Goal: Information Seeking & Learning: Learn about a topic

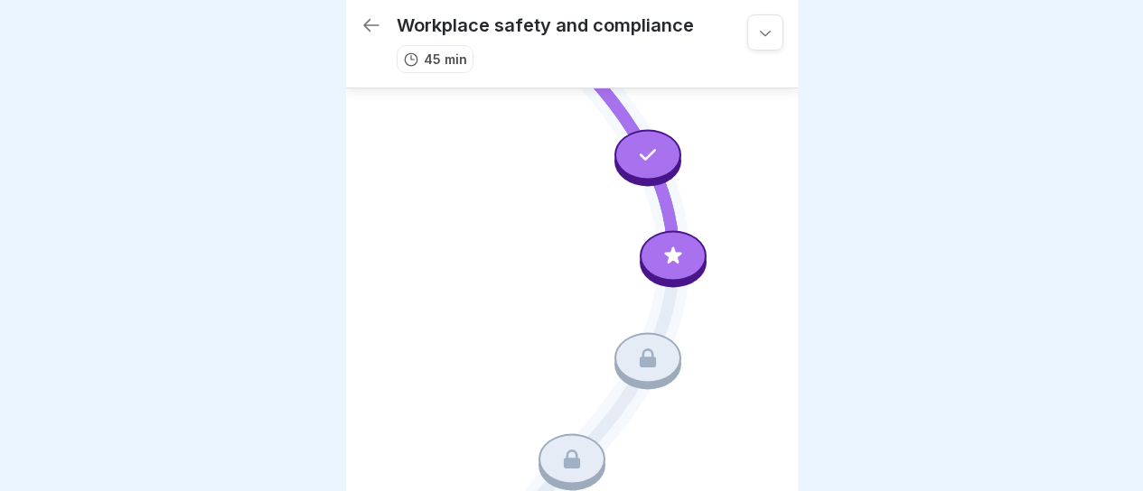
scroll to position [150, 0]
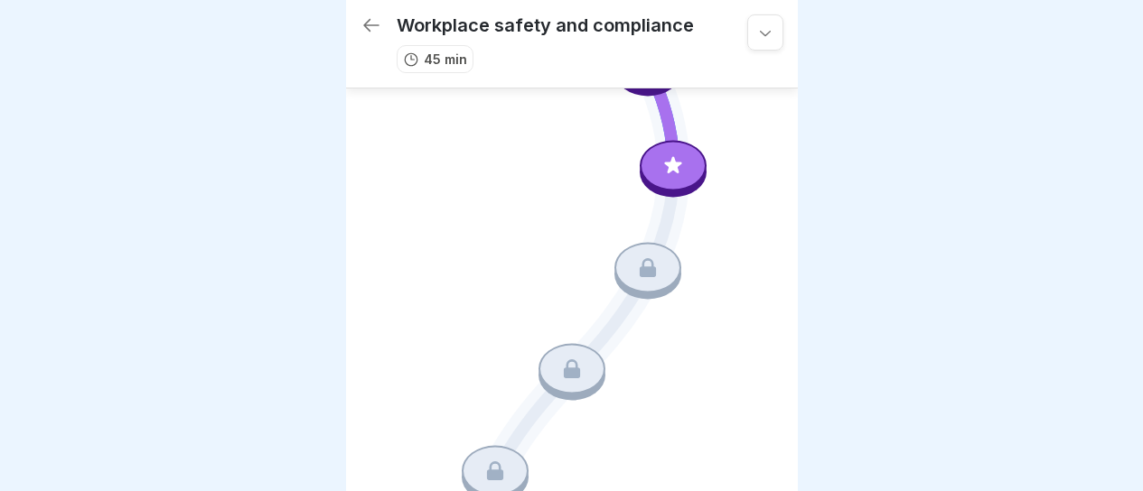
click at [644, 261] on icon at bounding box center [647, 267] width 23 height 23
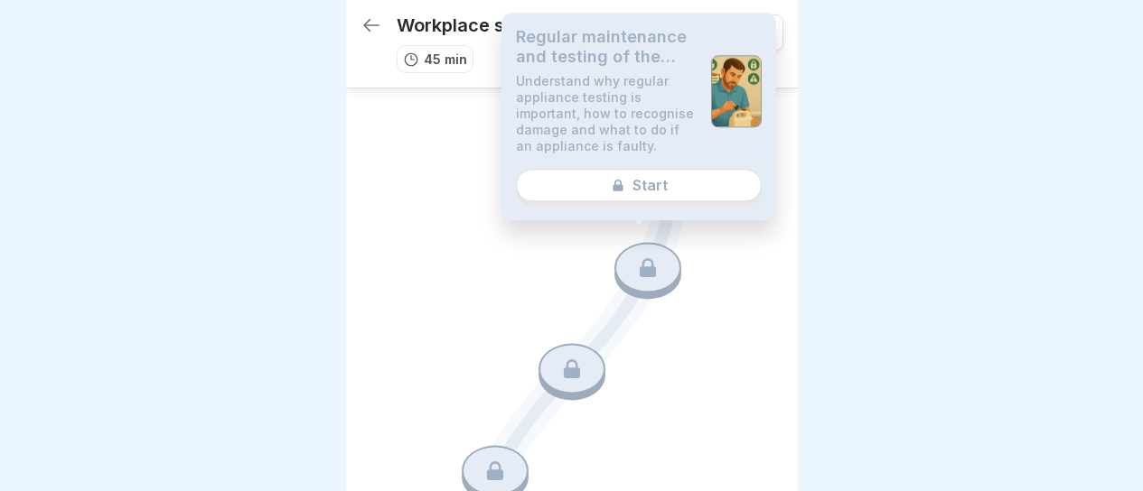
click at [694, 193] on div "Regular maintenance and testing of the devices Understand why regular appliance…" at bounding box center [638, 117] width 275 height 208
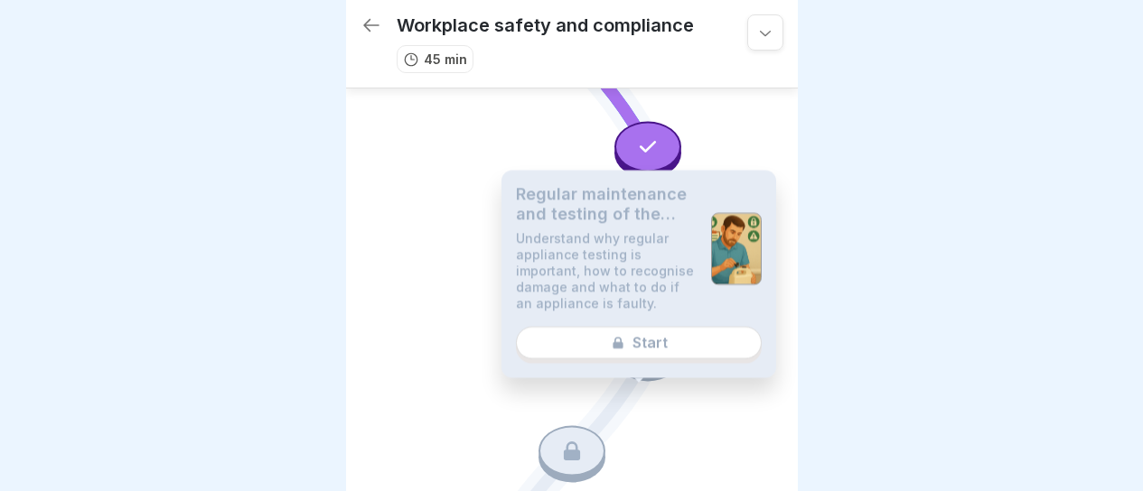
scroll to position [0, 0]
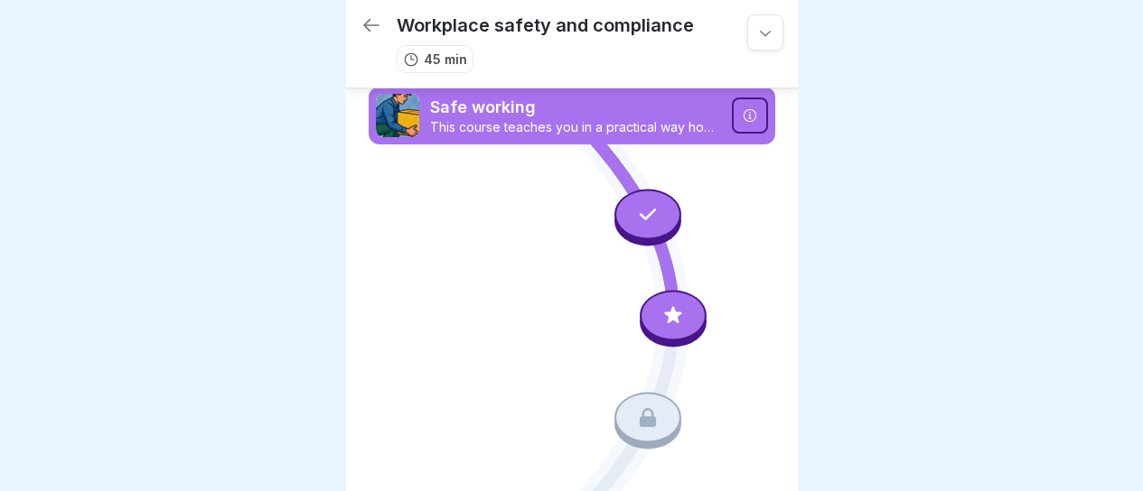
click at [668, 304] on icon at bounding box center [672, 315] width 23 height 23
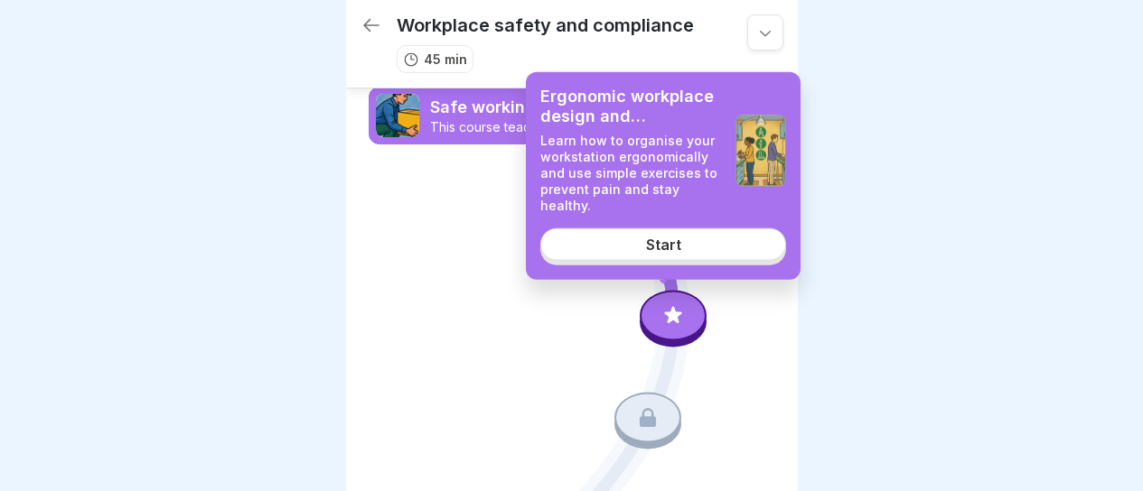
click at [695, 249] on link "Start" at bounding box center [663, 245] width 246 height 33
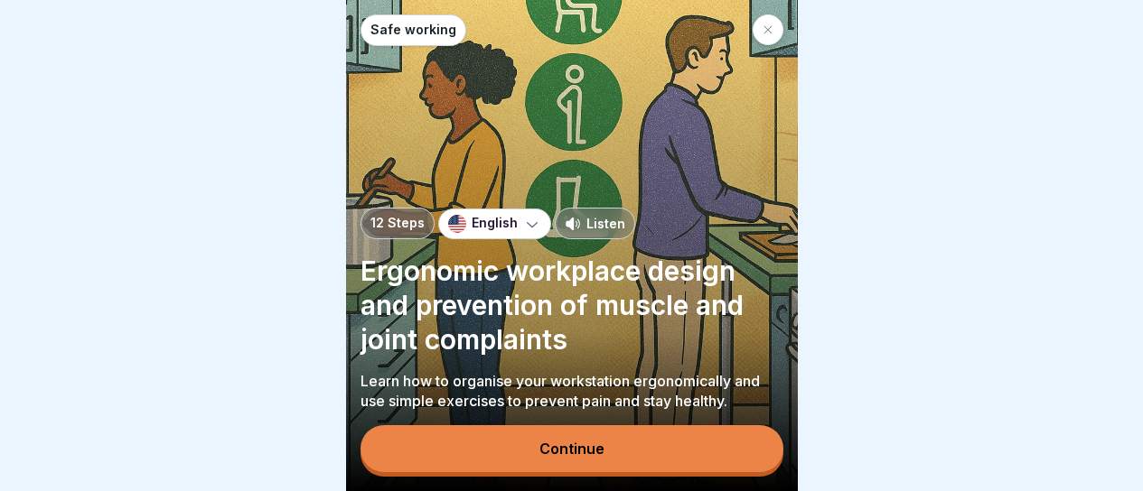
scroll to position [14, 0]
click at [604, 451] on button "Continue" at bounding box center [571, 449] width 423 height 47
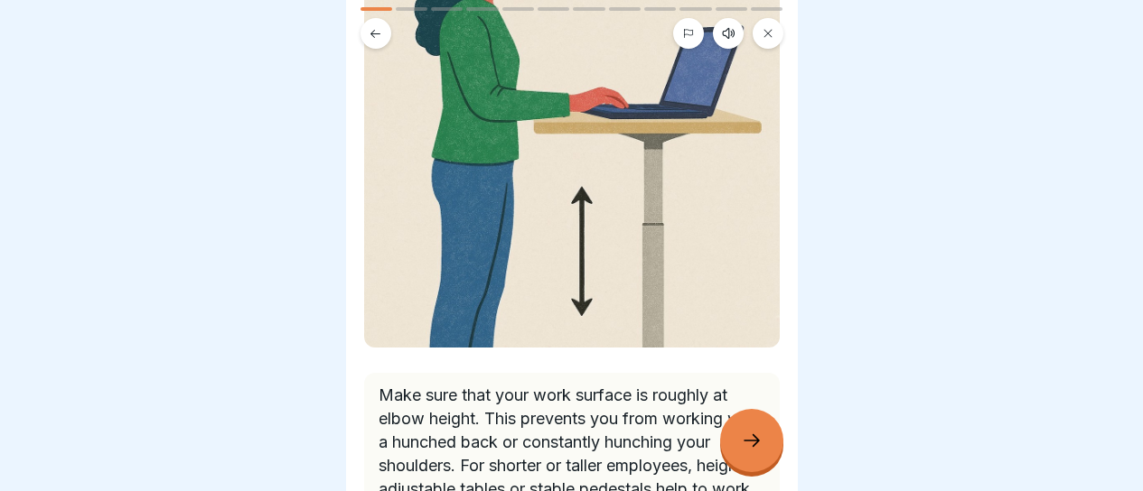
scroll to position [271, 0]
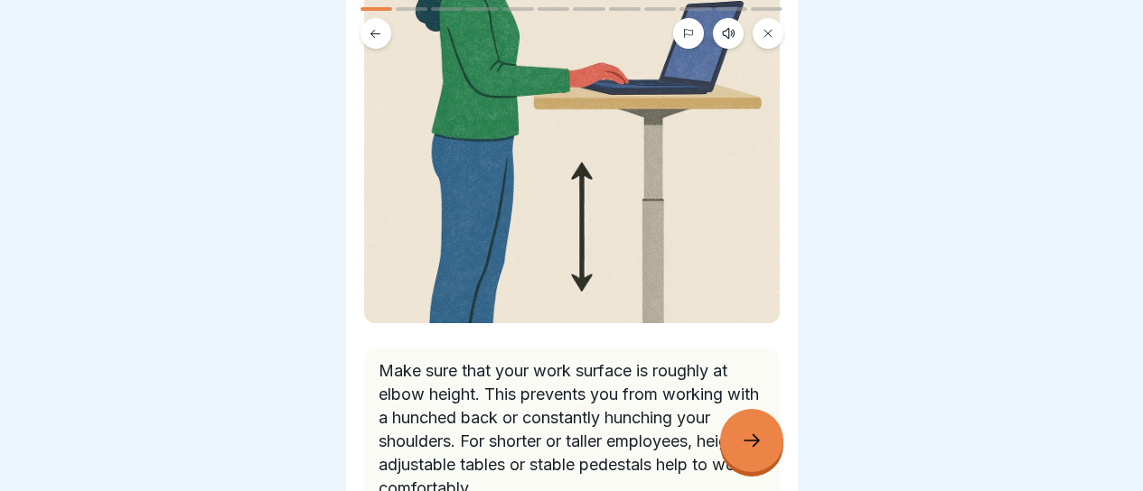
click at [738, 440] on div at bounding box center [751, 440] width 63 height 63
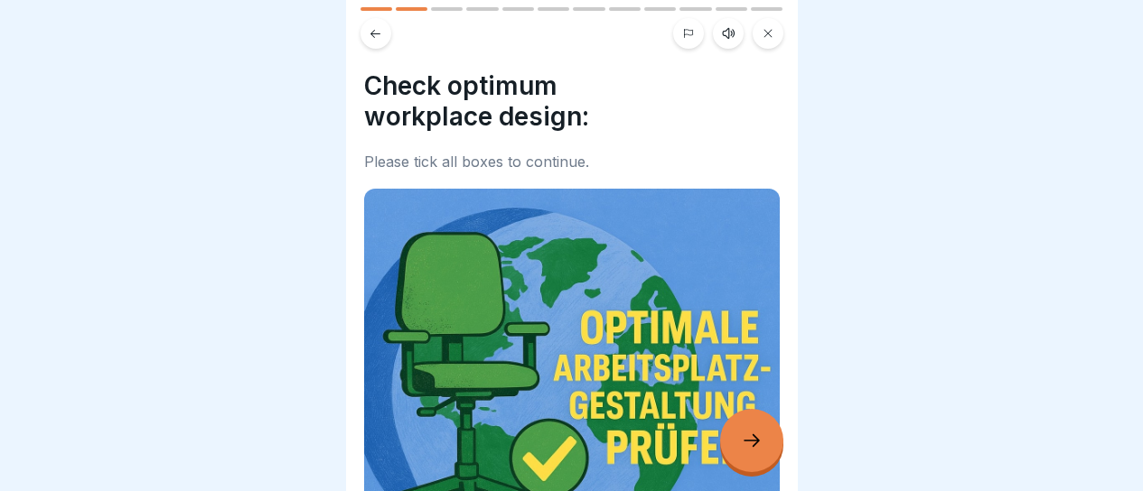
drag, startPoint x: 13, startPoint y: 445, endPoint x: 7, endPoint y: 481, distance: 35.6
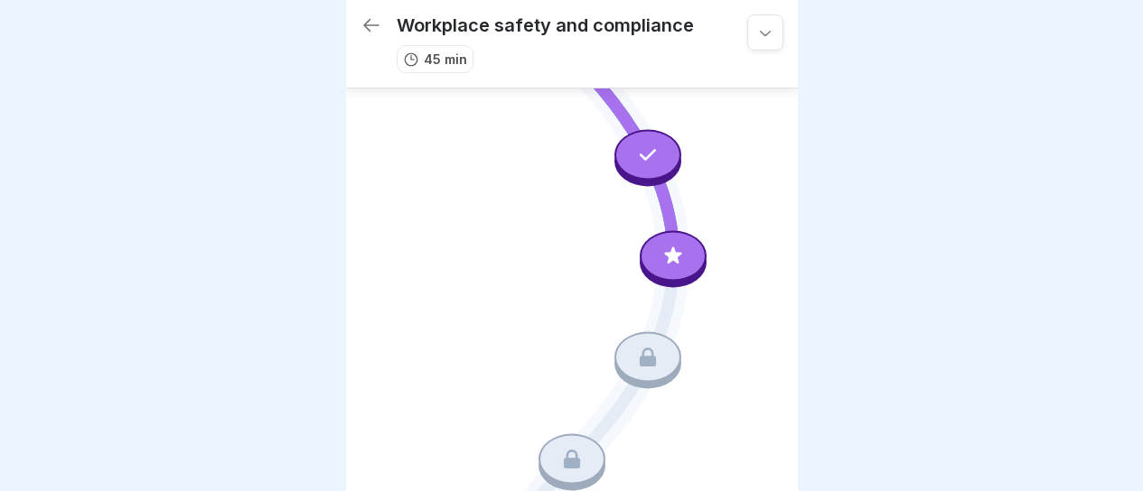
drag, startPoint x: 0, startPoint y: 438, endPoint x: 500, endPoint y: 361, distance: 505.4
click at [681, 266] on div at bounding box center [673, 255] width 67 height 51
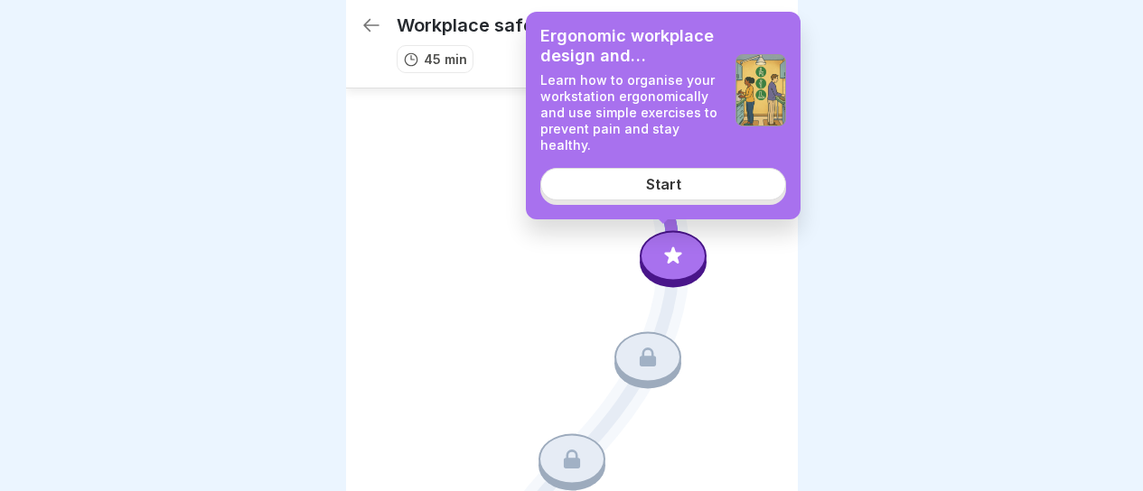
click at [676, 198] on link "Start" at bounding box center [663, 184] width 246 height 33
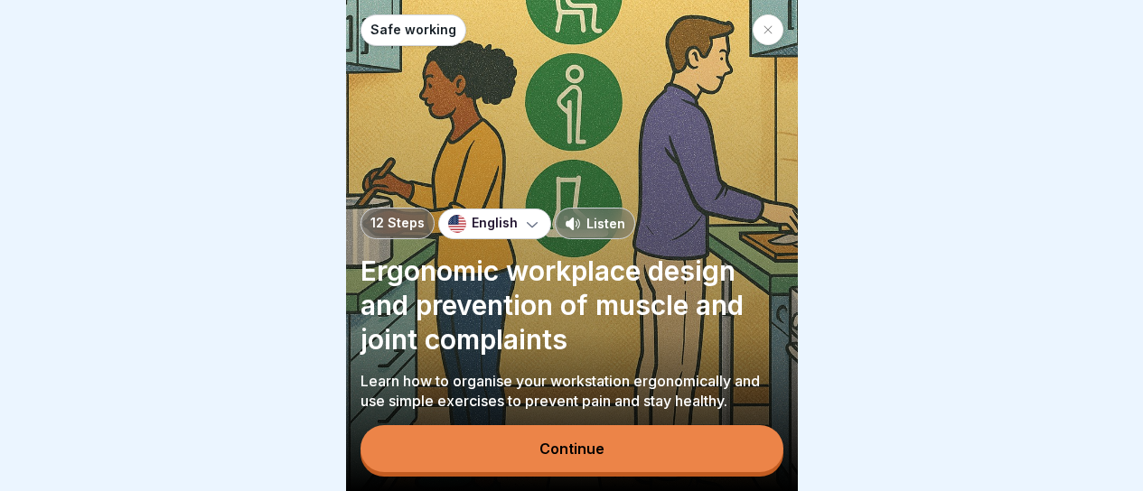
click at [615, 444] on button "Continue" at bounding box center [571, 449] width 423 height 47
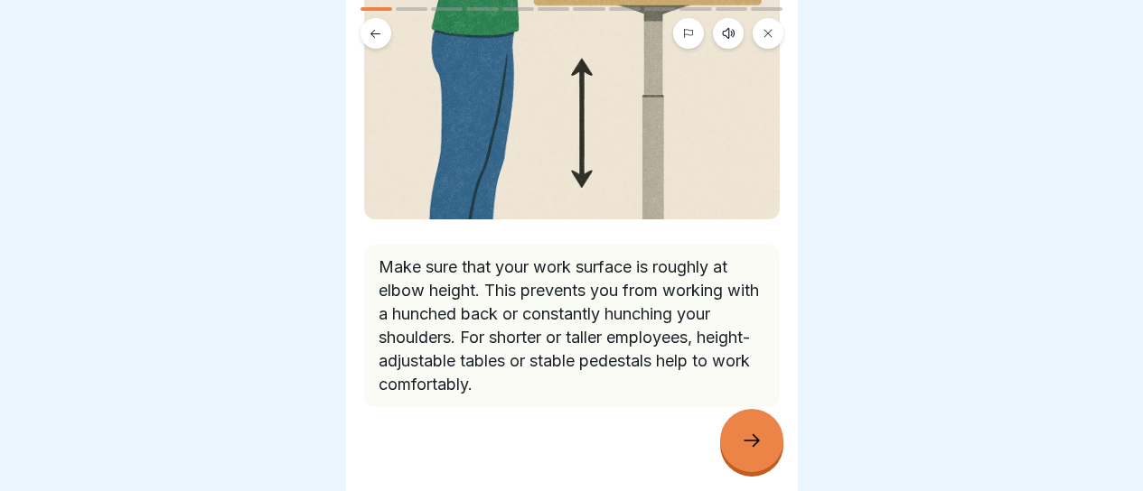
scroll to position [384, 0]
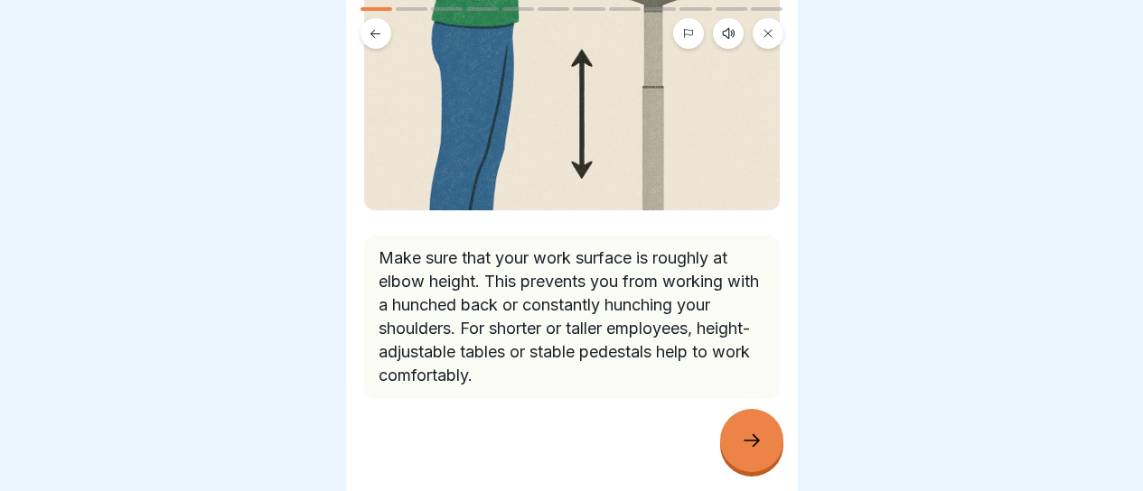
click at [742, 452] on icon at bounding box center [752, 441] width 22 height 22
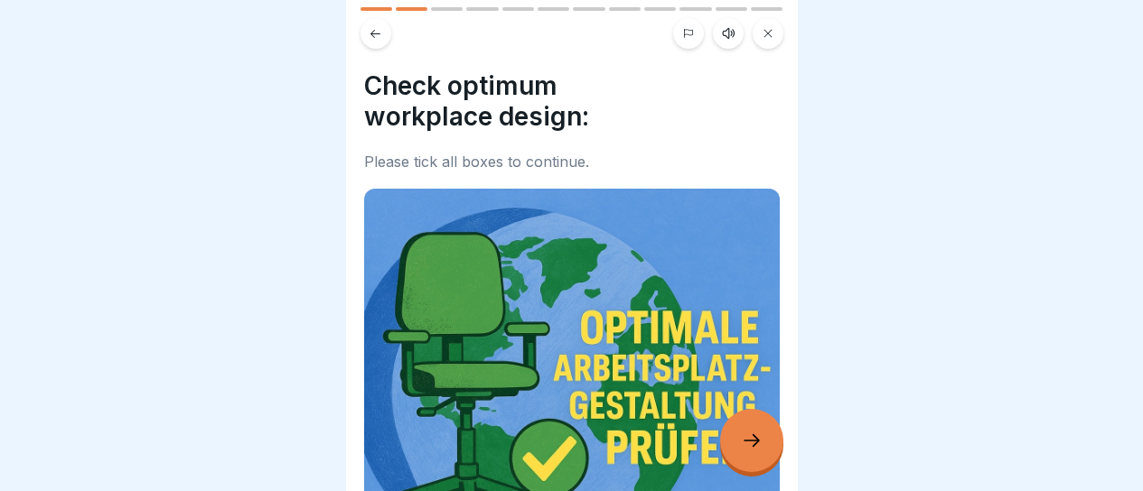
click at [742, 452] on icon at bounding box center [752, 441] width 22 height 22
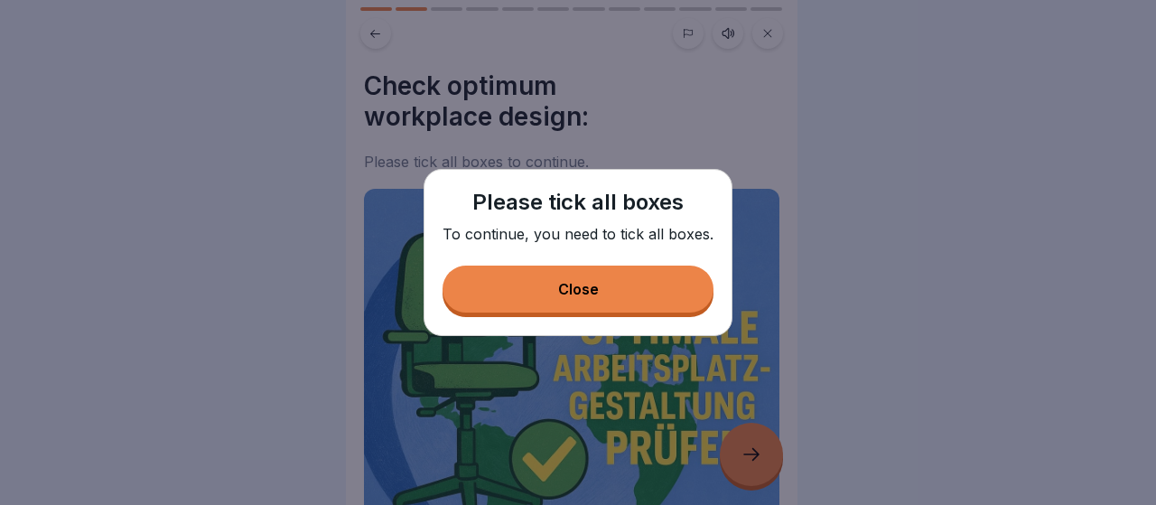
click at [626, 312] on button "Close" at bounding box center [578, 289] width 271 height 47
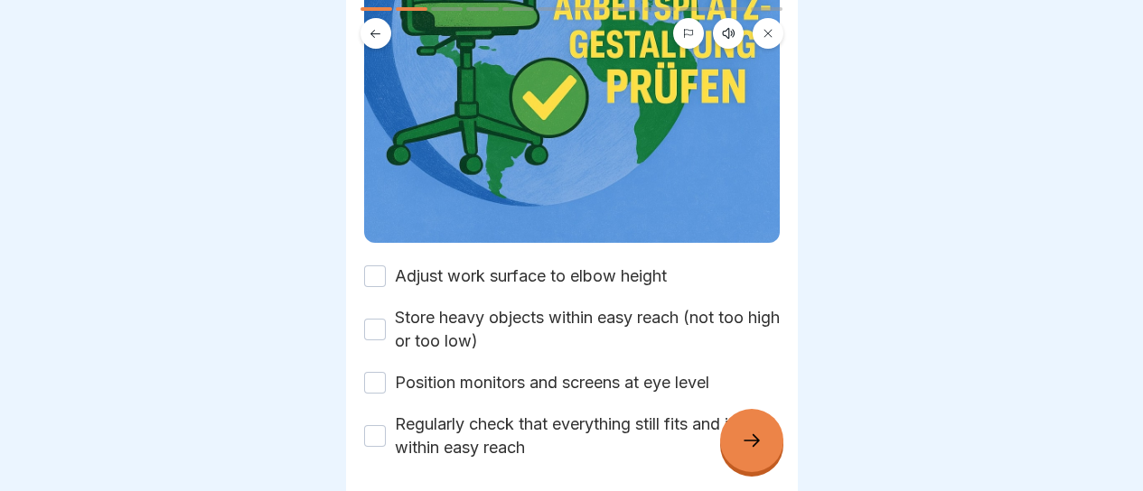
scroll to position [425, 0]
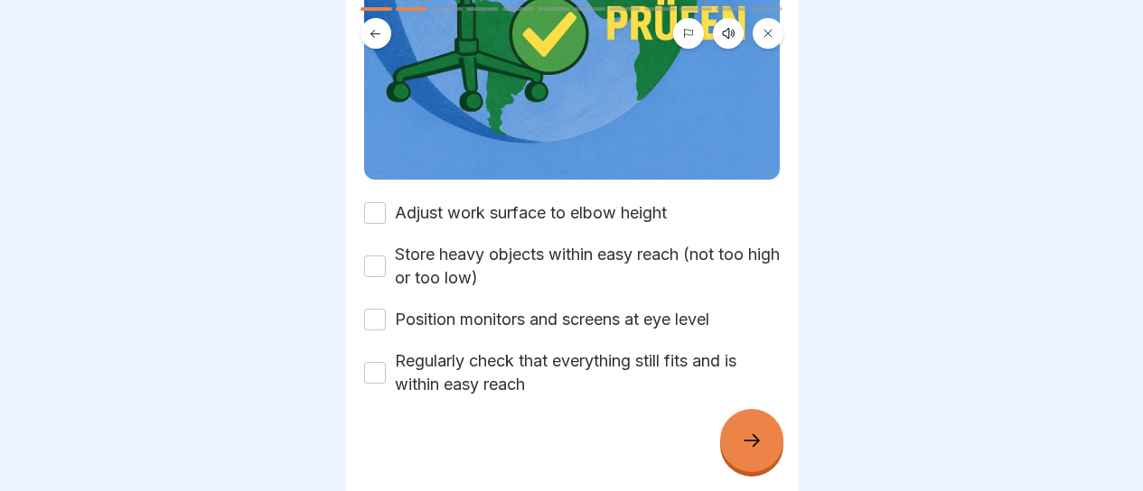
click at [384, 202] on button "Adjust work surface to elbow height" at bounding box center [375, 213] width 22 height 22
click at [373, 259] on button "Store heavy objects within easy reach (not too high or too low)" at bounding box center [375, 267] width 22 height 22
click at [372, 293] on div "Adjust work surface to elbow height Store heavy objects within easy reach (not …" at bounding box center [572, 298] width 416 height 195
click at [367, 309] on button "Position monitors and screens at eye level" at bounding box center [375, 320] width 22 height 22
click at [373, 362] on button "Regularly check that everything still fits and is within easy reach" at bounding box center [375, 373] width 22 height 22
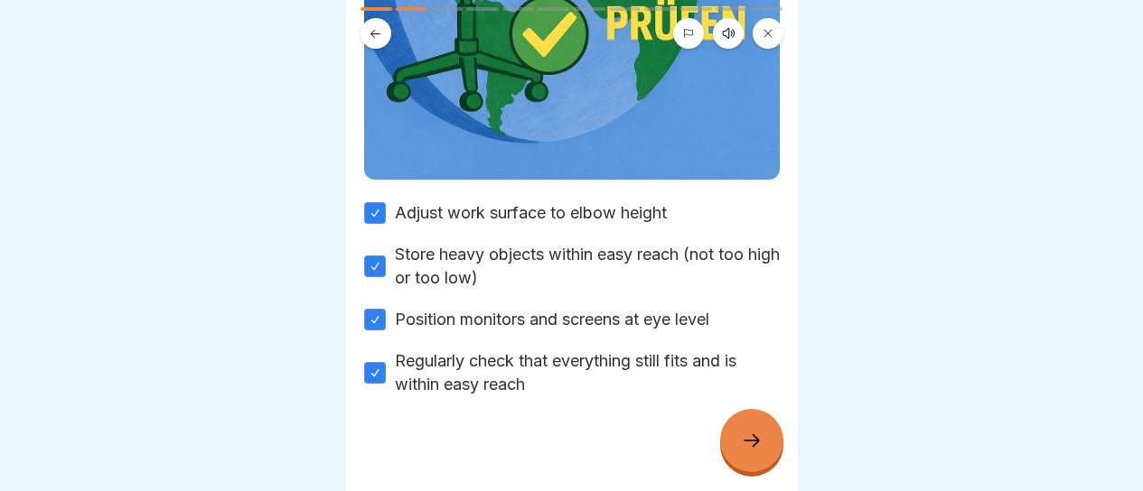
click at [734, 448] on div at bounding box center [751, 440] width 63 height 63
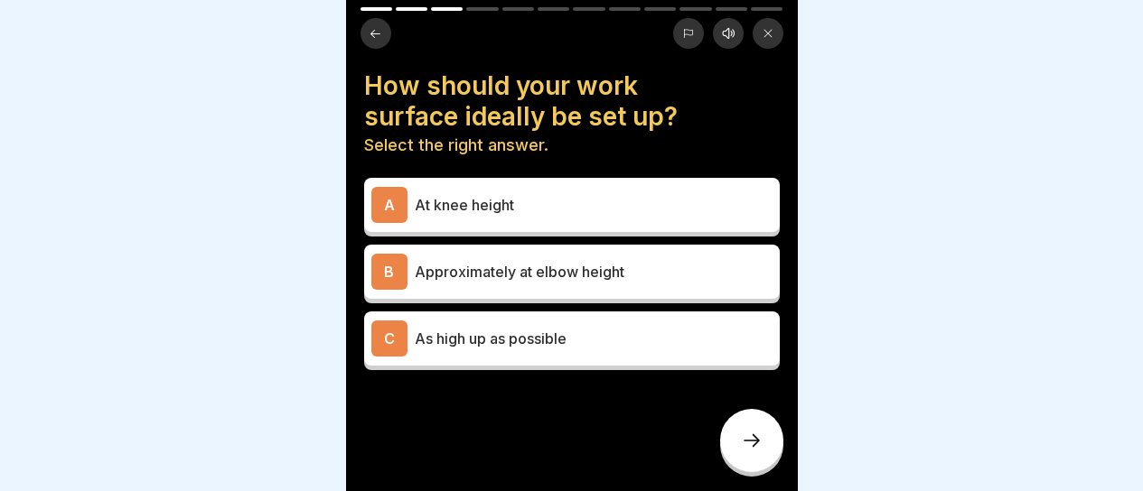
click at [609, 280] on p "Approximately at elbow height" at bounding box center [594, 272] width 358 height 22
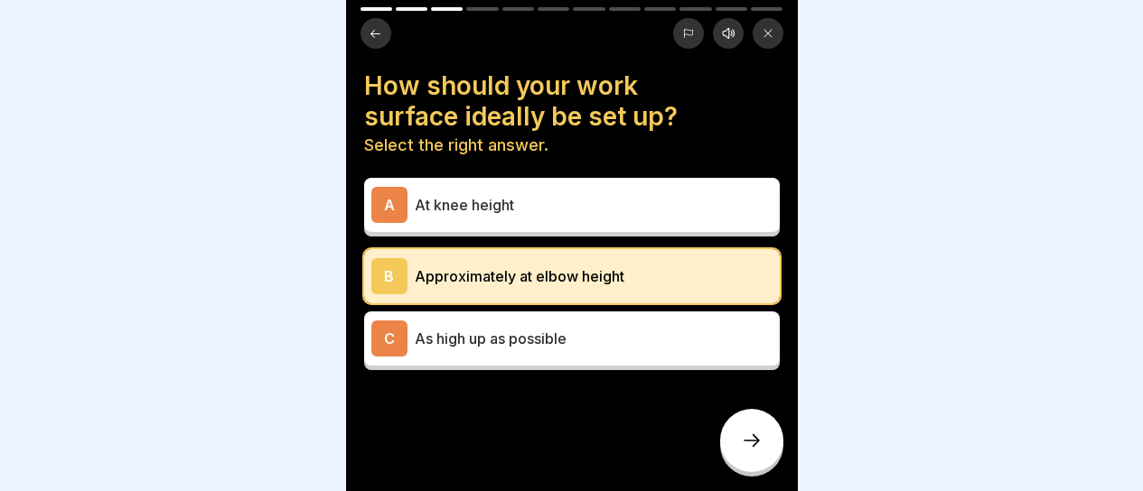
click at [752, 452] on icon at bounding box center [752, 441] width 22 height 22
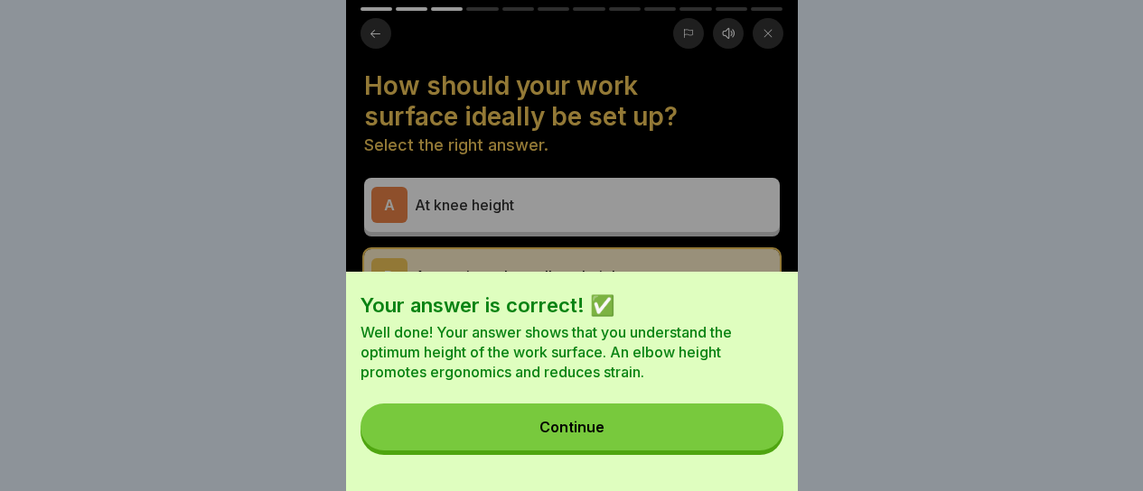
click at [679, 443] on button "Continue" at bounding box center [571, 427] width 423 height 47
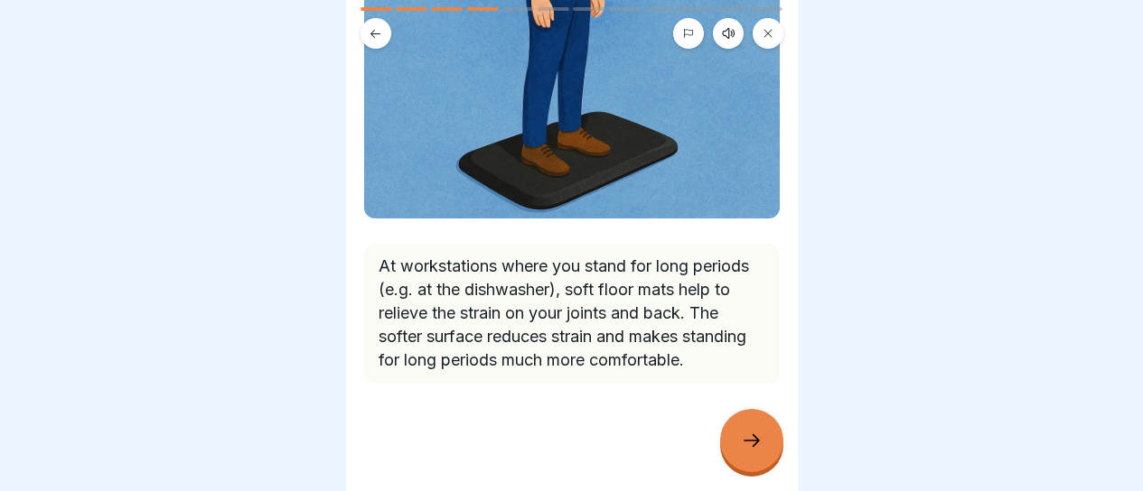
scroll to position [14, 0]
click at [749, 454] on div at bounding box center [751, 440] width 63 height 63
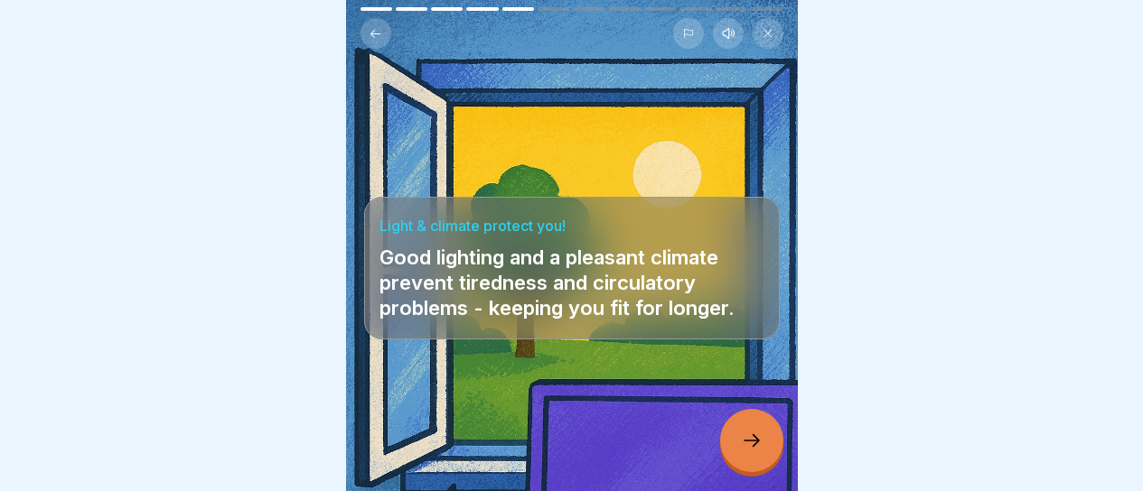
click at [749, 454] on div at bounding box center [751, 440] width 63 height 63
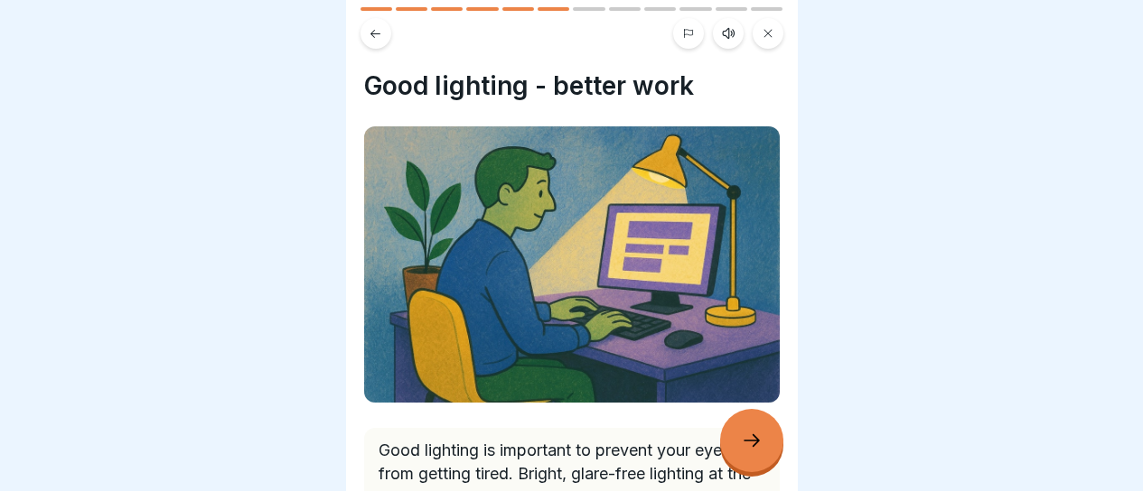
click at [749, 454] on div at bounding box center [751, 440] width 63 height 63
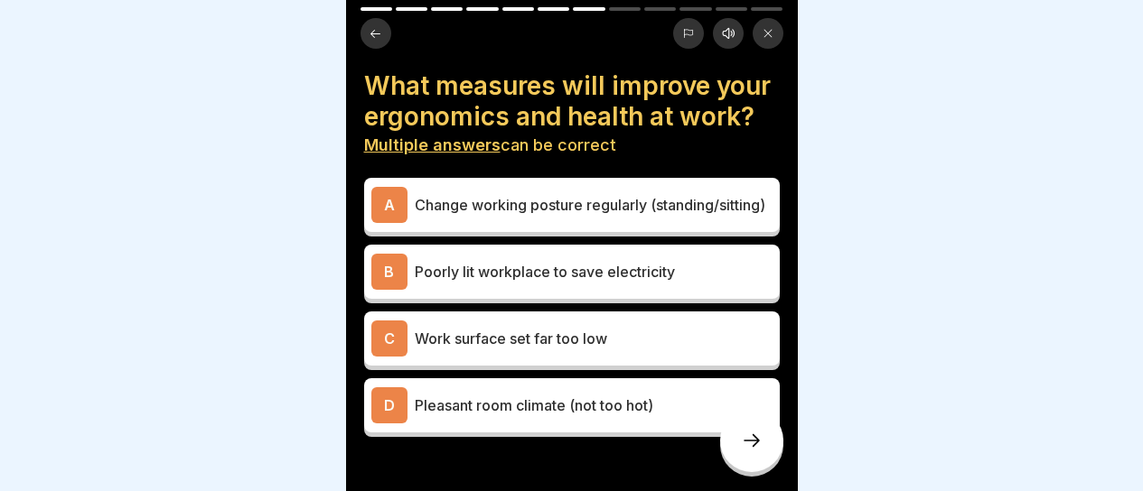
click at [646, 216] on p "Change working posture regularly (standing/sitting)" at bounding box center [594, 205] width 358 height 22
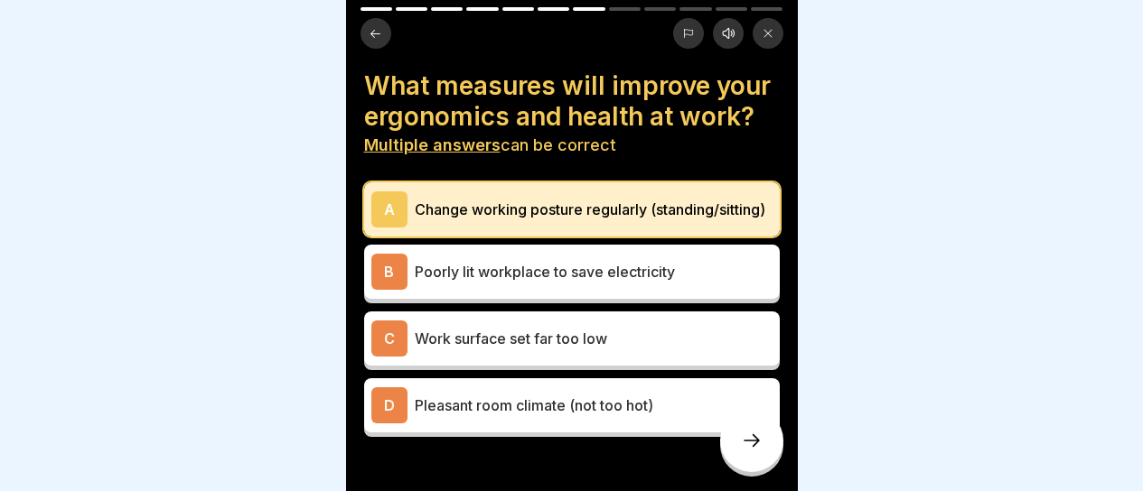
click at [749, 456] on div at bounding box center [751, 440] width 63 height 63
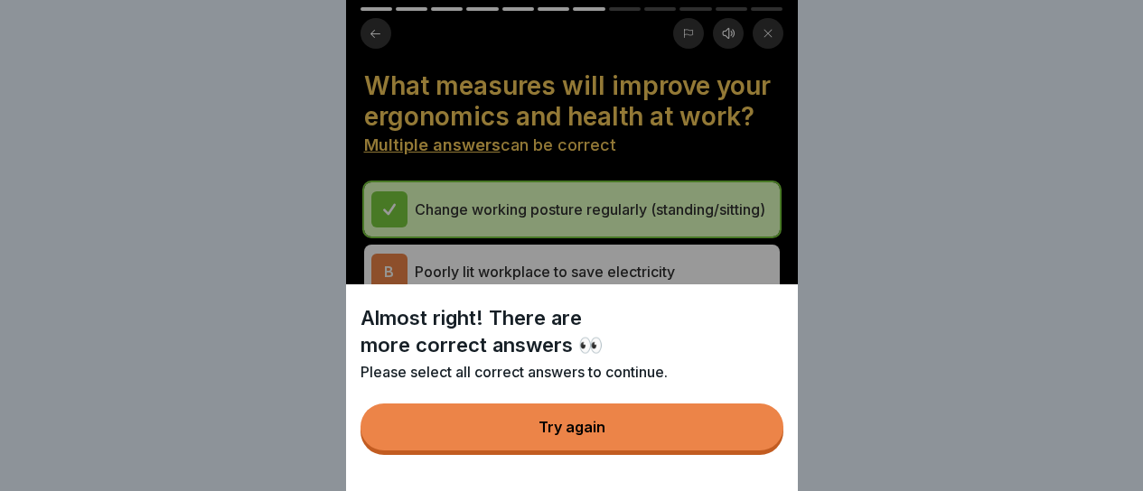
click at [706, 439] on button "Try again" at bounding box center [571, 427] width 423 height 47
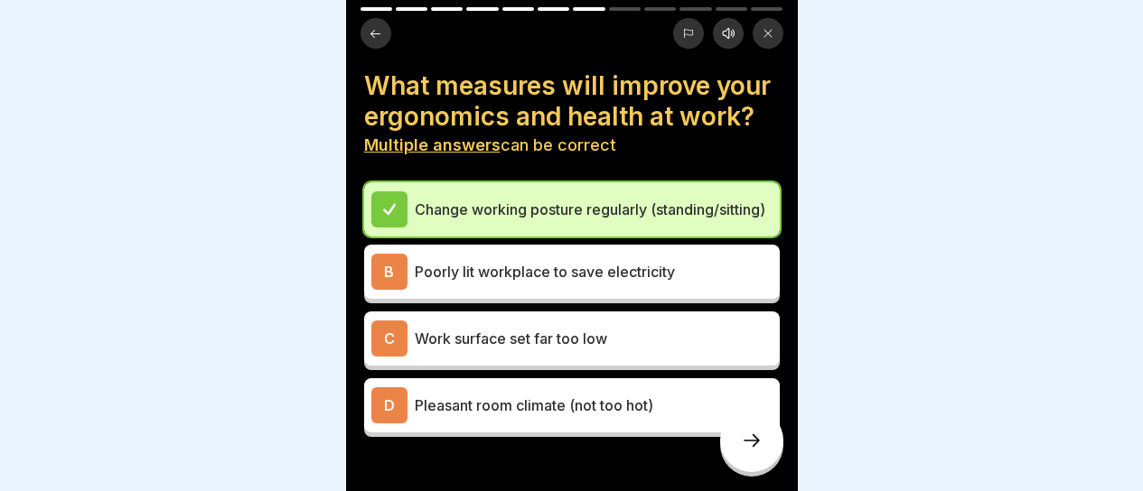
click at [592, 433] on div "D Pleasant room climate (not too hot)" at bounding box center [572, 406] width 416 height 54
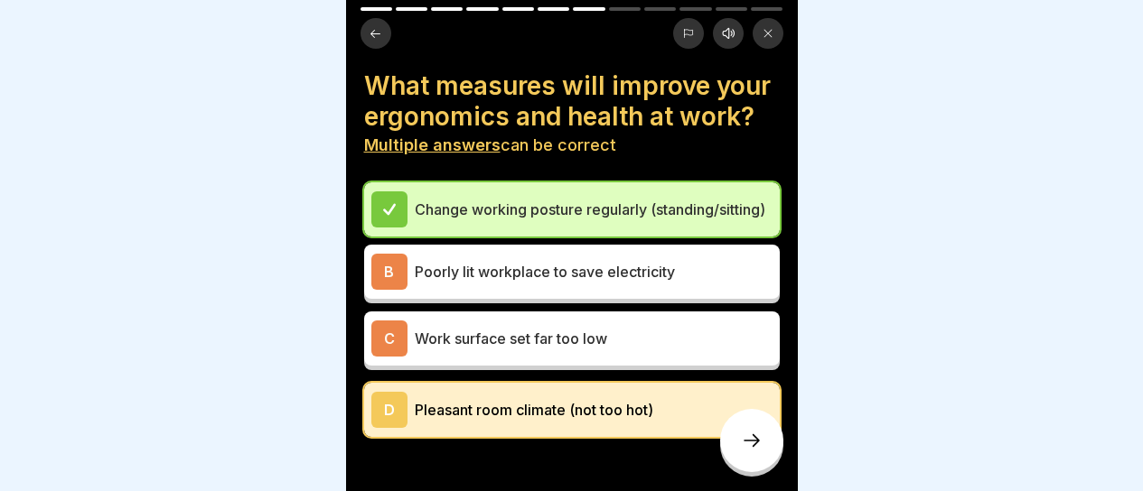
click at [731, 432] on div at bounding box center [751, 440] width 63 height 63
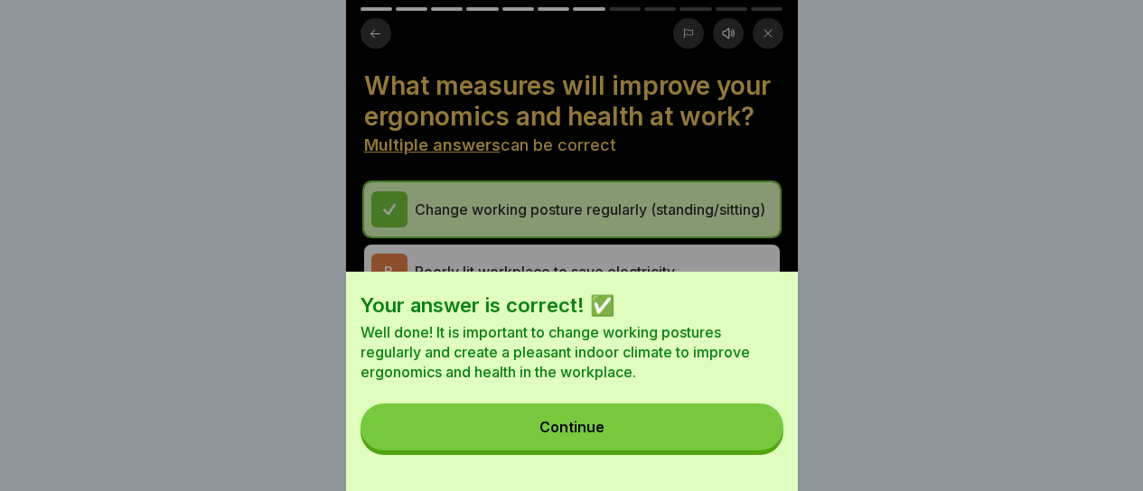
click at [714, 432] on button "Continue" at bounding box center [571, 427] width 423 height 47
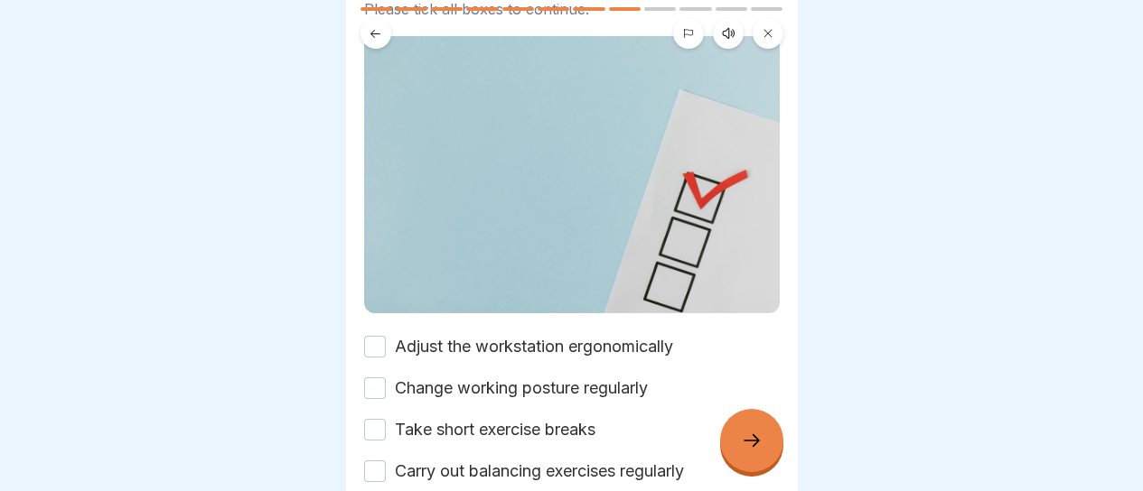
scroll to position [271, 0]
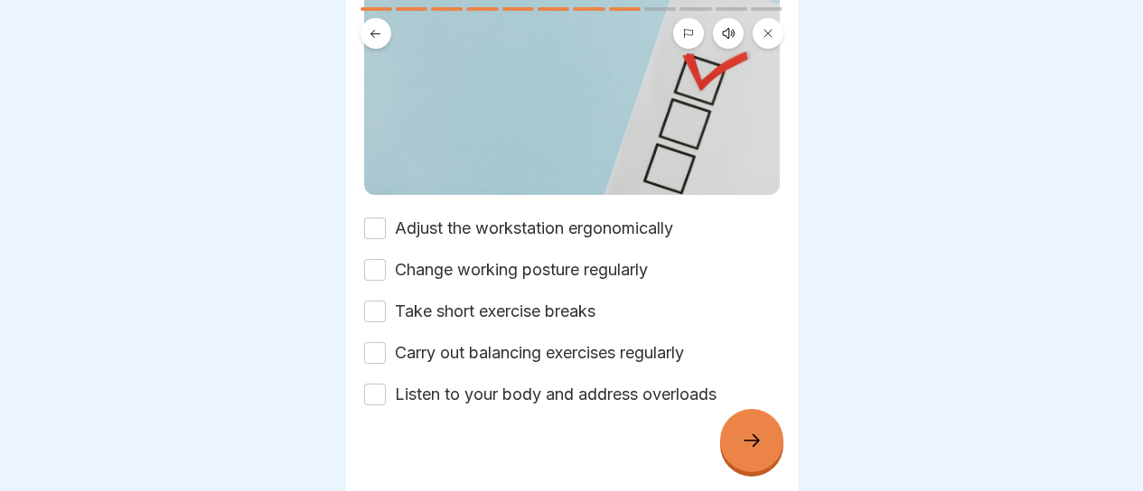
click at [382, 218] on button "Adjust the workstation ergonomically" at bounding box center [375, 229] width 22 height 22
click at [379, 259] on button "Change working posture regularly" at bounding box center [375, 270] width 22 height 22
click at [377, 301] on button "Take short exercise breaks" at bounding box center [375, 312] width 22 height 22
click at [378, 342] on button "Carry out balancing exercises regularly" at bounding box center [375, 353] width 22 height 22
click at [381, 384] on button "Listen to your body and address overloads" at bounding box center [375, 395] width 22 height 22
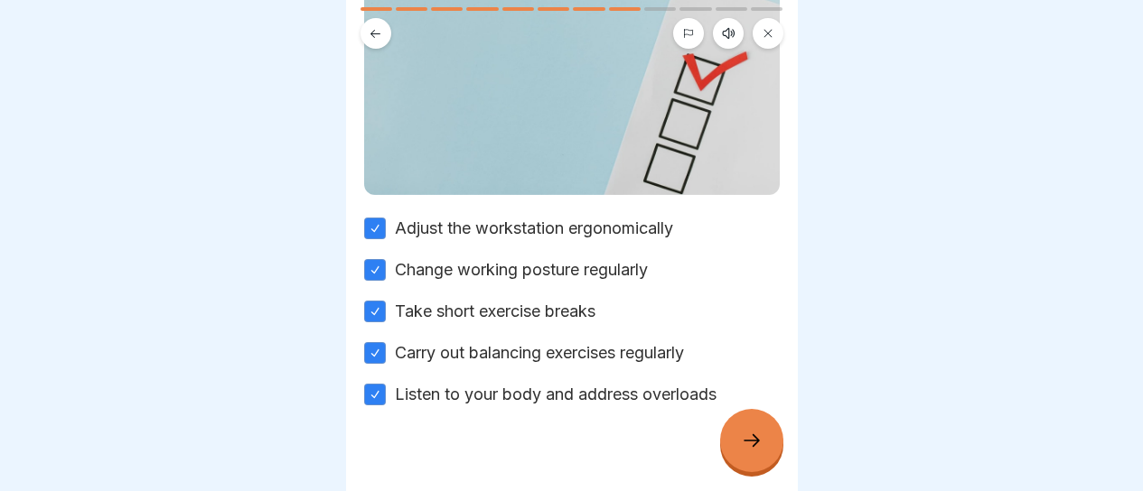
click at [745, 426] on div at bounding box center [751, 440] width 63 height 63
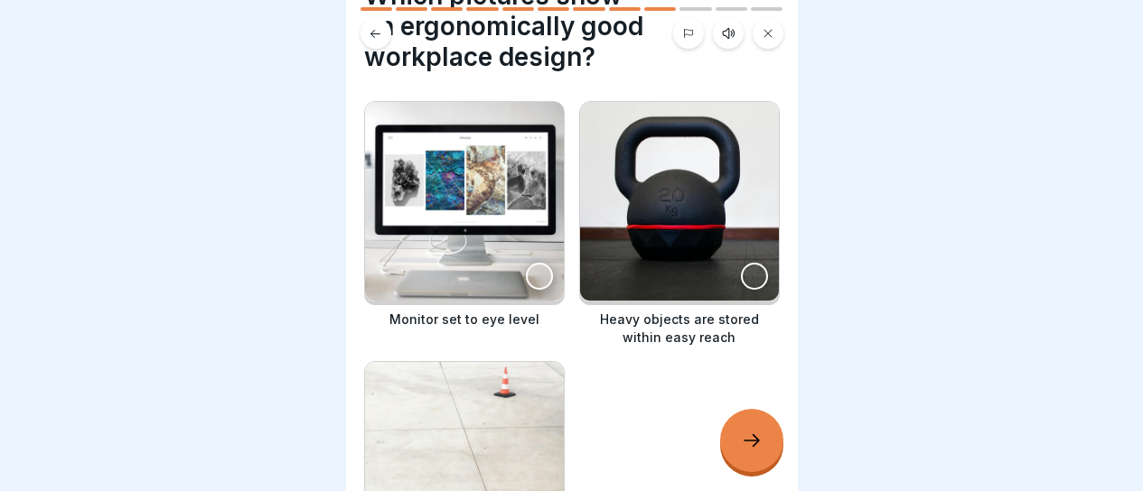
scroll to position [181, 0]
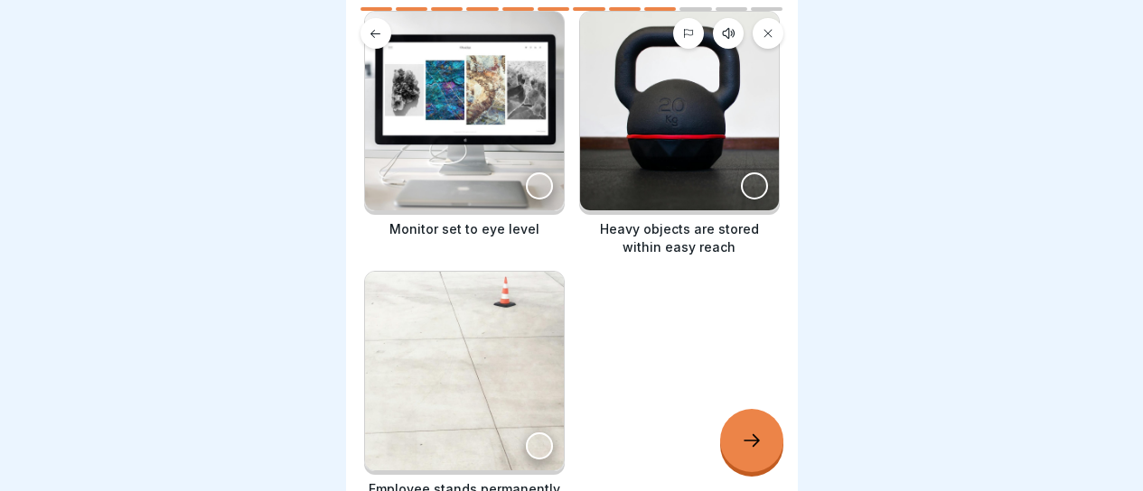
click at [457, 145] on img at bounding box center [464, 111] width 199 height 199
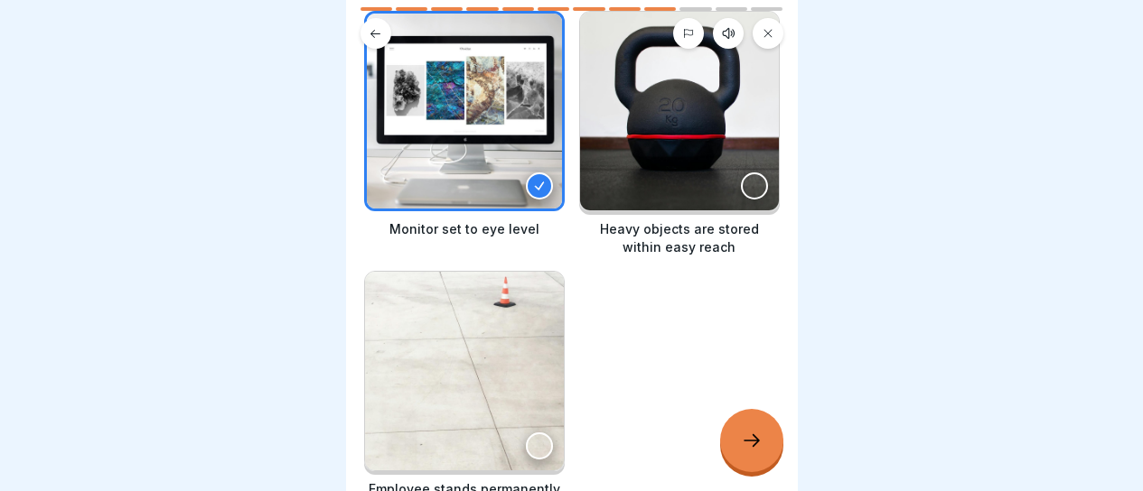
click at [650, 177] on img at bounding box center [679, 111] width 199 height 199
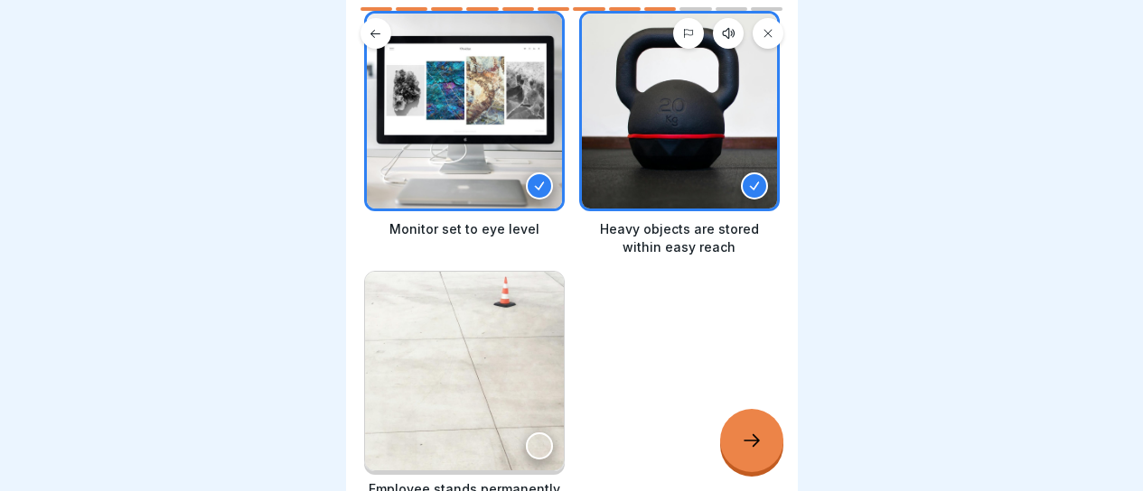
scroll to position [319, 0]
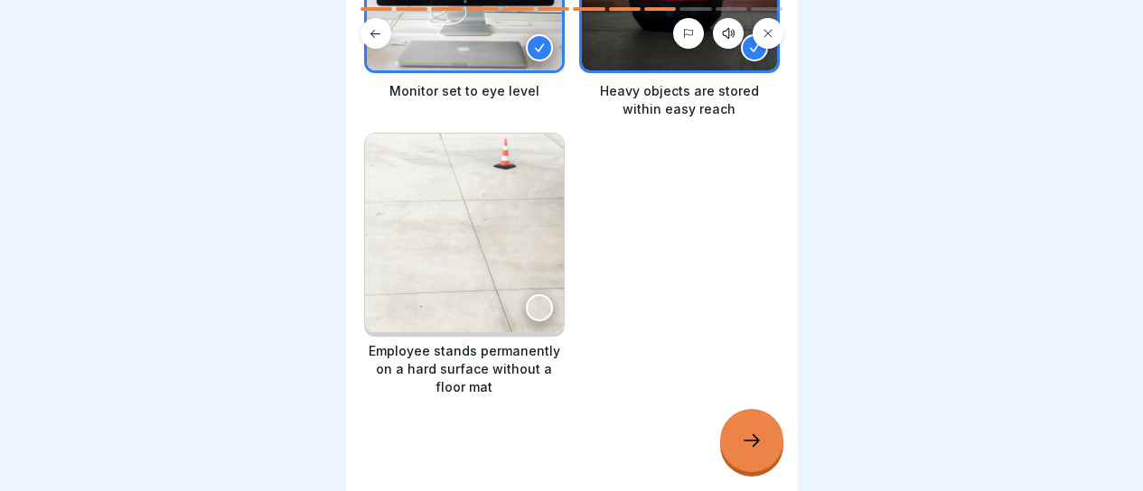
click at [739, 430] on div at bounding box center [751, 440] width 63 height 63
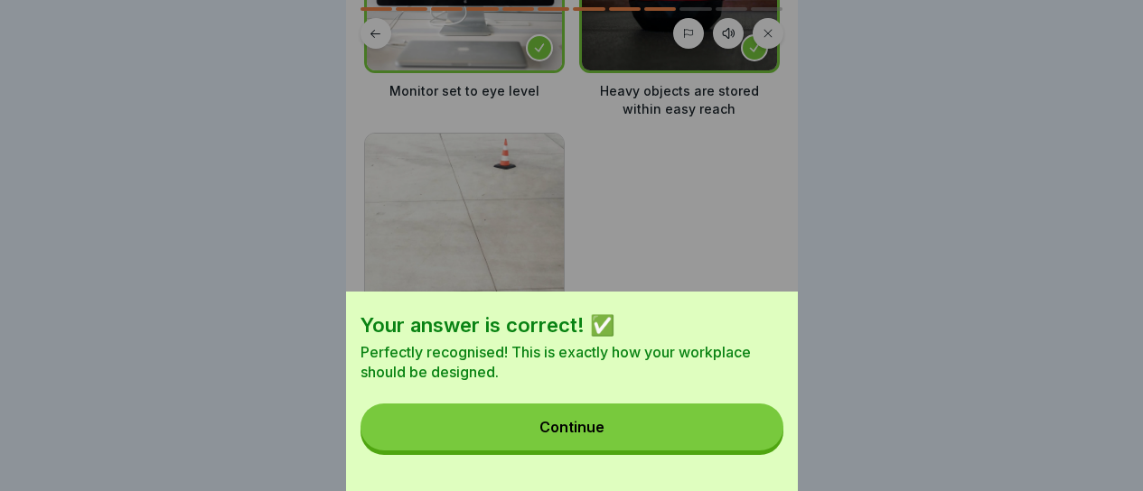
click at [632, 426] on button "Continue" at bounding box center [571, 427] width 423 height 47
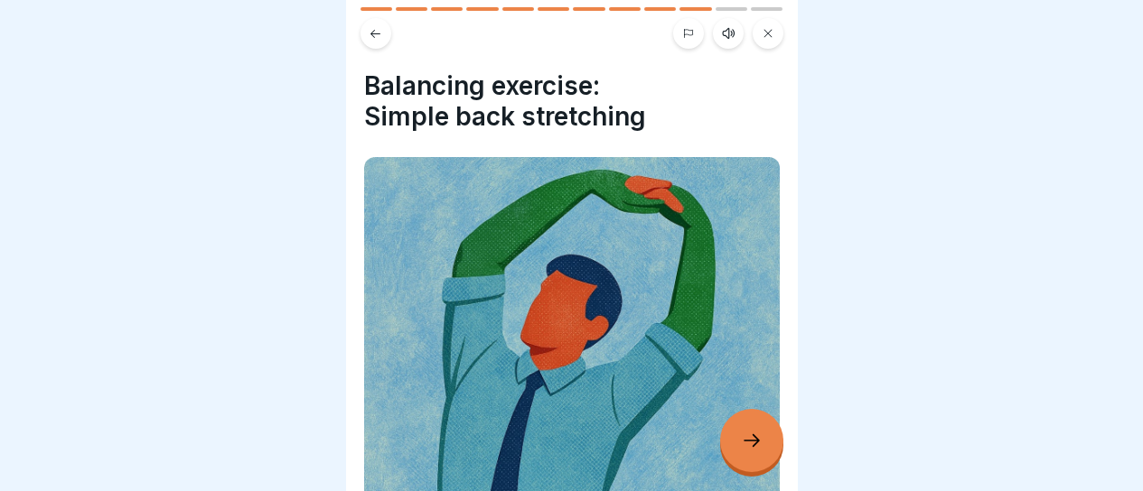
scroll to position [317, 0]
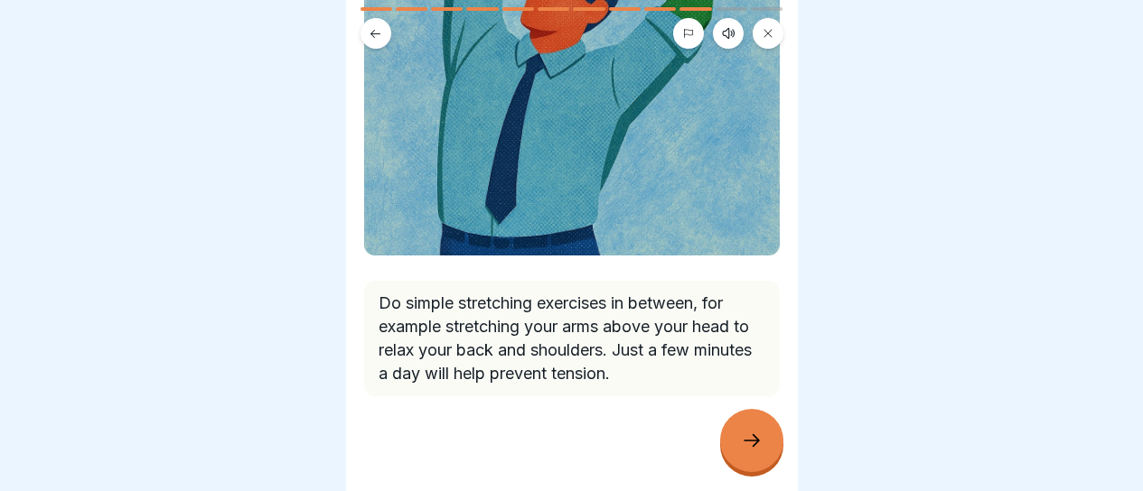
click at [724, 444] on div at bounding box center [751, 440] width 63 height 63
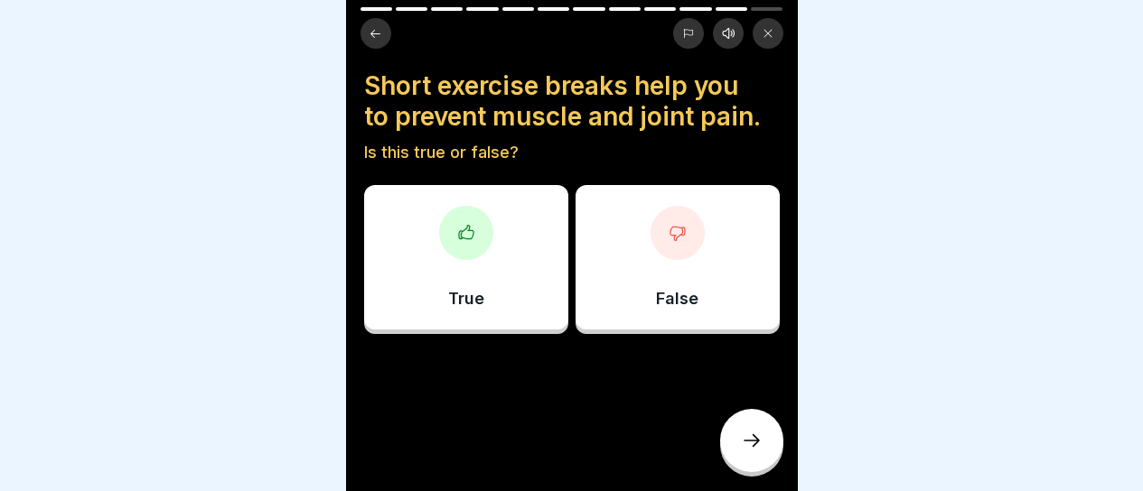
click at [511, 287] on div "True" at bounding box center [466, 257] width 204 height 145
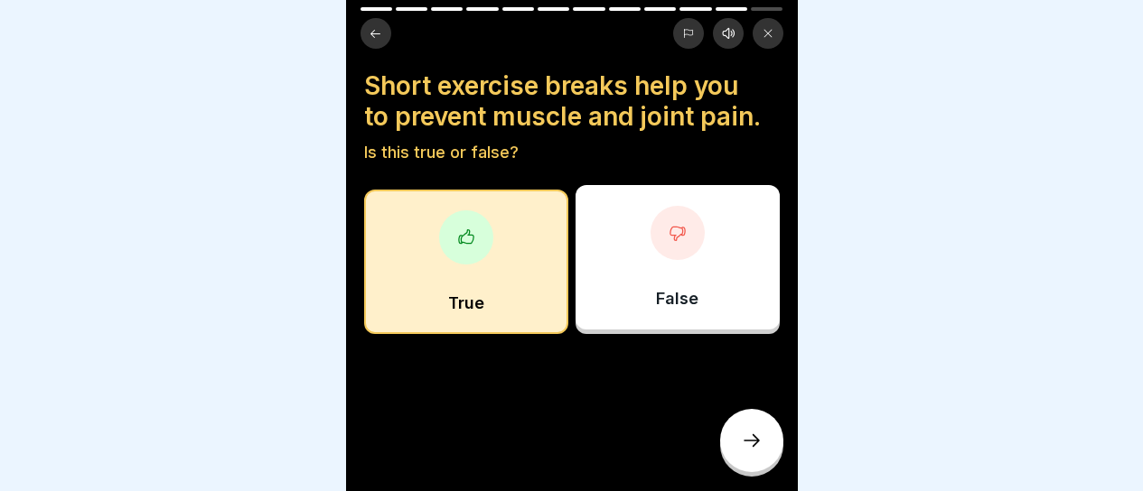
click at [751, 440] on icon at bounding box center [752, 441] width 22 height 22
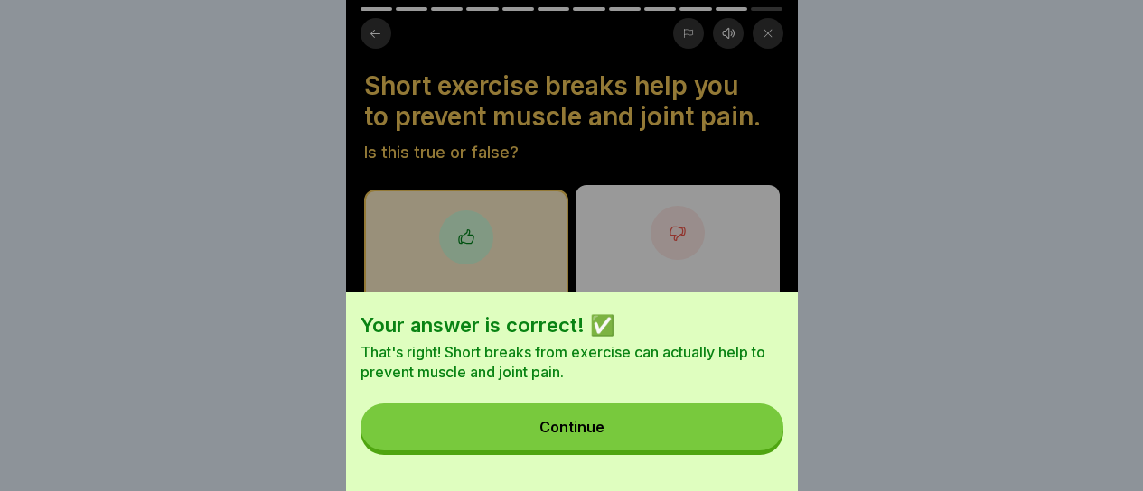
click at [543, 434] on button "Continue" at bounding box center [571, 427] width 423 height 47
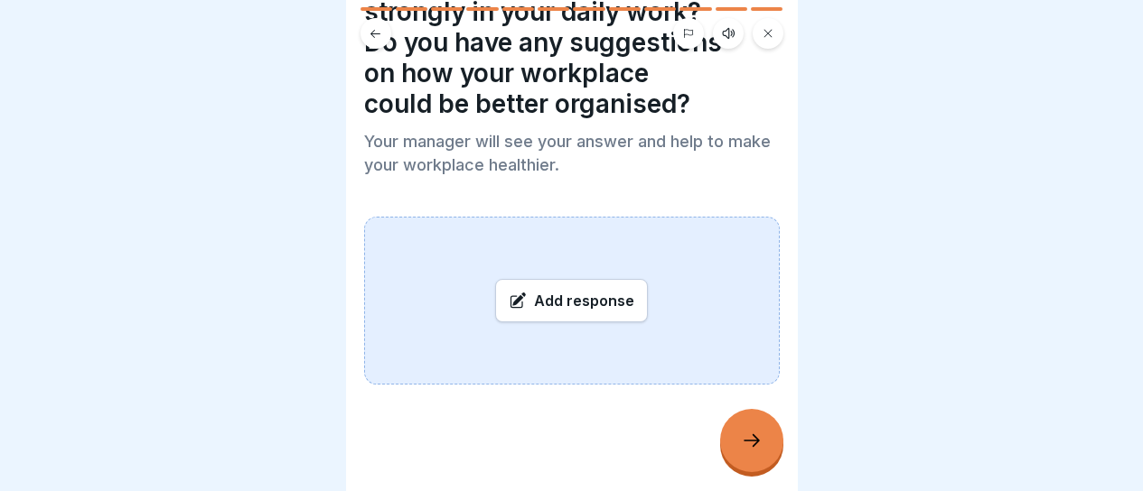
scroll to position [137, 0]
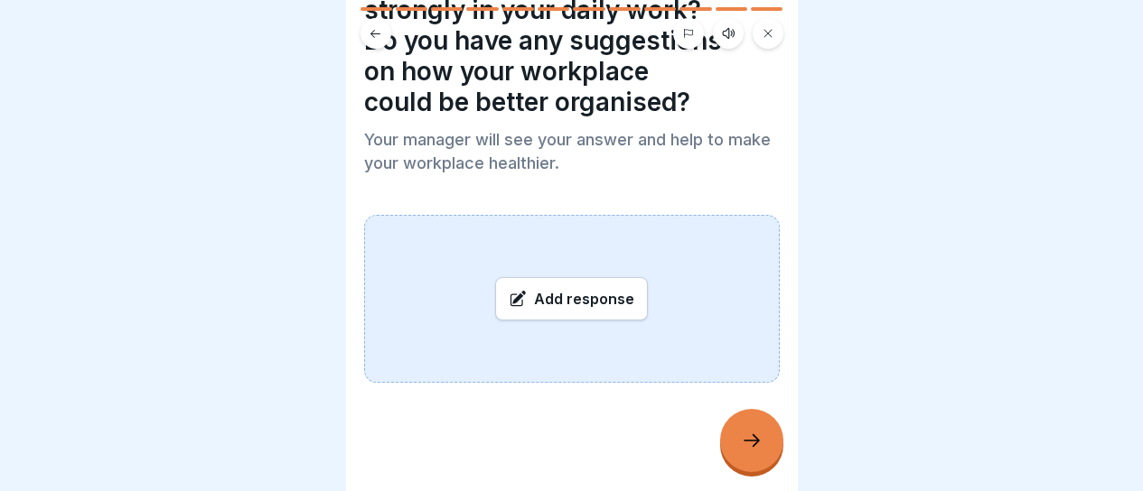
click at [735, 440] on div at bounding box center [751, 440] width 63 height 63
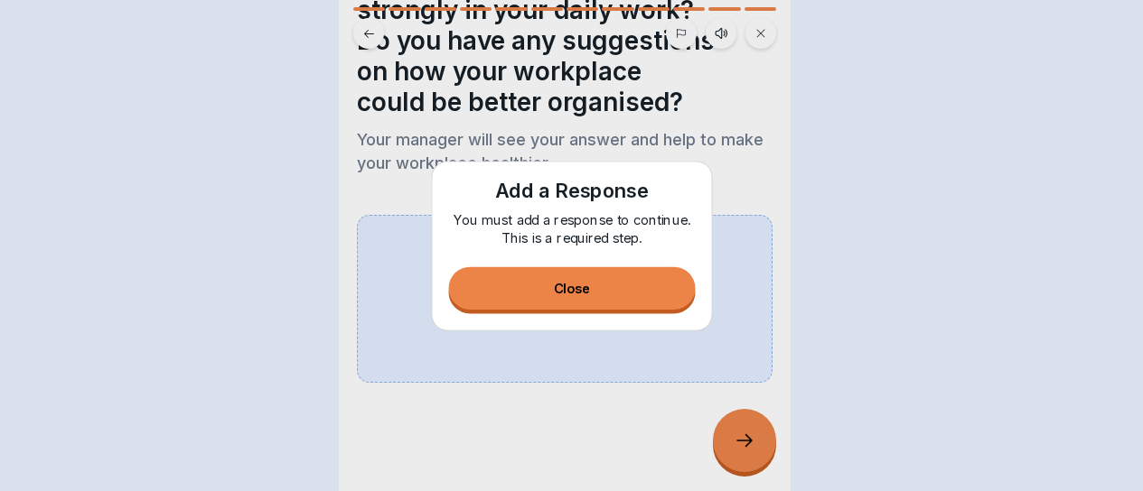
scroll to position [0, 0]
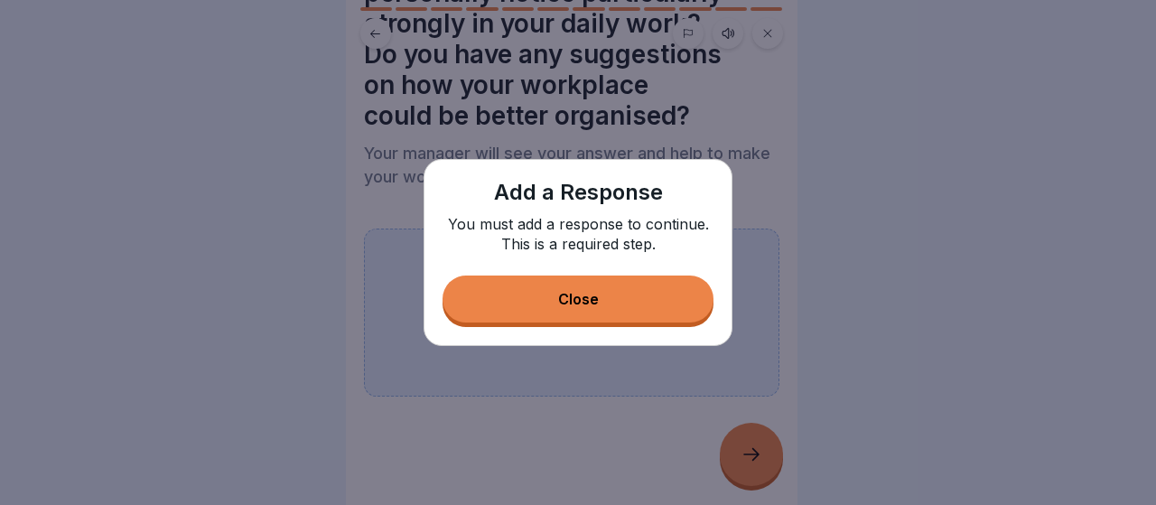
click at [614, 304] on button "Close" at bounding box center [578, 299] width 271 height 47
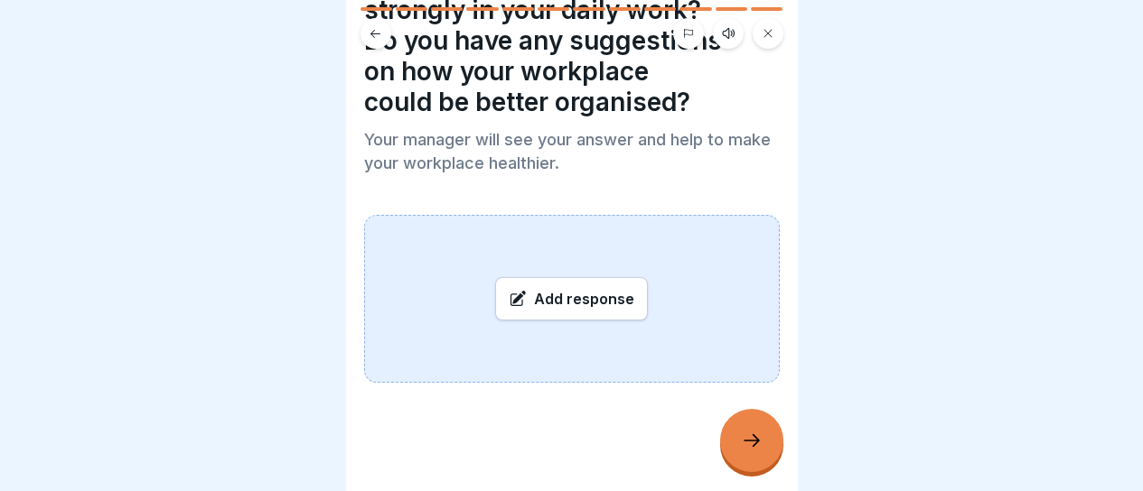
scroll to position [47, 0]
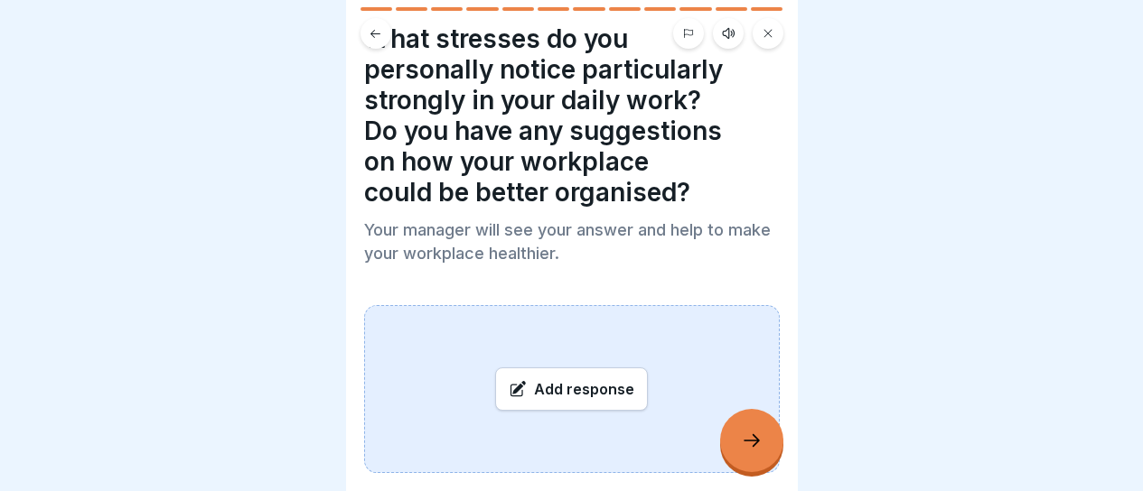
click at [538, 387] on div "Add response" at bounding box center [571, 389] width 153 height 43
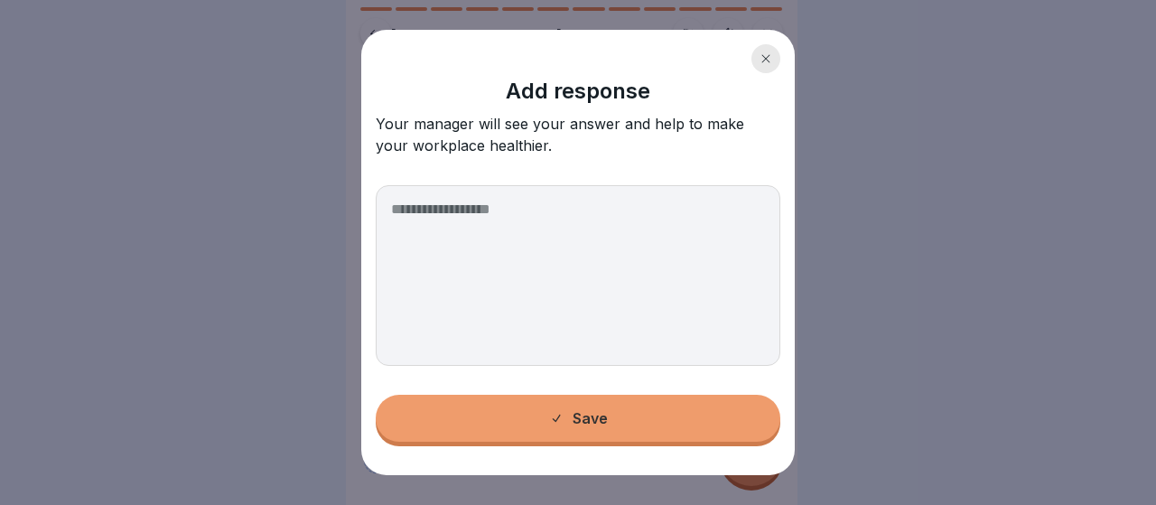
click at [776, 57] on div at bounding box center [766, 58] width 29 height 29
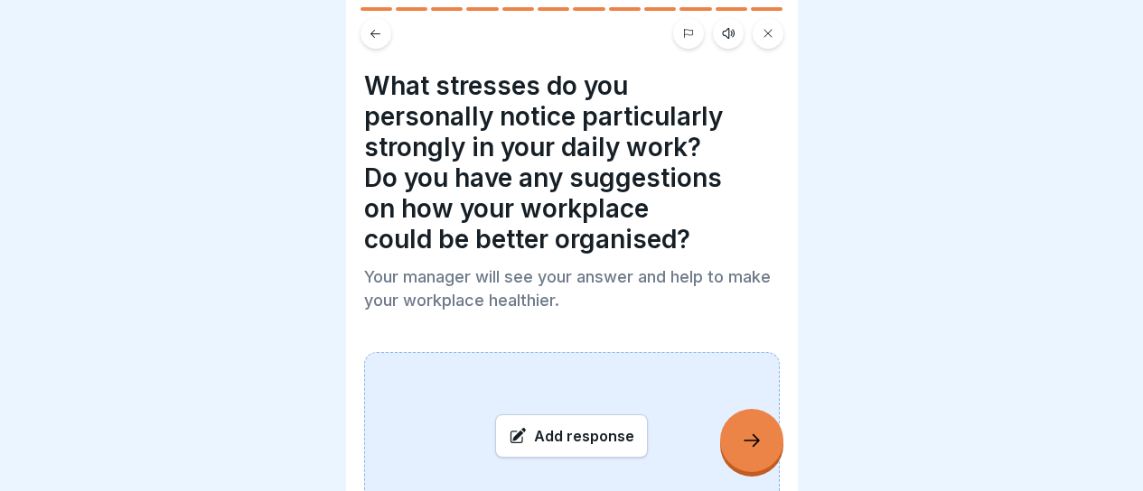
scroll to position [0, 0]
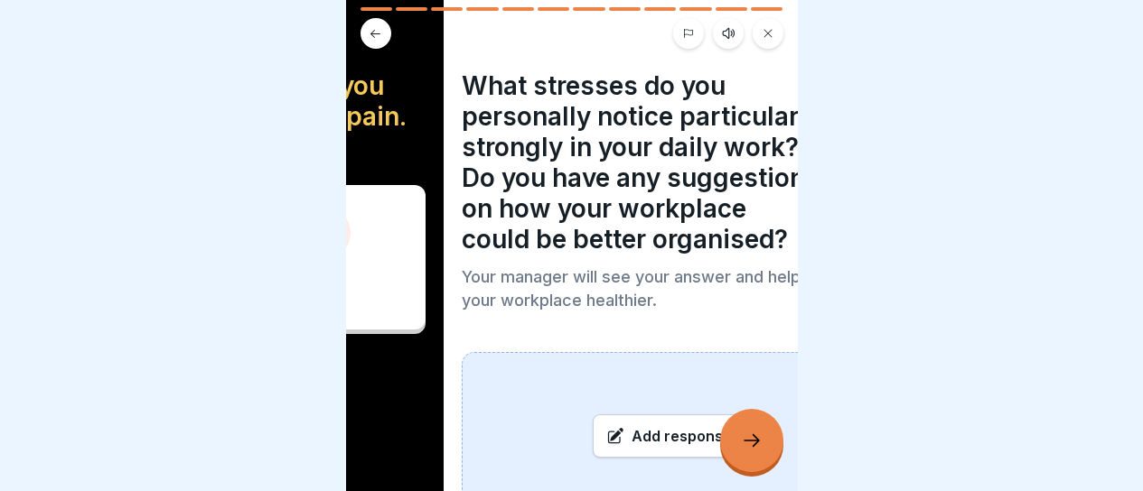
click at [462, 221] on h4 "What stresses do you personally notice particularly strongly in your daily work…" at bounding box center [670, 162] width 416 height 184
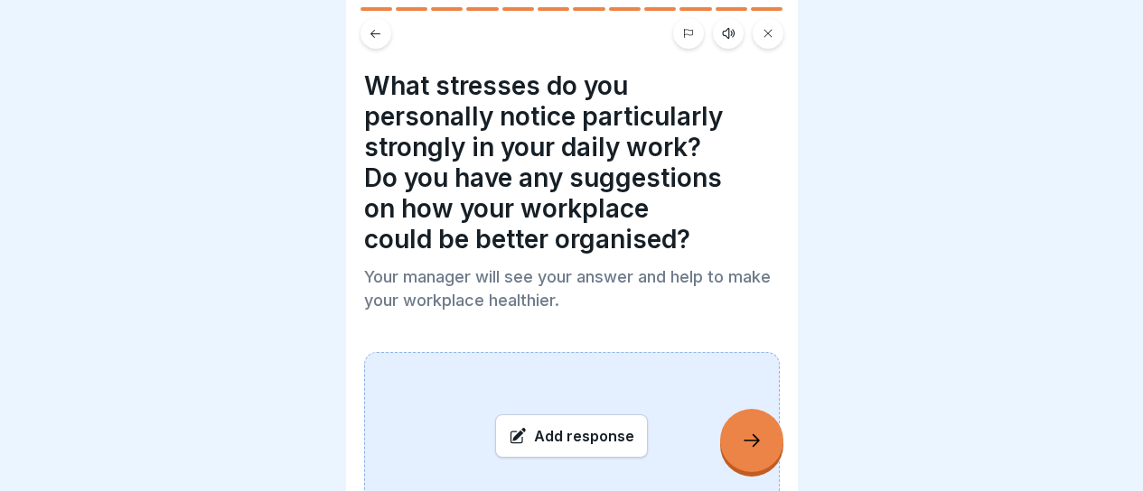
click at [457, 72] on h4 "What stresses do you personally notice particularly strongly in your daily work…" at bounding box center [572, 162] width 416 height 184
click at [456, 75] on h4 "What stresses do you personally notice particularly strongly in your daily work…" at bounding box center [572, 162] width 416 height 184
click at [454, 91] on h4 "What stresses do you personally notice particularly strongly in your daily work…" at bounding box center [572, 162] width 416 height 184
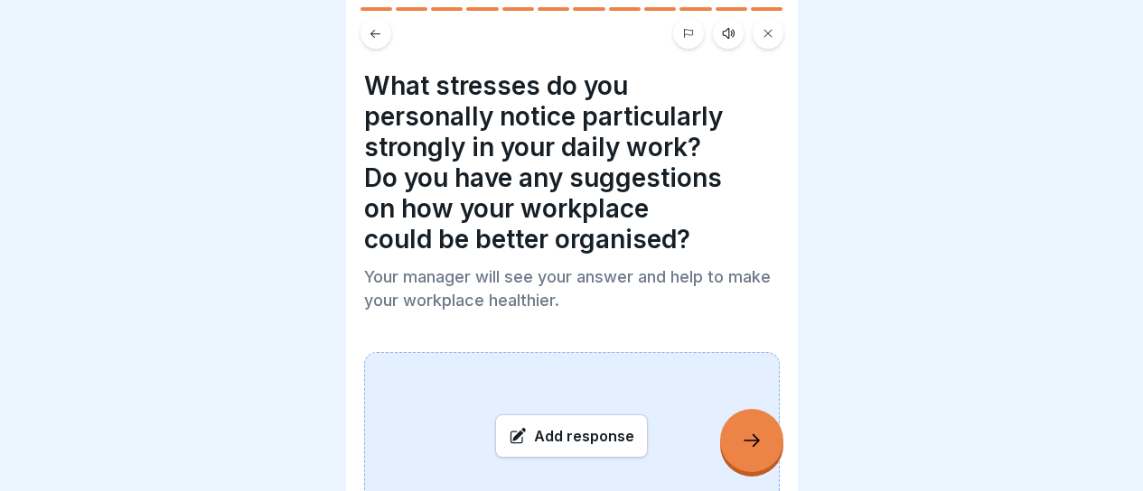
click at [454, 91] on h4 "What stresses do you personally notice particularly strongly in your daily work…" at bounding box center [572, 162] width 416 height 184
click at [435, 253] on h4 "What stresses do you personally notice particularly strongly in your daily work…" at bounding box center [572, 162] width 416 height 184
click at [423, 62] on div "What stresses do you personally notice particularly strongly in your daily work…" at bounding box center [572, 245] width 452 height 491
click at [579, 420] on div "Add response" at bounding box center [571, 436] width 153 height 43
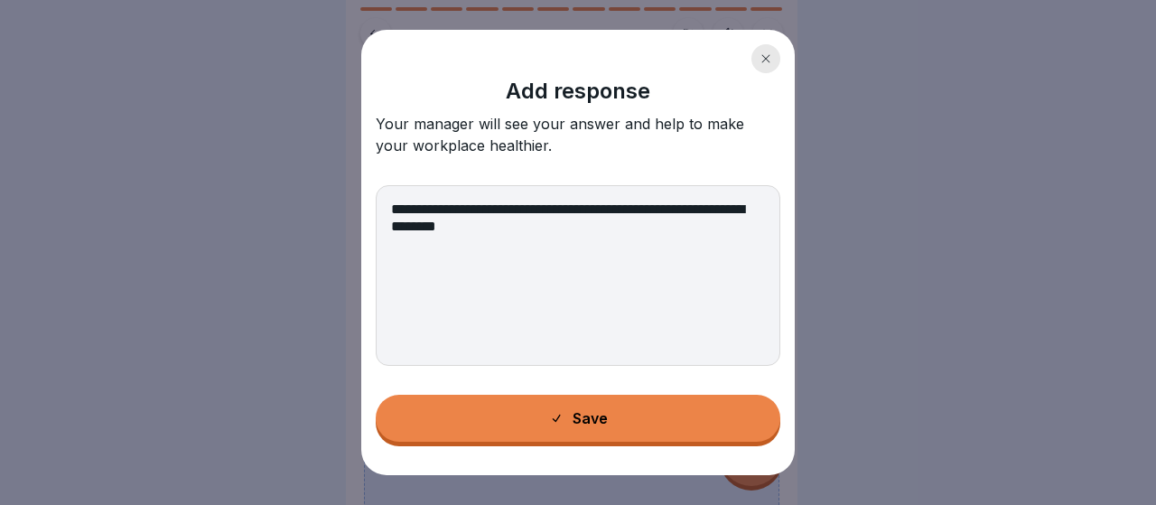
click at [594, 213] on textarea "**********" at bounding box center [578, 275] width 405 height 181
click at [764, 209] on textarea "**********" at bounding box center [578, 275] width 405 height 181
click at [392, 213] on textarea "**********" at bounding box center [578, 275] width 405 height 181
click at [550, 270] on textarea "**********" at bounding box center [578, 275] width 405 height 181
click at [701, 241] on textarea "**********" at bounding box center [578, 275] width 405 height 181
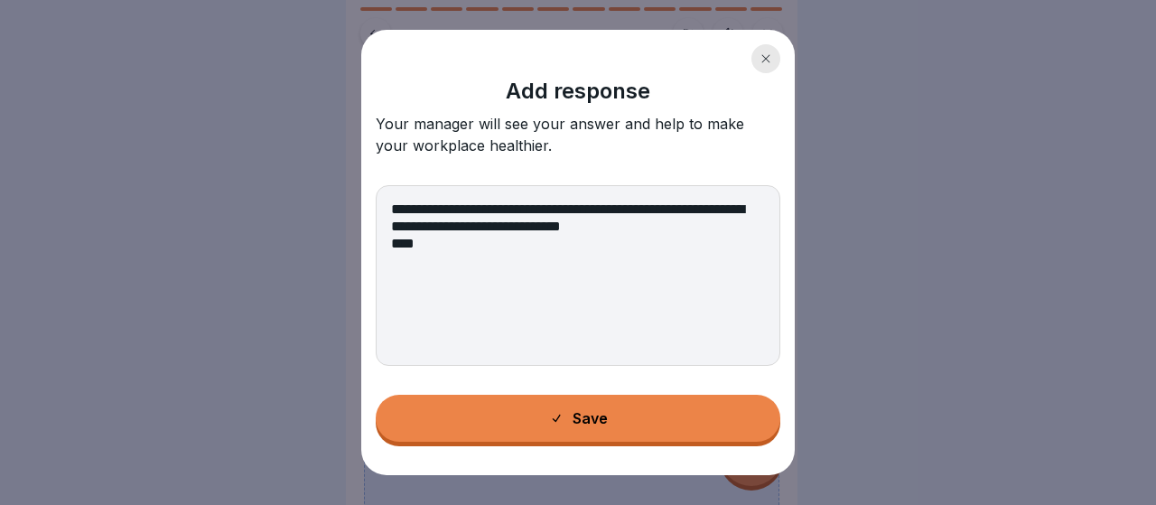
click at [656, 233] on textarea "**********" at bounding box center [578, 275] width 405 height 181
click at [634, 279] on textarea "**********" at bounding box center [578, 275] width 405 height 181
click at [752, 213] on textarea "**********" at bounding box center [578, 275] width 405 height 181
click at [509, 211] on textarea "**********" at bounding box center [578, 275] width 405 height 181
click at [388, 209] on textarea "**********" at bounding box center [578, 275] width 405 height 181
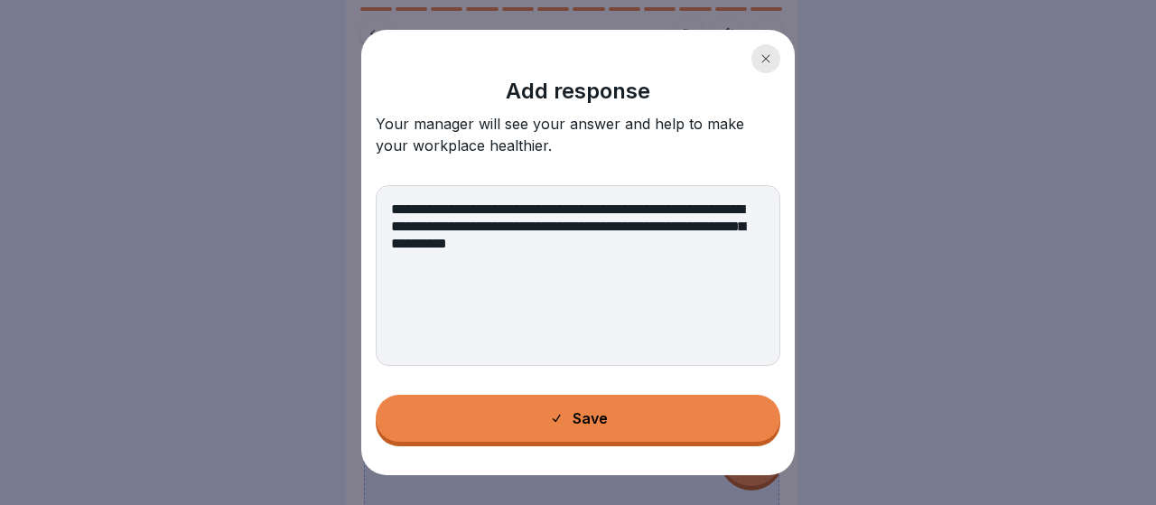
click at [594, 211] on textarea "**********" at bounding box center [578, 275] width 405 height 181
drag, startPoint x: 464, startPoint y: 210, endPoint x: 417, endPoint y: 210, distance: 47.0
click at [417, 210] on textarea "**********" at bounding box center [578, 275] width 405 height 181
click at [584, 215] on textarea "**********" at bounding box center [578, 275] width 405 height 181
drag, startPoint x: 600, startPoint y: 210, endPoint x: 639, endPoint y: 210, distance: 38.8
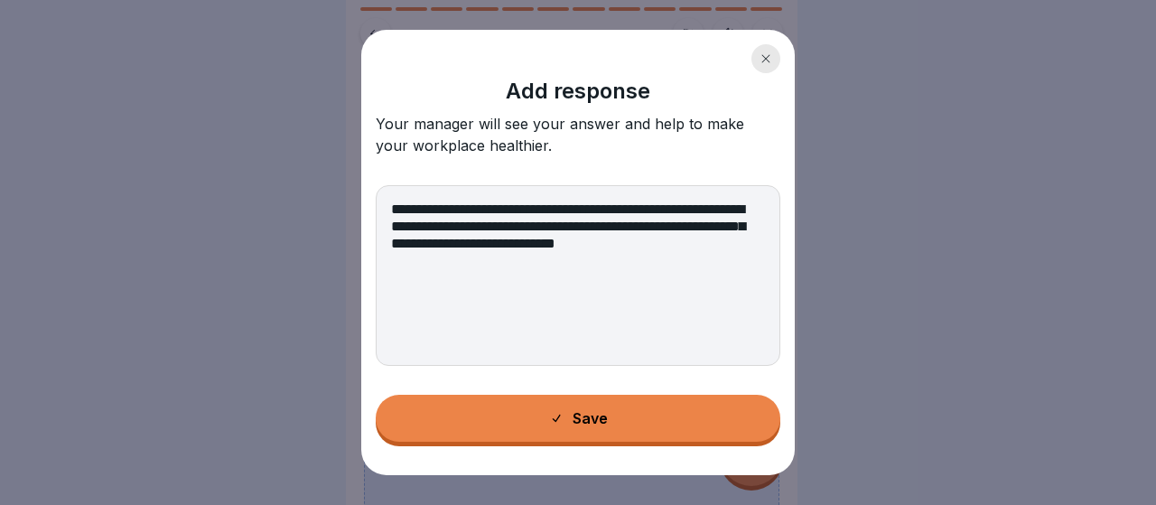
click at [639, 210] on textarea "**********" at bounding box center [578, 275] width 405 height 181
click at [631, 207] on textarea "**********" at bounding box center [578, 275] width 405 height 181
drag, startPoint x: 605, startPoint y: 208, endPoint x: 665, endPoint y: 211, distance: 59.7
click at [665, 211] on textarea "**********" at bounding box center [578, 275] width 405 height 181
click at [648, 206] on textarea "**********" at bounding box center [578, 275] width 405 height 181
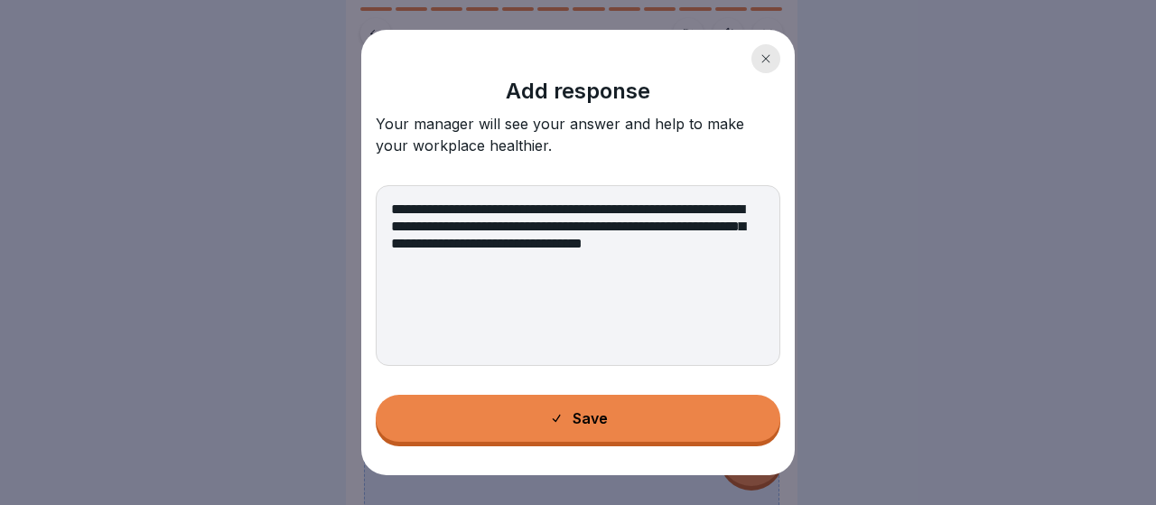
drag, startPoint x: 690, startPoint y: 210, endPoint x: 757, endPoint y: 207, distance: 66.9
click at [757, 207] on textarea "**********" at bounding box center [578, 275] width 405 height 181
click at [716, 256] on textarea "**********" at bounding box center [578, 275] width 405 height 181
click at [422, 284] on textarea "**********" at bounding box center [578, 275] width 405 height 181
click at [525, 210] on textarea "**********" at bounding box center [578, 275] width 405 height 181
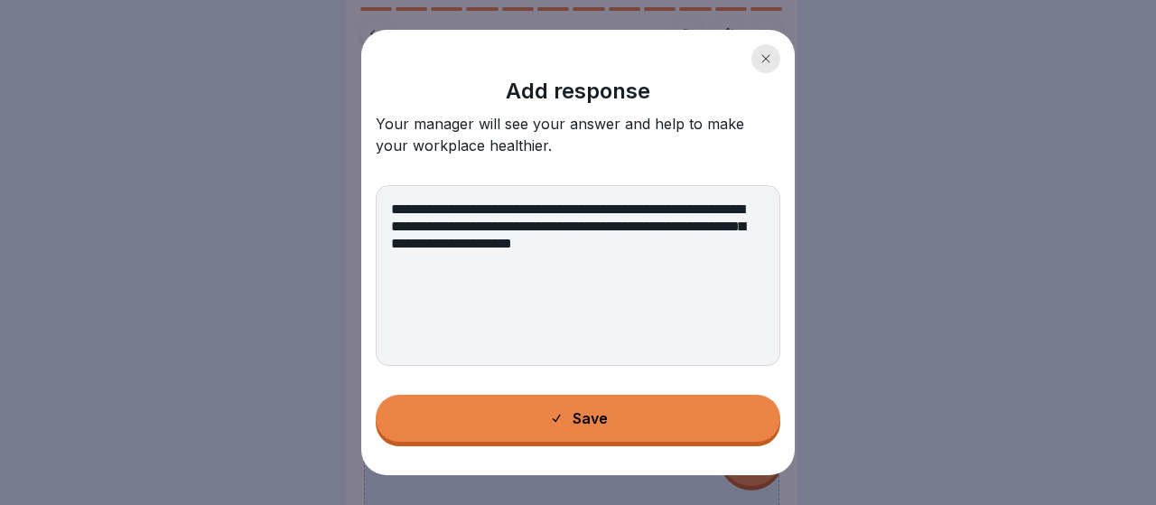
drag, startPoint x: 530, startPoint y: 206, endPoint x: 579, endPoint y: 212, distance: 49.2
click at [579, 212] on textarea "**********" at bounding box center [578, 275] width 405 height 181
drag, startPoint x: 662, startPoint y: 207, endPoint x: 580, endPoint y: 213, distance: 82.5
click at [580, 213] on textarea "**********" at bounding box center [578, 275] width 405 height 181
click at [612, 275] on textarea "**********" at bounding box center [578, 275] width 405 height 181
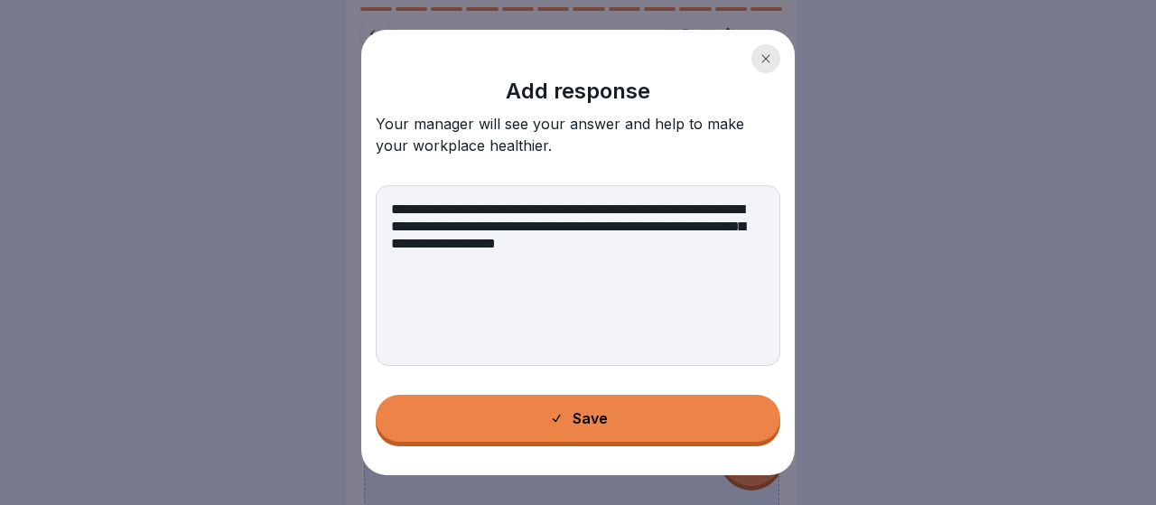
click at [588, 244] on textarea "**********" at bounding box center [578, 275] width 405 height 181
click at [734, 256] on textarea "**********" at bounding box center [578, 275] width 405 height 181
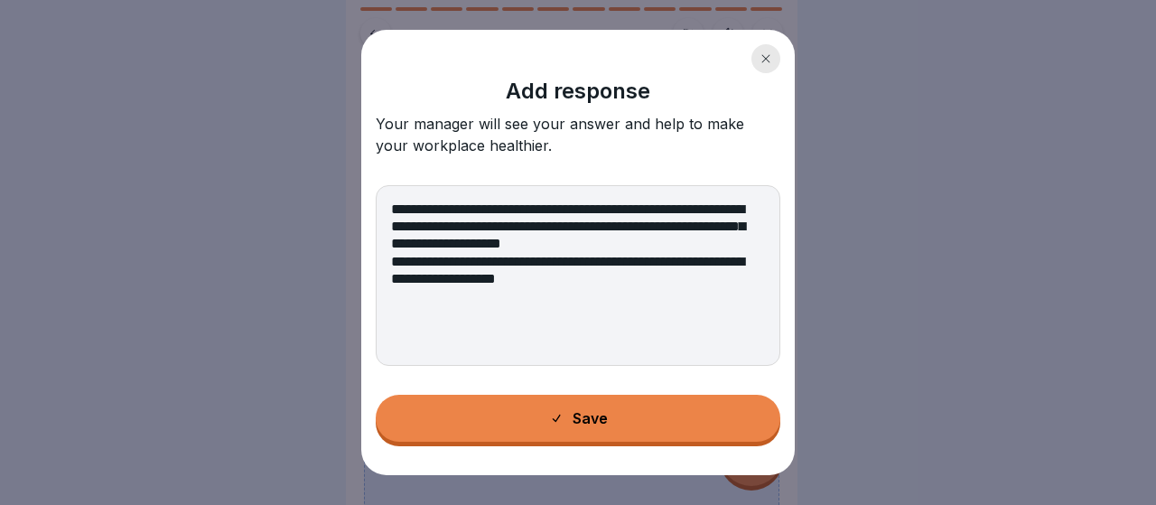
type textarea "**********"
click at [595, 430] on button "Save" at bounding box center [578, 418] width 405 height 47
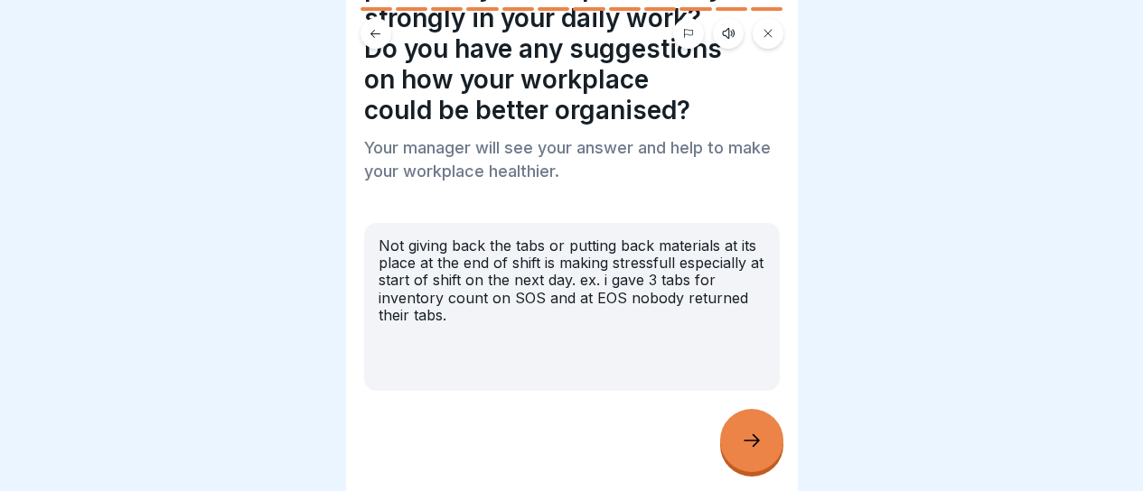
scroll to position [137, 0]
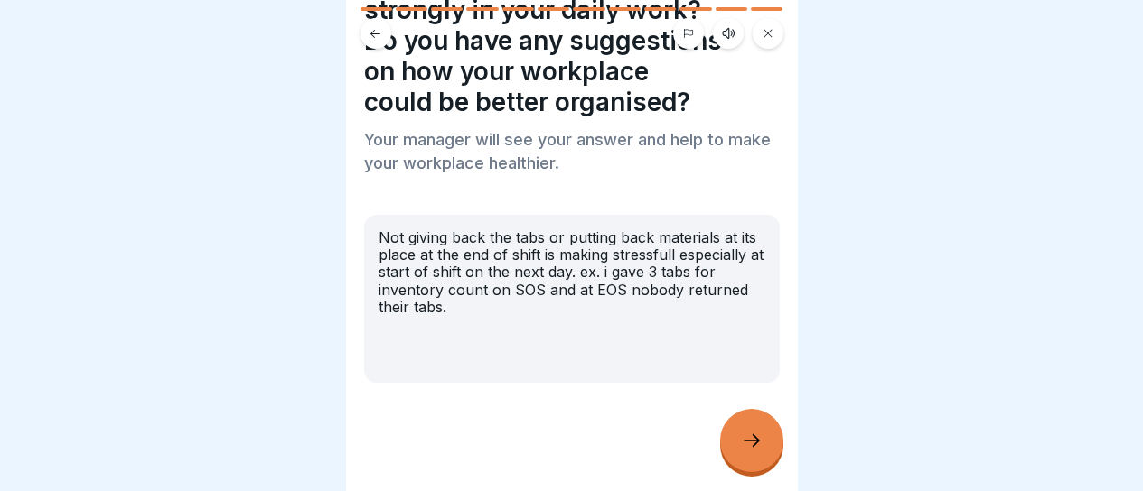
click at [766, 486] on div "What stresses do you personally notice particularly strongly in your daily work…" at bounding box center [572, 245] width 452 height 491
click at [762, 465] on div at bounding box center [751, 440] width 63 height 63
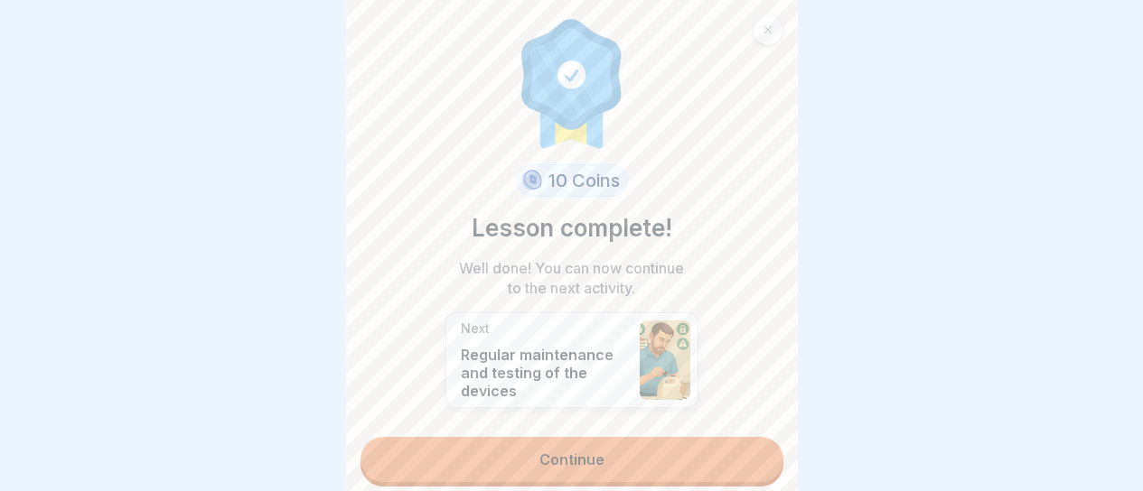
click at [628, 477] on link "Continue" at bounding box center [571, 459] width 423 height 45
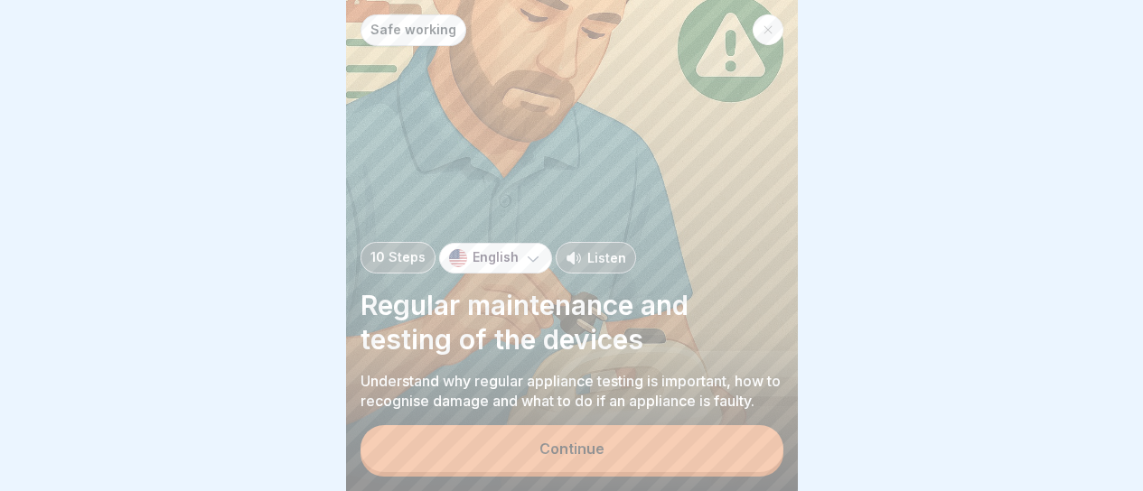
scroll to position [14, 0]
click at [590, 467] on button "Continue" at bounding box center [571, 449] width 423 height 47
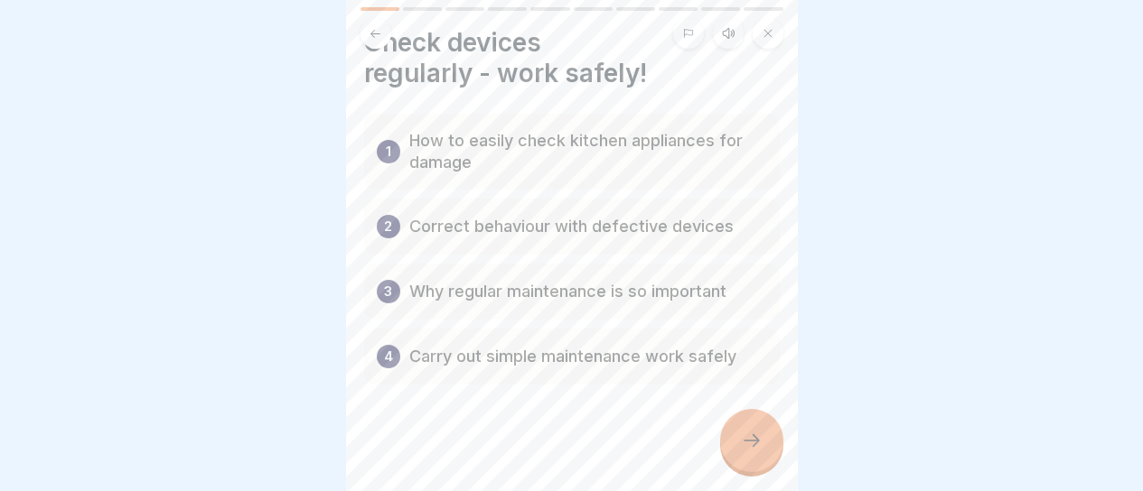
scroll to position [45, 0]
click at [762, 455] on div at bounding box center [751, 440] width 63 height 63
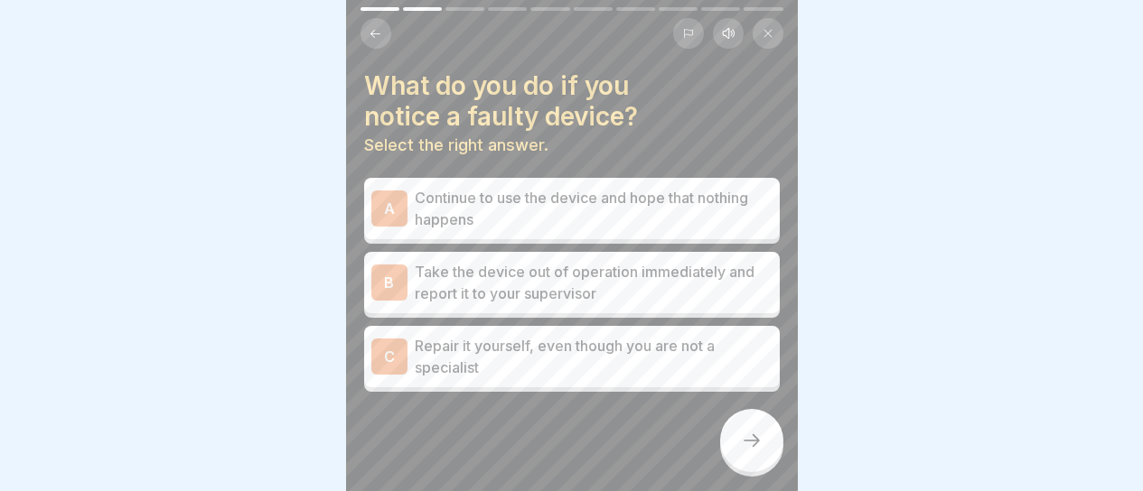
click at [627, 261] on p "Take the device out of operation immediately and report it to your supervisor" at bounding box center [594, 282] width 358 height 43
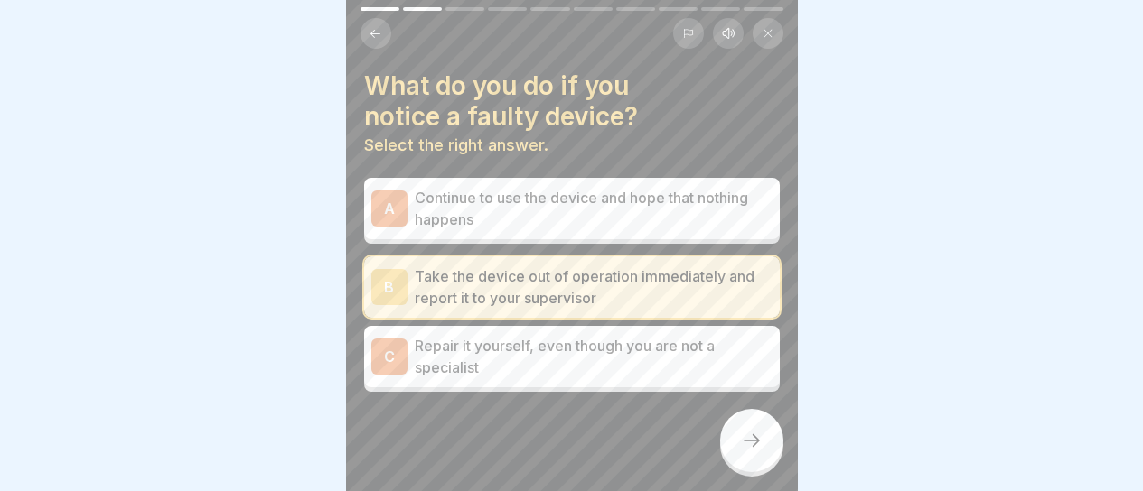
click at [737, 455] on div at bounding box center [751, 440] width 63 height 63
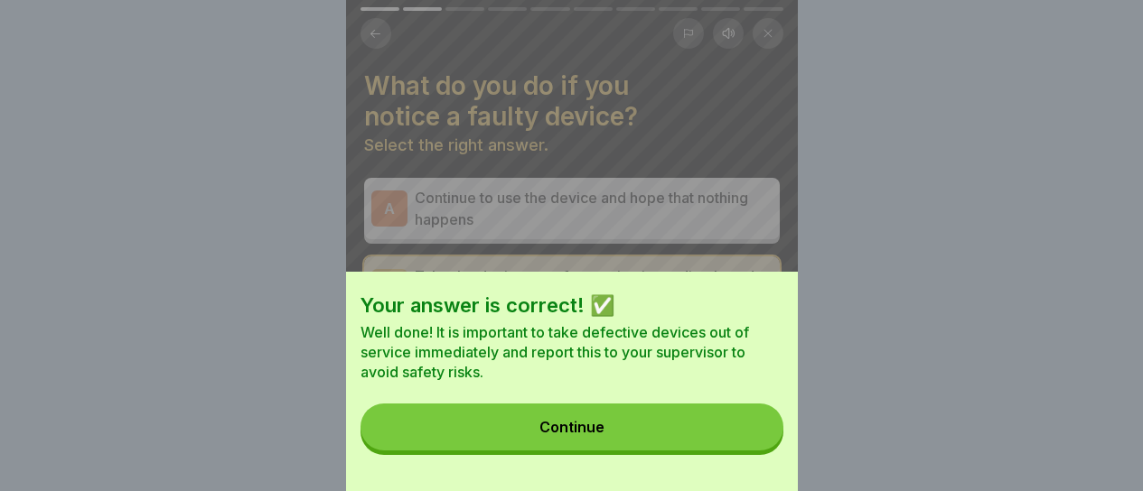
click at [438, 472] on div "Your answer is correct! ✅ Well done! It is important to take defective devices …" at bounding box center [572, 382] width 452 height 220
click at [445, 451] on button "Continue" at bounding box center [571, 427] width 423 height 47
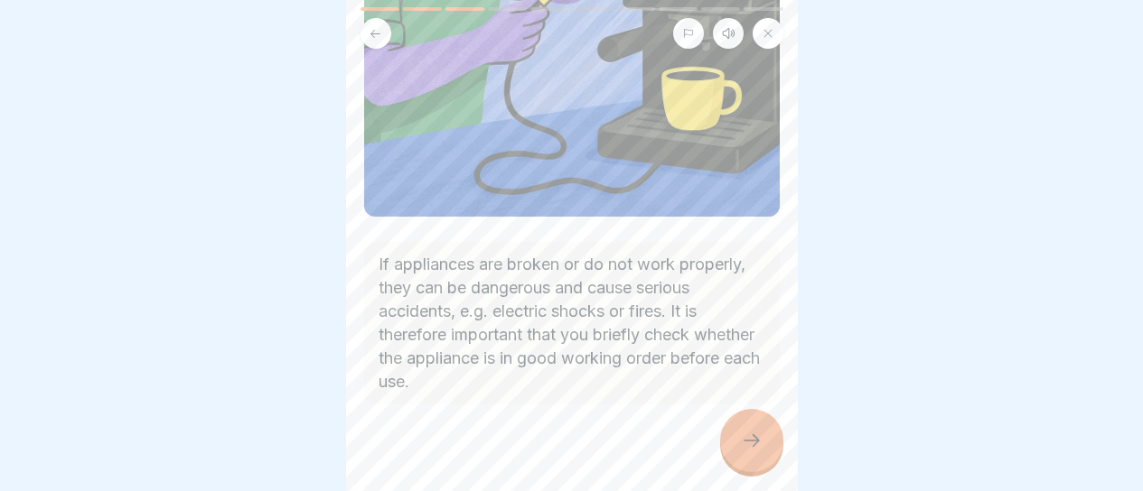
scroll to position [364, 0]
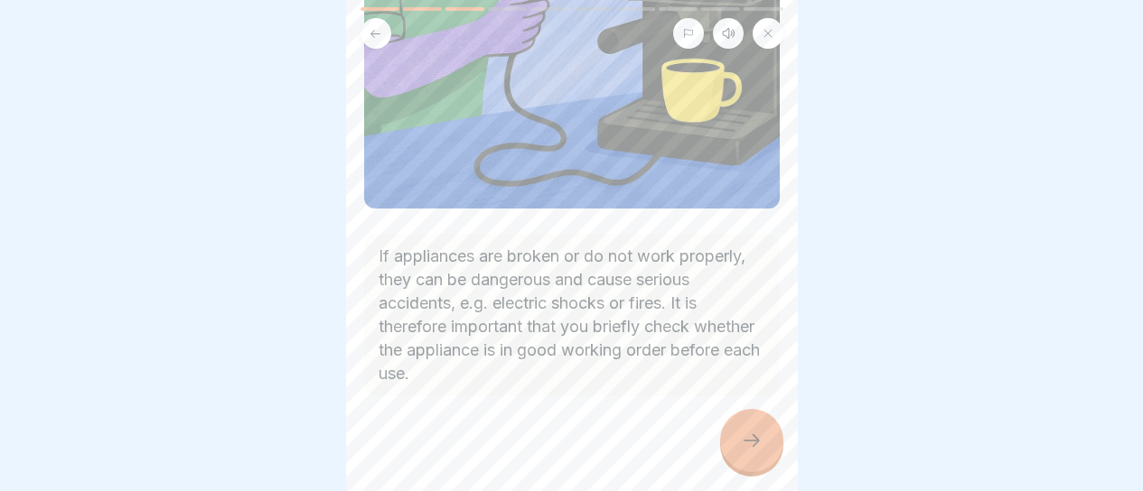
click at [762, 444] on div at bounding box center [751, 440] width 63 height 63
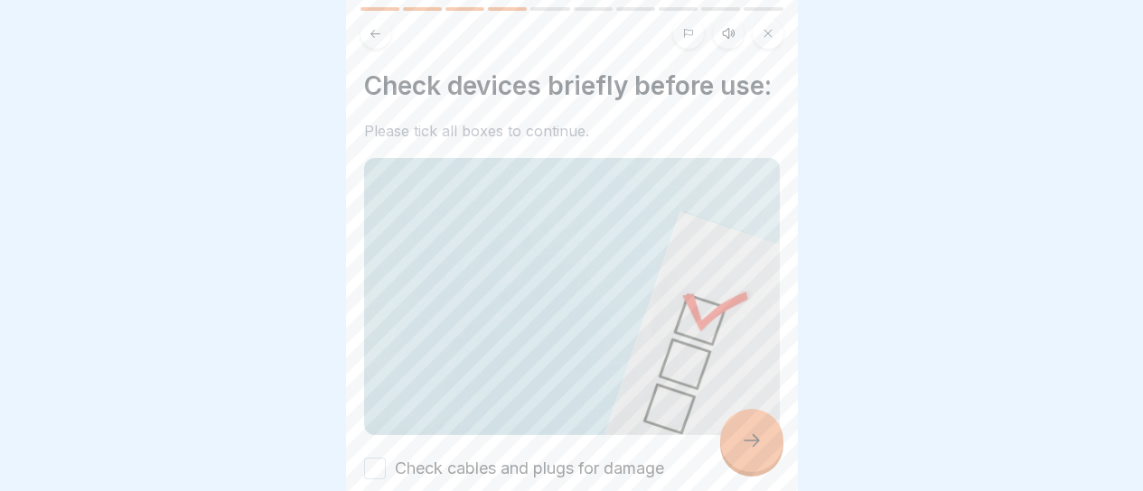
scroll to position [267, 0]
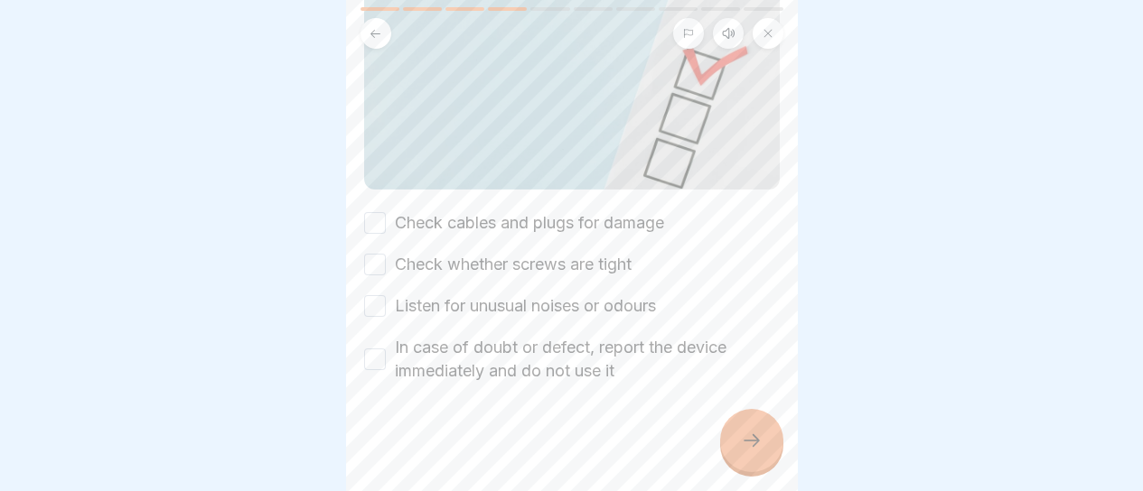
click at [377, 212] on button "Check cables and plugs for damage" at bounding box center [375, 223] width 22 height 22
click at [375, 254] on button "Check whether screws are tight" at bounding box center [375, 265] width 22 height 22
click at [375, 295] on button "Listen for unusual noises or odours" at bounding box center [375, 306] width 22 height 22
click at [379, 349] on button "In case of doubt or defect, report the device immediately and do not use it" at bounding box center [375, 360] width 22 height 22
click at [738, 435] on div at bounding box center [751, 440] width 63 height 63
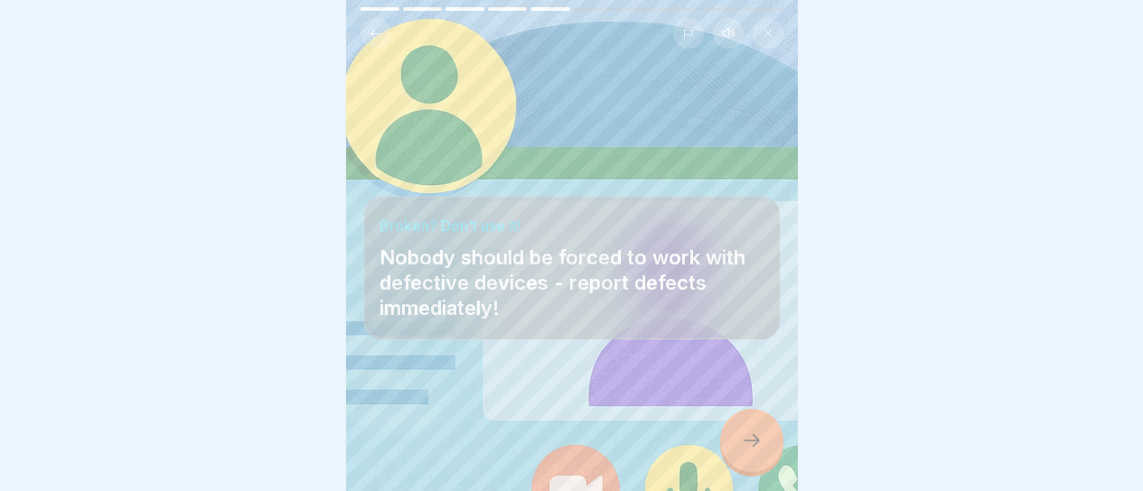
click at [772, 447] on div at bounding box center [751, 440] width 63 height 63
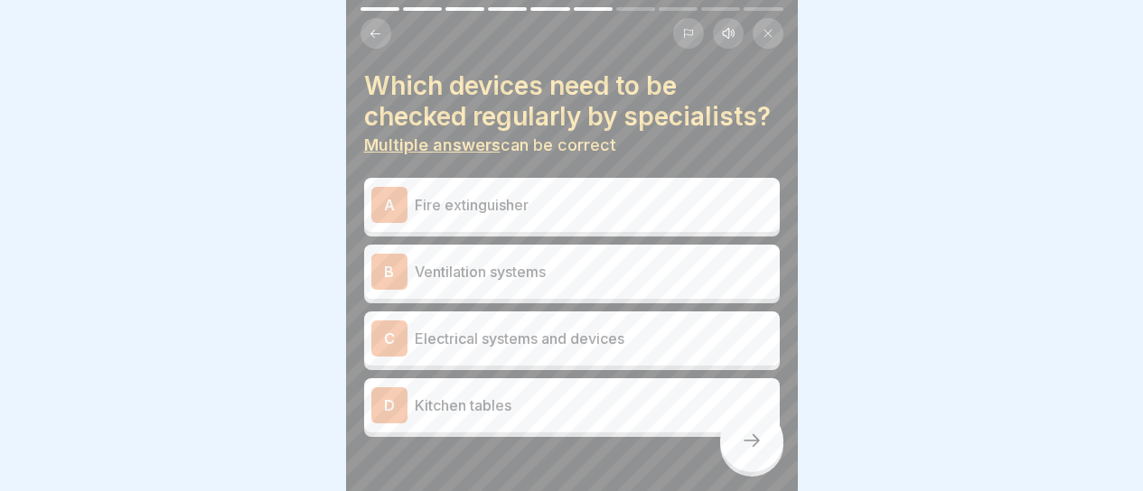
click at [613, 215] on p "Fire extinguisher" at bounding box center [594, 205] width 358 height 22
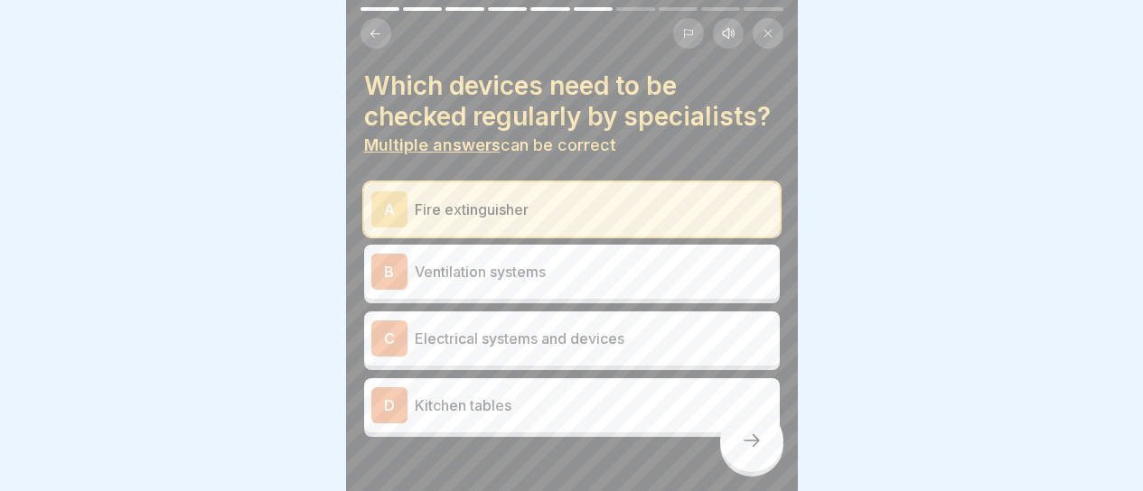
click at [594, 283] on p "Ventilation systems" at bounding box center [594, 272] width 358 height 22
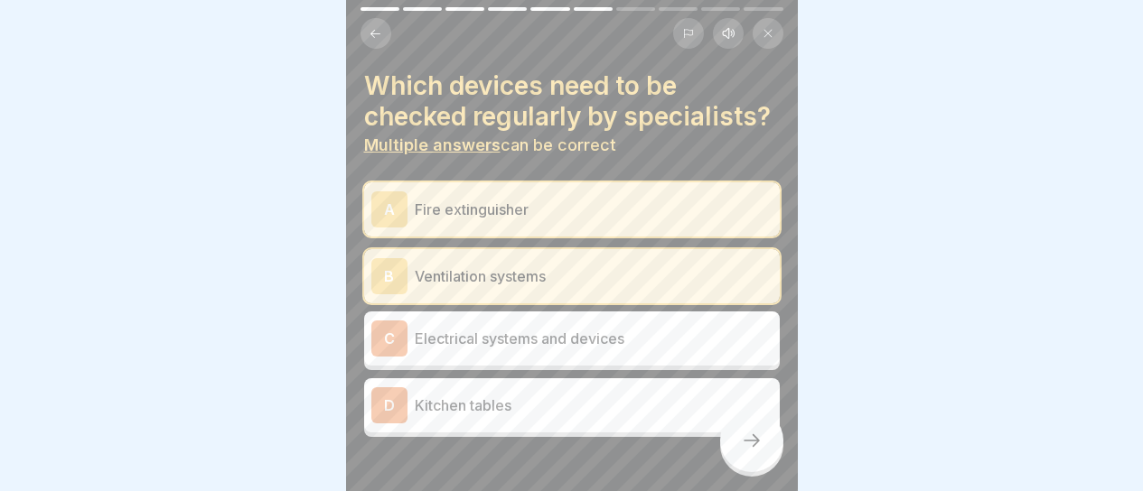
click at [706, 366] on div "C Electrical systems and devices" at bounding box center [572, 339] width 416 height 54
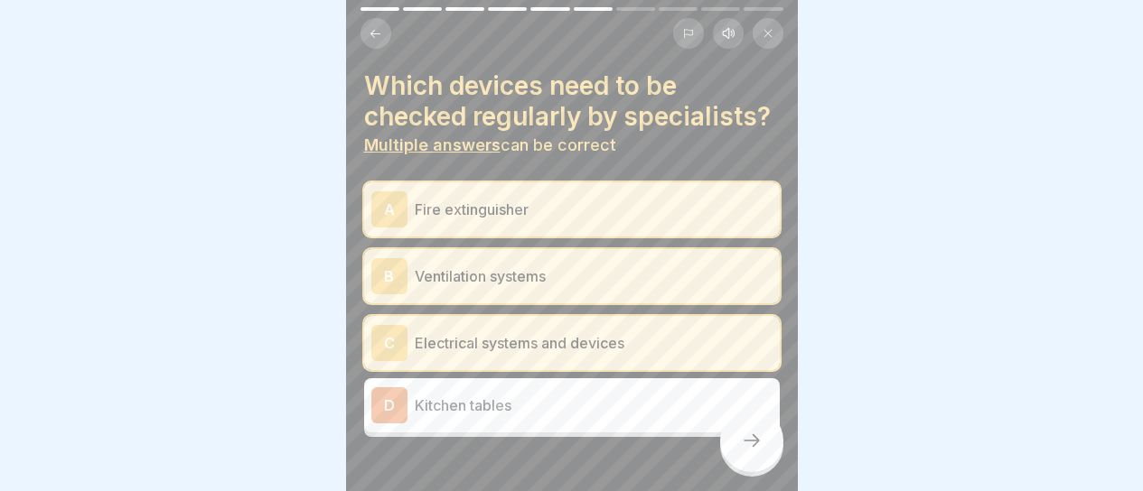
click at [750, 438] on icon at bounding box center [752, 441] width 22 height 22
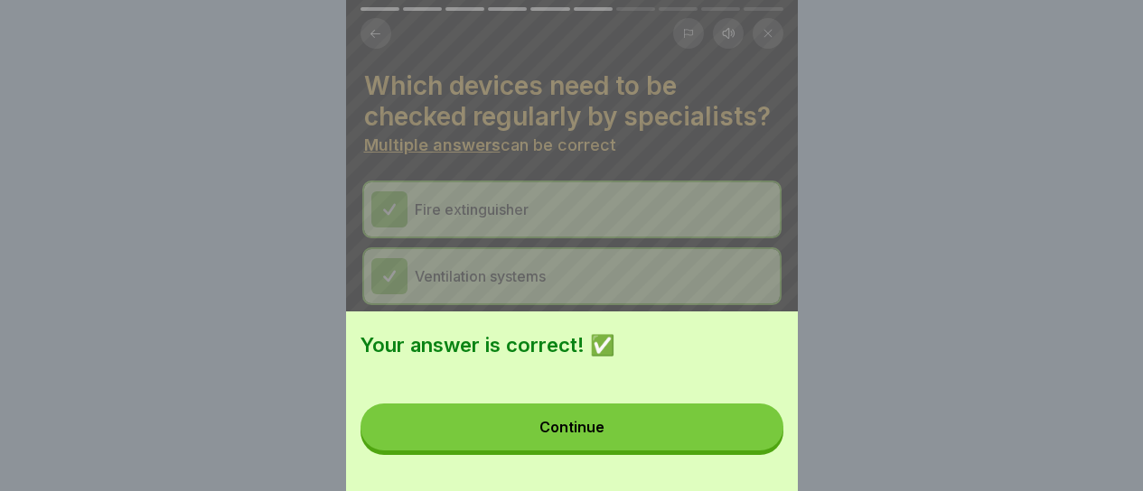
click at [733, 441] on button "Continue" at bounding box center [571, 427] width 423 height 47
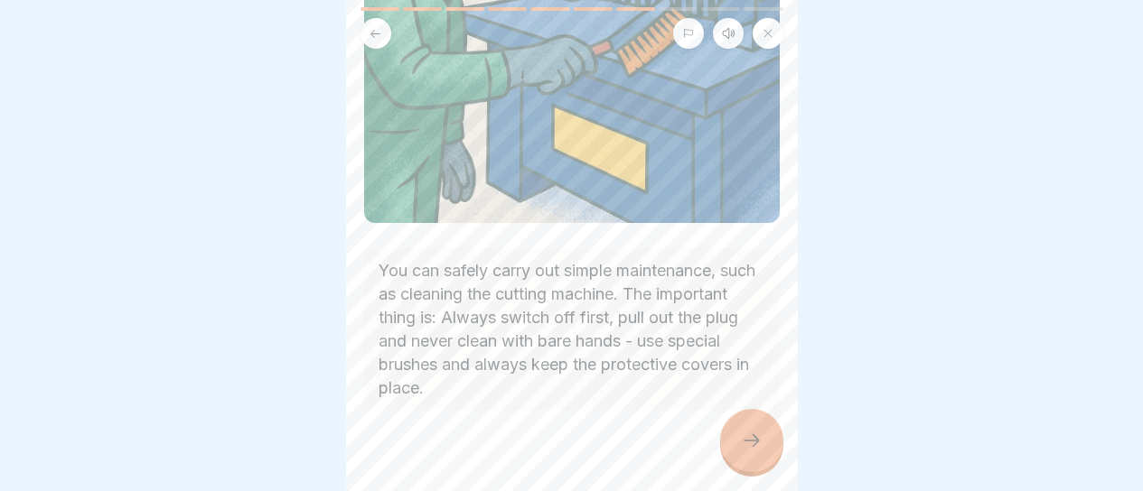
scroll to position [364, 0]
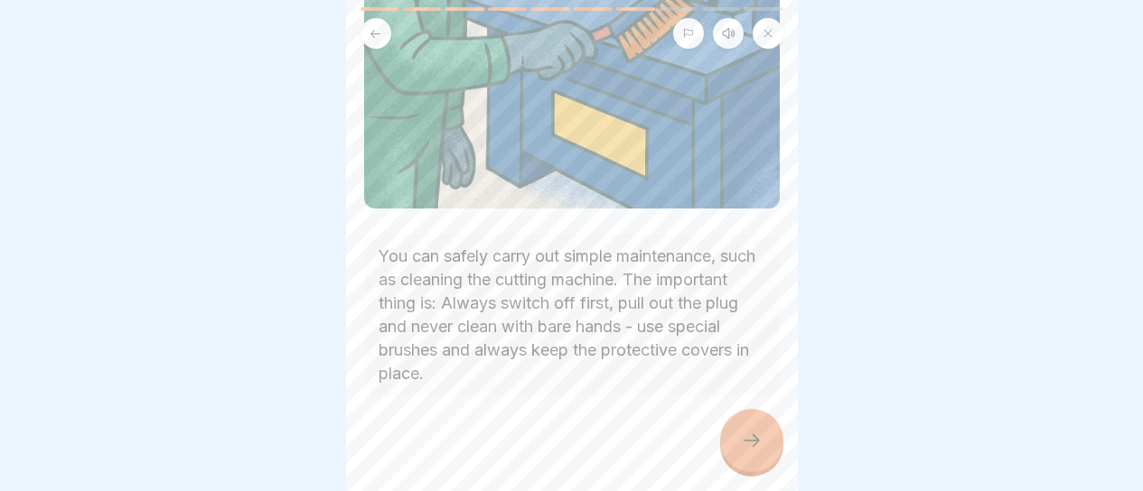
click at [755, 451] on icon at bounding box center [752, 441] width 22 height 22
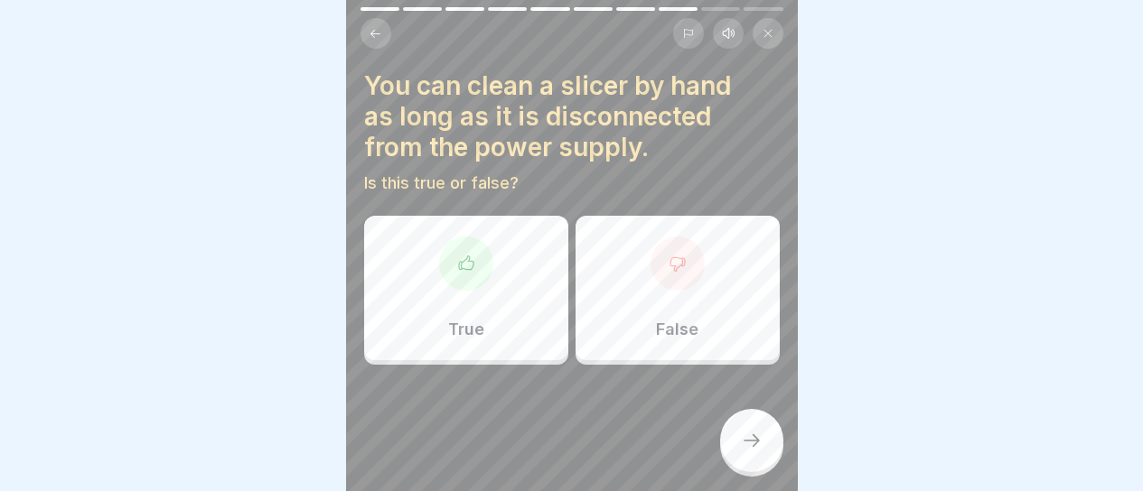
click at [702, 320] on div "False" at bounding box center [677, 288] width 204 height 145
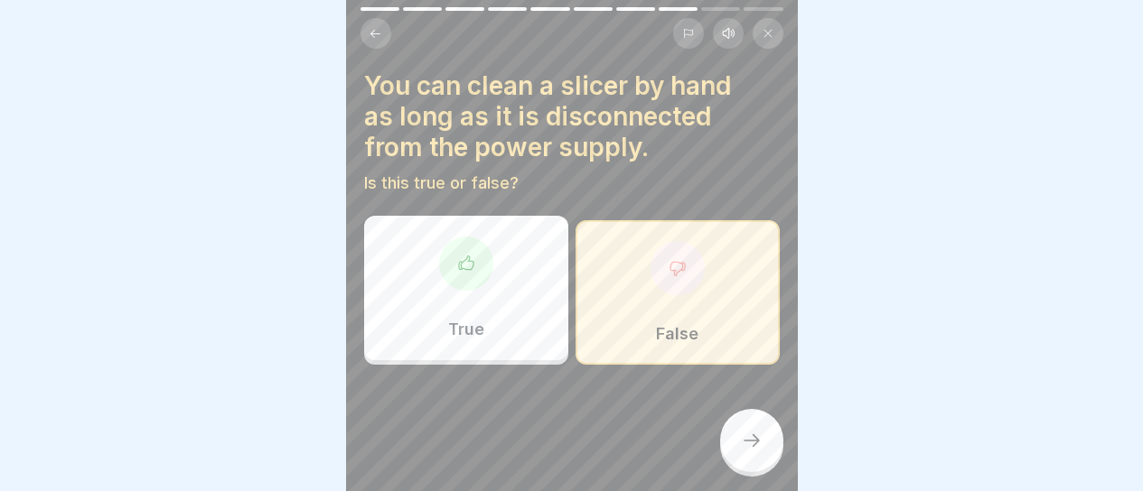
click at [753, 437] on icon at bounding box center [752, 441] width 22 height 22
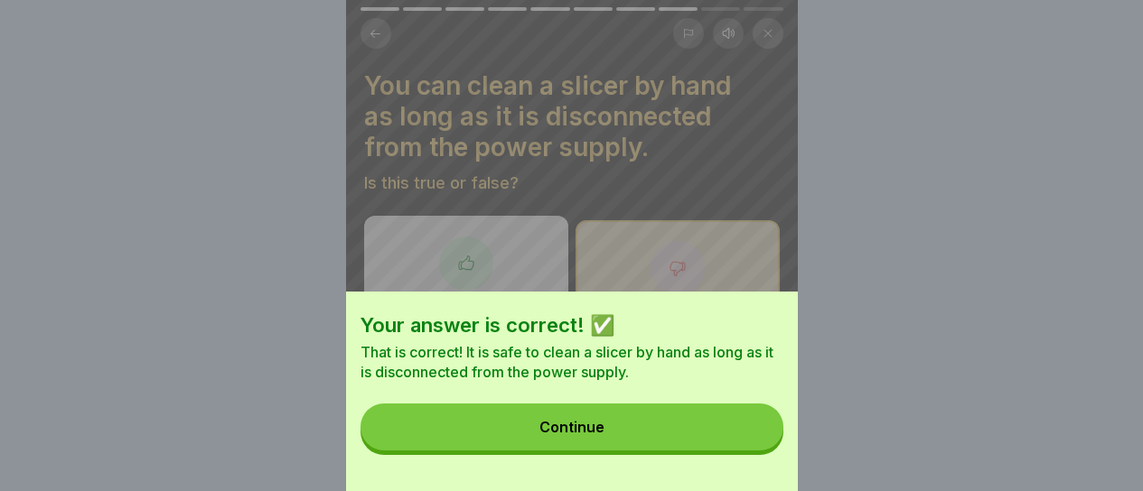
click at [753, 437] on button "Continue" at bounding box center [571, 427] width 423 height 47
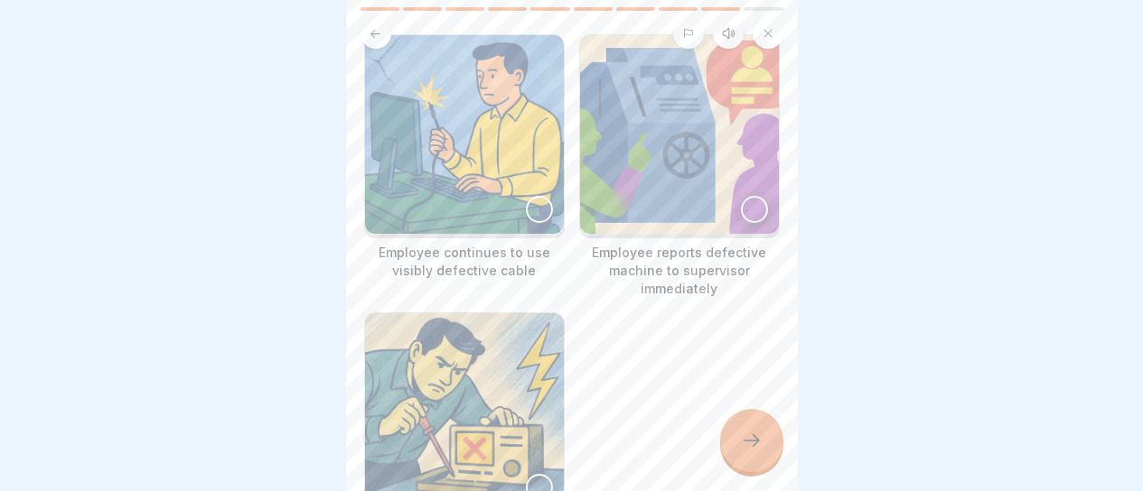
scroll to position [90, 0]
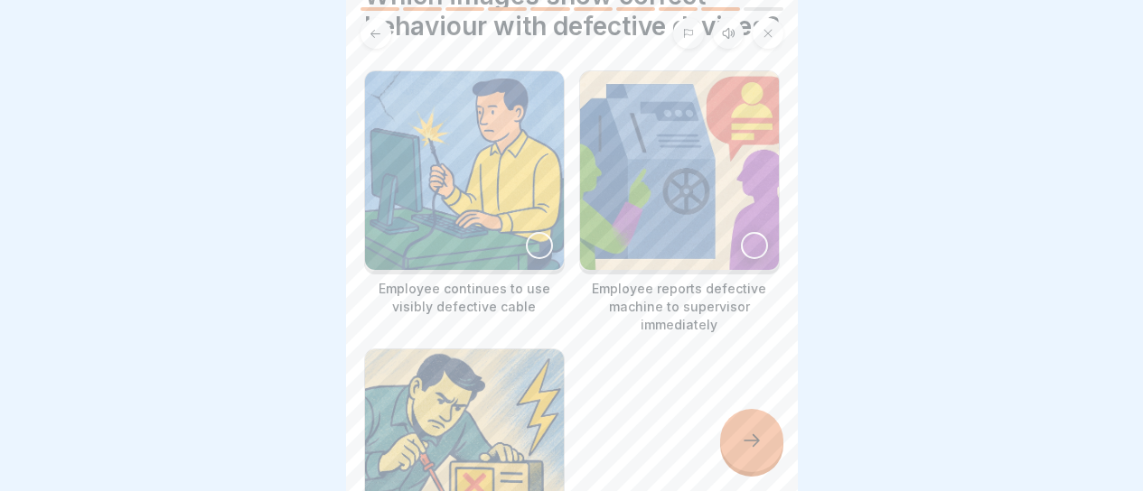
click at [676, 270] on img at bounding box center [679, 170] width 199 height 199
click at [743, 452] on icon at bounding box center [752, 441] width 22 height 22
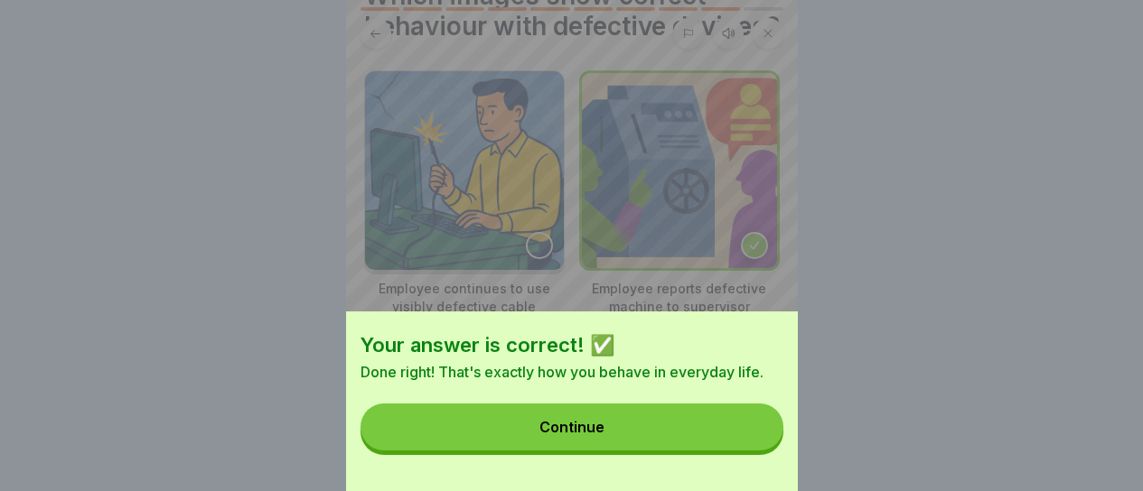
click at [734, 442] on button "Continue" at bounding box center [571, 427] width 423 height 47
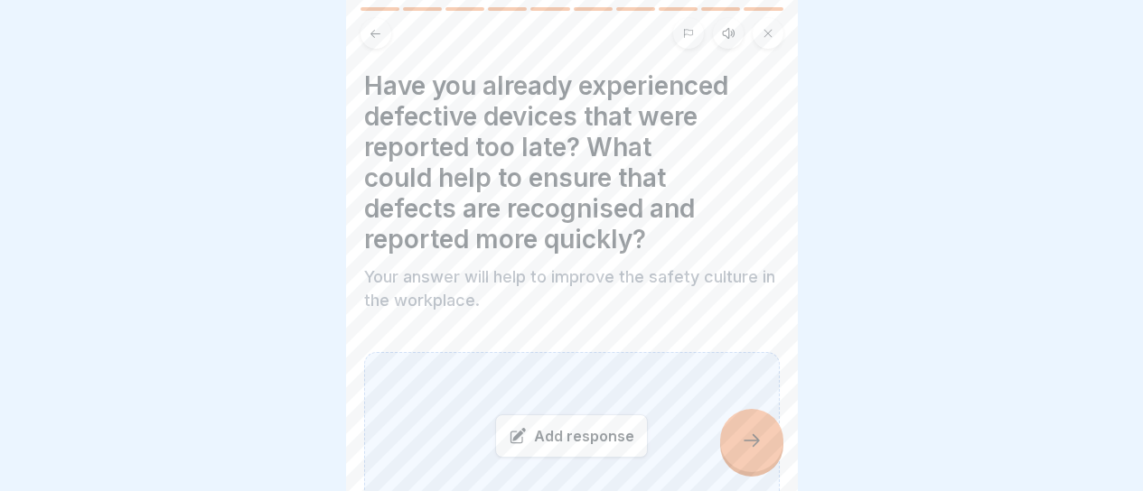
scroll to position [14, 0]
click at [579, 418] on div "Add response" at bounding box center [571, 436] width 153 height 43
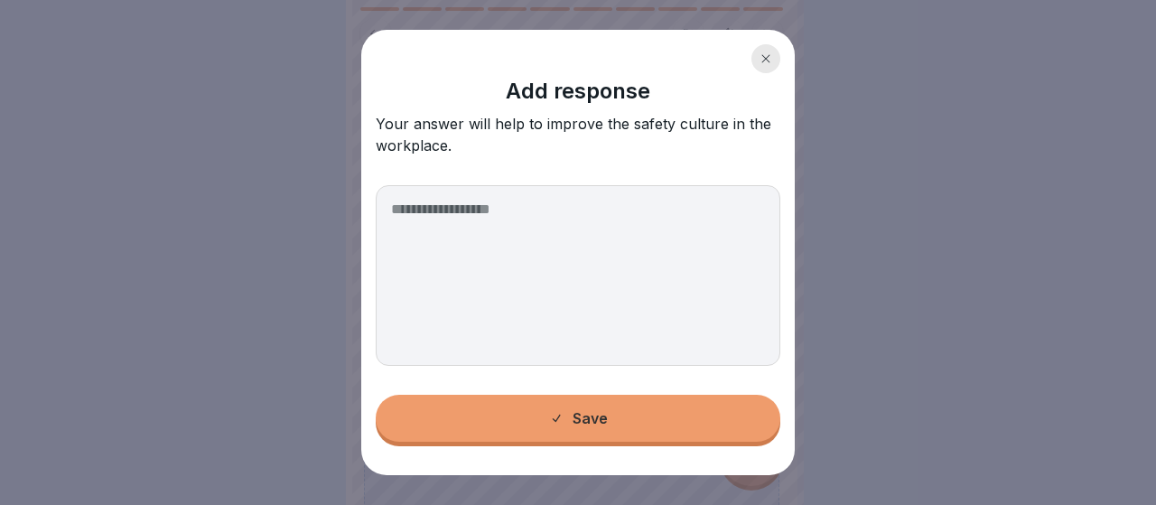
click at [756, 55] on div at bounding box center [766, 58] width 29 height 29
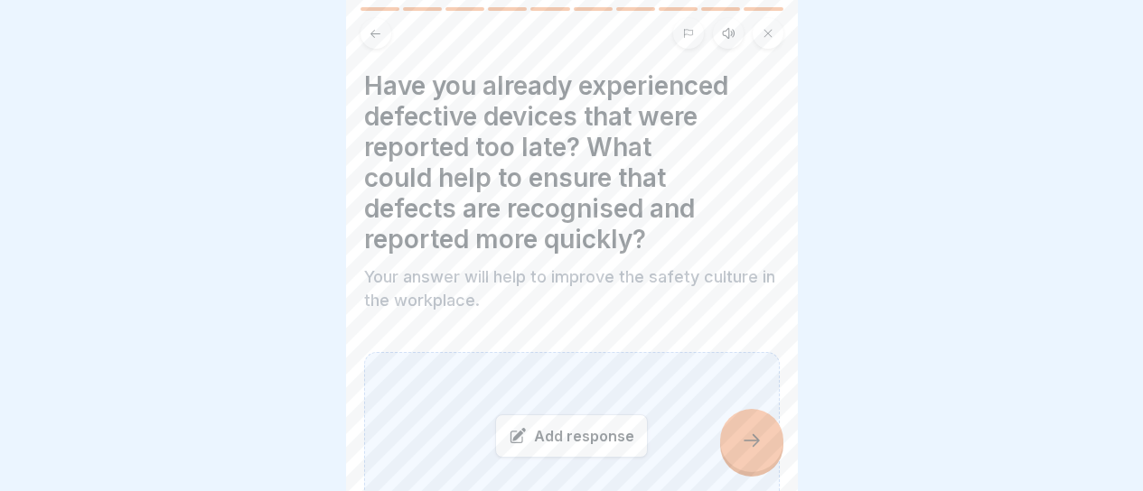
click at [579, 437] on div "Add response" at bounding box center [571, 436] width 153 height 43
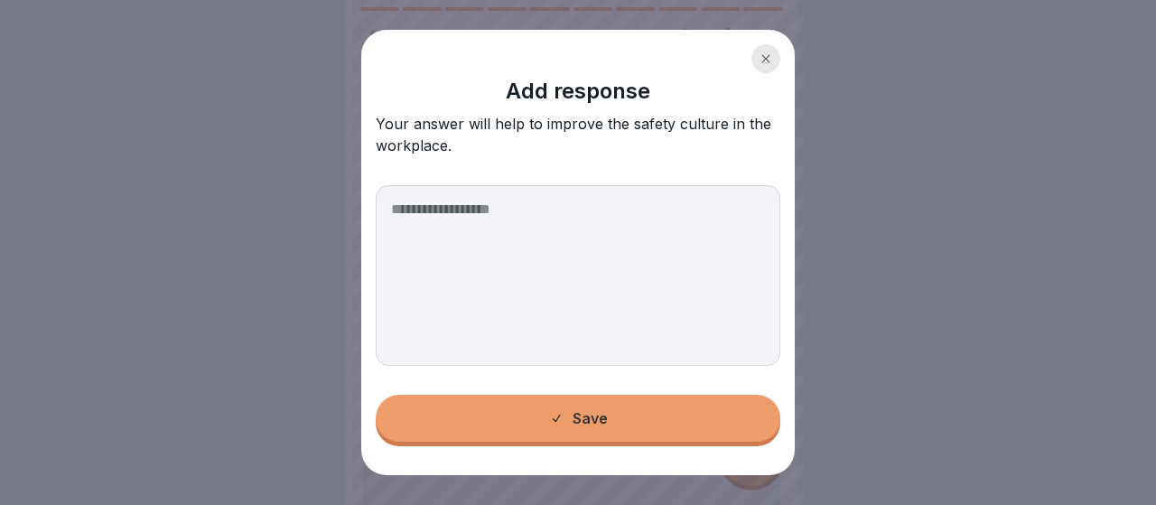
click at [568, 278] on textarea at bounding box center [578, 275] width 405 height 181
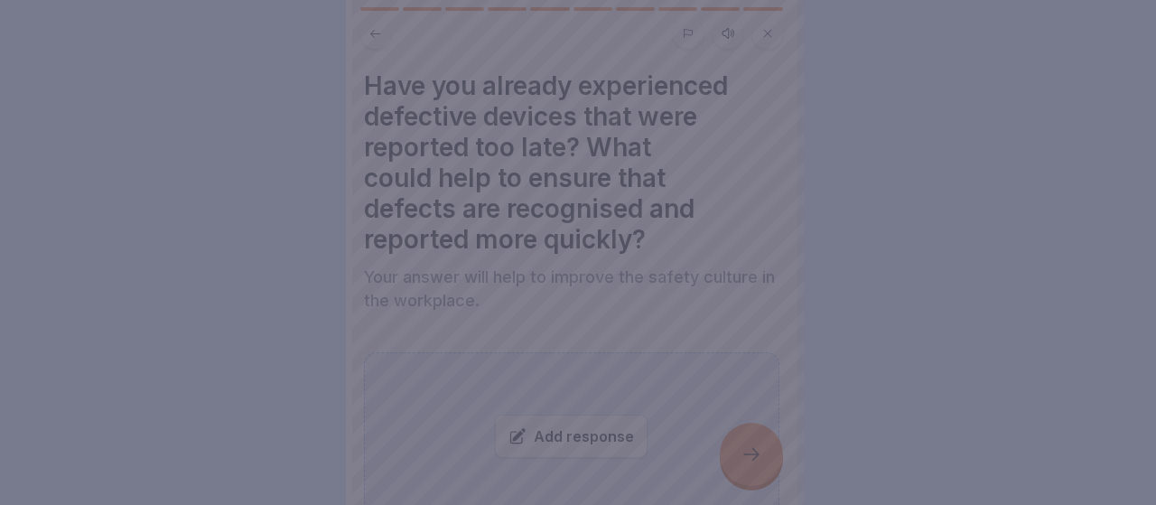
click at [1102, 198] on div at bounding box center [578, 252] width 1156 height 505
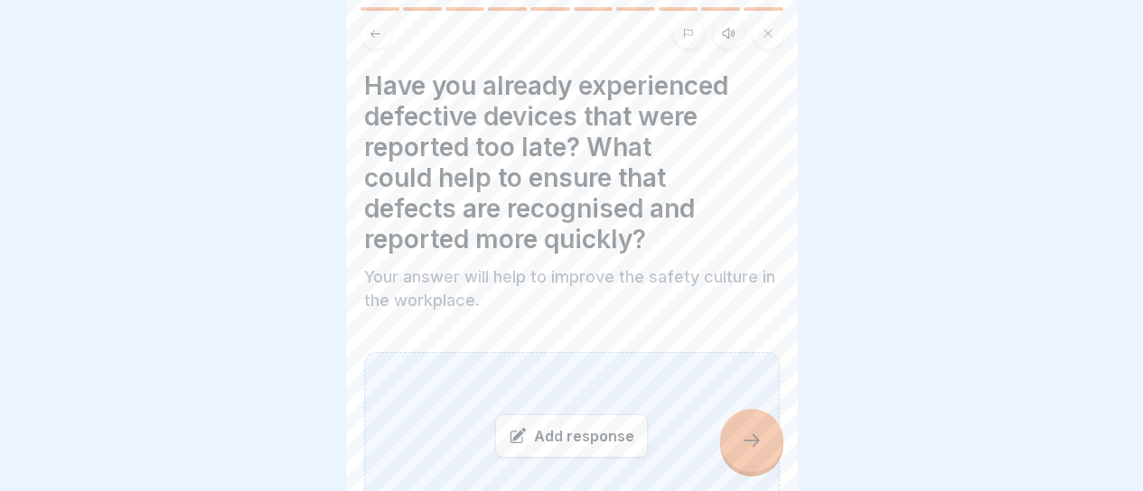
click at [580, 442] on div "Add response" at bounding box center [571, 436] width 153 height 43
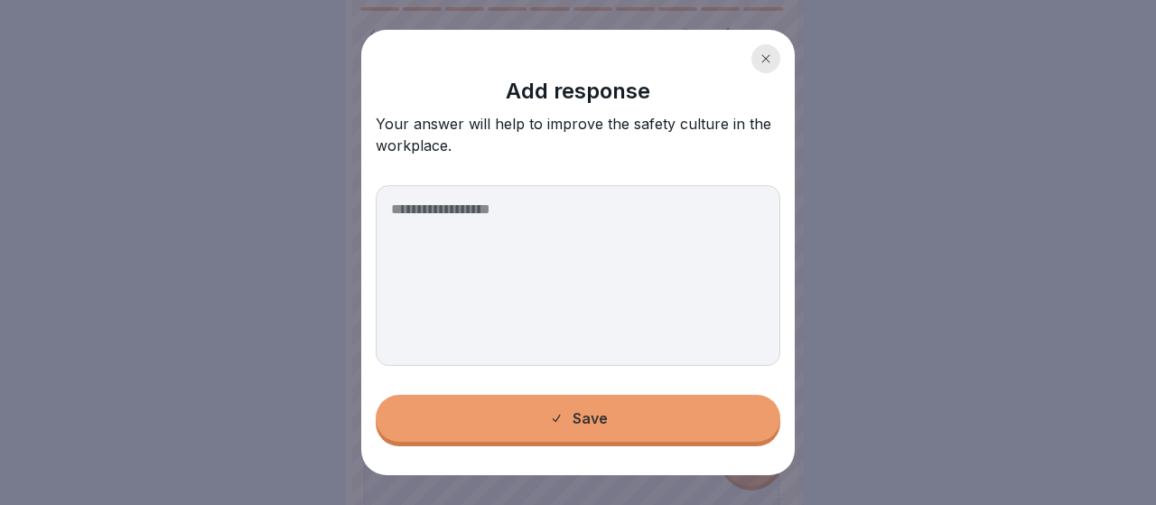
click at [769, 50] on div at bounding box center [766, 58] width 29 height 29
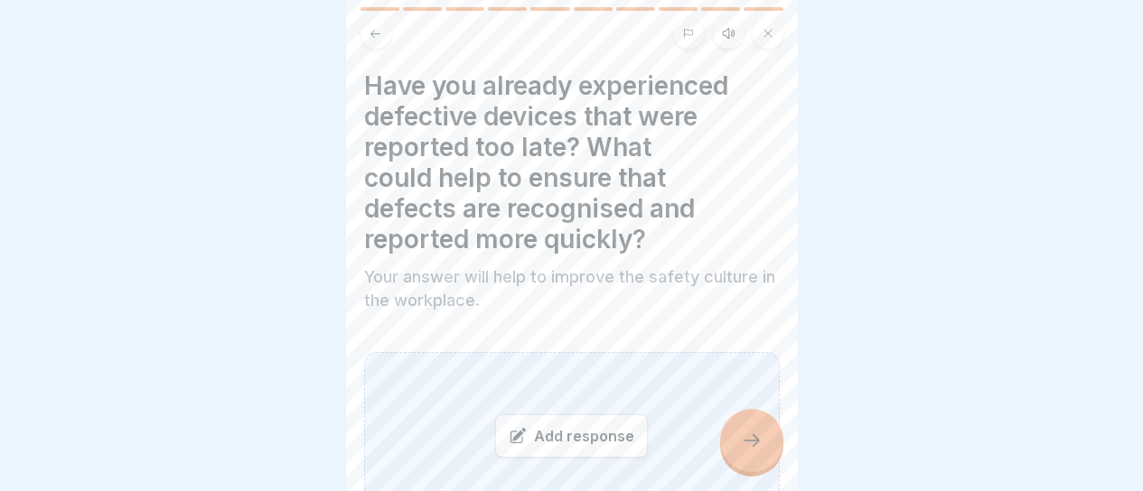
click at [561, 439] on div "Add response" at bounding box center [571, 436] width 153 height 43
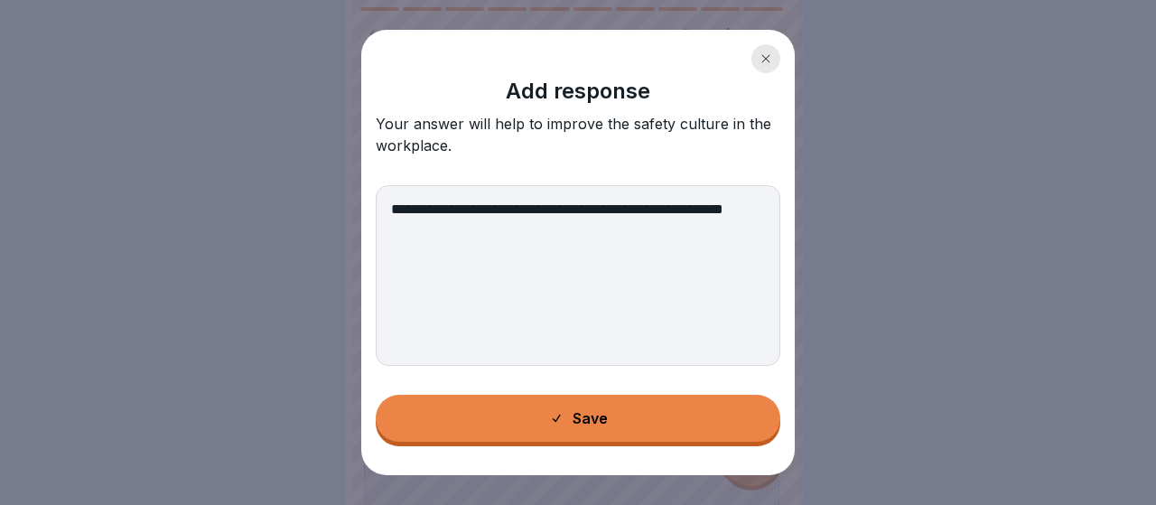
type textarea "**********"
click at [541, 437] on button "Save" at bounding box center [578, 418] width 405 height 47
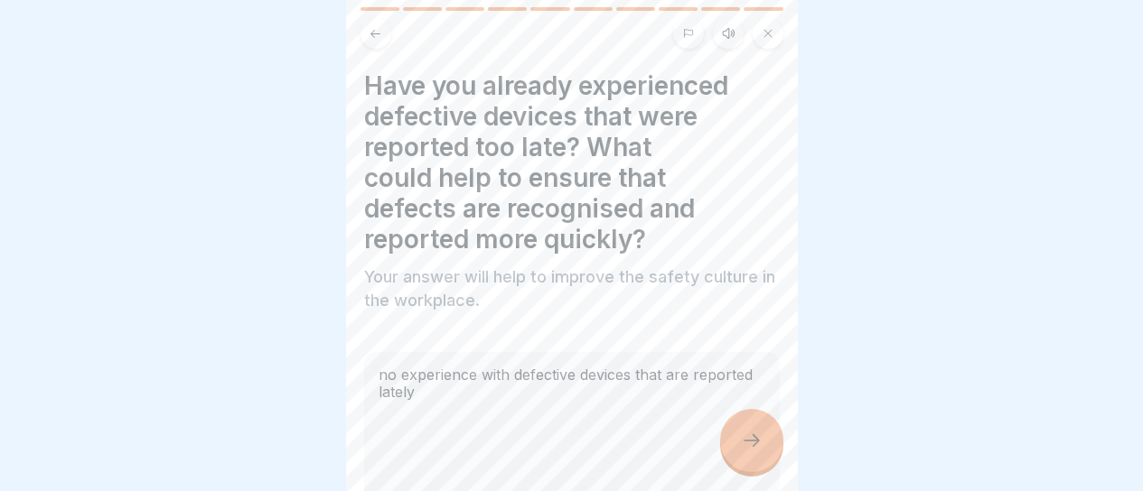
scroll to position [14, 0]
click at [603, 403] on div "no experience with defective devices that are reported lately" at bounding box center [572, 436] width 416 height 168
click at [497, 377] on div "no experience with defective devices that are reported lately" at bounding box center [572, 436] width 416 height 168
click at [472, 375] on div "no experience with defective devices that are reported lately" at bounding box center [572, 436] width 416 height 168
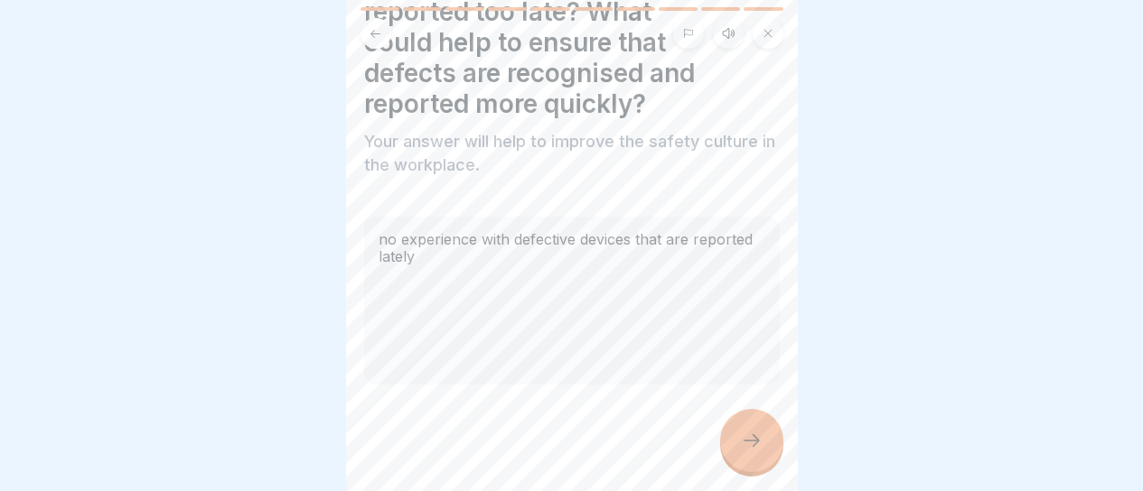
scroll to position [137, 0]
click at [691, 346] on div "no experience with defective devices that are reported lately" at bounding box center [572, 299] width 416 height 168
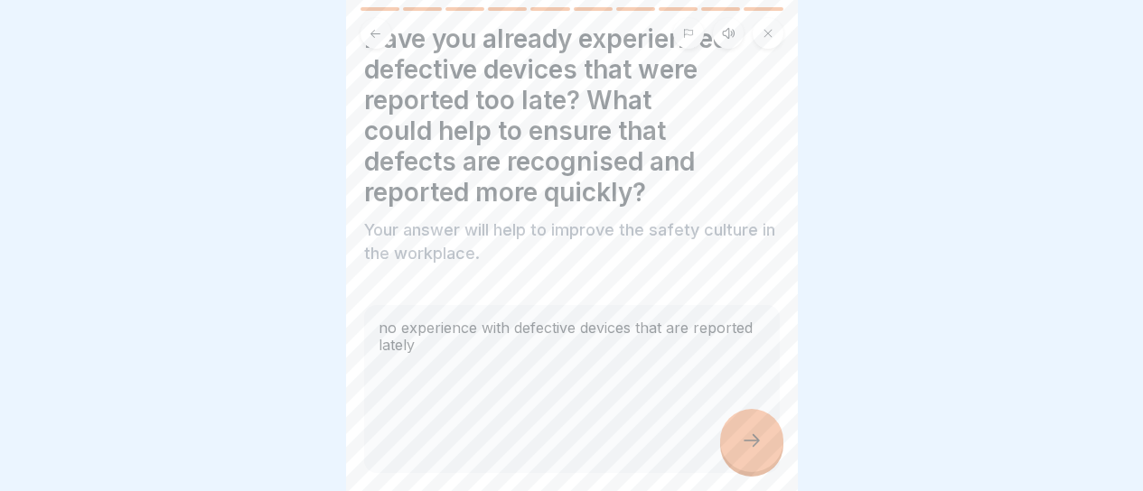
click at [691, 341] on div "no experience with defective devices that are reported lately" at bounding box center [572, 389] width 416 height 168
click at [729, 441] on div at bounding box center [751, 440] width 63 height 63
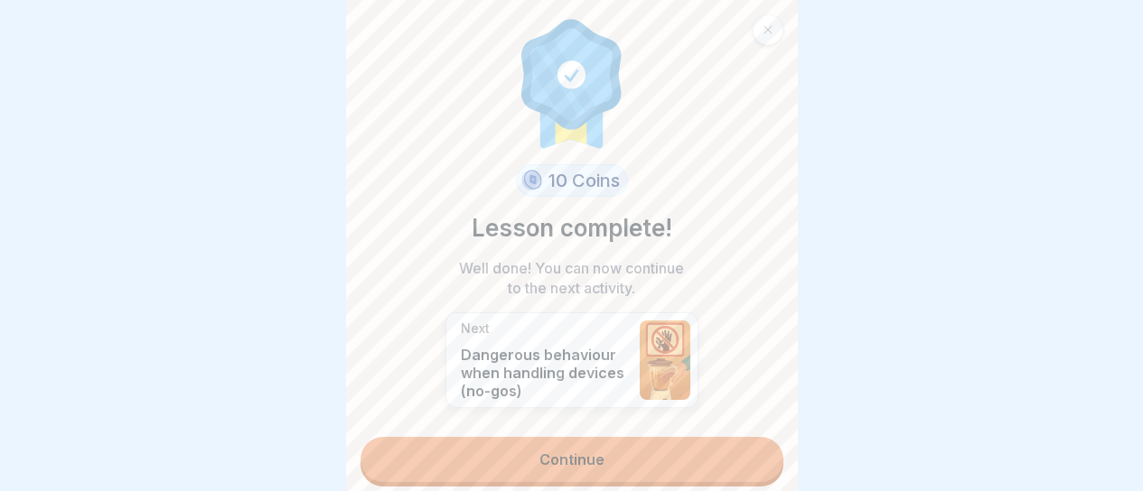
click at [534, 462] on link "Continue" at bounding box center [571, 459] width 423 height 45
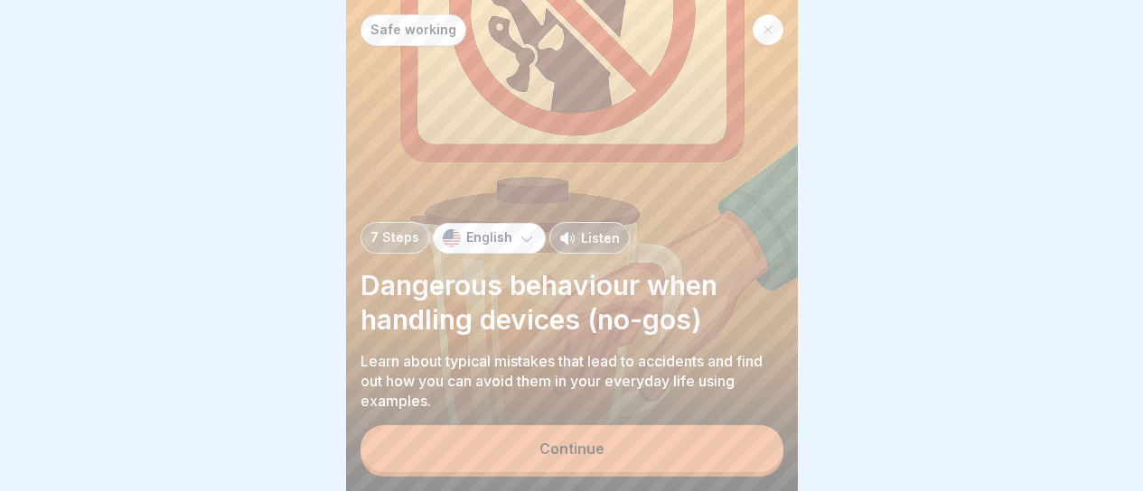
click at [762, 27] on div at bounding box center [768, 29] width 31 height 31
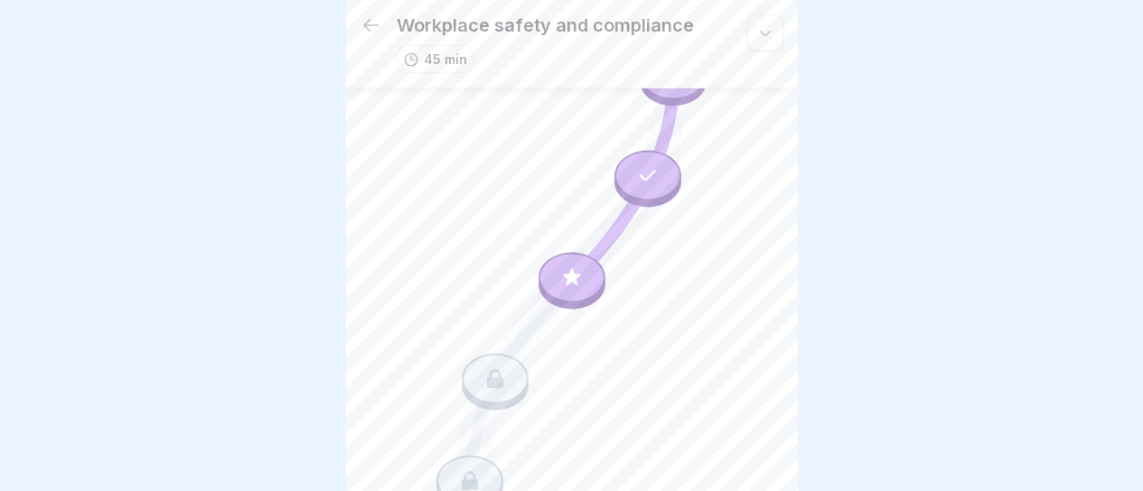
scroll to position [210, 0]
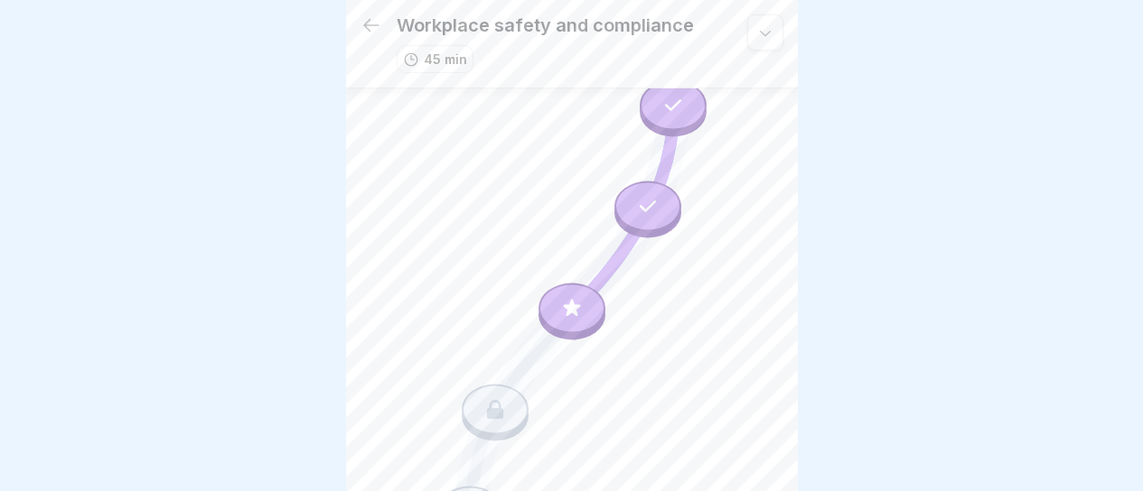
click at [560, 296] on icon at bounding box center [571, 307] width 23 height 23
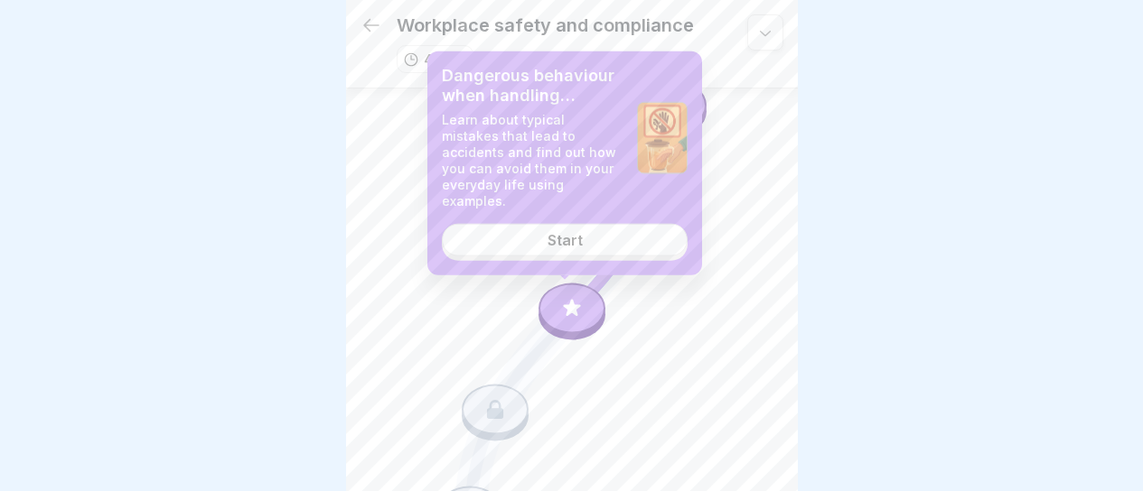
click at [587, 237] on link "Start" at bounding box center [565, 240] width 246 height 33
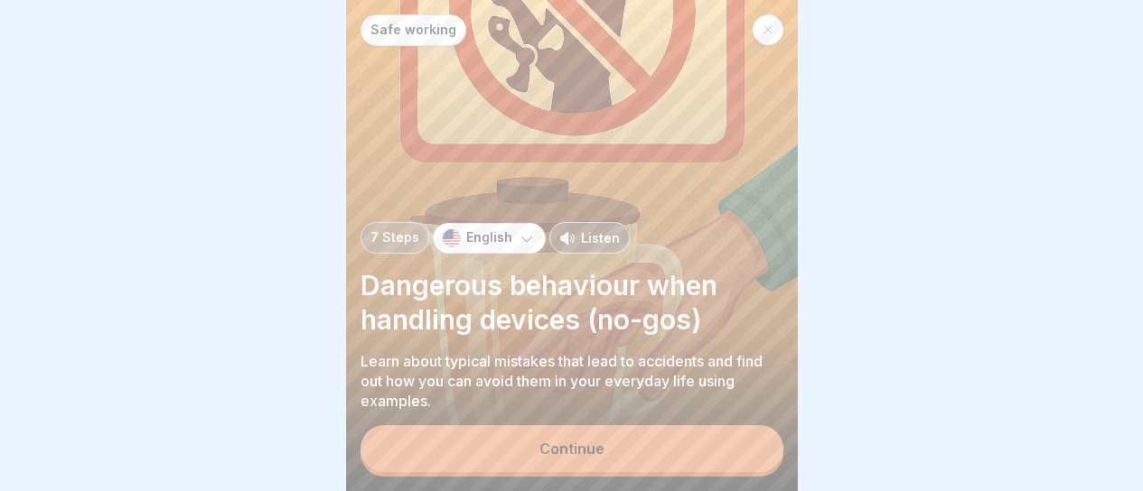
click at [618, 477] on div "Continue" at bounding box center [571, 451] width 423 height 51
click at [622, 468] on button "Continue" at bounding box center [571, 449] width 423 height 47
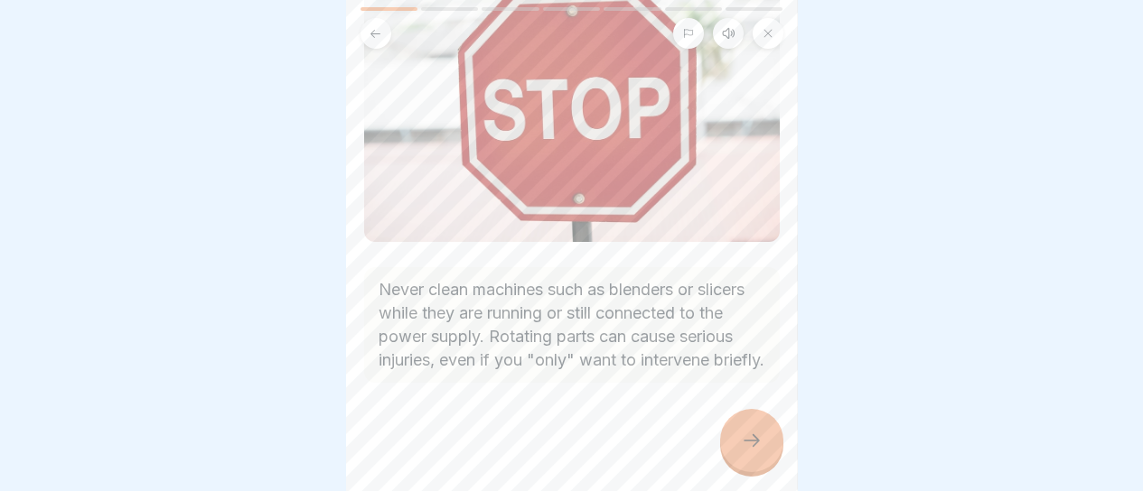
scroll to position [206, 0]
click at [756, 447] on icon at bounding box center [751, 441] width 16 height 13
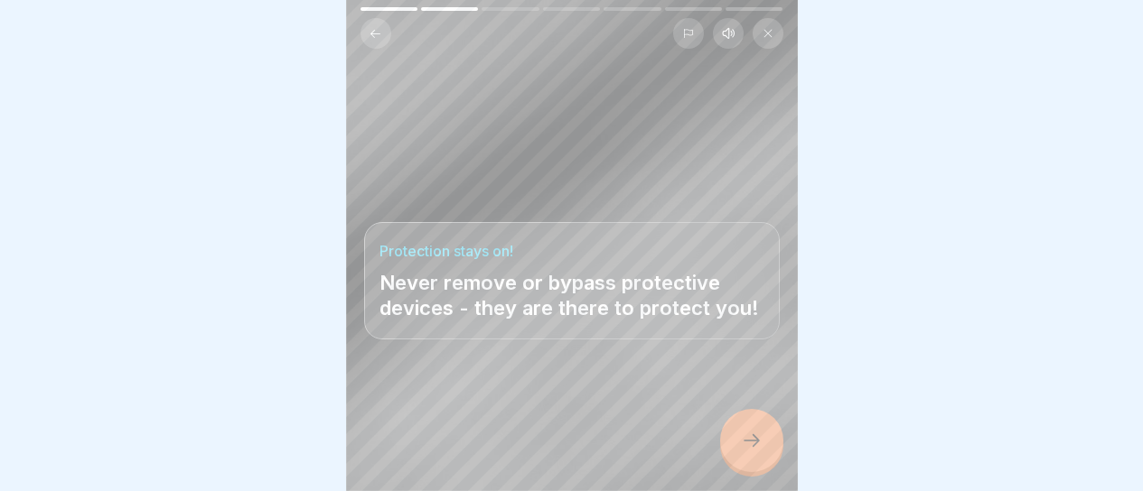
click at [756, 447] on icon at bounding box center [751, 441] width 16 height 13
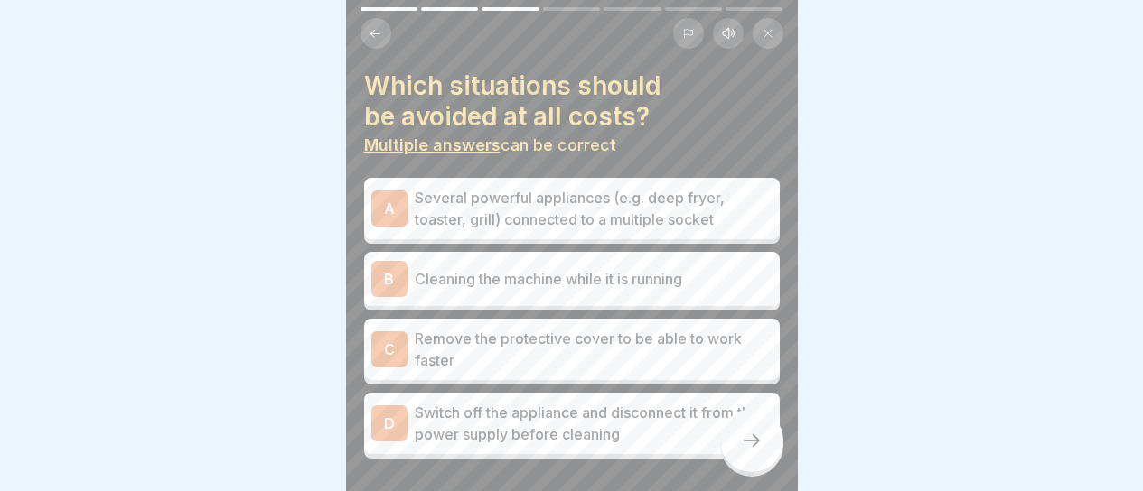
click at [684, 187] on p "Several powerful appliances (e.g. deep fryer, toaster, grill) connected to a mu…" at bounding box center [594, 208] width 358 height 43
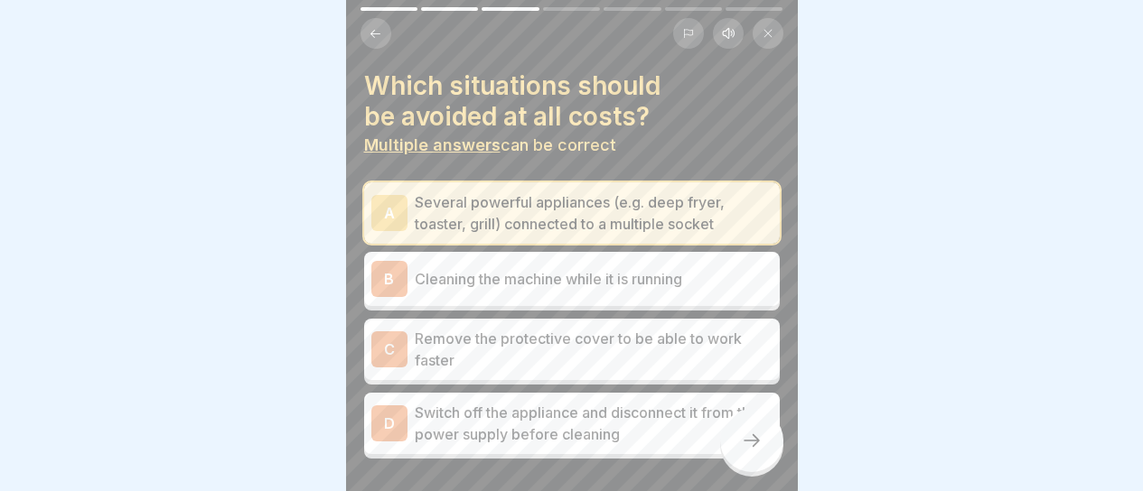
click at [735, 268] on p "Cleaning the machine while it is running" at bounding box center [594, 279] width 358 height 22
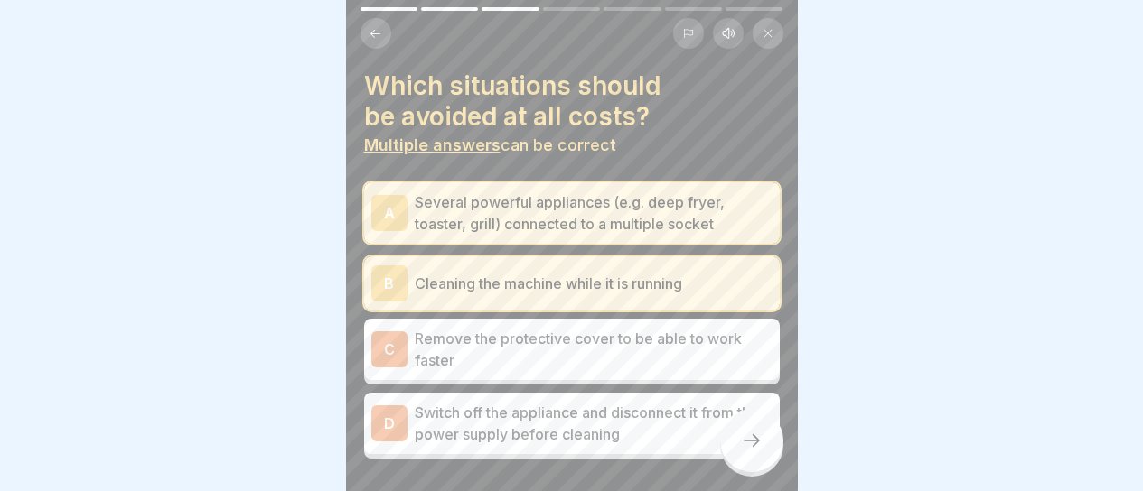
click at [715, 340] on p "Remove the protective cover to be able to work faster" at bounding box center [594, 349] width 358 height 43
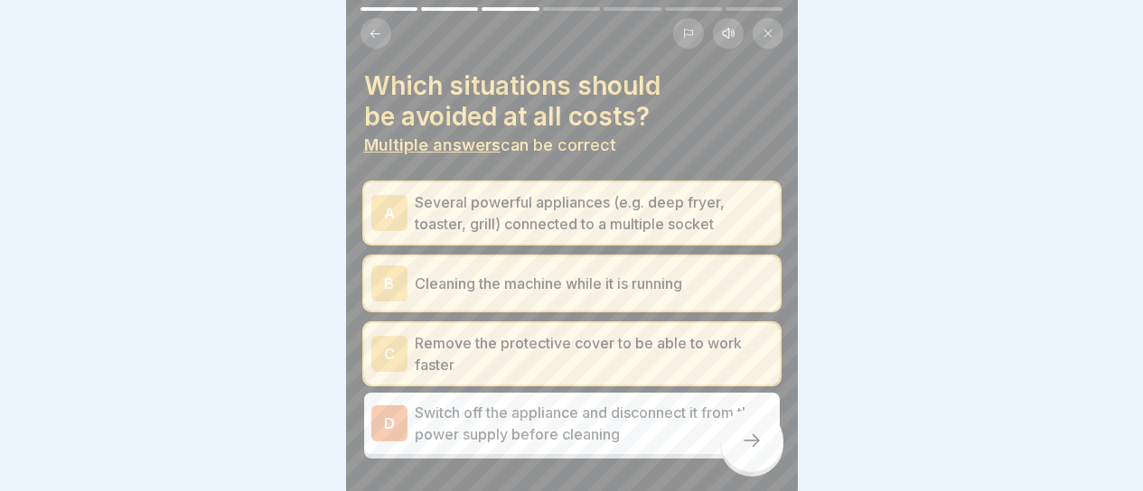
click at [733, 447] on div at bounding box center [751, 440] width 63 height 63
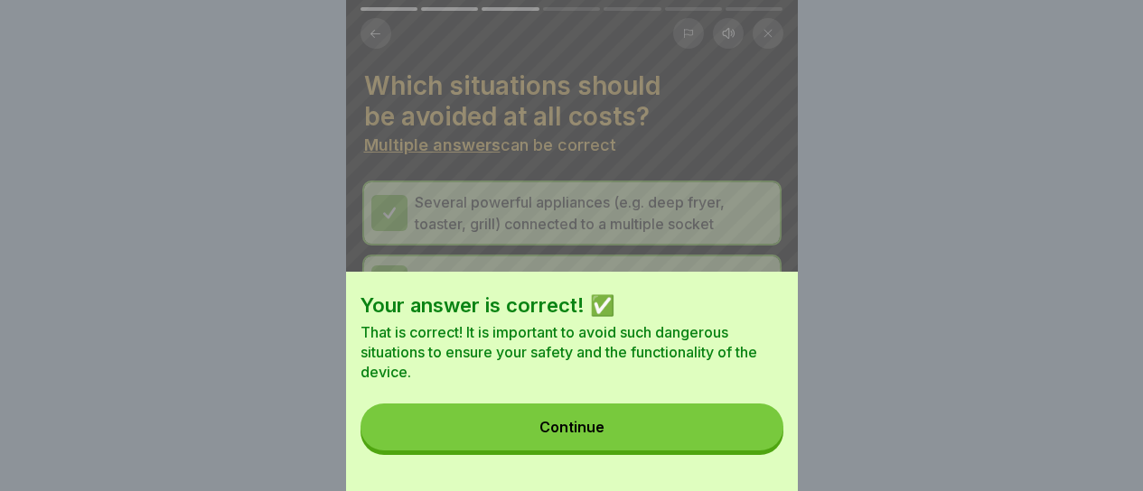
click at [733, 447] on button "Continue" at bounding box center [571, 427] width 423 height 47
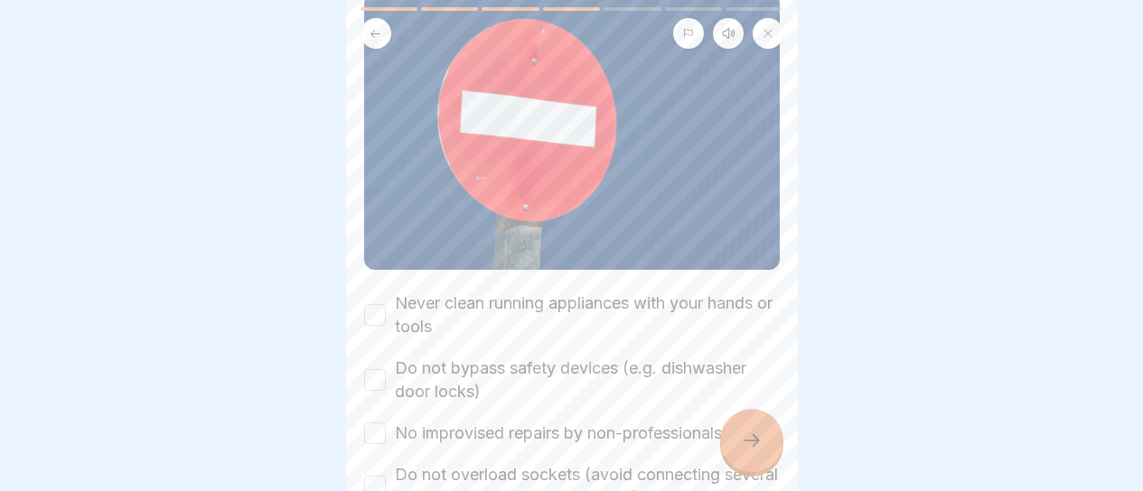
scroll to position [181, 0]
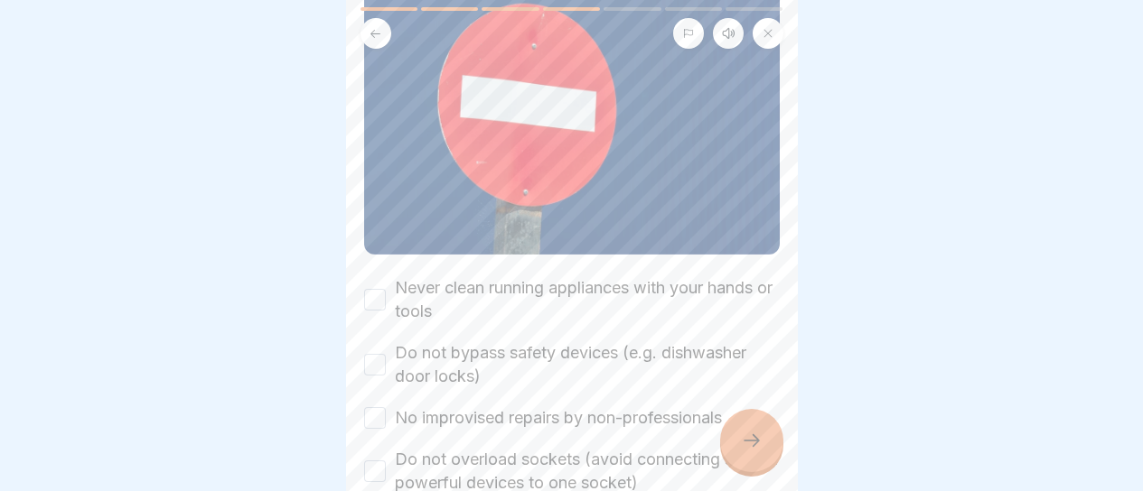
click at [518, 276] on label "Never clean running appliances with your hands or tools" at bounding box center [587, 299] width 385 height 47
click at [386, 289] on button "Never clean running appliances with your hands or tools" at bounding box center [375, 300] width 22 height 22
click at [511, 341] on label "Do not bypass safety devices (e.g. dishwasher door locks)" at bounding box center [587, 364] width 385 height 47
click at [386, 354] on button "Do not bypass safety devices (e.g. dishwasher door locks)" at bounding box center [375, 365] width 22 height 22
click at [504, 407] on label "No improvised repairs by non-professionals" at bounding box center [558, 418] width 327 height 23
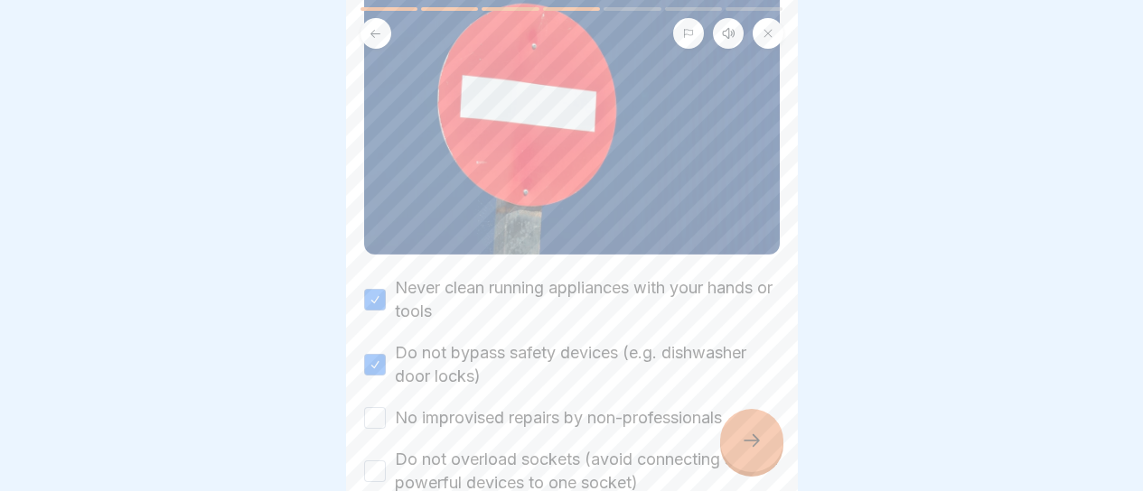
click at [386, 407] on button "No improvised repairs by non-professionals" at bounding box center [375, 418] width 22 height 22
click at [507, 448] on label "Do not overload sockets (avoid connecting several powerful devices to one socke…" at bounding box center [587, 471] width 385 height 47
click at [386, 461] on button "Do not overload sockets (avoid connecting several powerful devices to one socke…" at bounding box center [375, 472] width 22 height 22
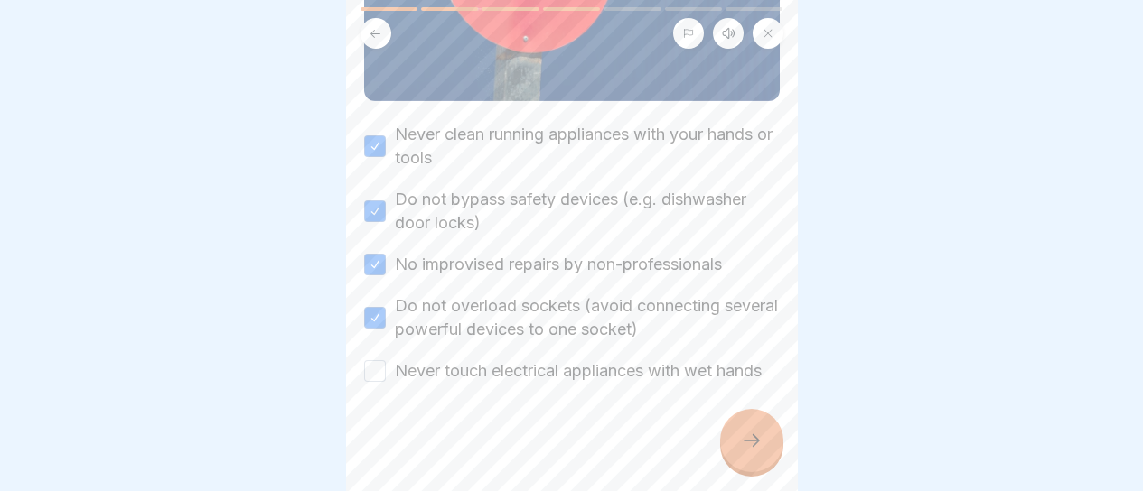
scroll to position [348, 0]
click at [647, 360] on label "Never touch electrical appliances with wet hands" at bounding box center [578, 371] width 367 height 23
click at [386, 360] on button "Never touch electrical appliances with wet hands" at bounding box center [375, 371] width 22 height 22
click at [741, 437] on icon at bounding box center [752, 441] width 22 height 22
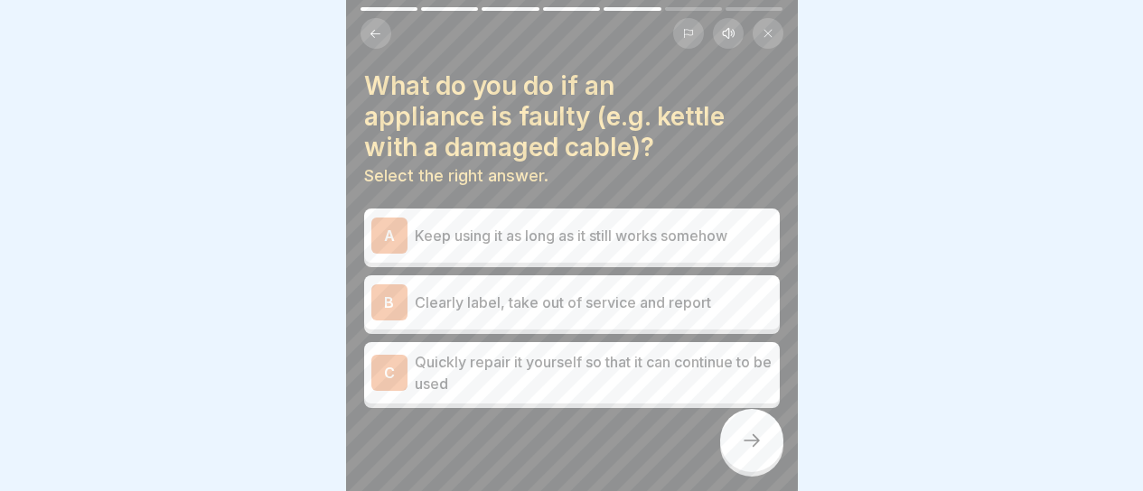
click at [549, 307] on div "B Clearly label, take out of service and report" at bounding box center [572, 303] width 416 height 54
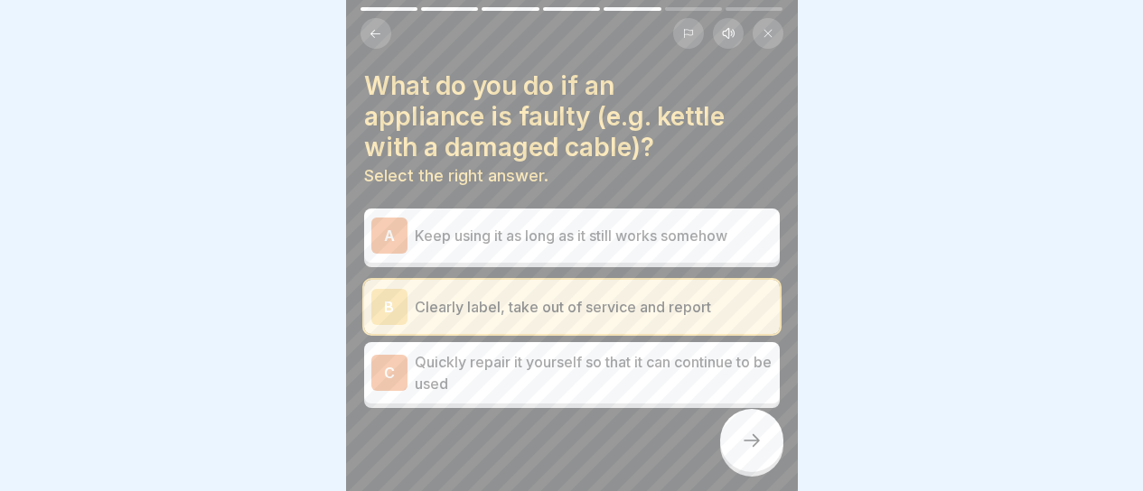
click at [734, 430] on div at bounding box center [751, 440] width 63 height 63
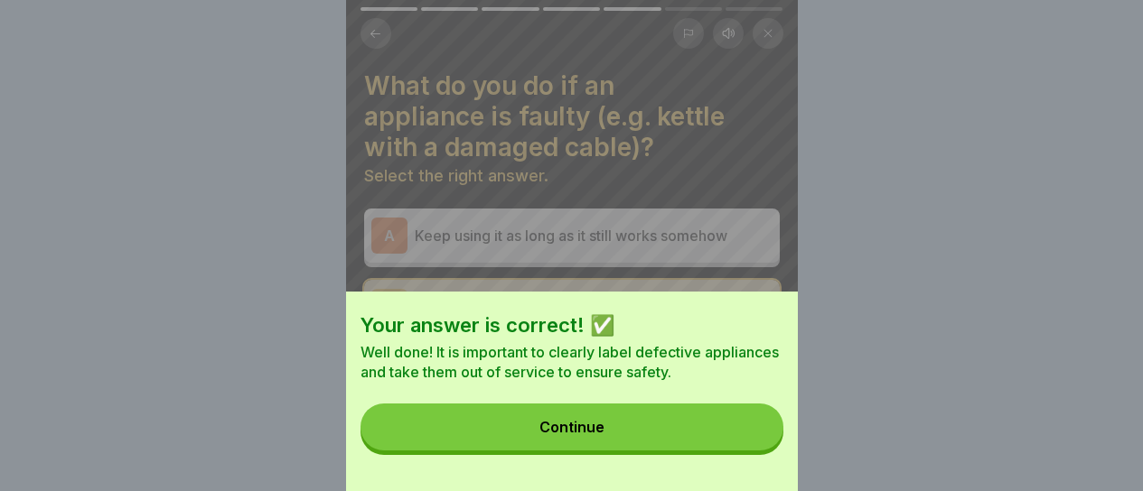
click at [733, 430] on button "Continue" at bounding box center [571, 427] width 423 height 47
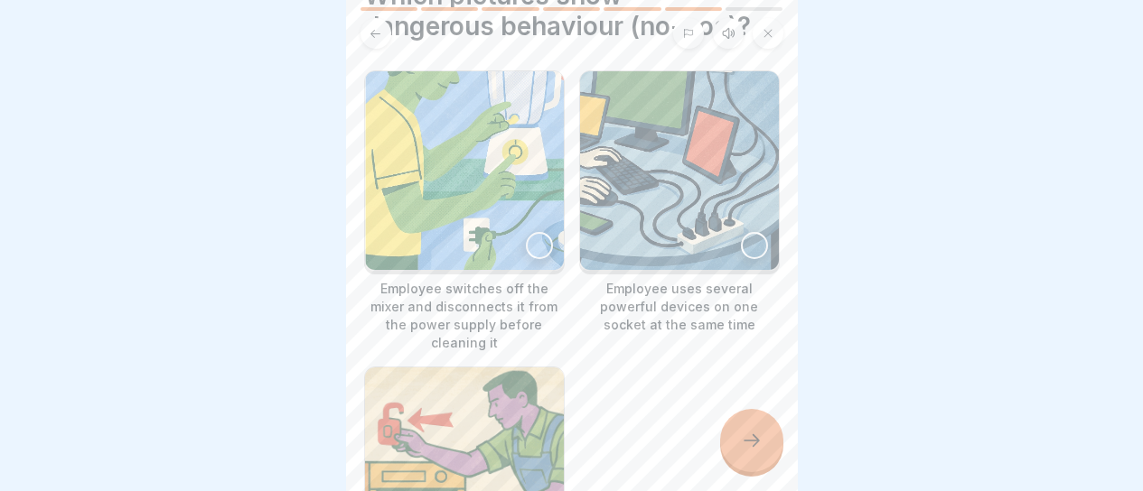
scroll to position [0, 0]
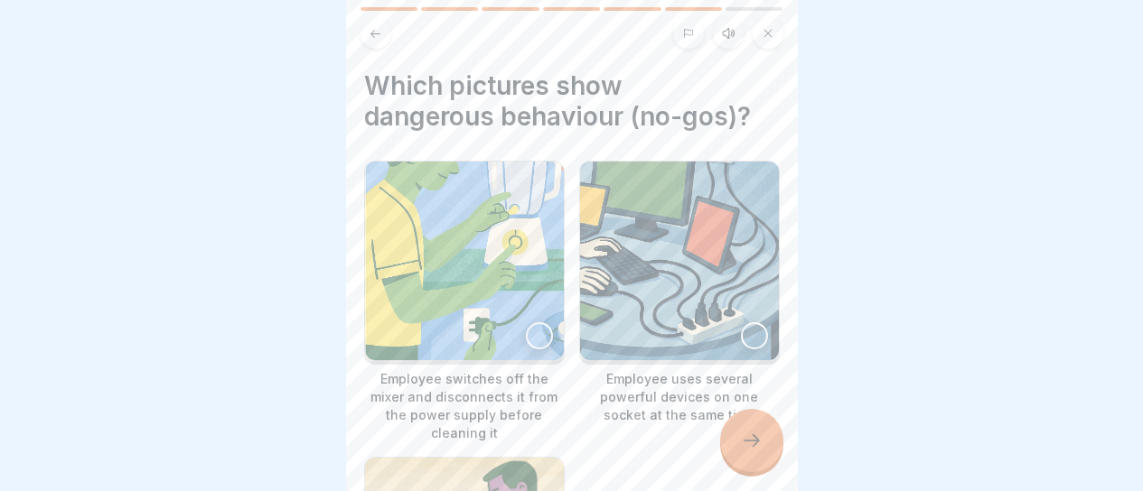
click at [419, 283] on img at bounding box center [464, 261] width 199 height 199
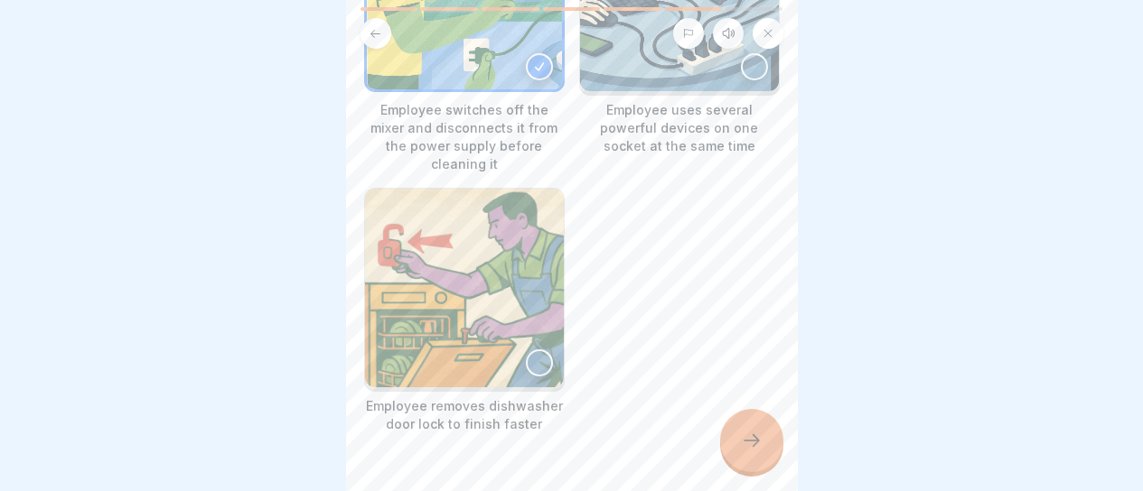
scroll to position [271, 0]
click at [523, 253] on img at bounding box center [464, 286] width 199 height 199
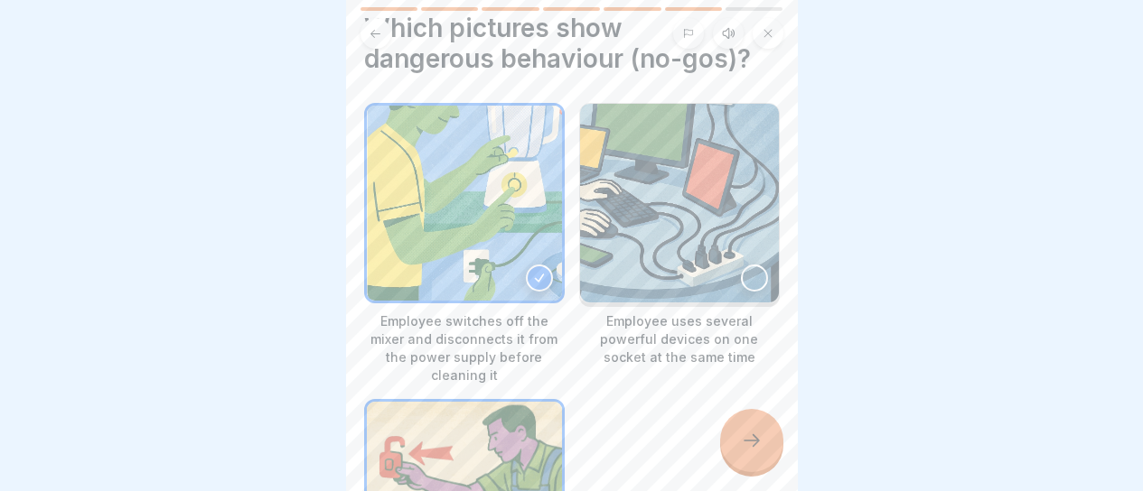
scroll to position [0, 0]
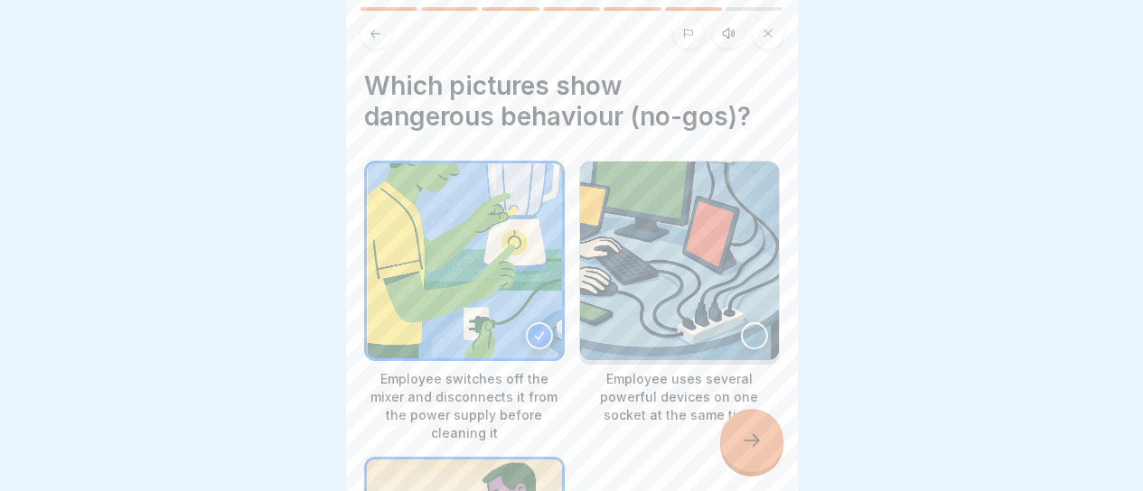
click at [489, 259] on img at bounding box center [464, 261] width 195 height 195
click at [650, 247] on img at bounding box center [679, 261] width 199 height 199
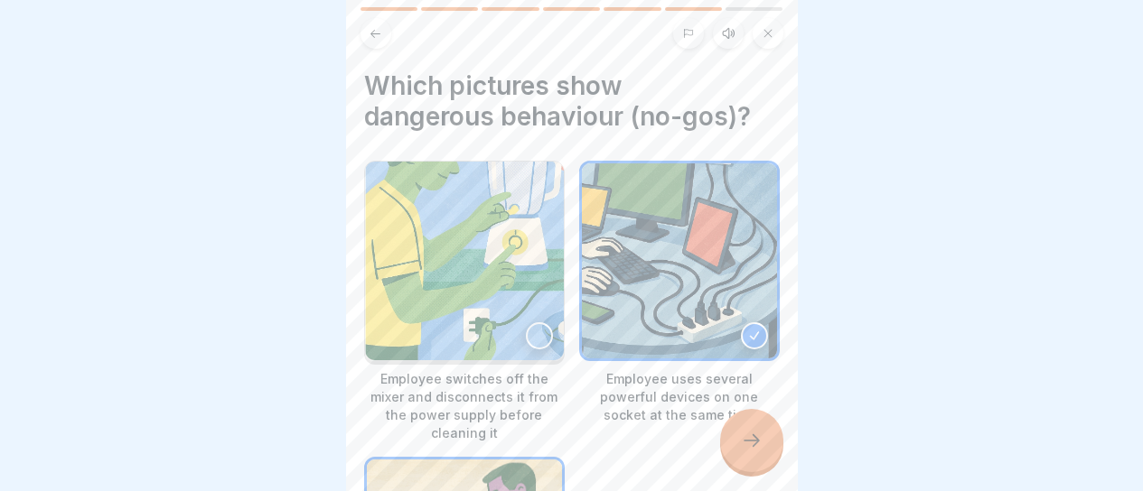
click at [766, 426] on div at bounding box center [751, 440] width 63 height 63
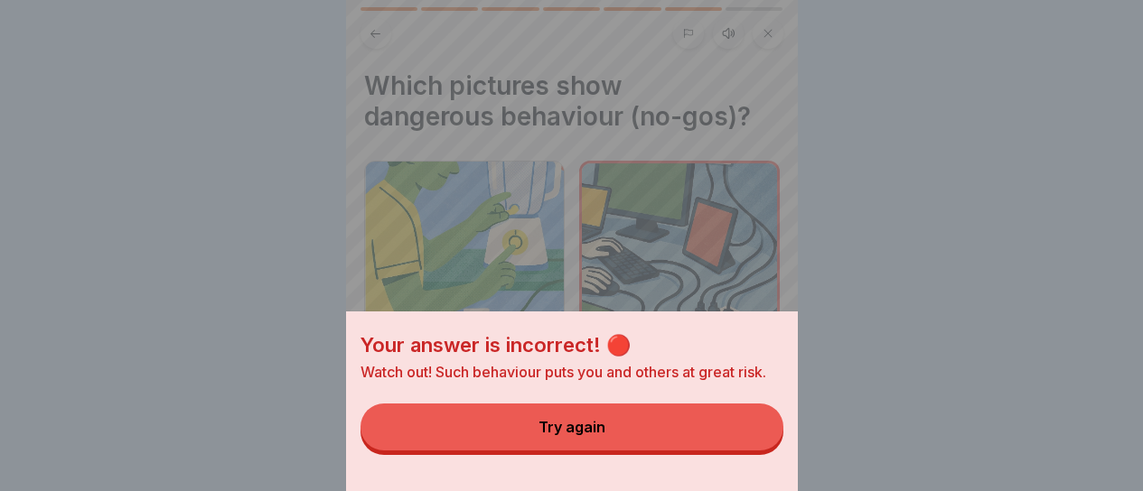
click at [649, 439] on button "Try again" at bounding box center [571, 427] width 423 height 47
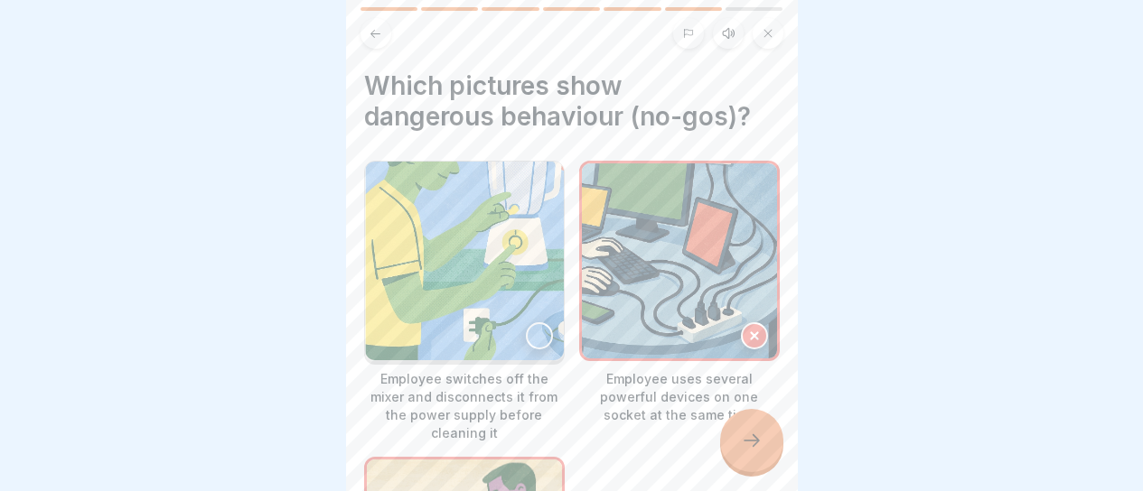
click at [479, 304] on img at bounding box center [464, 261] width 199 height 199
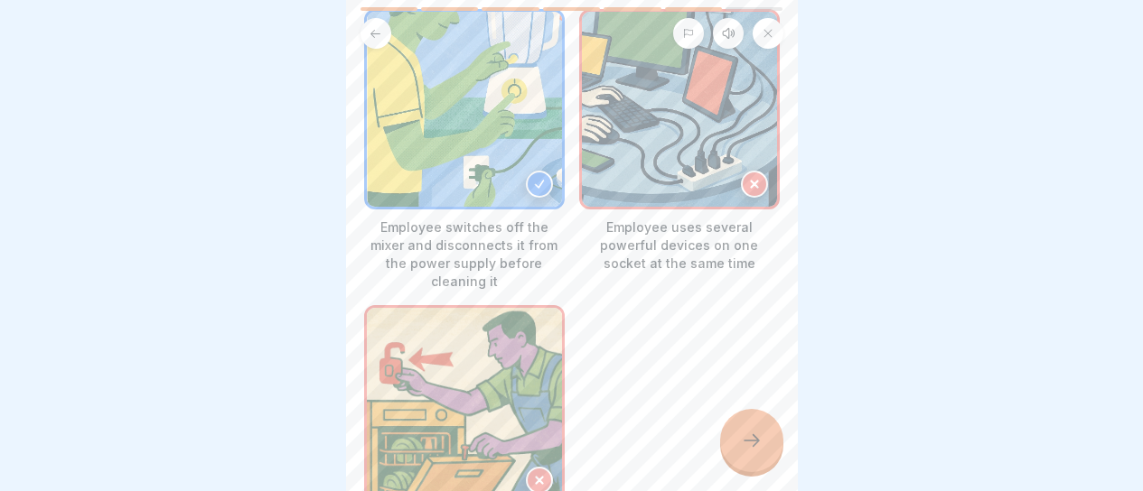
scroll to position [35, 0]
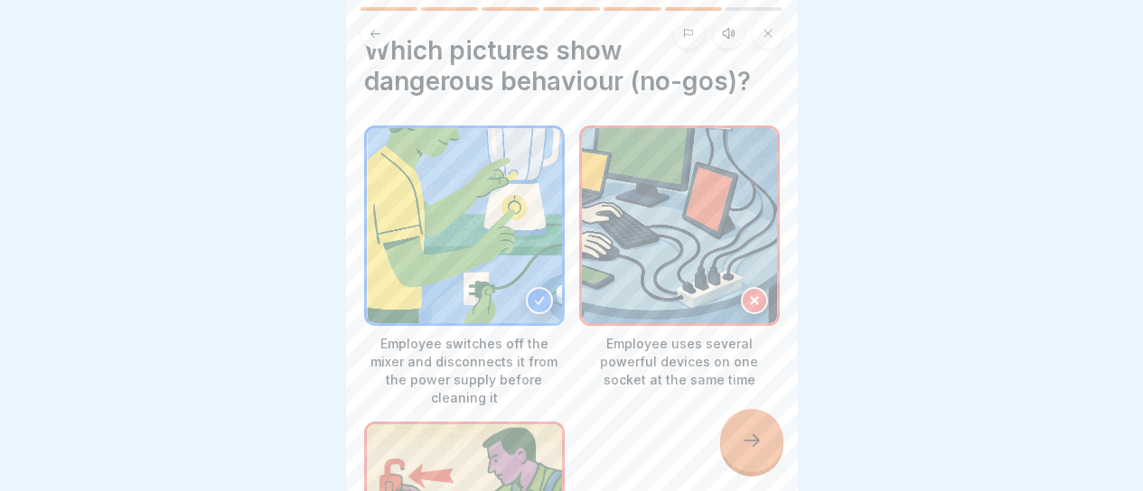
click at [669, 266] on img at bounding box center [679, 225] width 195 height 195
click at [500, 262] on img at bounding box center [464, 225] width 195 height 195
click at [669, 265] on img at bounding box center [679, 225] width 195 height 195
click at [538, 287] on div at bounding box center [539, 300] width 27 height 27
click at [741, 453] on div at bounding box center [751, 440] width 63 height 63
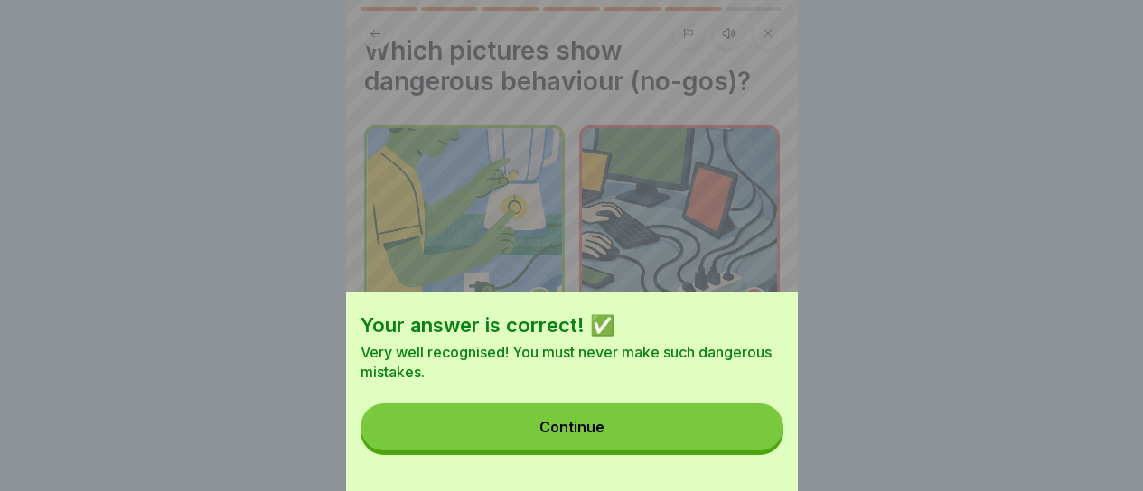
click at [740, 450] on button "Continue" at bounding box center [571, 427] width 423 height 47
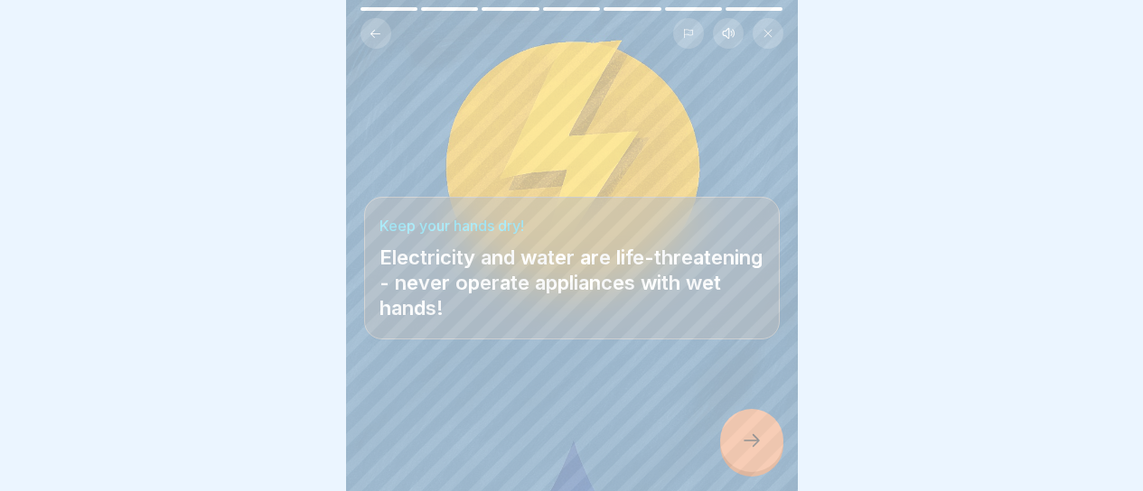
click at [736, 444] on div at bounding box center [751, 440] width 63 height 63
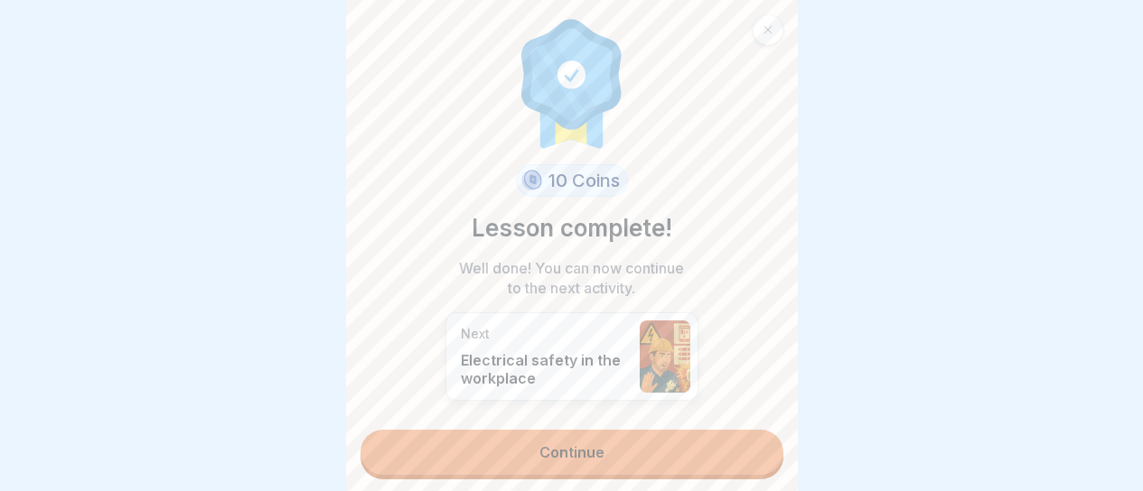
click at [729, 437] on link "Continue" at bounding box center [571, 452] width 423 height 45
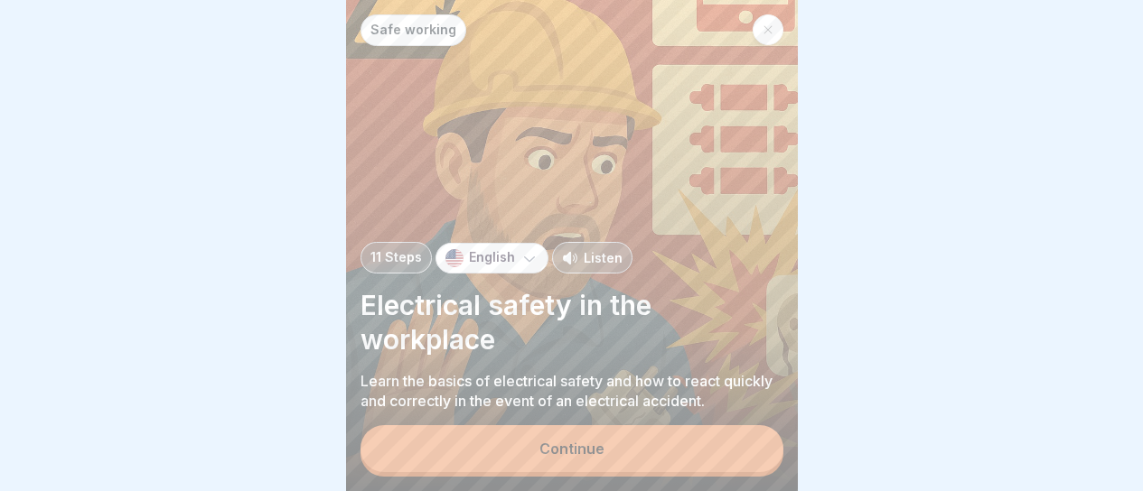
click at [729, 437] on button "Continue" at bounding box center [571, 449] width 423 height 47
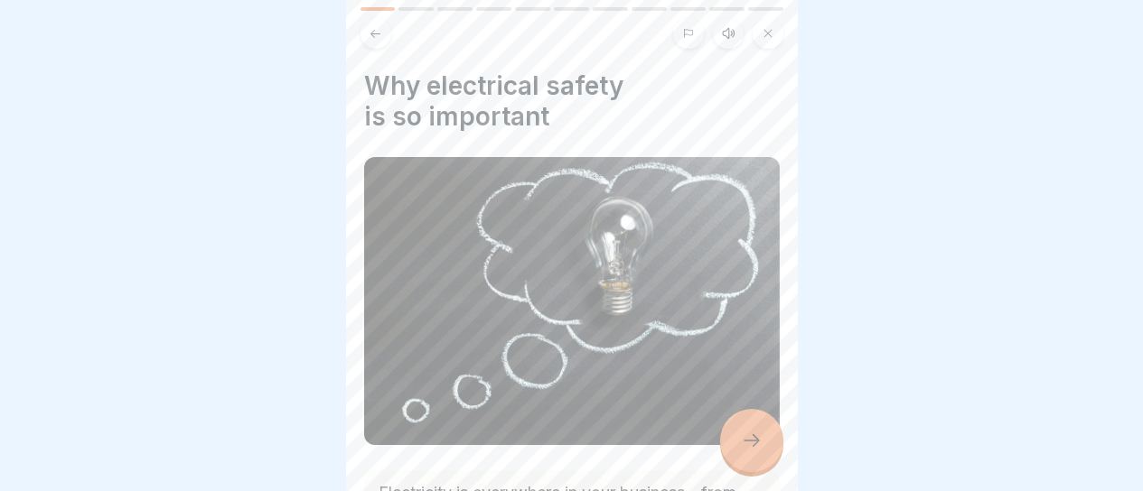
click at [729, 437] on div at bounding box center [751, 440] width 63 height 63
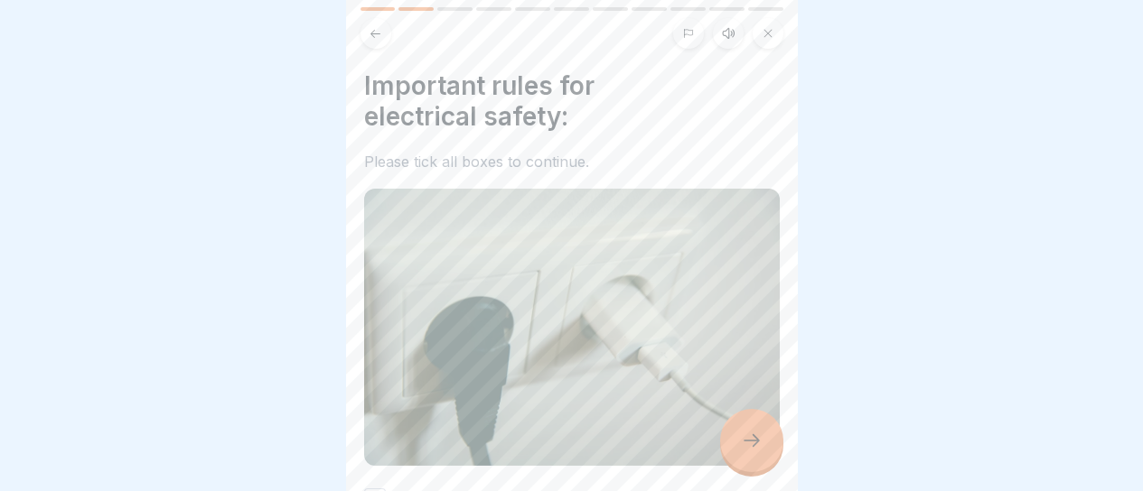
click at [729, 437] on div at bounding box center [751, 440] width 63 height 63
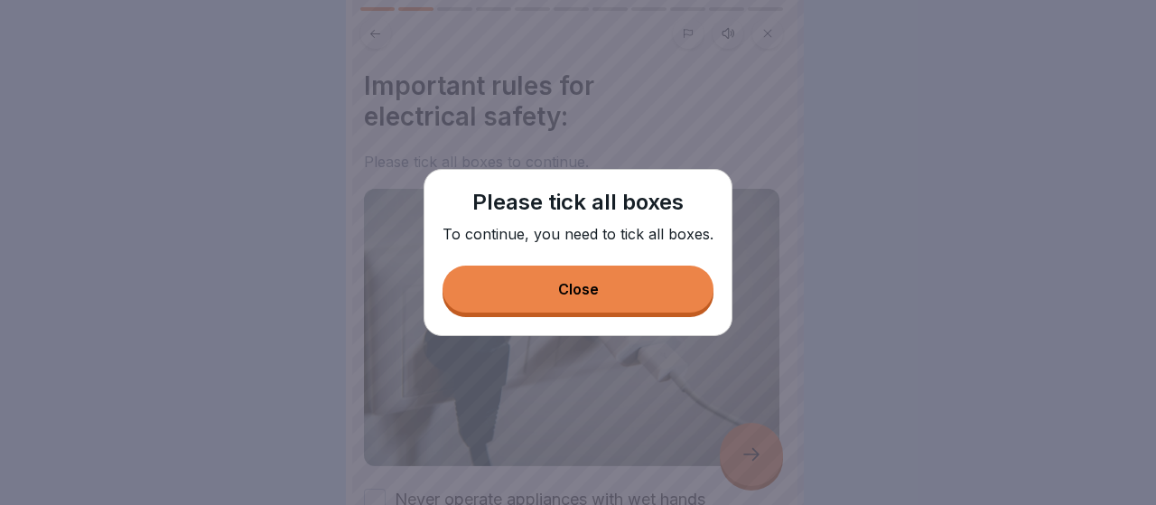
click at [604, 278] on button "Close" at bounding box center [578, 289] width 271 height 47
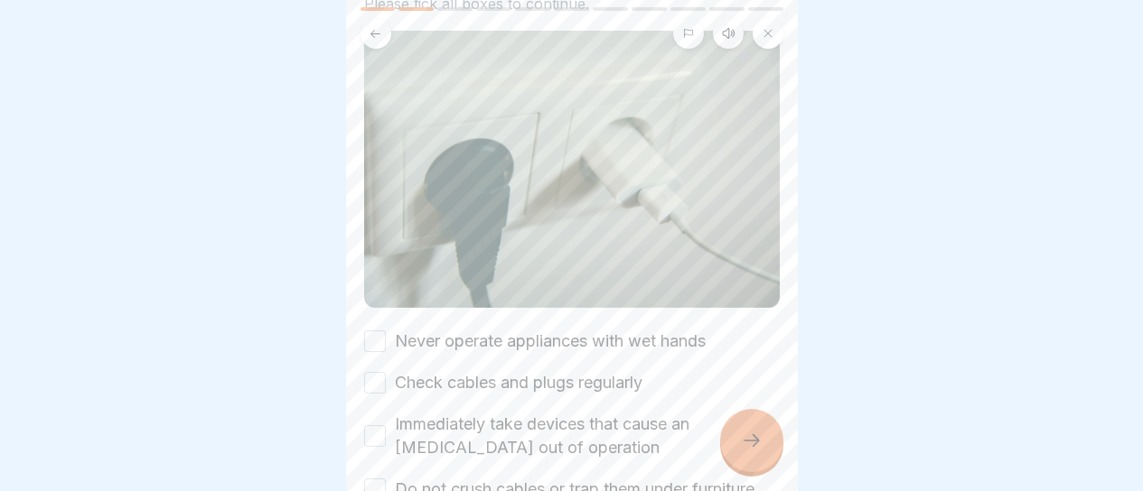
scroll to position [332, 0]
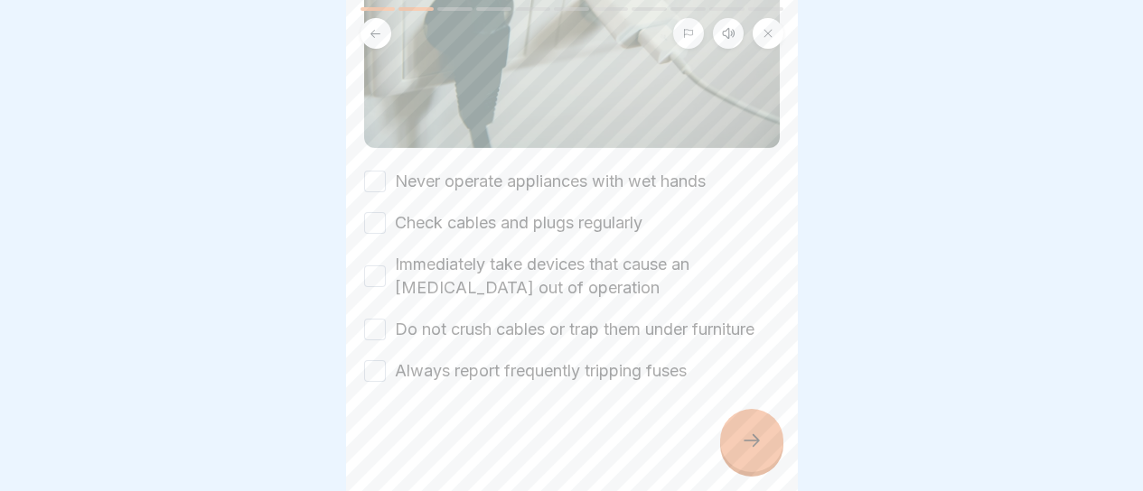
click at [443, 211] on label "Check cables and plugs regularly" at bounding box center [519, 222] width 248 height 23
click at [386, 212] on button "Check cables and plugs regularly" at bounding box center [375, 223] width 22 height 22
click at [439, 253] on label "Immediately take devices that cause an [MEDICAL_DATA] out of operation" at bounding box center [587, 276] width 385 height 47
click at [386, 266] on button "Immediately take devices that cause an [MEDICAL_DATA] out of operation" at bounding box center [375, 277] width 22 height 22
click at [444, 318] on label "Do not crush cables or trap them under furniture" at bounding box center [575, 329] width 360 height 23
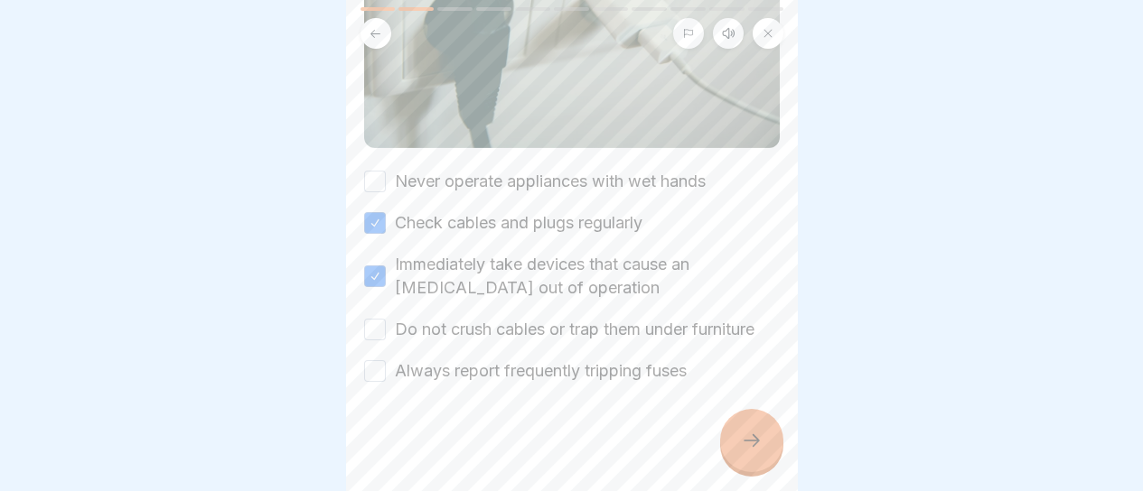
click at [386, 319] on button "Do not crush cables or trap them under furniture" at bounding box center [375, 330] width 22 height 22
click at [441, 369] on label "Always report frequently tripping fuses" at bounding box center [541, 371] width 292 height 23
click at [386, 369] on button "Always report frequently tripping fuses" at bounding box center [375, 371] width 22 height 22
click at [460, 170] on label "Never operate appliances with wet hands" at bounding box center [550, 181] width 311 height 23
click at [386, 171] on button "Never operate appliances with wet hands" at bounding box center [375, 182] width 22 height 22
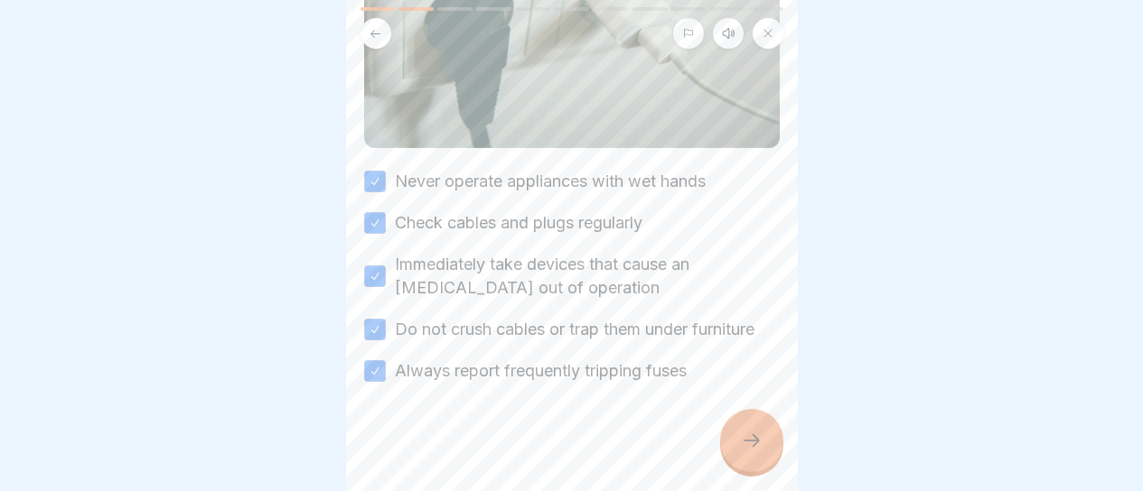
click at [737, 460] on div at bounding box center [751, 440] width 63 height 63
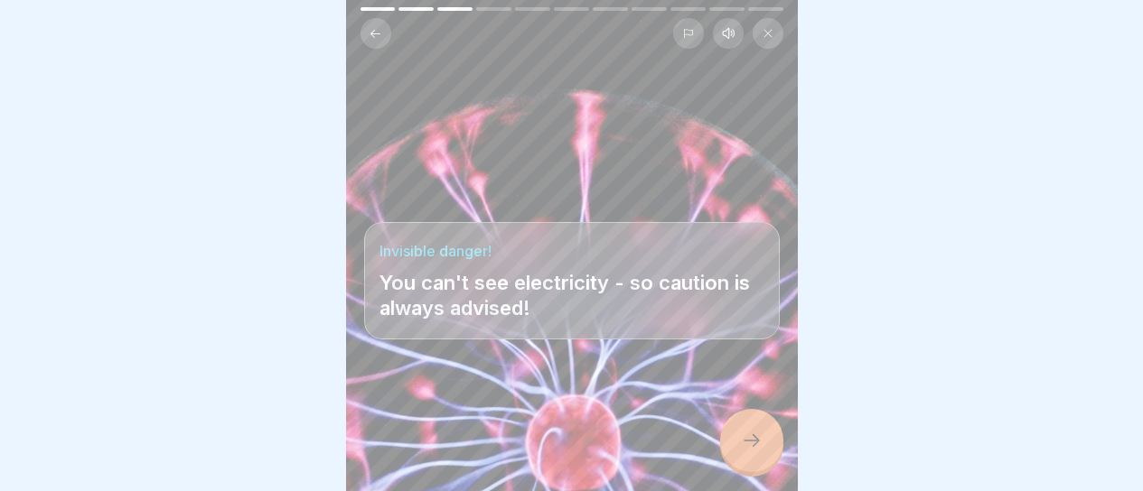
scroll to position [14, 0]
click at [737, 445] on div at bounding box center [751, 440] width 63 height 63
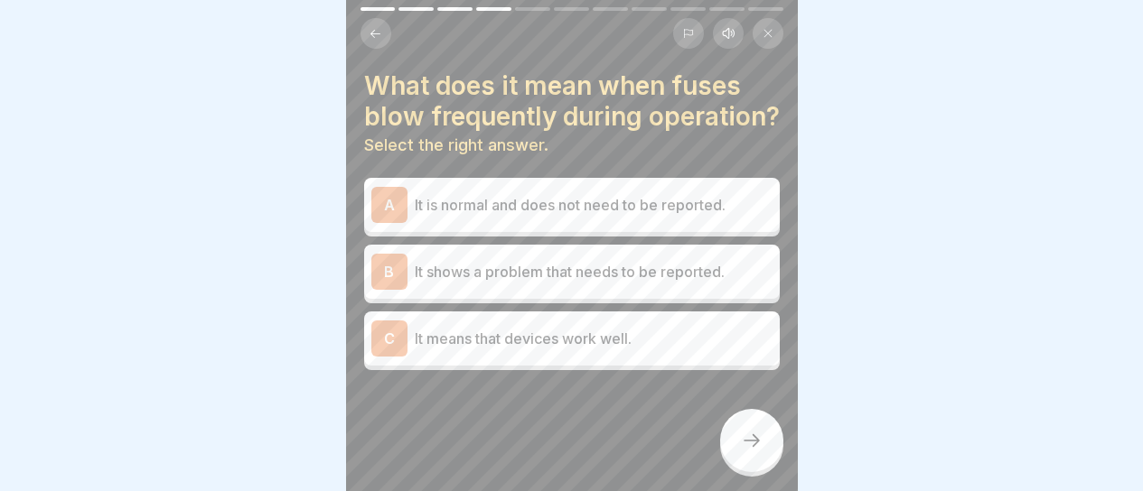
click at [512, 283] on p "It shows a problem that needs to be reported." at bounding box center [594, 272] width 358 height 22
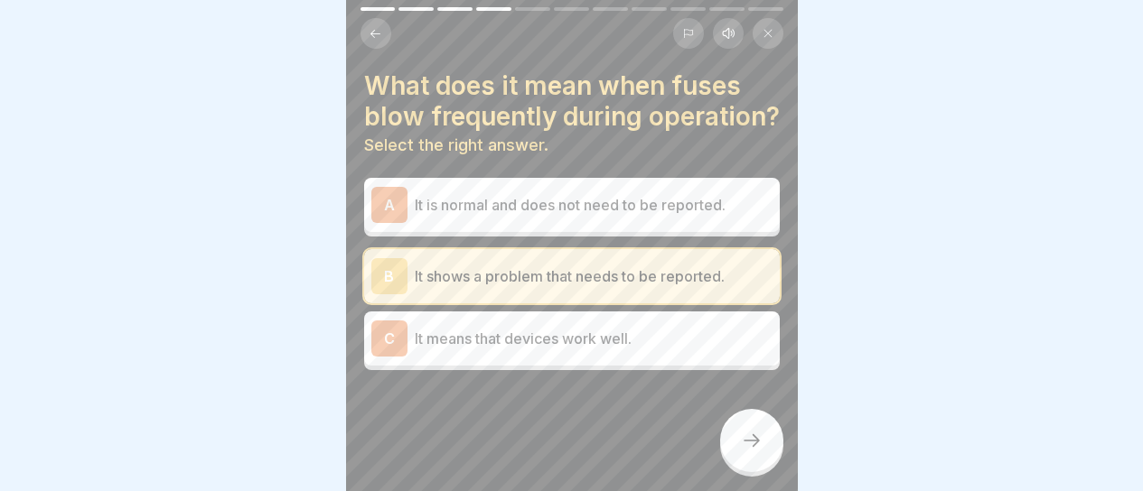
click at [741, 442] on icon at bounding box center [752, 441] width 22 height 22
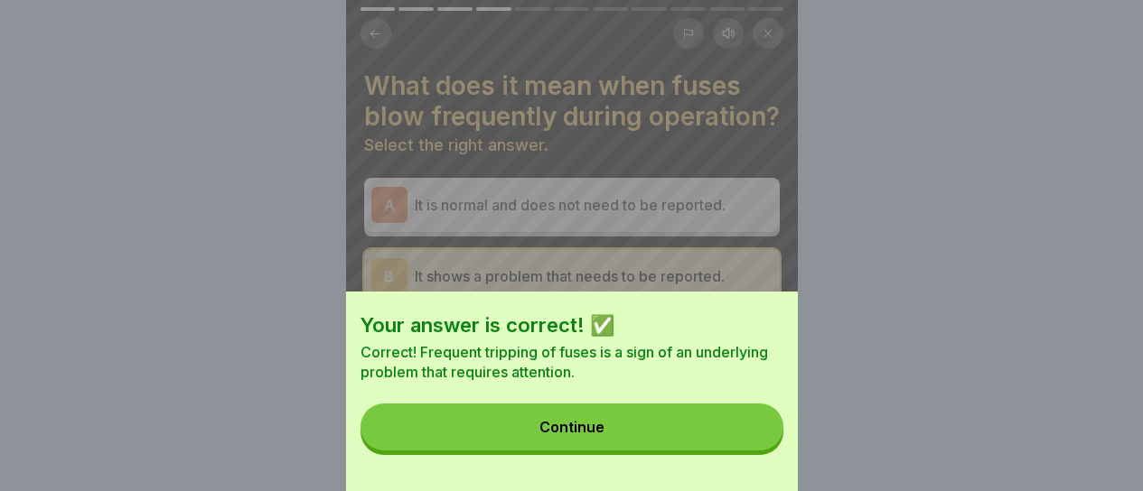
click at [742, 440] on button "Continue" at bounding box center [571, 427] width 423 height 47
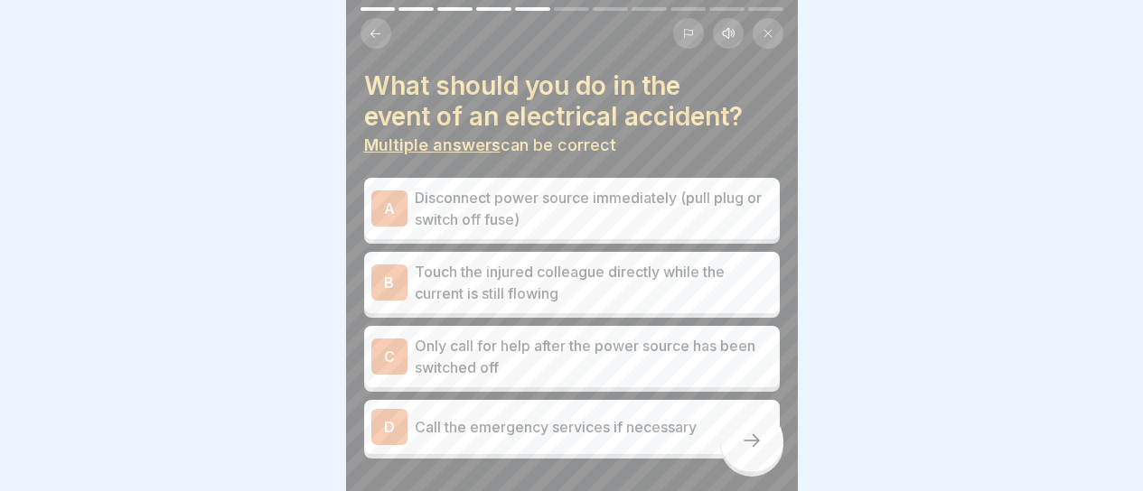
click at [715, 215] on p "Disconnect power source immediately (pull plug or switch off fuse)" at bounding box center [594, 208] width 358 height 43
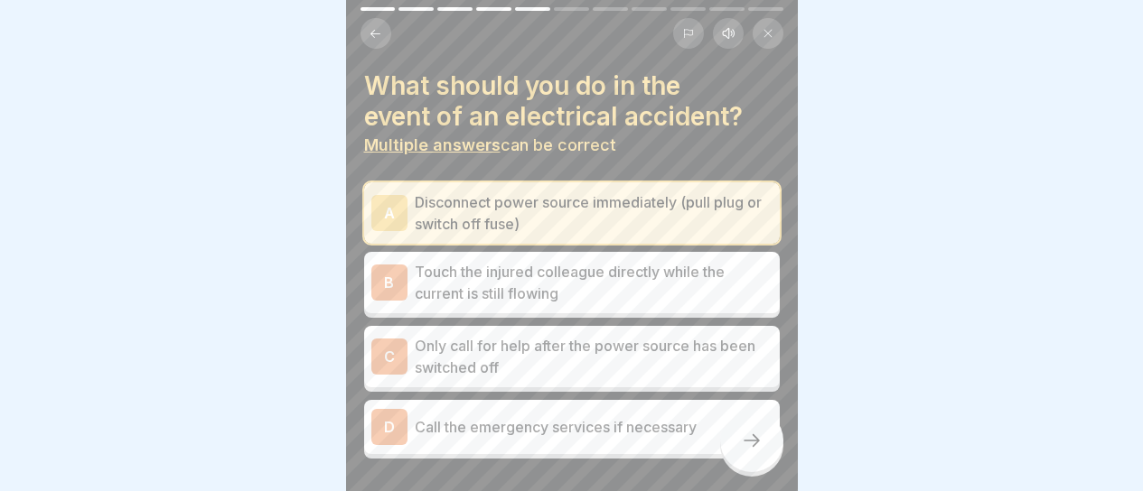
click at [611, 416] on p "Call the emergency services if necessary" at bounding box center [594, 427] width 358 height 22
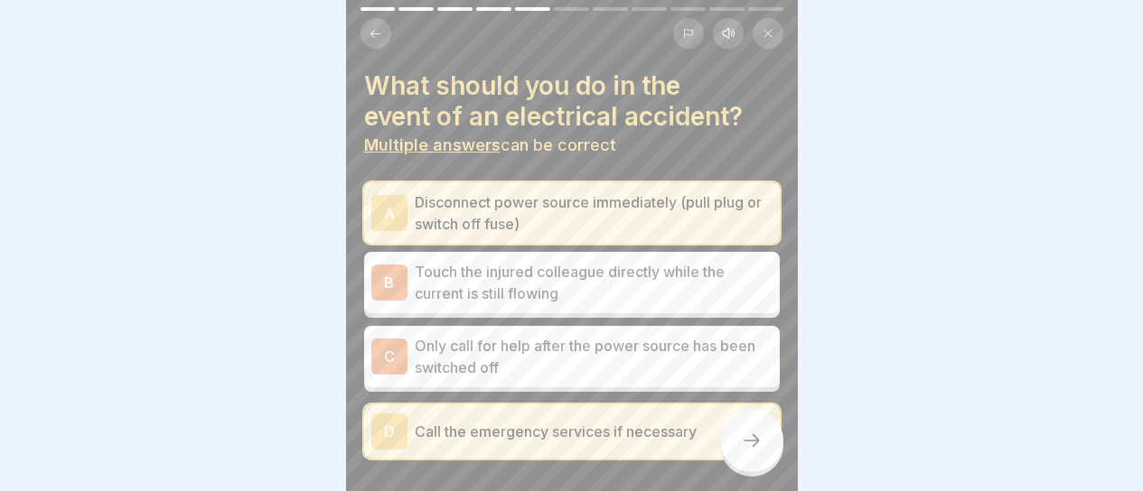
click at [738, 435] on div at bounding box center [751, 440] width 63 height 63
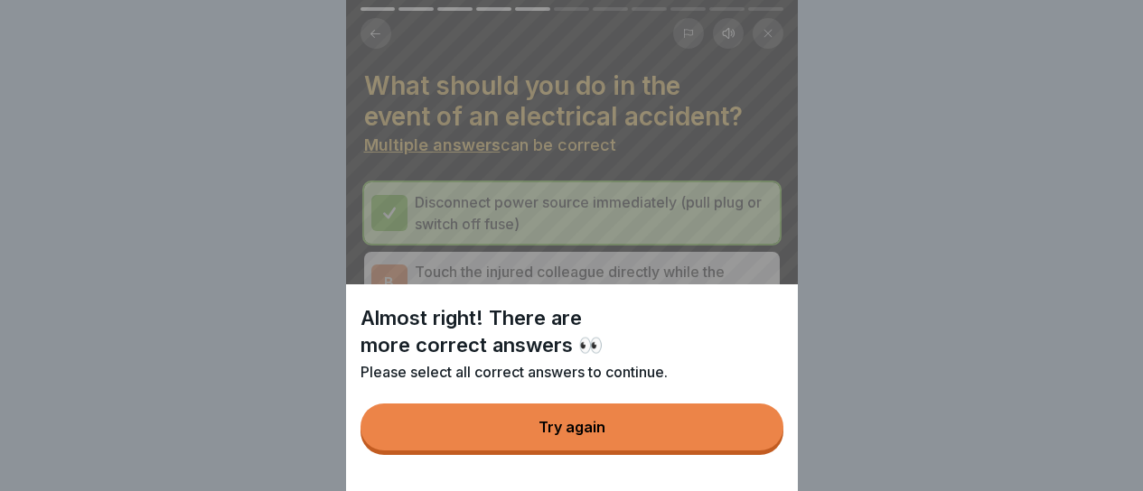
click at [737, 435] on button "Try again" at bounding box center [571, 427] width 423 height 47
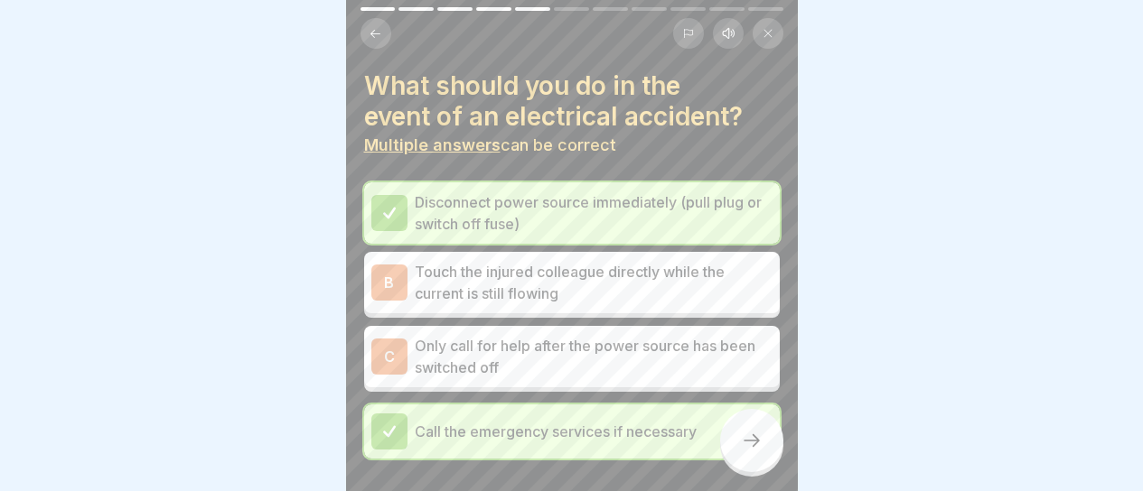
click at [664, 368] on div "C Only call for help after the power source has been switched off" at bounding box center [572, 356] width 416 height 61
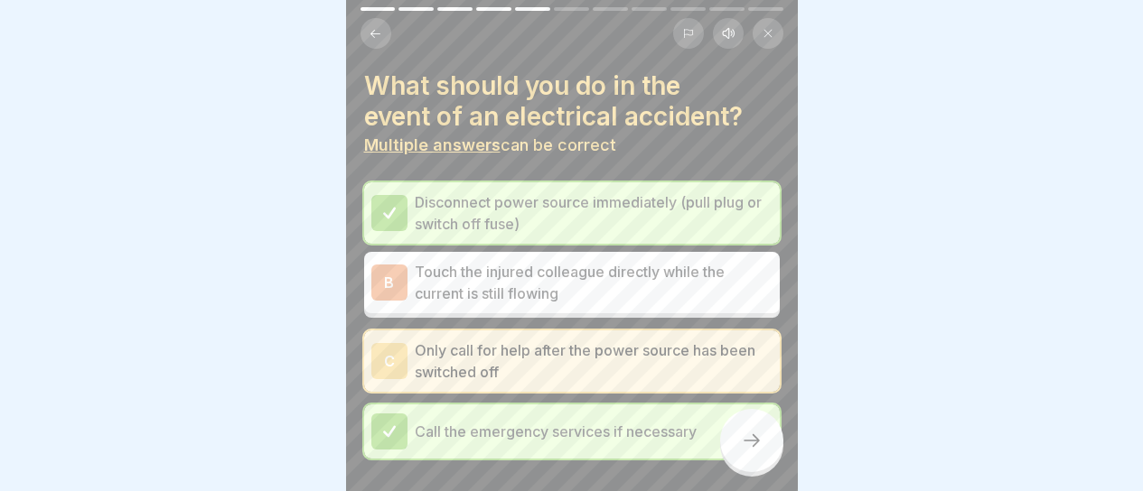
click at [779, 450] on div at bounding box center [751, 440] width 63 height 63
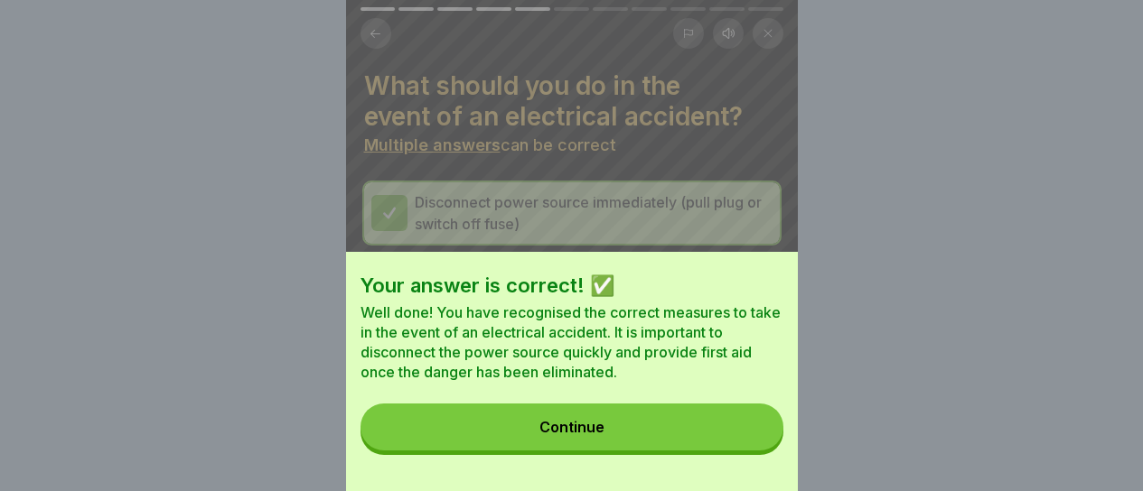
click at [730, 434] on button "Continue" at bounding box center [571, 427] width 423 height 47
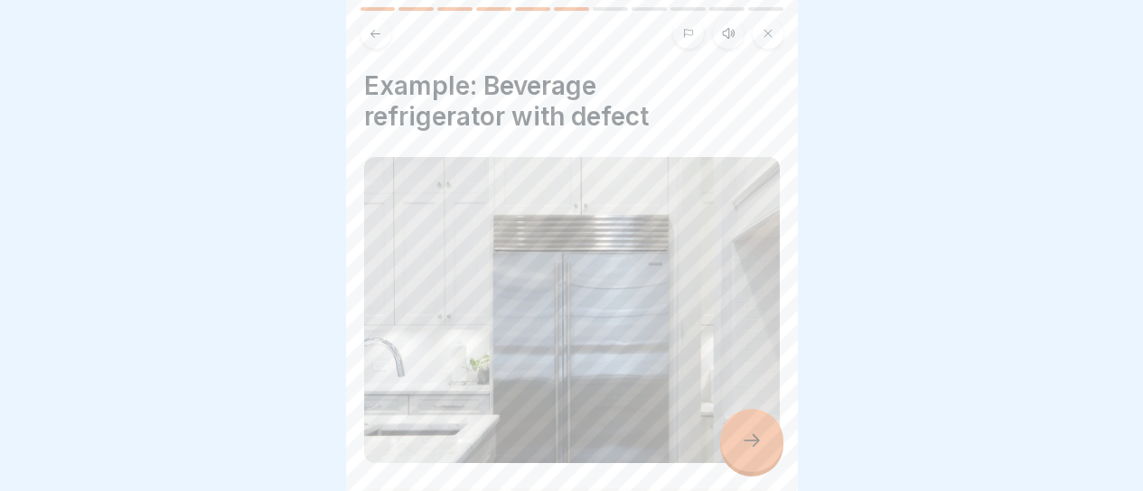
click at [729, 434] on div at bounding box center [751, 440] width 63 height 63
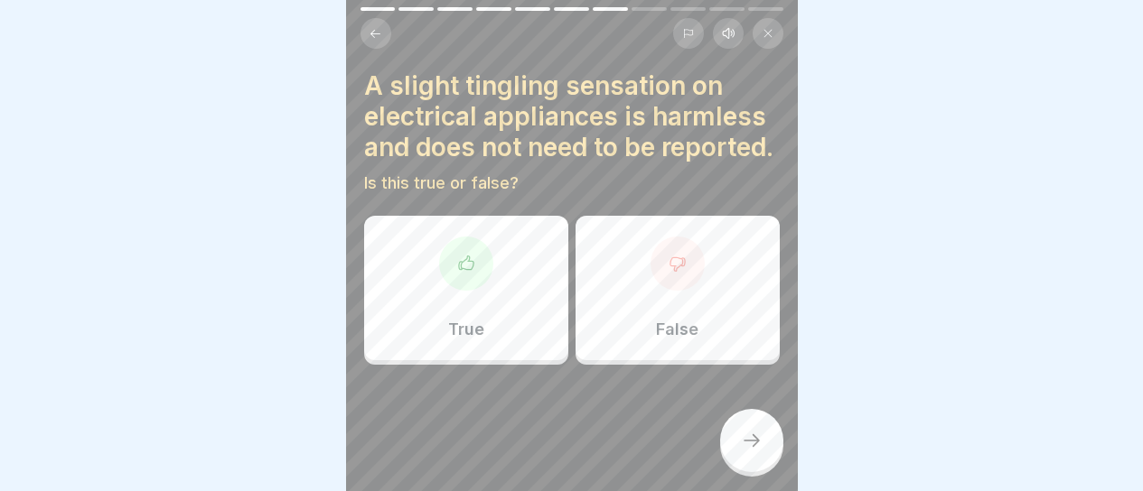
click at [590, 360] on div "False" at bounding box center [677, 288] width 204 height 145
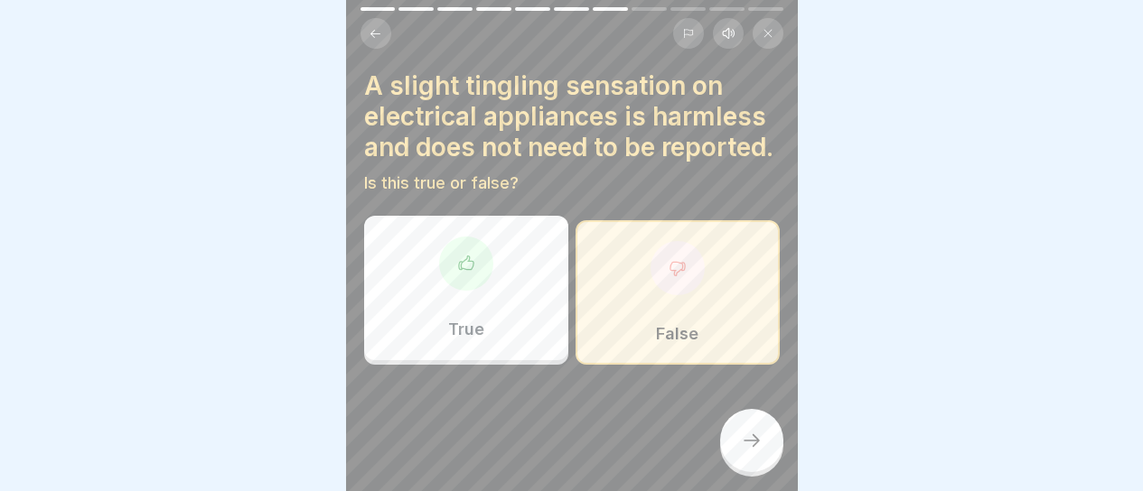
click at [761, 455] on div at bounding box center [751, 440] width 63 height 63
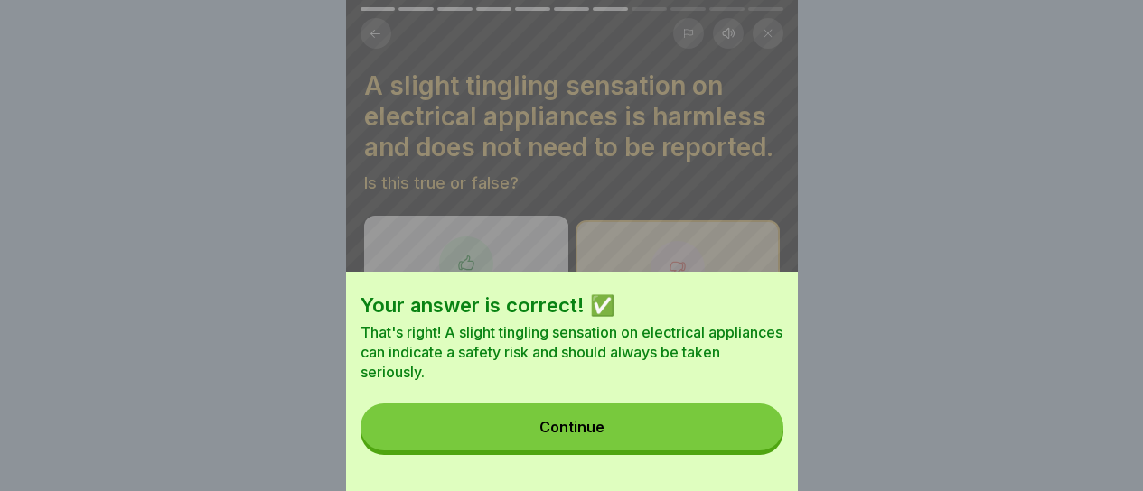
click at [731, 445] on button "Continue" at bounding box center [571, 427] width 423 height 47
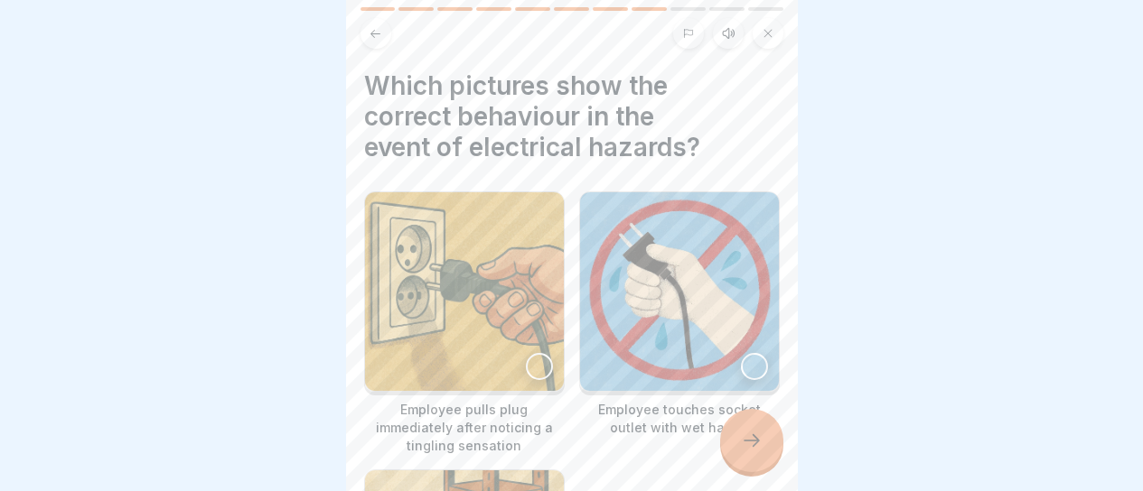
click at [731, 444] on div at bounding box center [751, 440] width 63 height 63
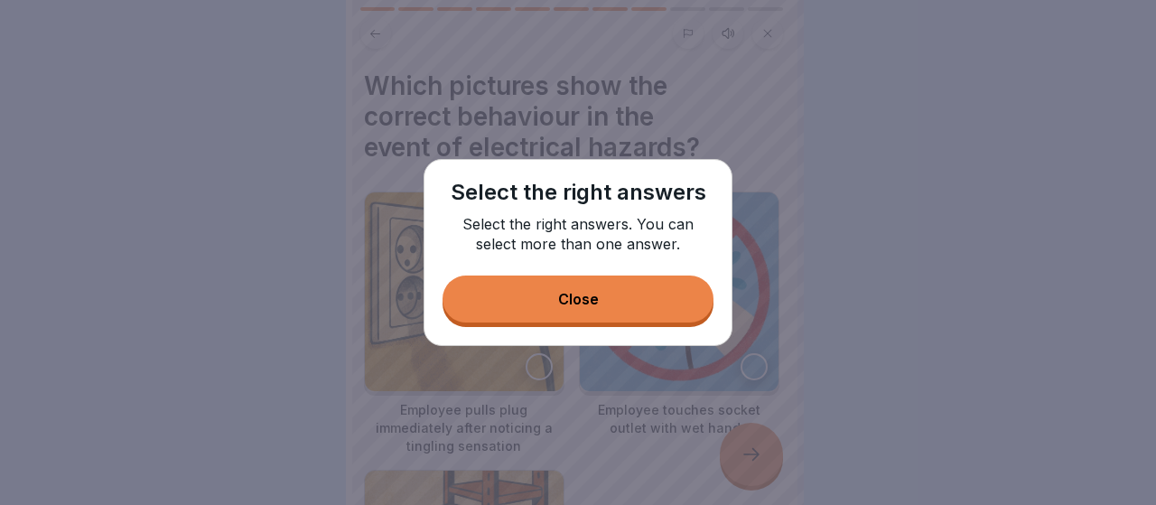
click at [649, 297] on button "Close" at bounding box center [578, 299] width 271 height 47
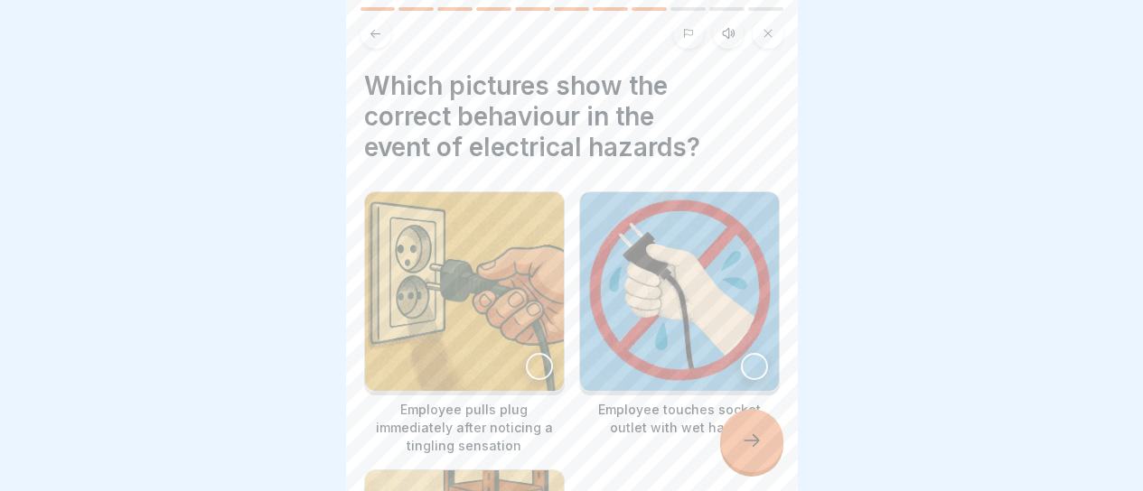
click at [682, 274] on img at bounding box center [679, 291] width 199 height 199
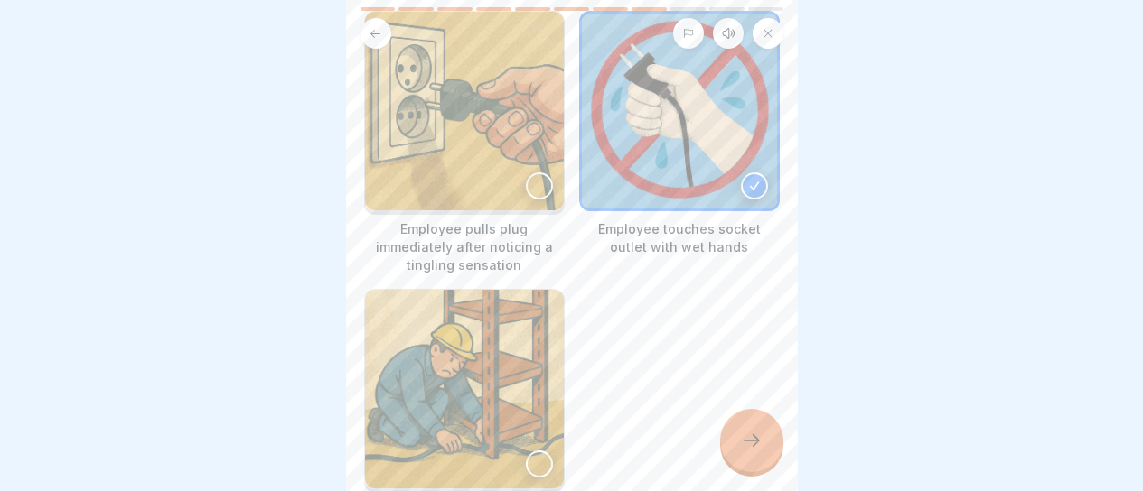
scroll to position [271, 0]
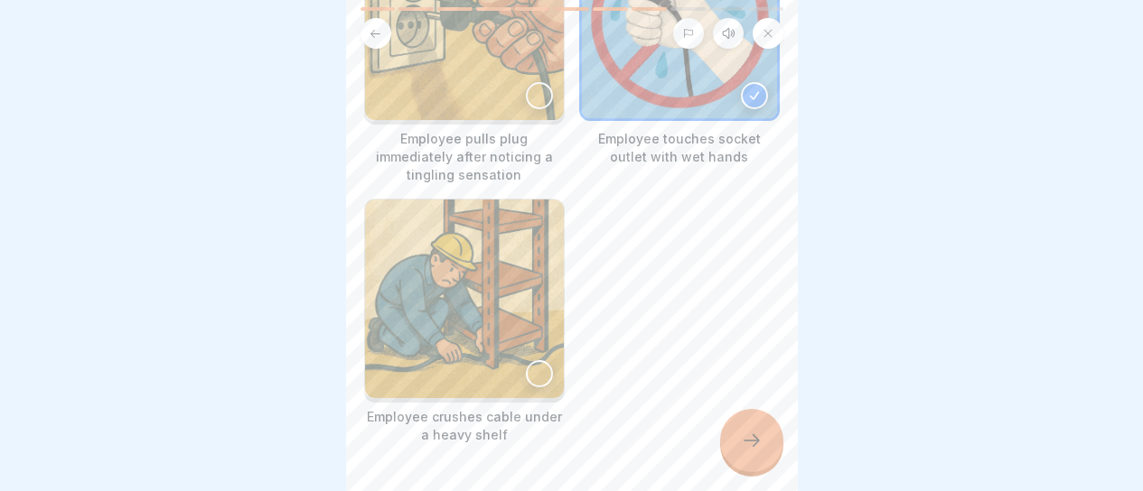
click at [379, 304] on img at bounding box center [464, 299] width 199 height 199
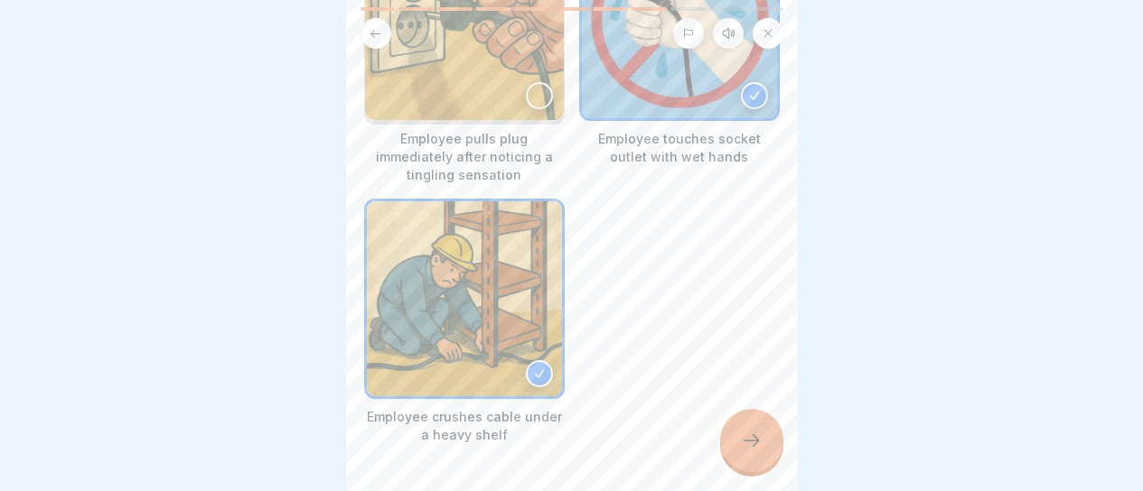
click at [766, 467] on div at bounding box center [751, 440] width 63 height 63
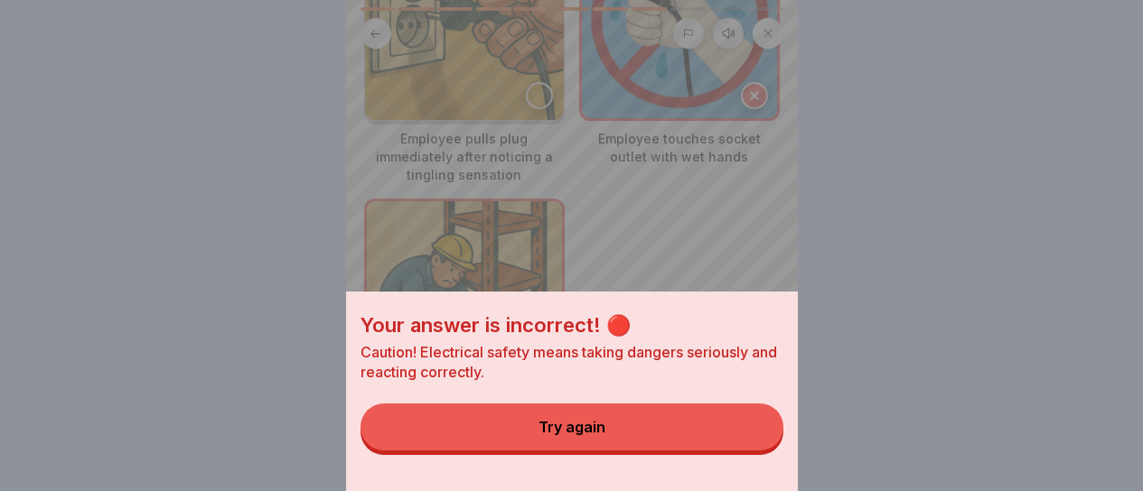
click at [617, 449] on button "Try again" at bounding box center [571, 427] width 423 height 47
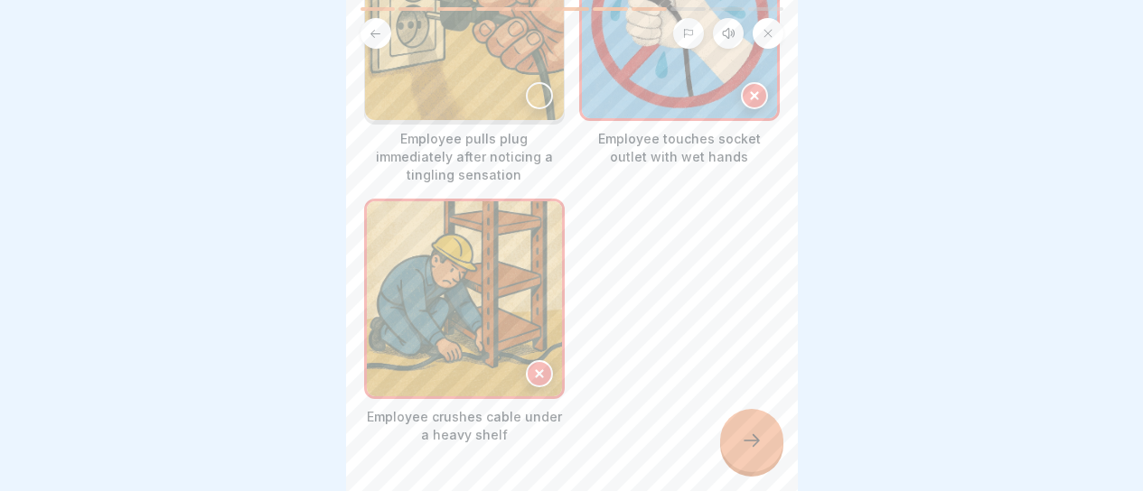
scroll to position [90, 0]
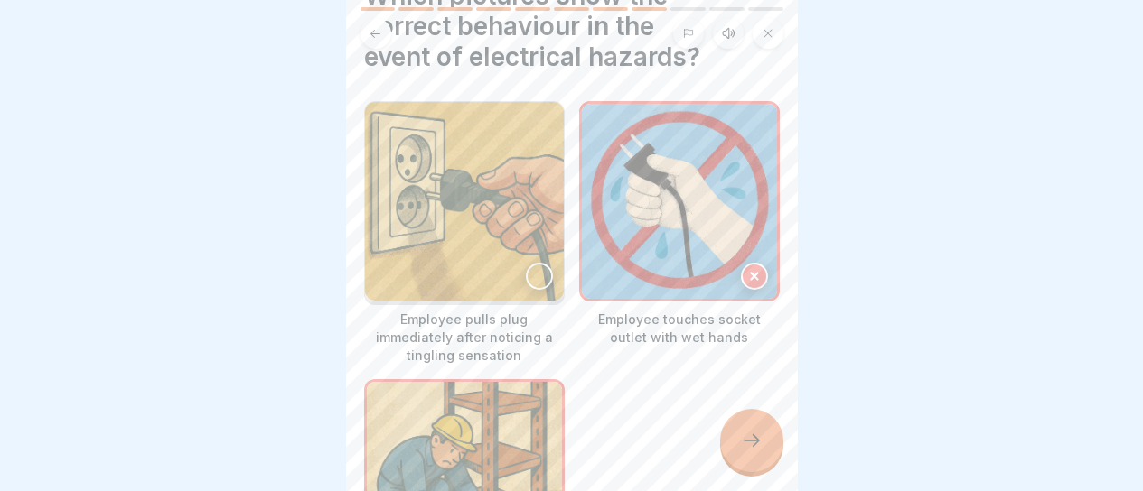
click at [478, 248] on img at bounding box center [464, 201] width 199 height 199
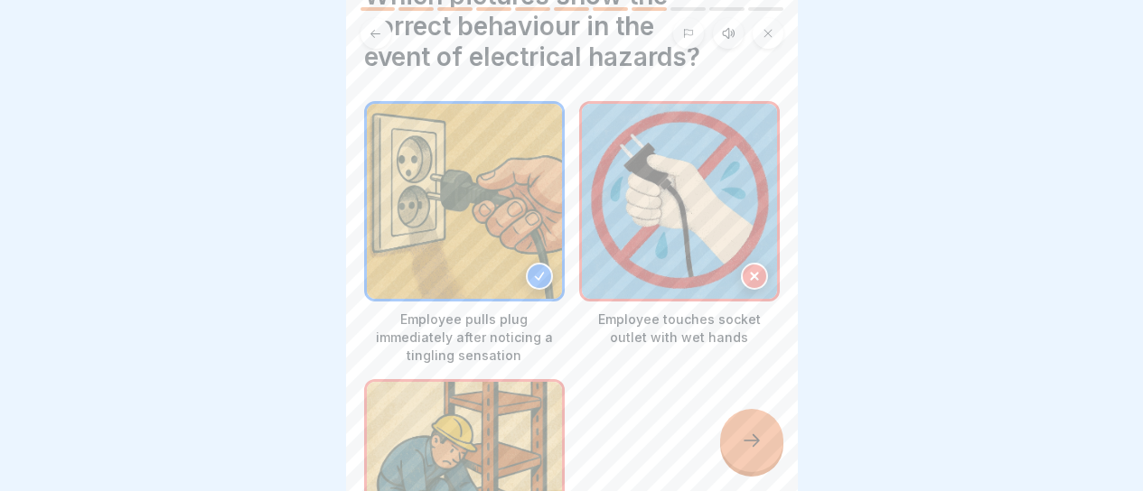
click at [759, 452] on icon at bounding box center [752, 441] width 22 height 22
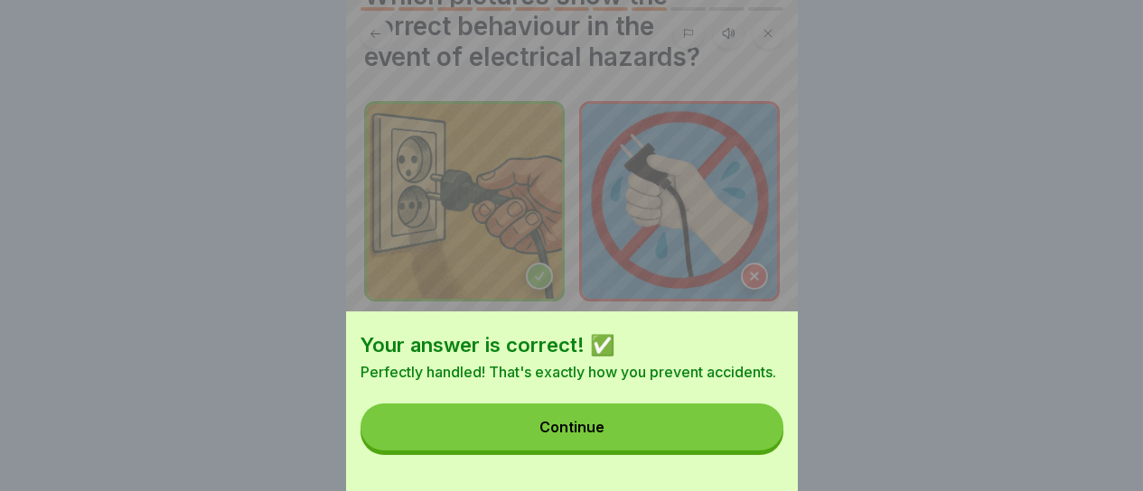
click at [752, 445] on button "Continue" at bounding box center [571, 427] width 423 height 47
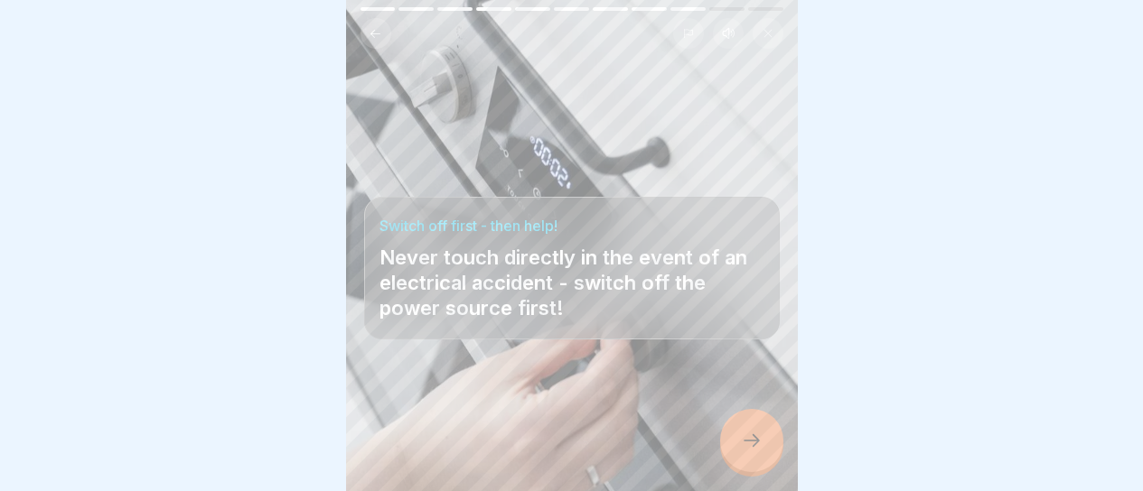
scroll to position [14, 0]
click at [761, 467] on div at bounding box center [751, 440] width 63 height 63
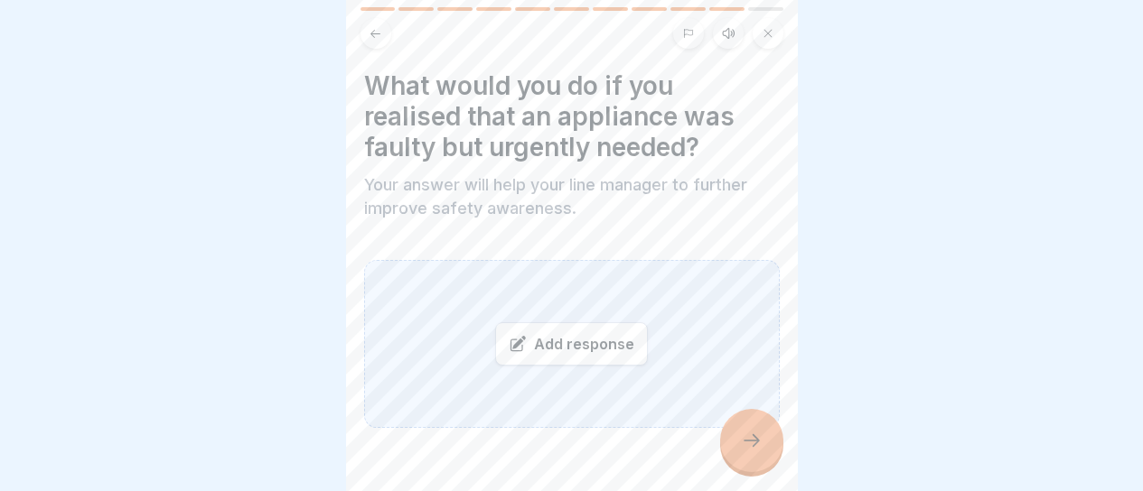
click at [565, 337] on div "Add response" at bounding box center [571, 344] width 153 height 43
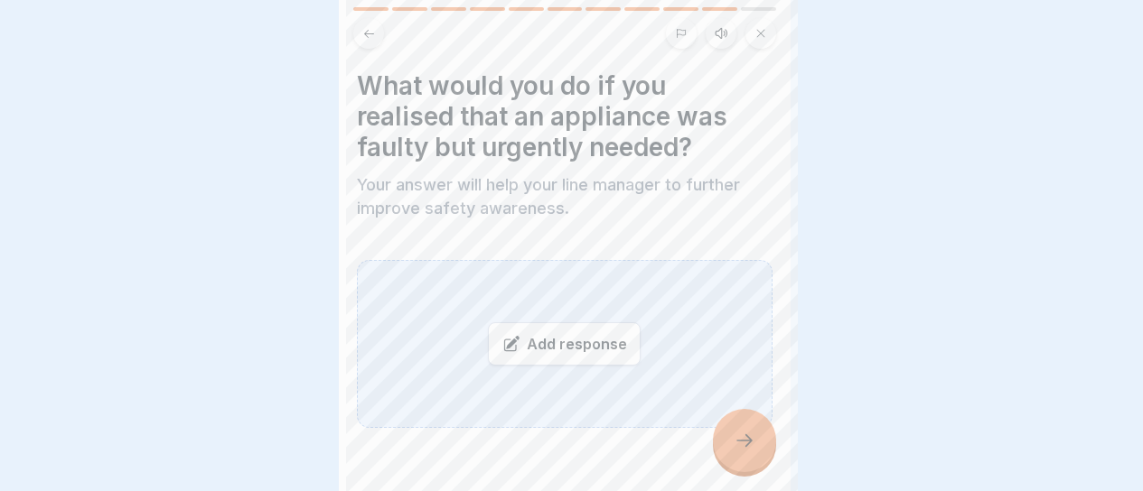
scroll to position [0, 0]
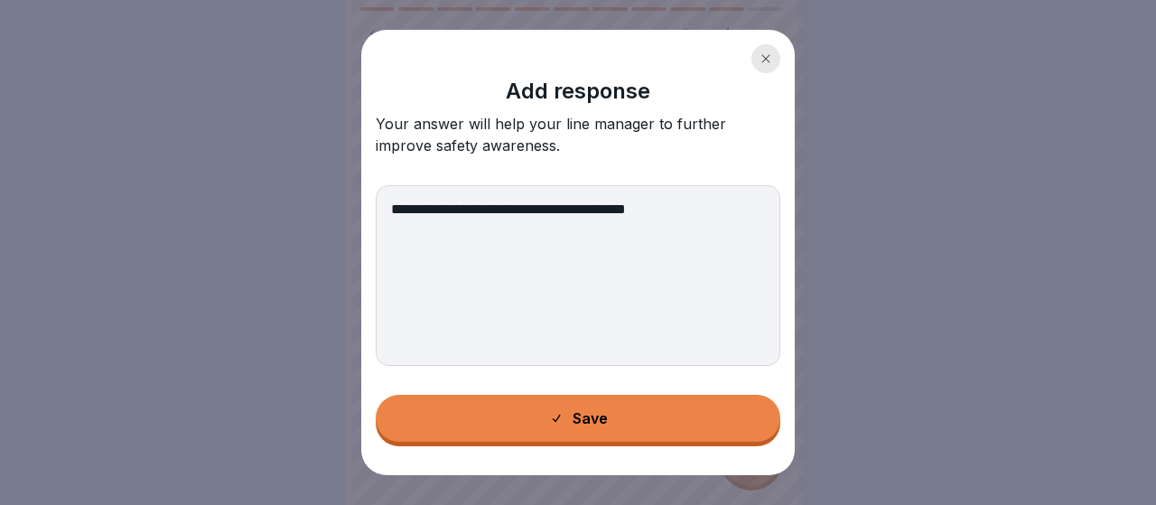
type textarea "**********"
click at [589, 425] on div "Save" at bounding box center [578, 418] width 59 height 16
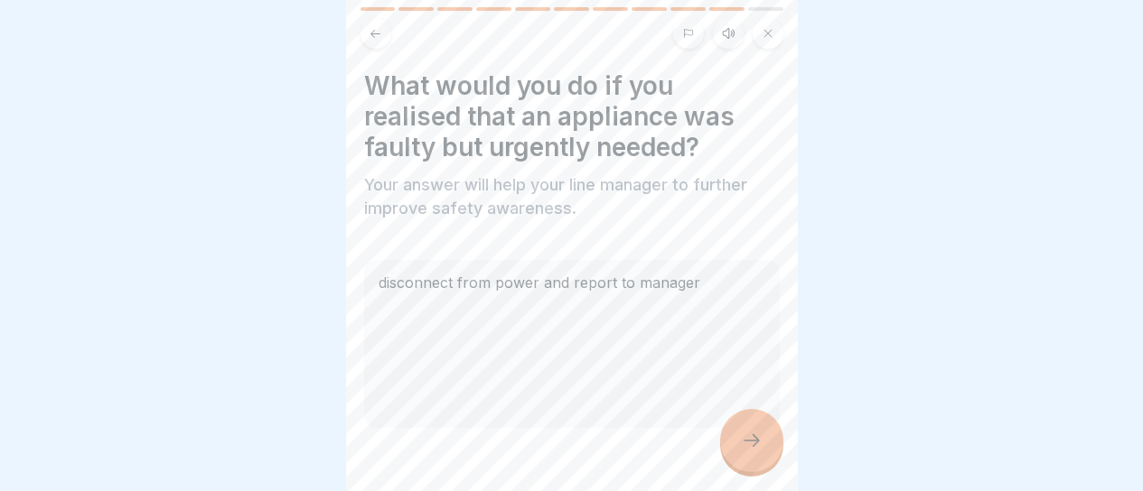
click at [761, 445] on icon at bounding box center [752, 441] width 22 height 22
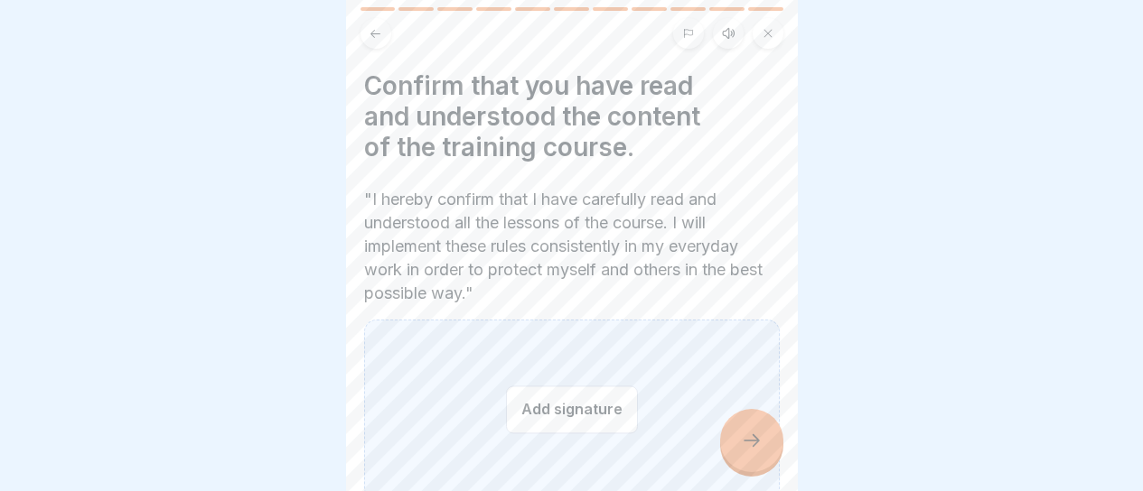
scroll to position [90, 0]
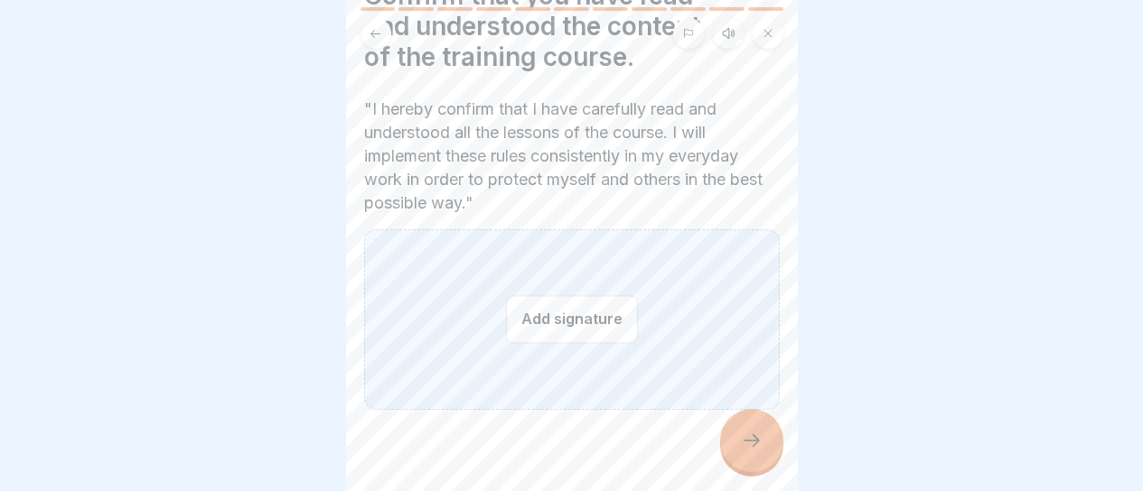
click at [577, 322] on button "Add signature" at bounding box center [572, 319] width 132 height 48
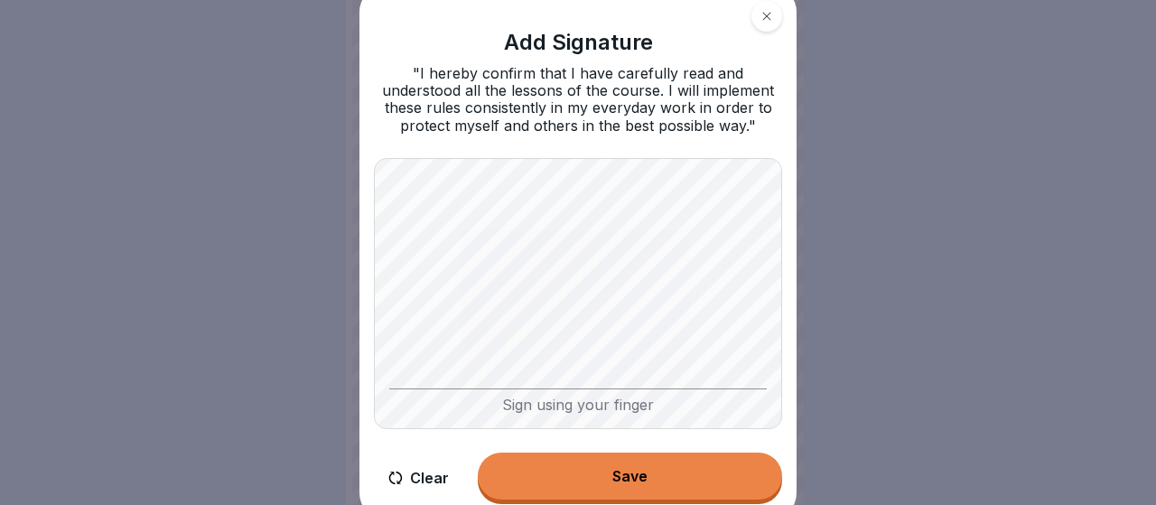
click at [439, 474] on button "Clear" at bounding box center [418, 478] width 89 height 51
click at [431, 478] on button "Clear" at bounding box center [418, 478] width 89 height 51
click at [632, 481] on div "Save" at bounding box center [630, 476] width 35 height 16
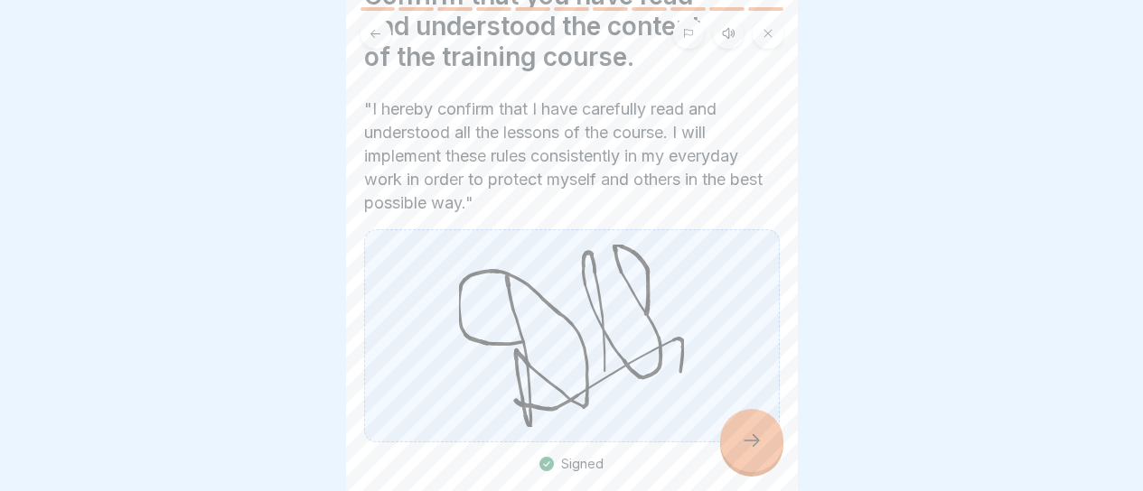
click at [730, 439] on div at bounding box center [751, 440] width 63 height 63
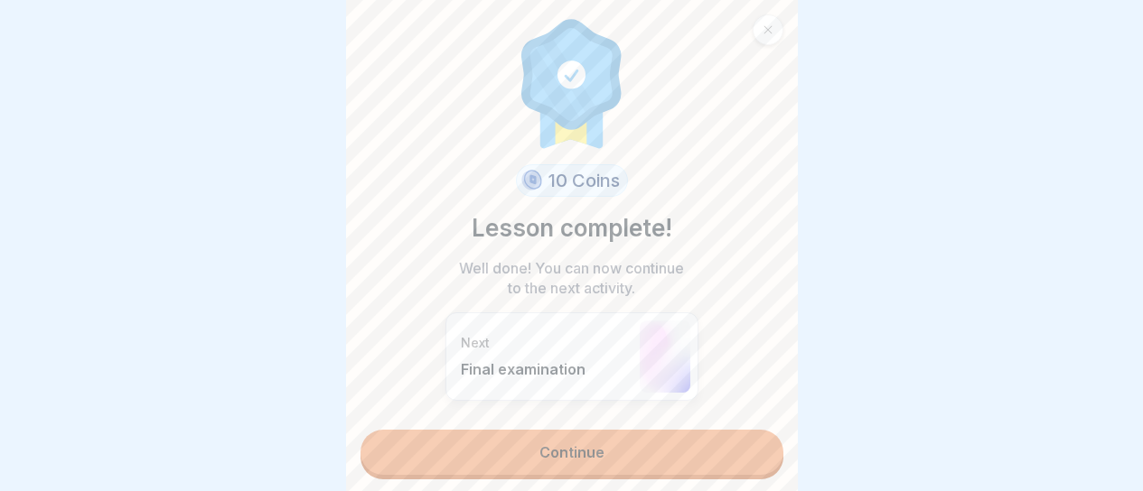
click at [678, 435] on link "Continue" at bounding box center [571, 452] width 423 height 45
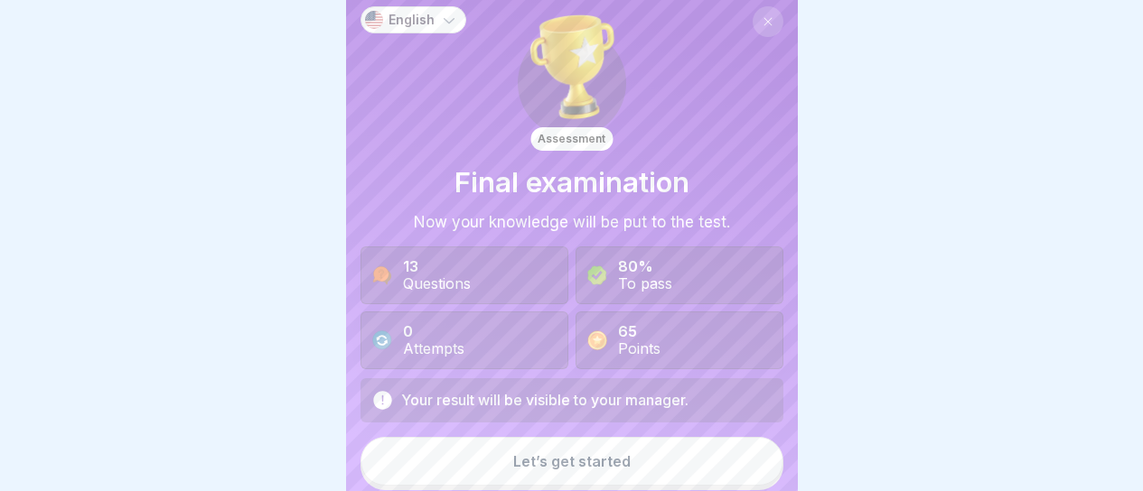
scroll to position [14, 0]
click at [608, 464] on button "Let’s get started" at bounding box center [571, 461] width 423 height 49
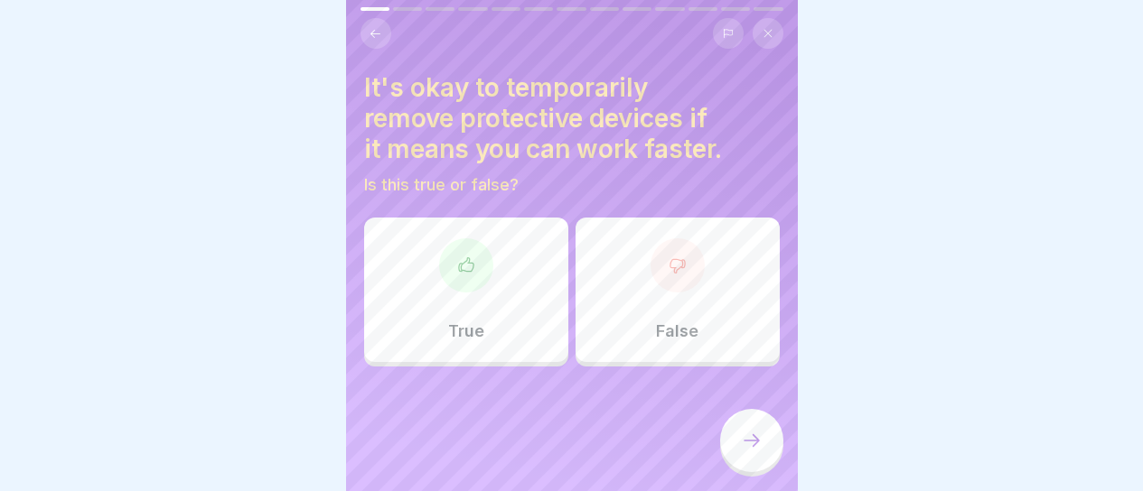
click at [609, 266] on div "False" at bounding box center [677, 290] width 204 height 145
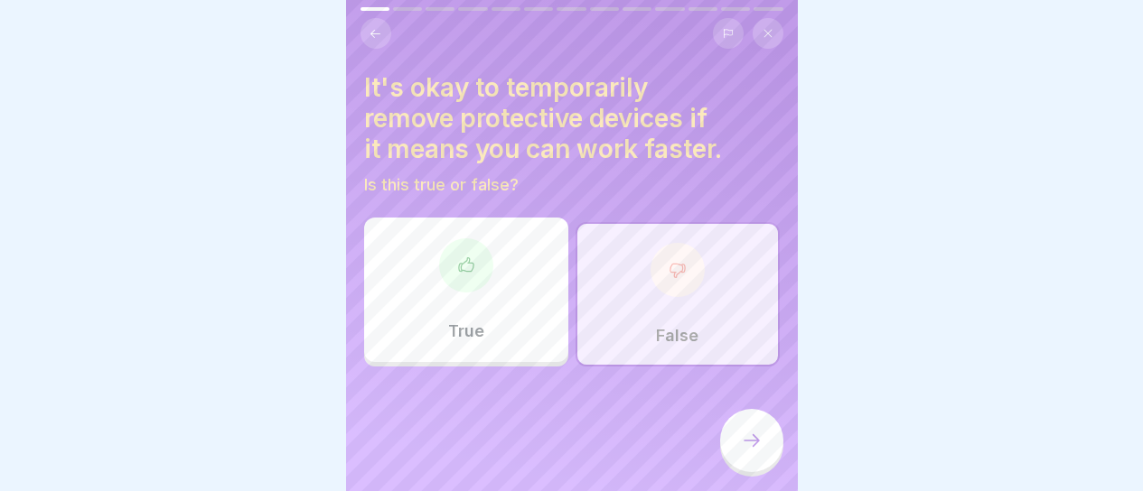
click at [739, 456] on div at bounding box center [751, 440] width 63 height 63
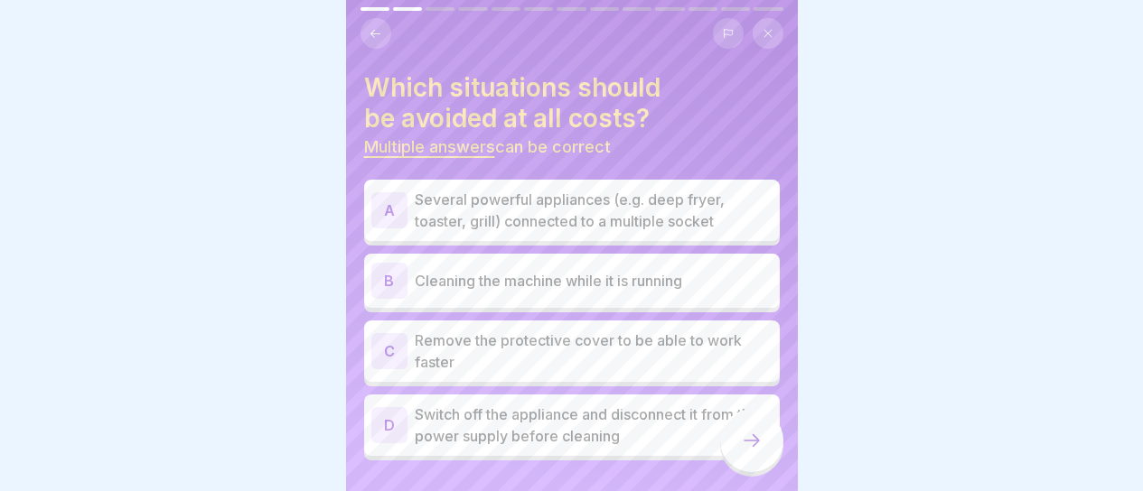
click at [544, 210] on p "Several powerful appliances (e.g. deep fryer, toaster, grill) connected to a mu…" at bounding box center [594, 210] width 358 height 43
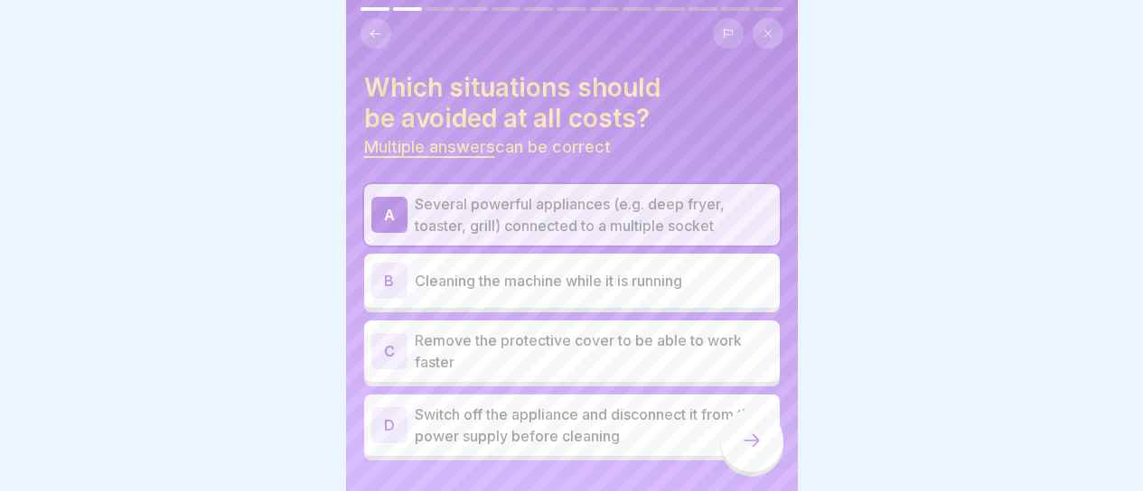
click at [554, 270] on p "Cleaning the machine while it is running" at bounding box center [594, 281] width 358 height 22
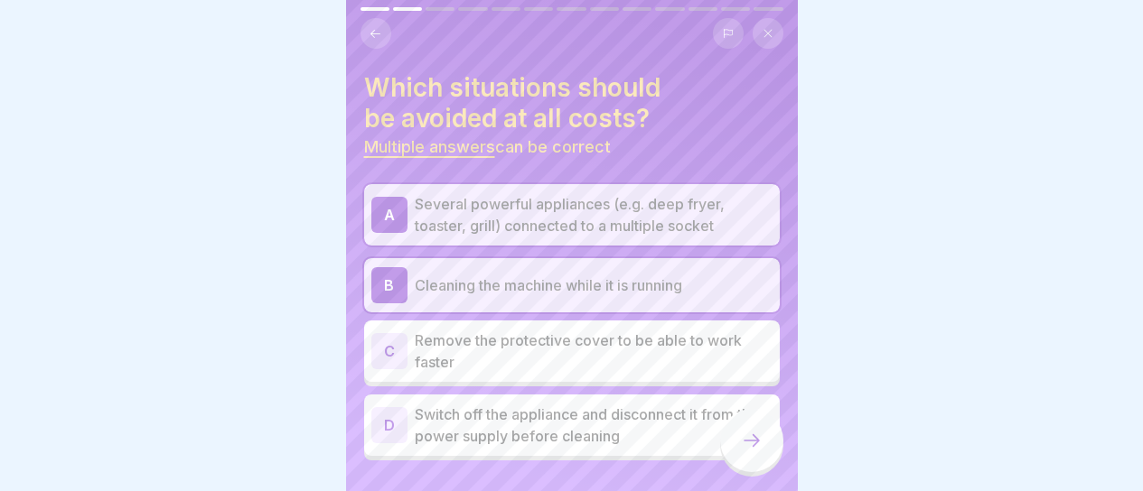
click at [603, 345] on p "Remove the protective cover to be able to work faster" at bounding box center [594, 351] width 358 height 43
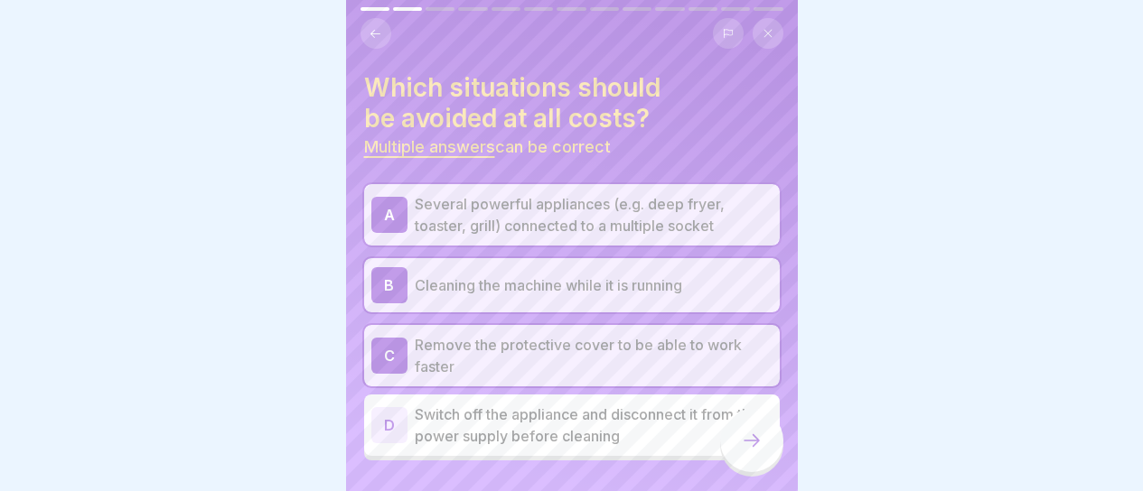
click at [746, 431] on icon at bounding box center [752, 441] width 22 height 22
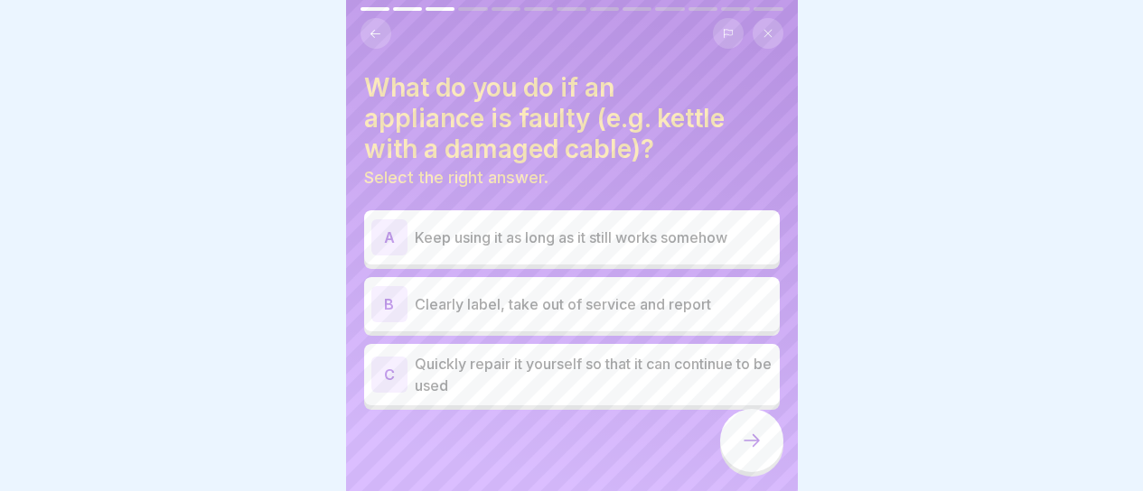
click at [641, 297] on p "Clearly label, take out of service and report" at bounding box center [594, 305] width 358 height 22
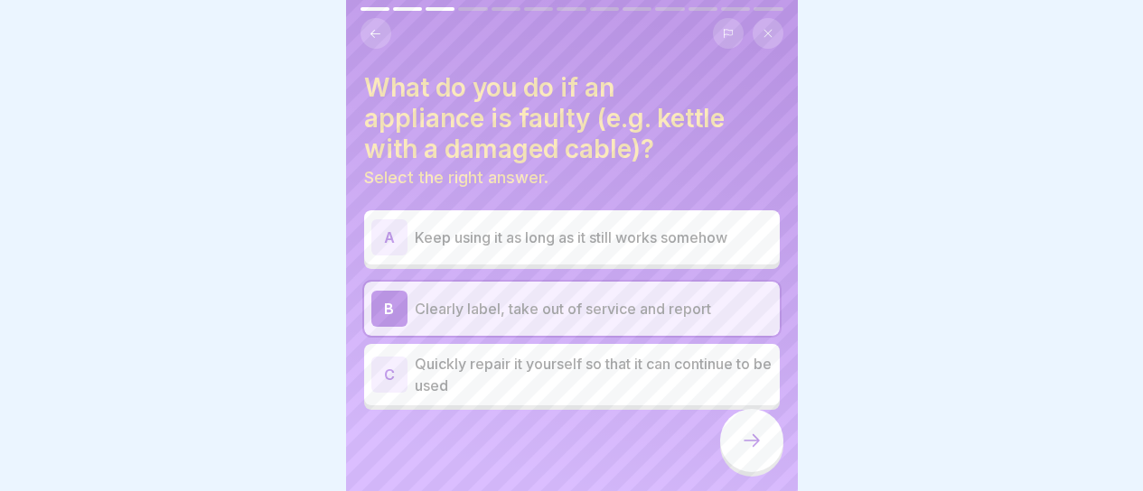
click at [744, 437] on icon at bounding box center [752, 441] width 22 height 22
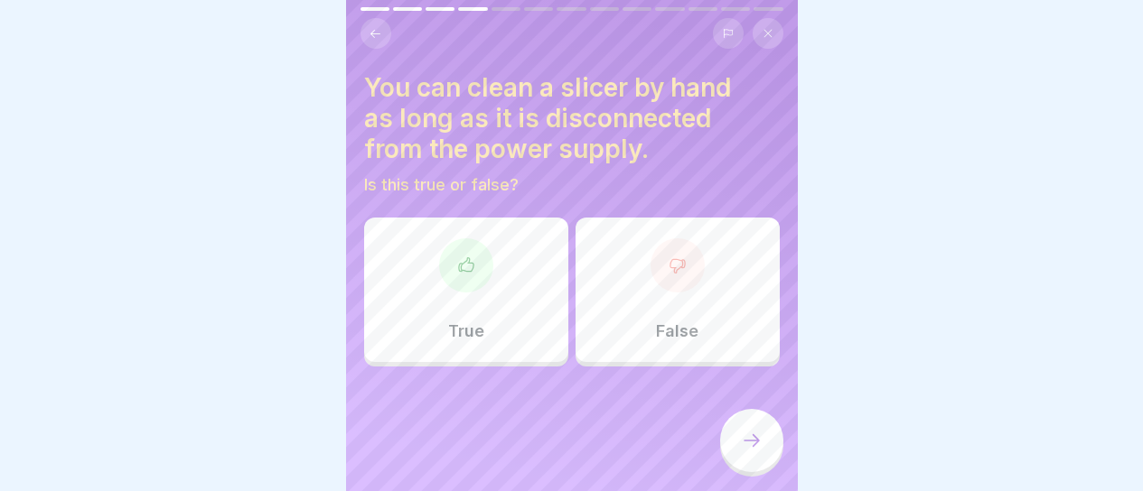
click at [611, 289] on div "False" at bounding box center [677, 290] width 204 height 145
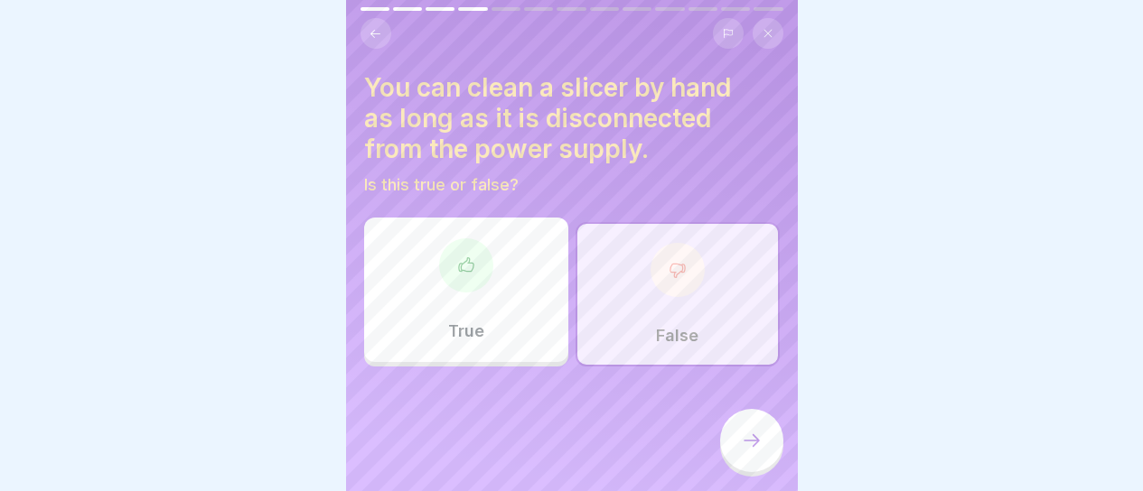
click at [733, 440] on div at bounding box center [751, 440] width 63 height 63
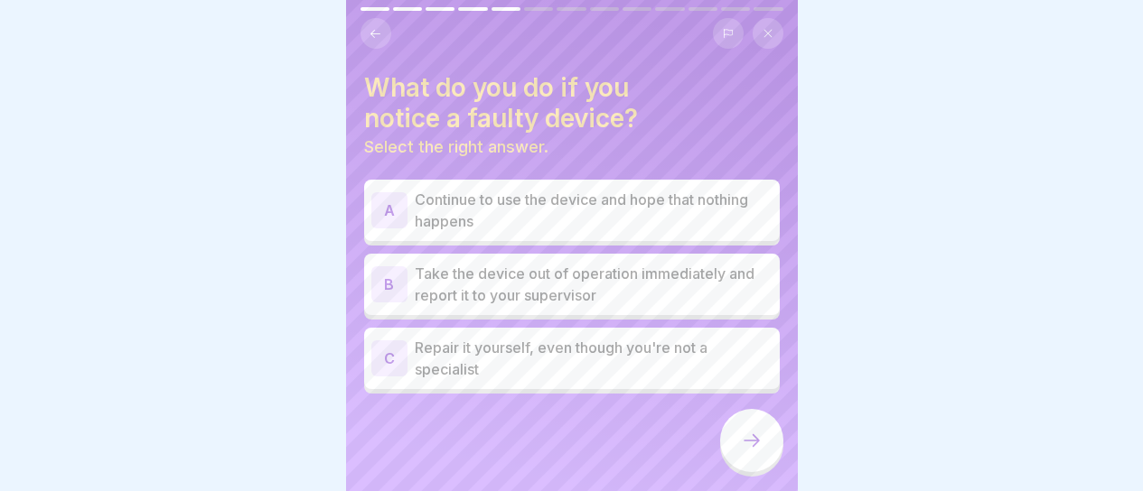
click at [570, 276] on p "Take the device out of operation immediately and report it to your supervisor" at bounding box center [594, 284] width 358 height 43
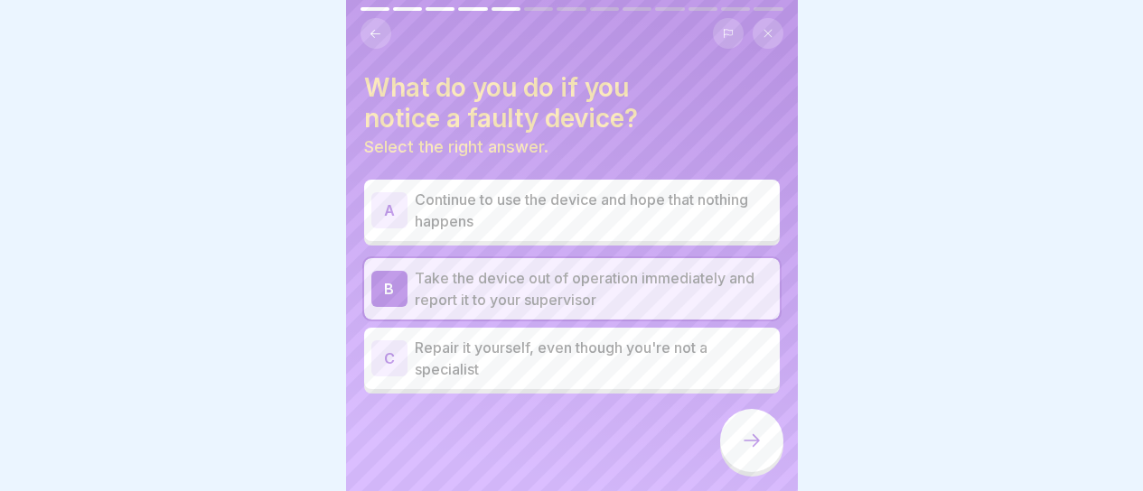
click at [745, 444] on icon at bounding box center [752, 441] width 22 height 22
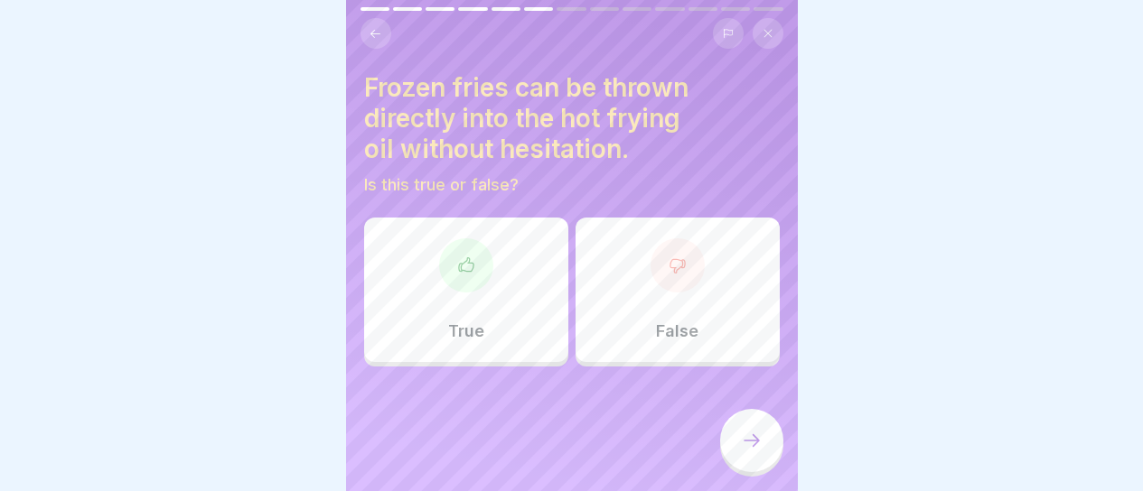
click at [651, 304] on div "False" at bounding box center [677, 290] width 204 height 145
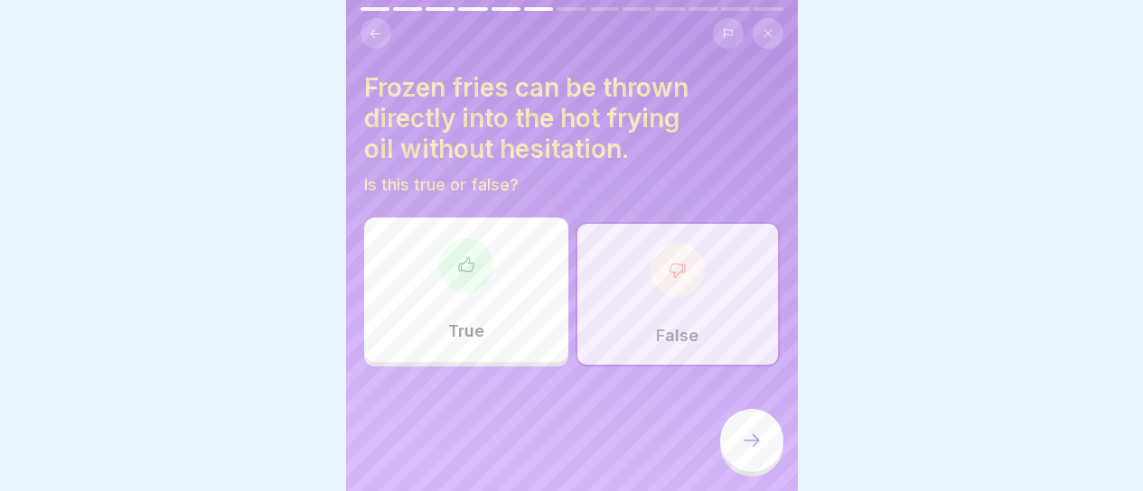
click at [748, 447] on icon at bounding box center [752, 441] width 22 height 22
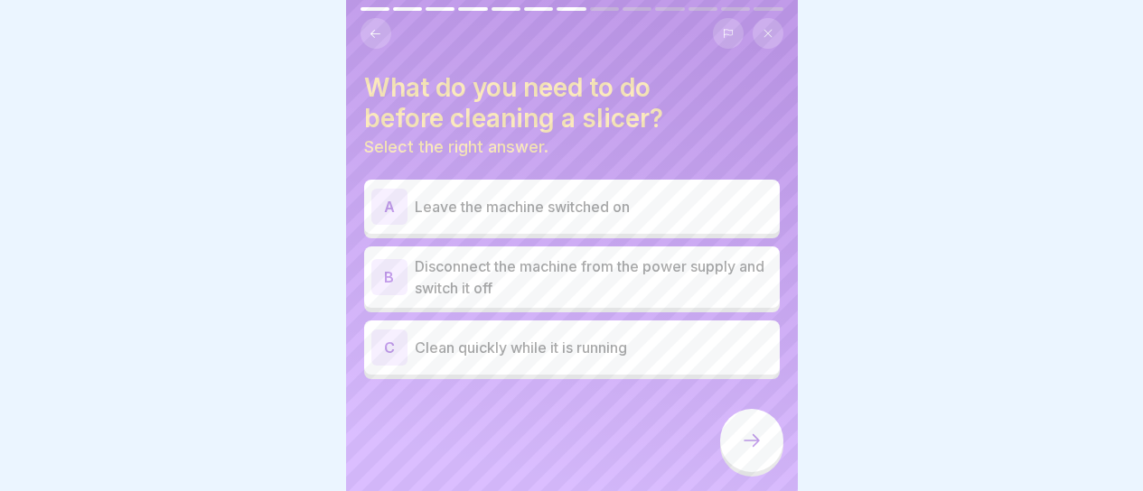
click at [617, 285] on div "B Disconnect the machine from the power supply and switch it off" at bounding box center [572, 277] width 416 height 61
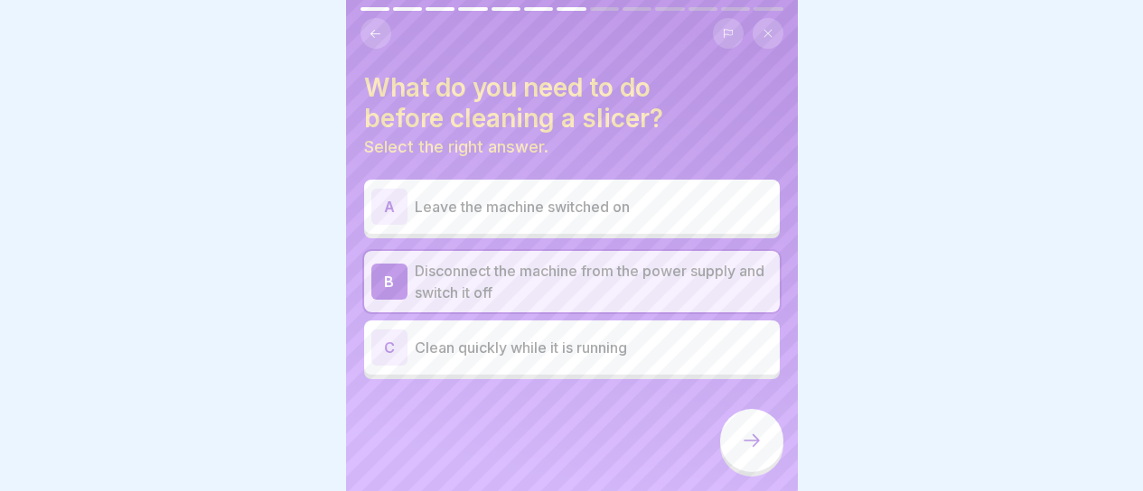
click at [739, 428] on div at bounding box center [751, 440] width 63 height 63
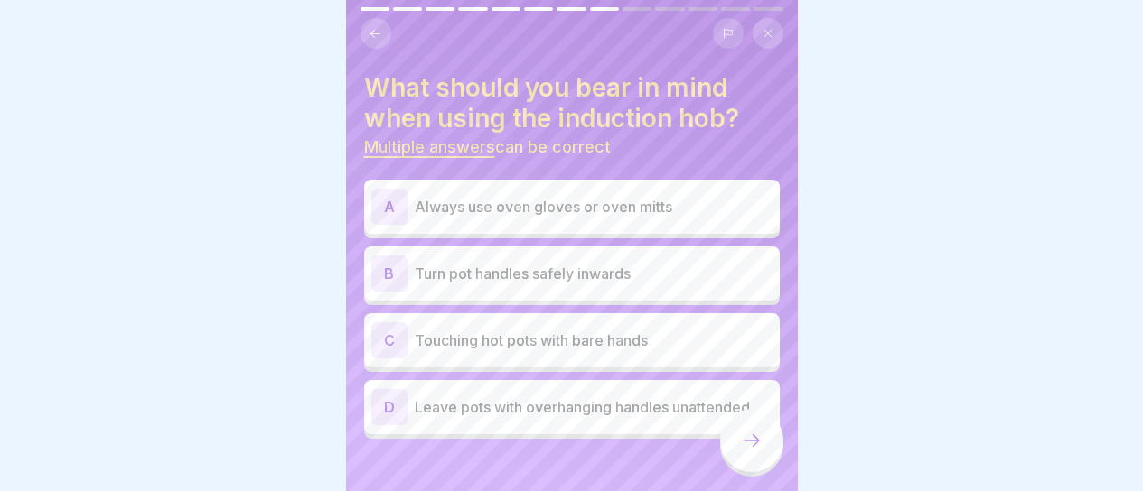
scroll to position [19, 0]
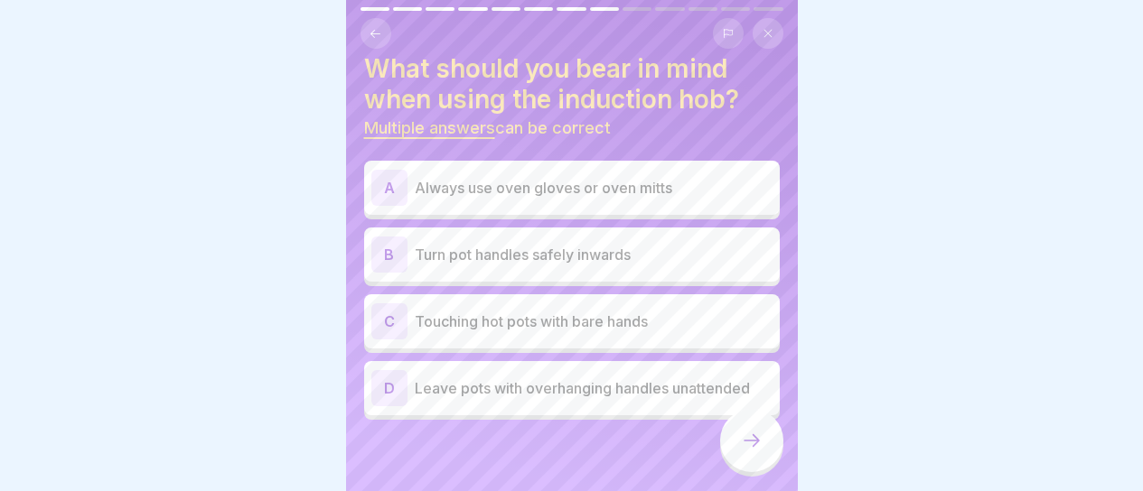
click at [713, 179] on p "Always use oven gloves or oven mitts" at bounding box center [594, 188] width 358 height 22
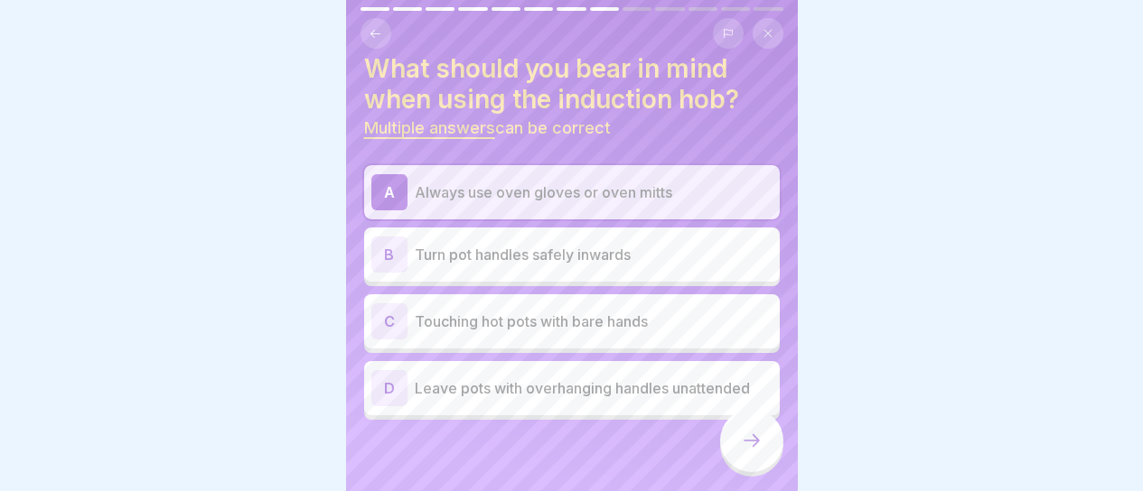
click at [621, 260] on div "B Turn pot handles safely inwards" at bounding box center [572, 255] width 416 height 54
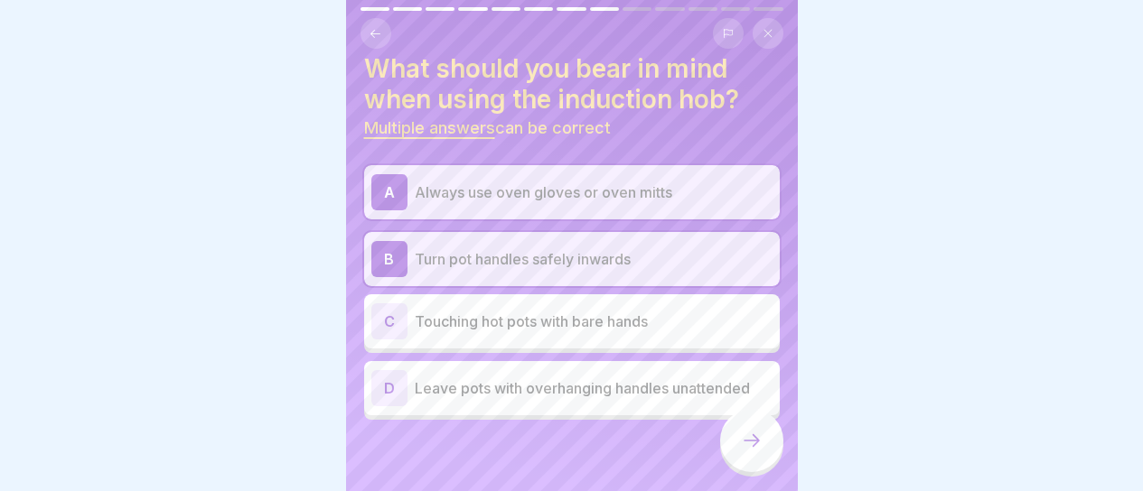
click at [744, 429] on div at bounding box center [751, 440] width 63 height 63
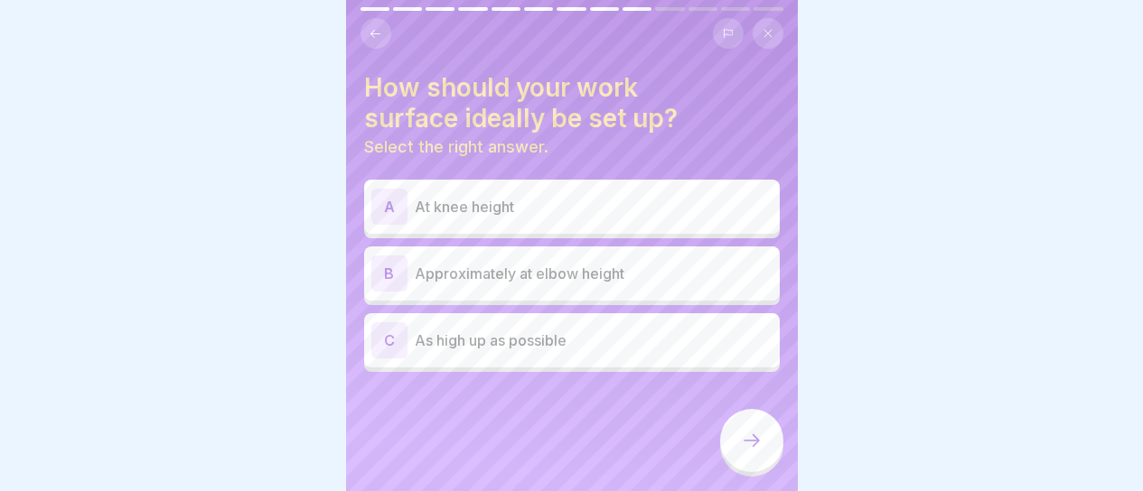
click at [532, 205] on div "A At knee height" at bounding box center [571, 207] width 401 height 36
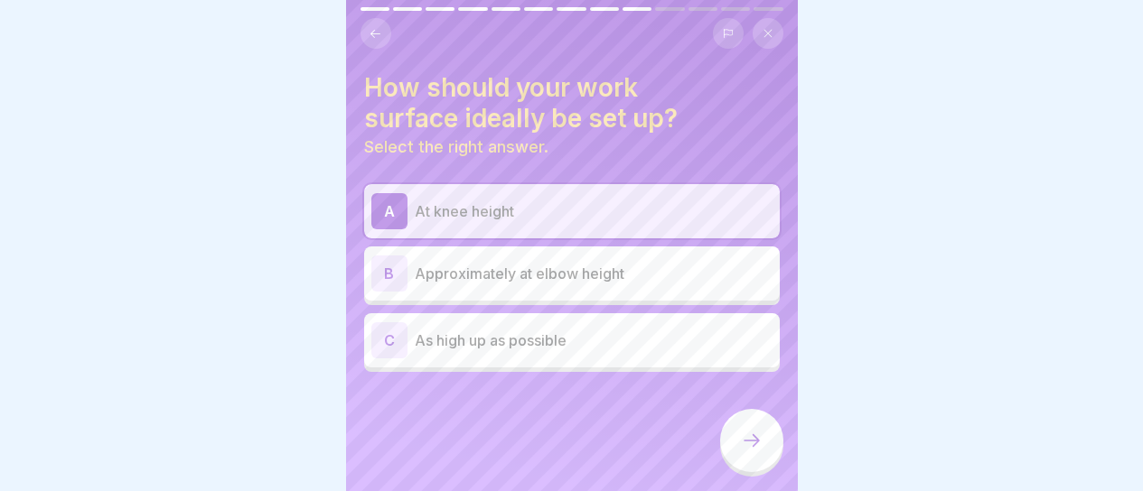
click at [587, 264] on p "Approximately at elbow height" at bounding box center [594, 274] width 358 height 22
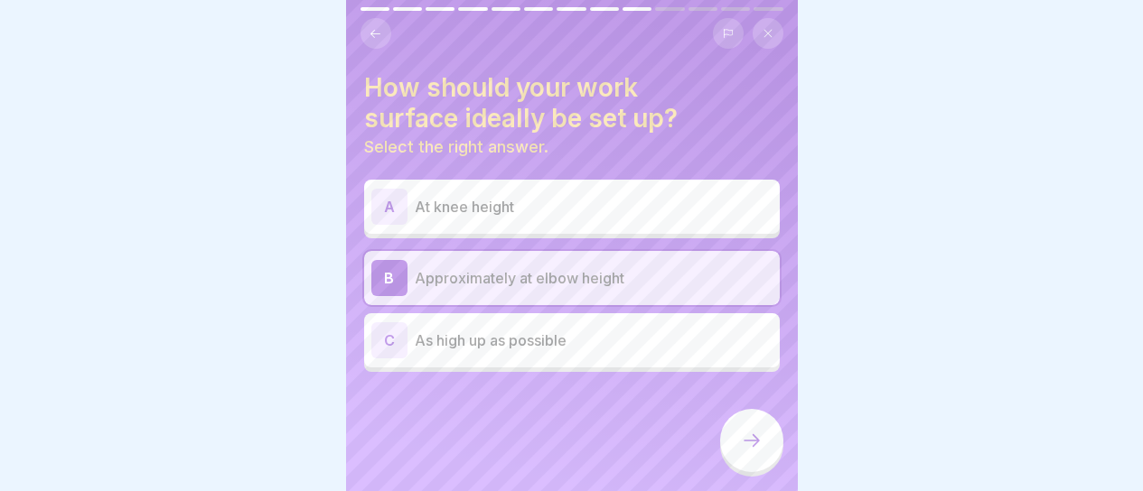
click at [566, 196] on p "At knee height" at bounding box center [594, 207] width 358 height 22
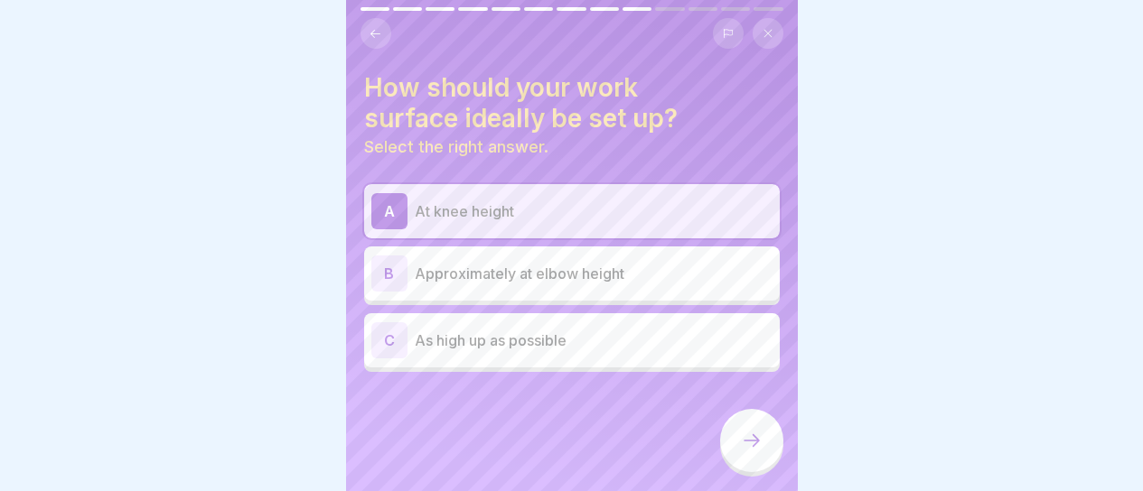
click at [556, 256] on div "B Approximately at elbow height" at bounding box center [571, 274] width 401 height 36
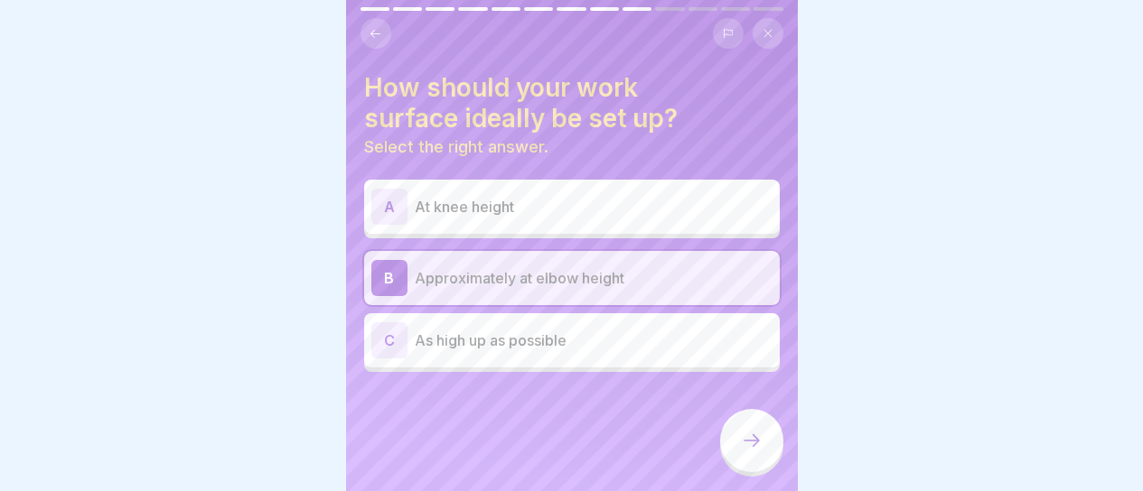
click at [734, 429] on div at bounding box center [751, 440] width 63 height 63
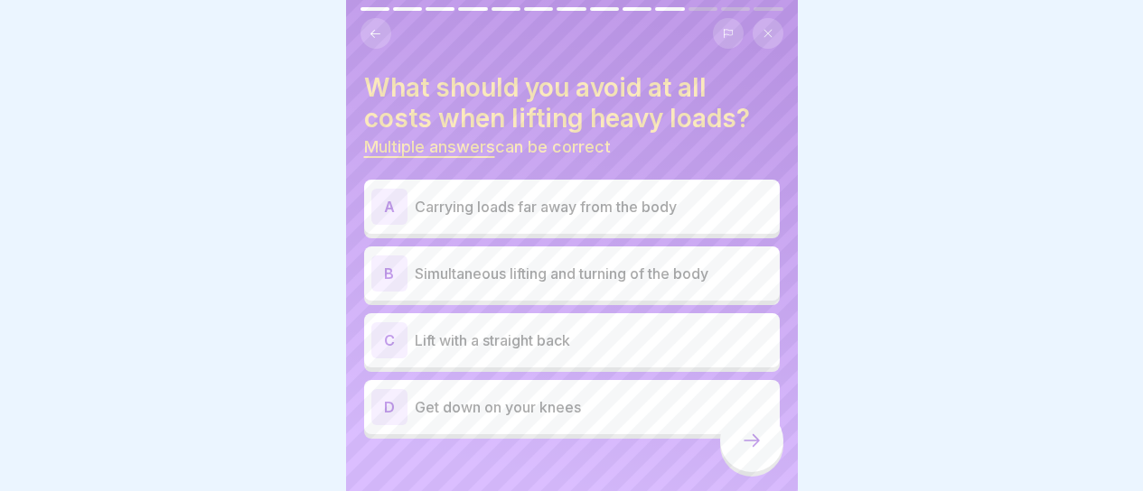
click at [641, 196] on p "Carrying loads far away from the body" at bounding box center [594, 207] width 358 height 22
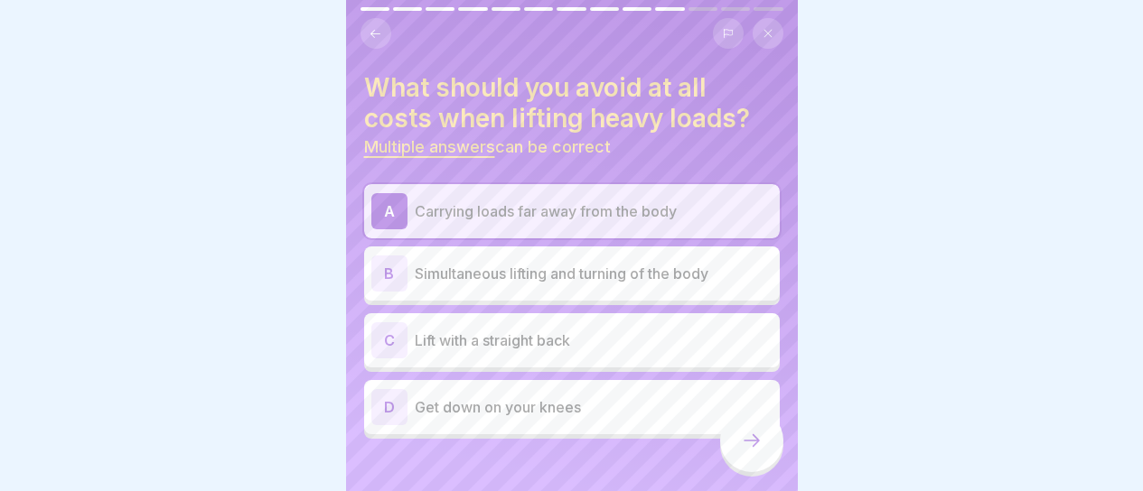
click at [650, 263] on p "Simultaneous lifting and turning of the body" at bounding box center [594, 274] width 358 height 22
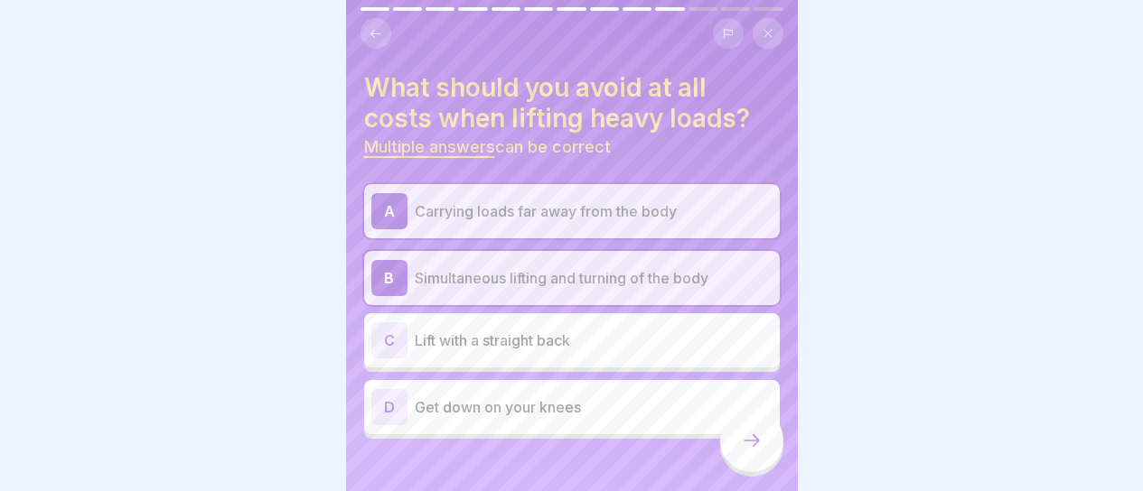
click at [710, 330] on p "Lift with a straight back" at bounding box center [594, 341] width 358 height 22
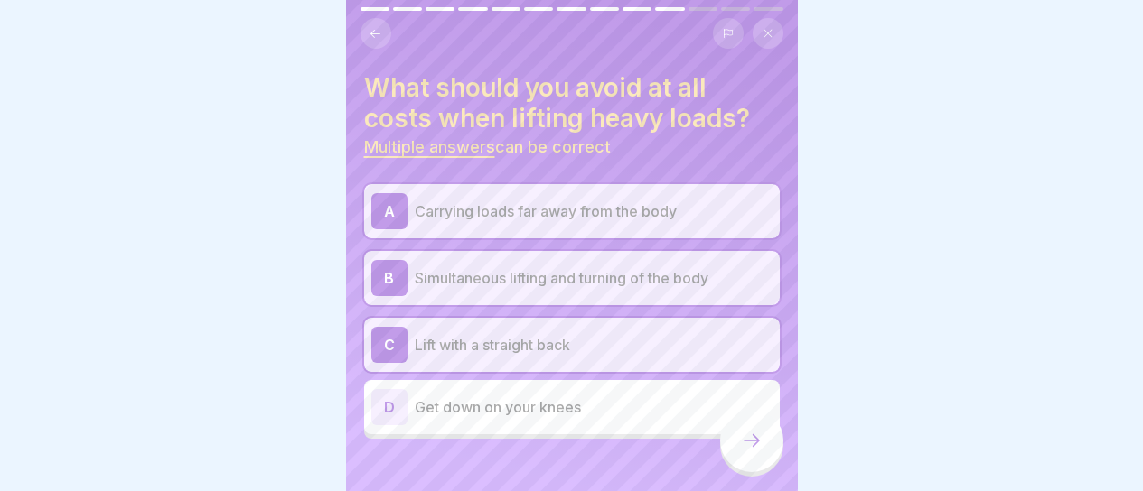
click at [751, 438] on icon at bounding box center [752, 441] width 22 height 22
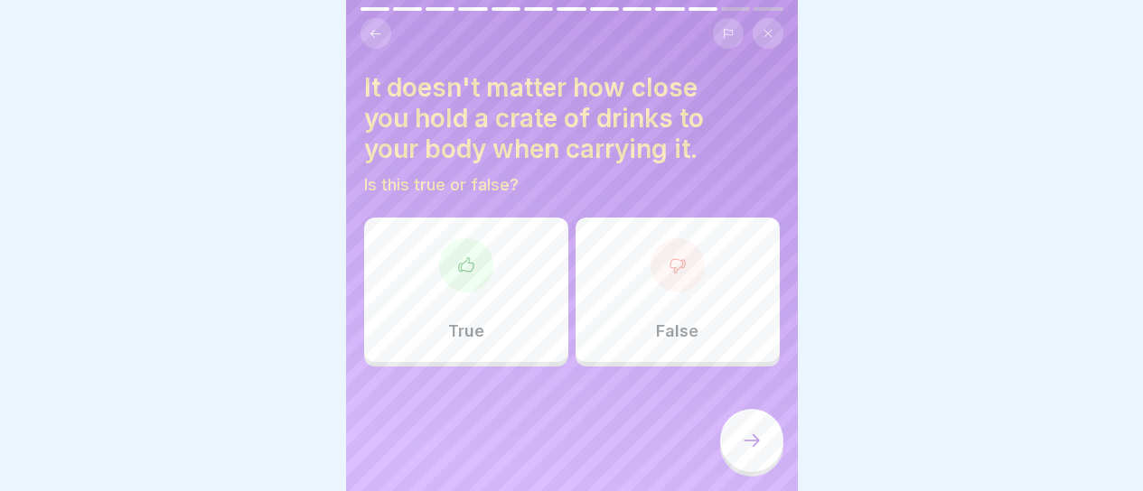
click at [672, 296] on div "False" at bounding box center [677, 290] width 204 height 145
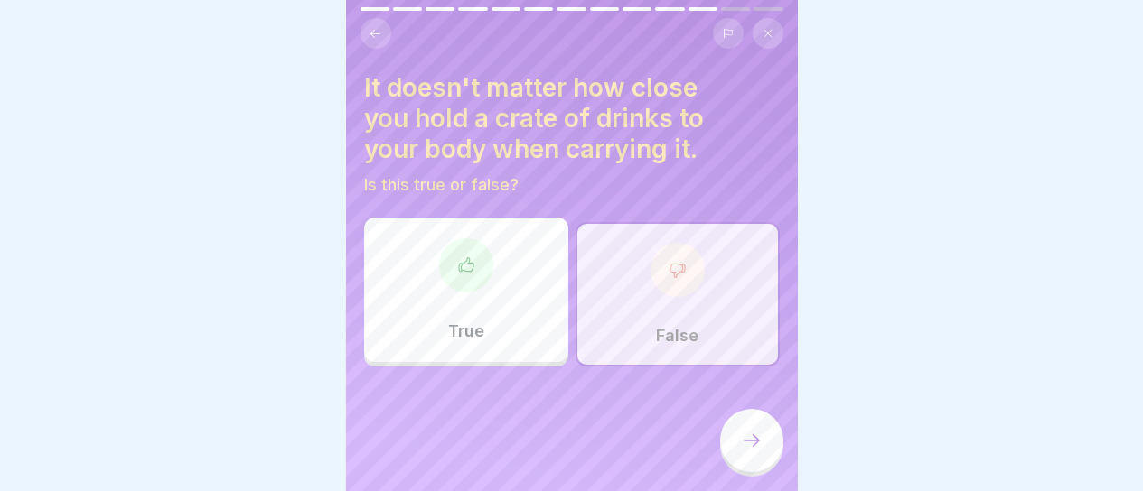
click at [764, 462] on div at bounding box center [751, 440] width 63 height 63
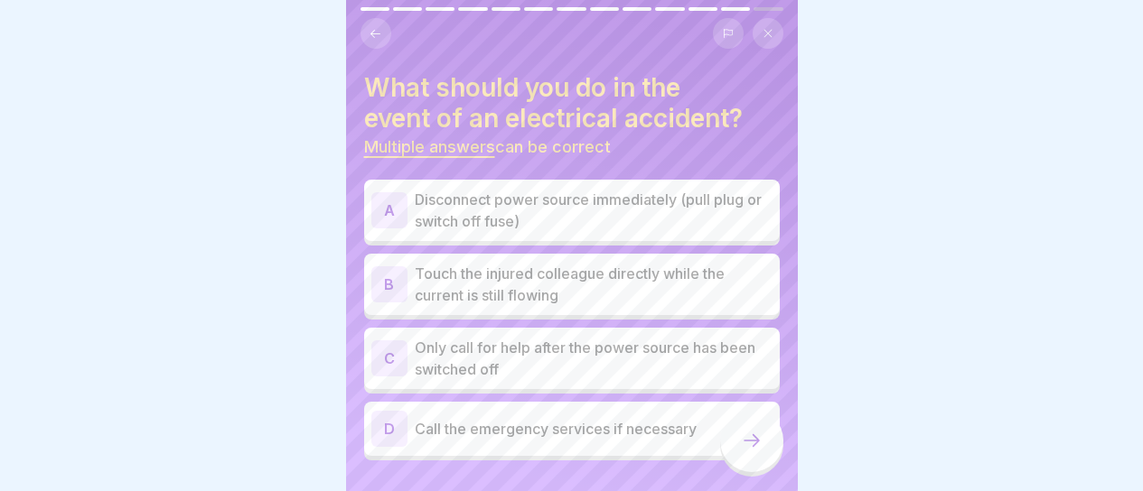
click at [377, 27] on icon at bounding box center [376, 34] width 14 height 14
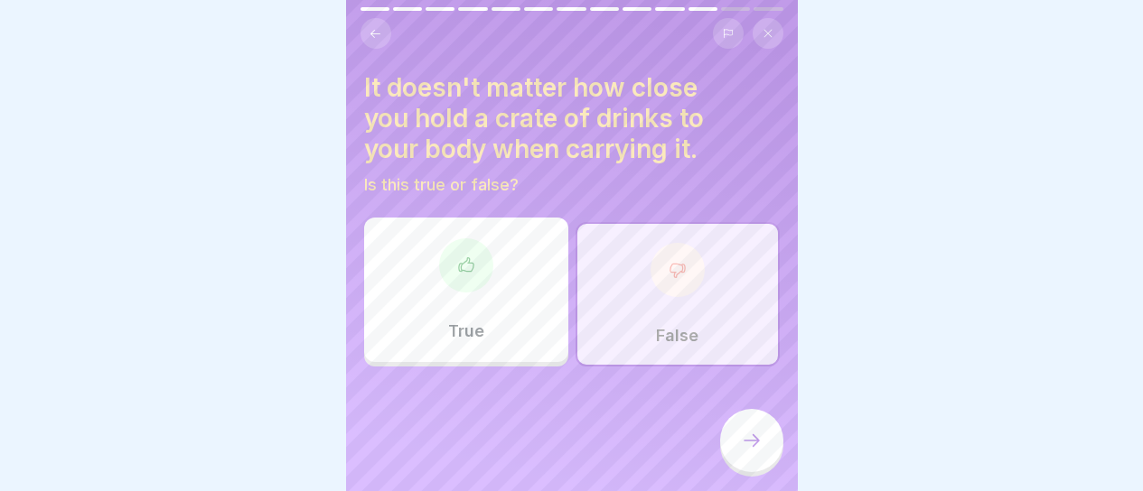
click at [541, 295] on div "True" at bounding box center [466, 290] width 204 height 145
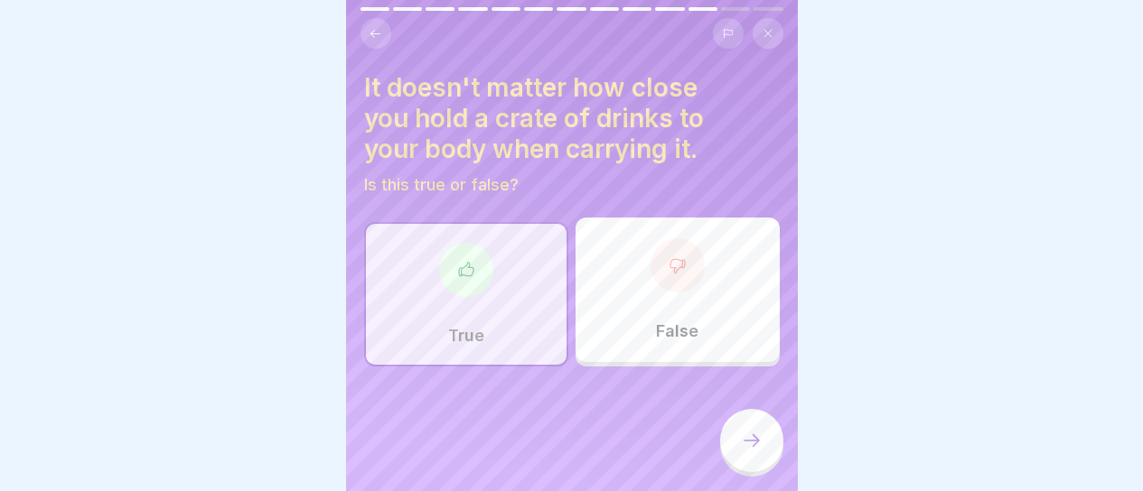
click at [613, 304] on div "False" at bounding box center [677, 290] width 204 height 145
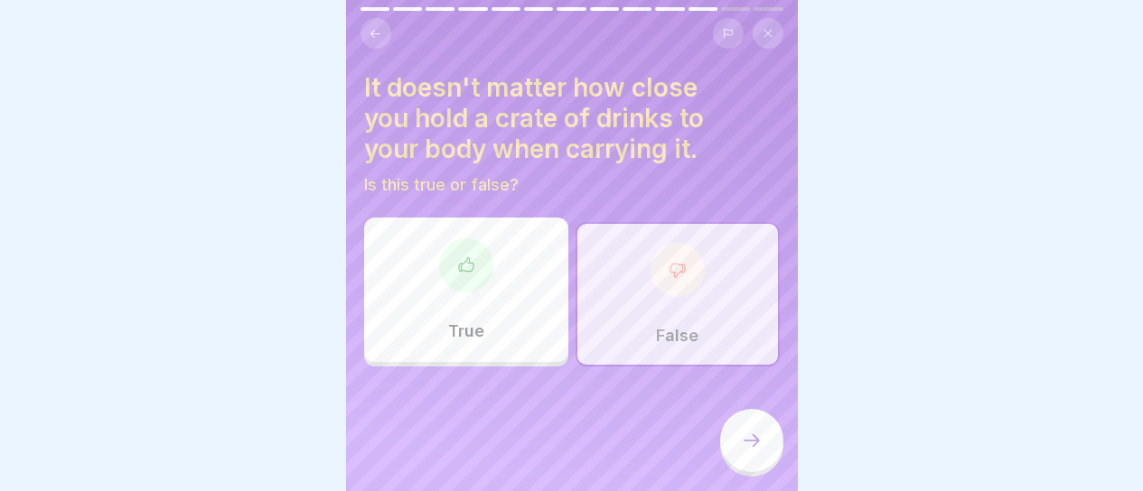
click at [760, 445] on icon at bounding box center [752, 441] width 22 height 22
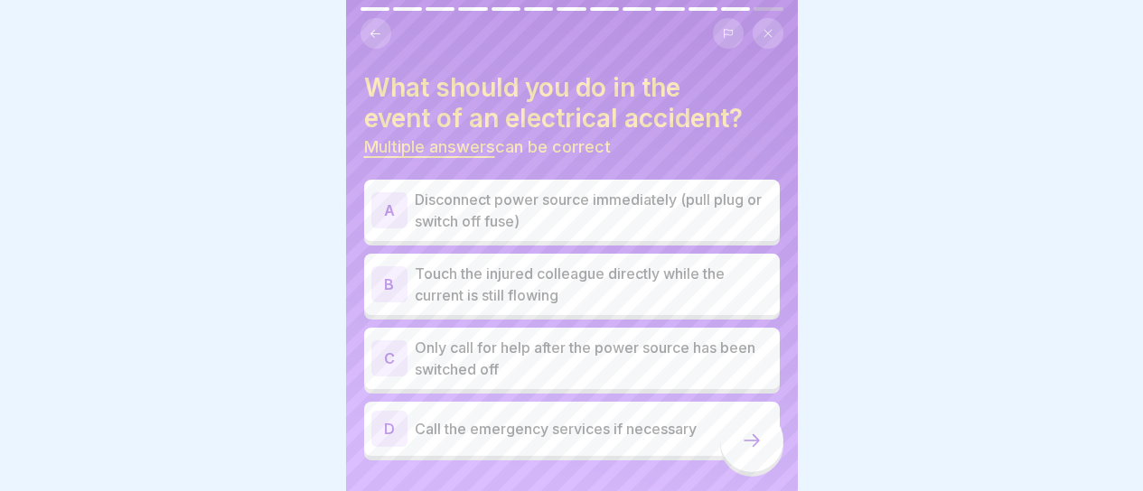
click at [687, 210] on p "Disconnect power source immediately (pull plug or switch off fuse)" at bounding box center [594, 210] width 358 height 43
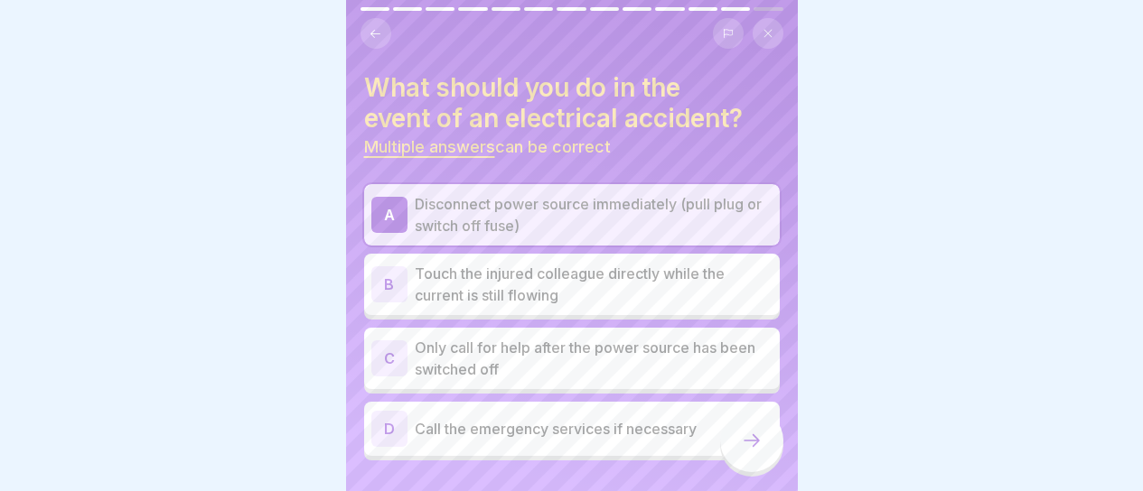
click at [637, 342] on p "Only call for help after the power source has been switched off" at bounding box center [594, 358] width 358 height 43
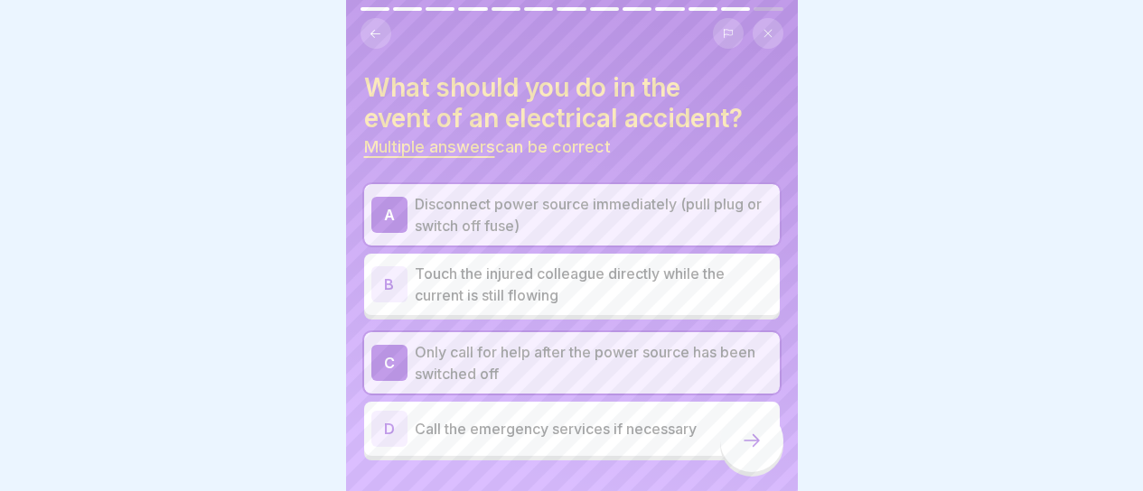
click at [637, 426] on div "D Call the emergency services if necessary" at bounding box center [571, 429] width 401 height 36
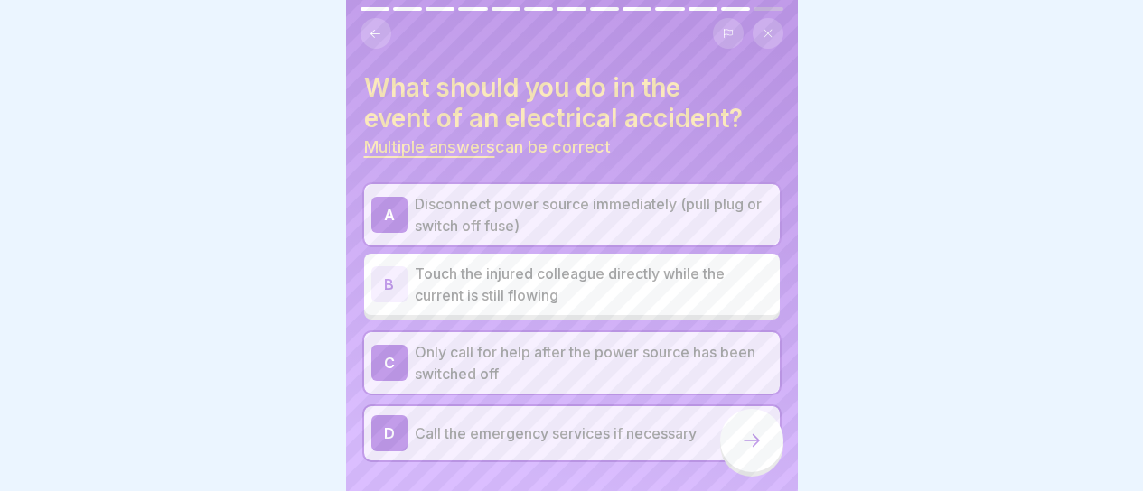
click at [736, 433] on div at bounding box center [751, 440] width 63 height 63
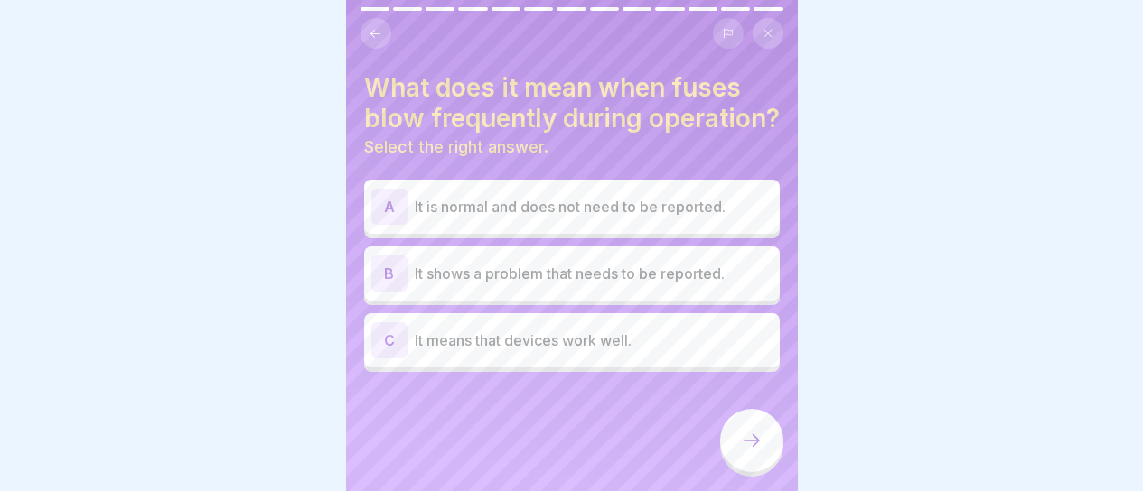
click at [515, 301] on div "B It shows a problem that needs to be reported." at bounding box center [572, 274] width 416 height 54
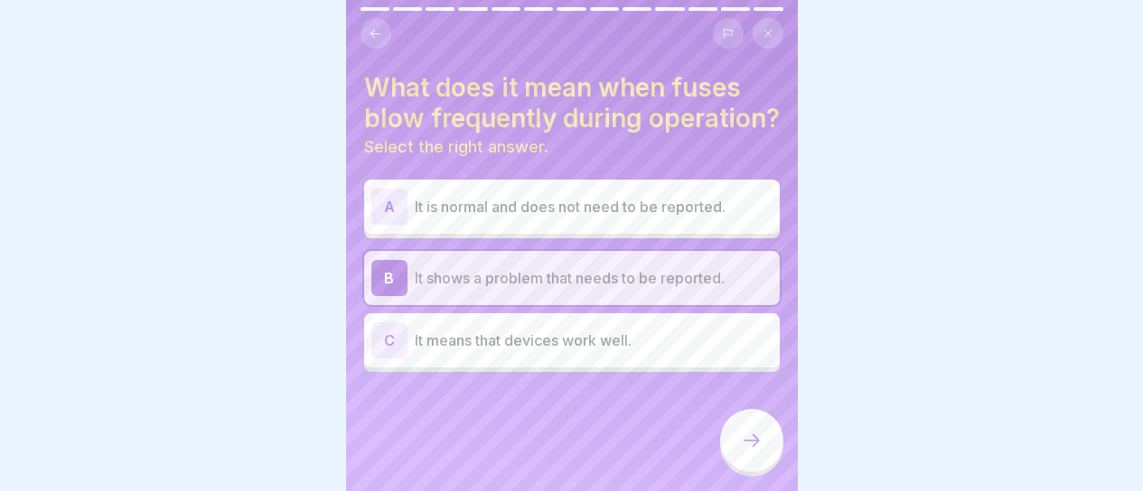
click at [761, 432] on div at bounding box center [751, 440] width 63 height 63
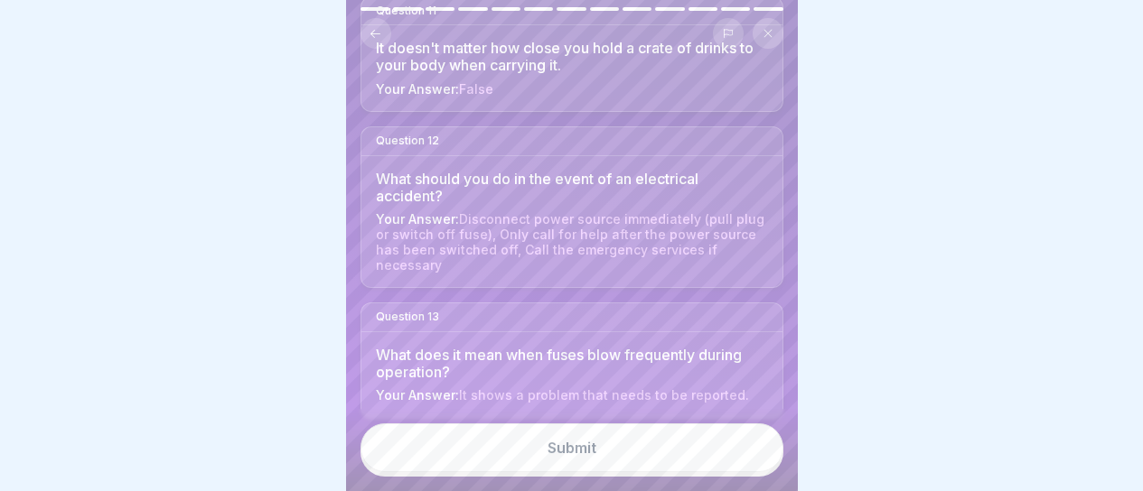
scroll to position [1556, 0]
click at [725, 461] on button "Submit" at bounding box center [571, 448] width 423 height 49
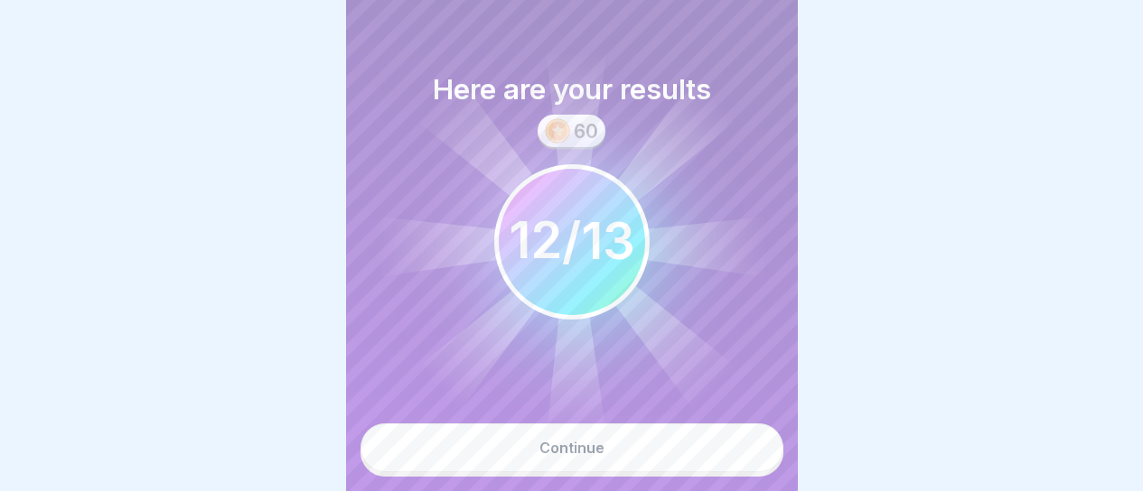
click at [531, 442] on button "Continue" at bounding box center [571, 448] width 423 height 49
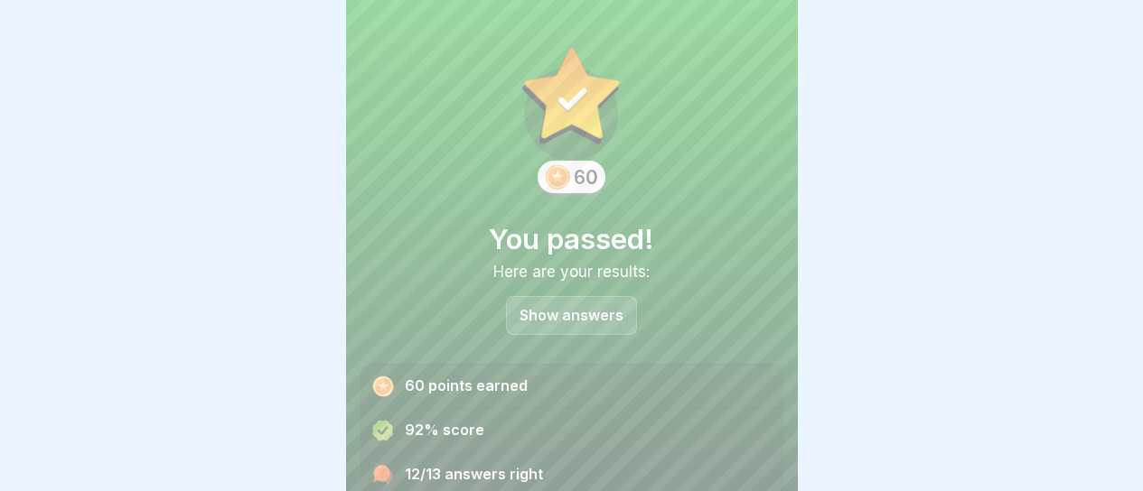
scroll to position [74, 0]
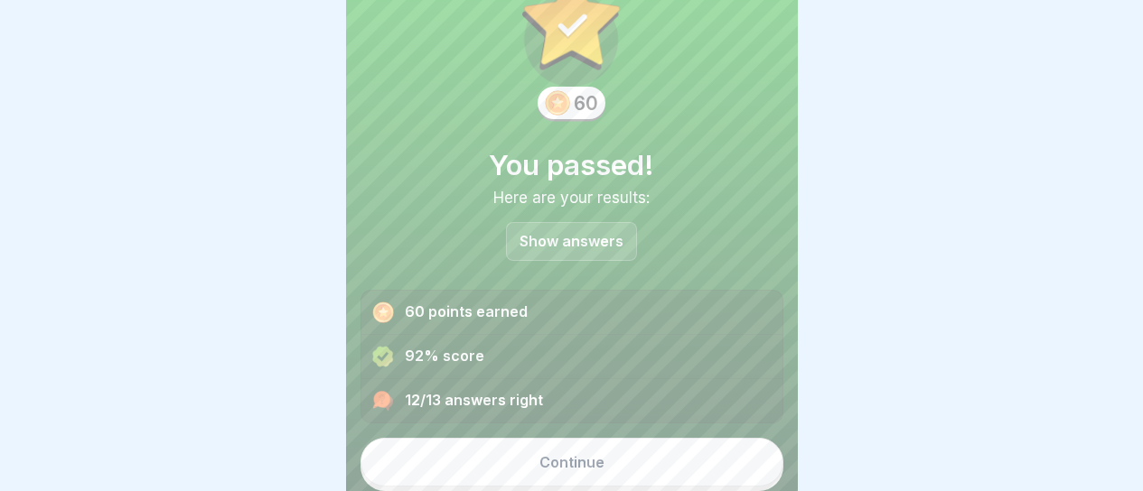
click at [638, 443] on button "Continue" at bounding box center [571, 462] width 423 height 49
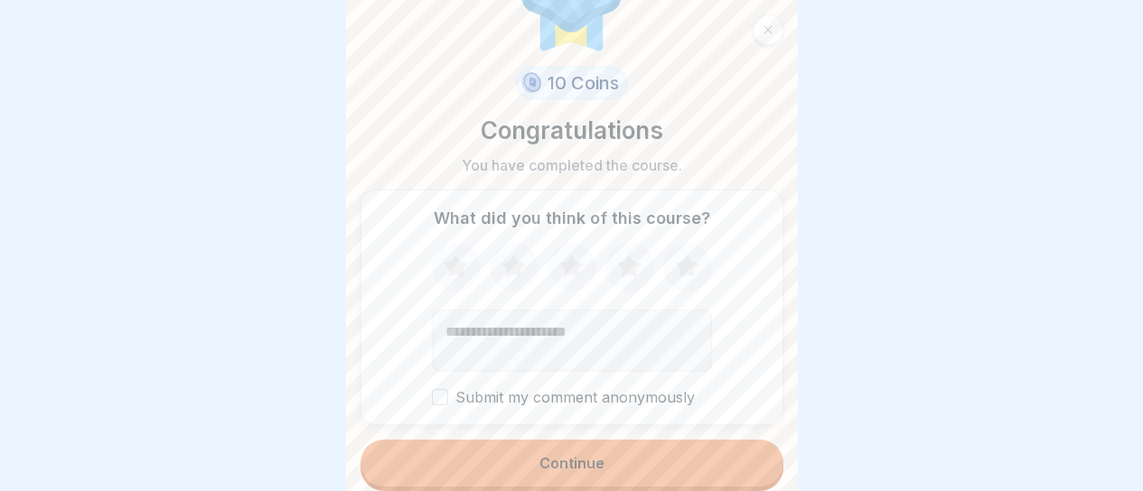
scroll to position [98, 0]
click at [670, 246] on icon at bounding box center [687, 266] width 48 height 47
click at [640, 439] on button "Continue" at bounding box center [571, 462] width 423 height 47
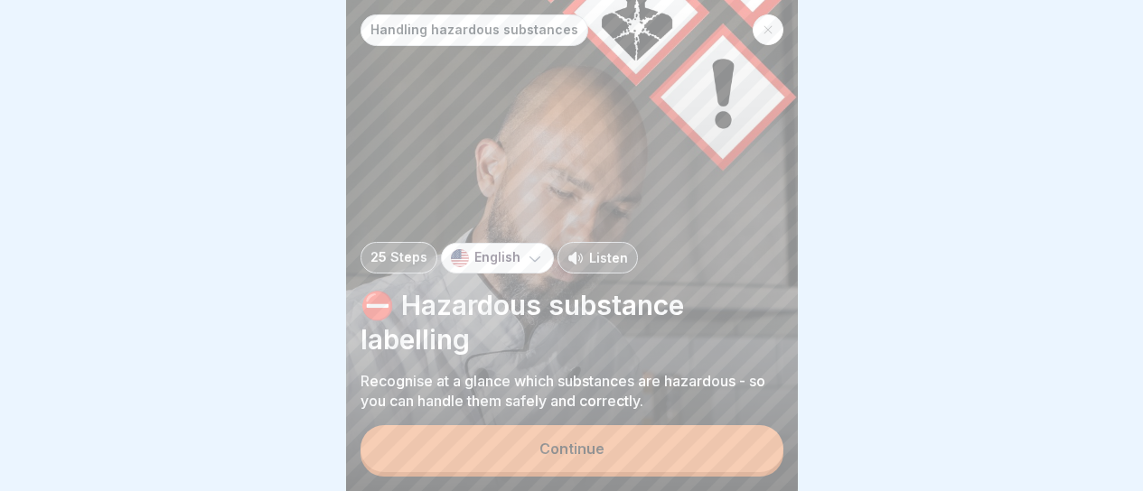
click at [546, 440] on button "Continue" at bounding box center [571, 449] width 423 height 47
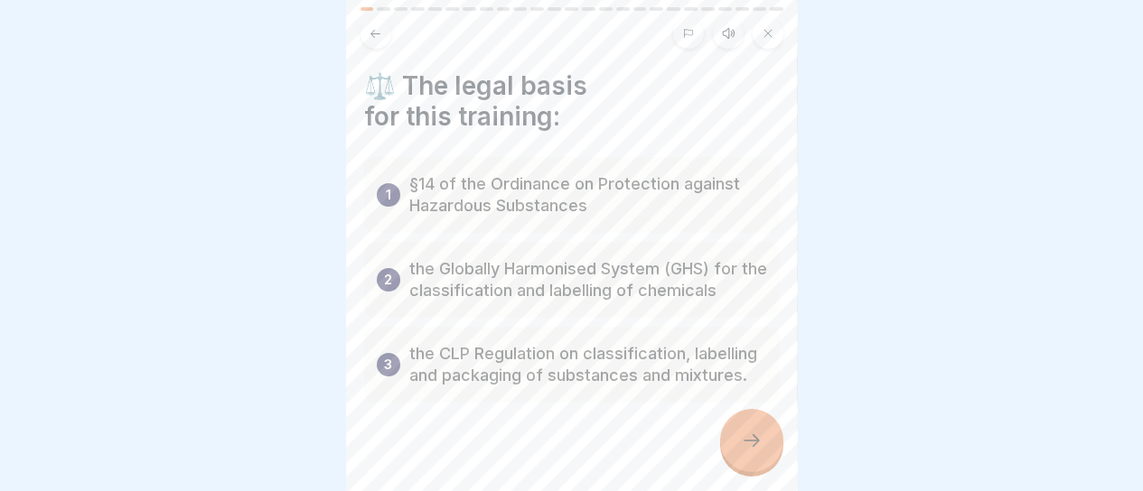
click at [735, 435] on div at bounding box center [751, 440] width 63 height 63
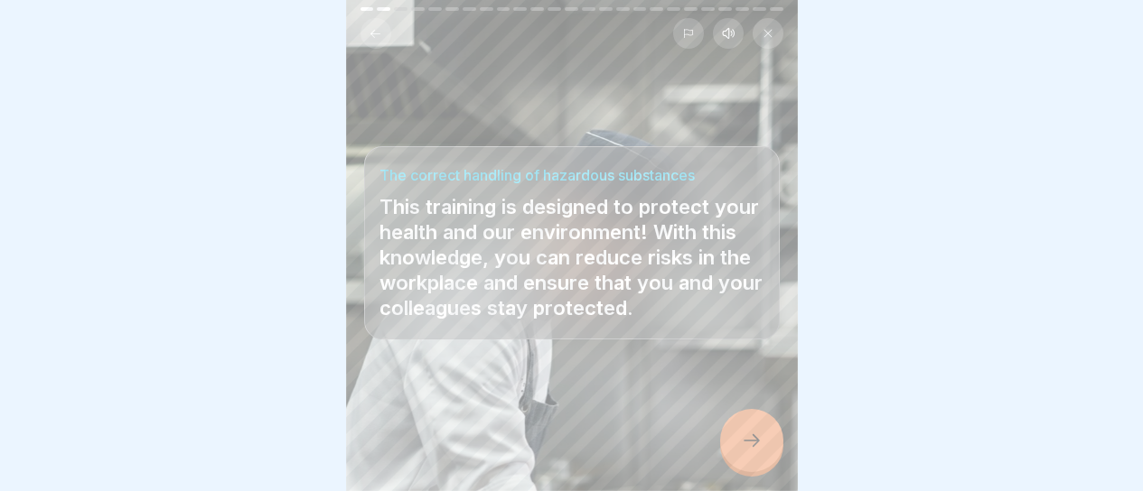
click at [735, 435] on div at bounding box center [751, 440] width 63 height 63
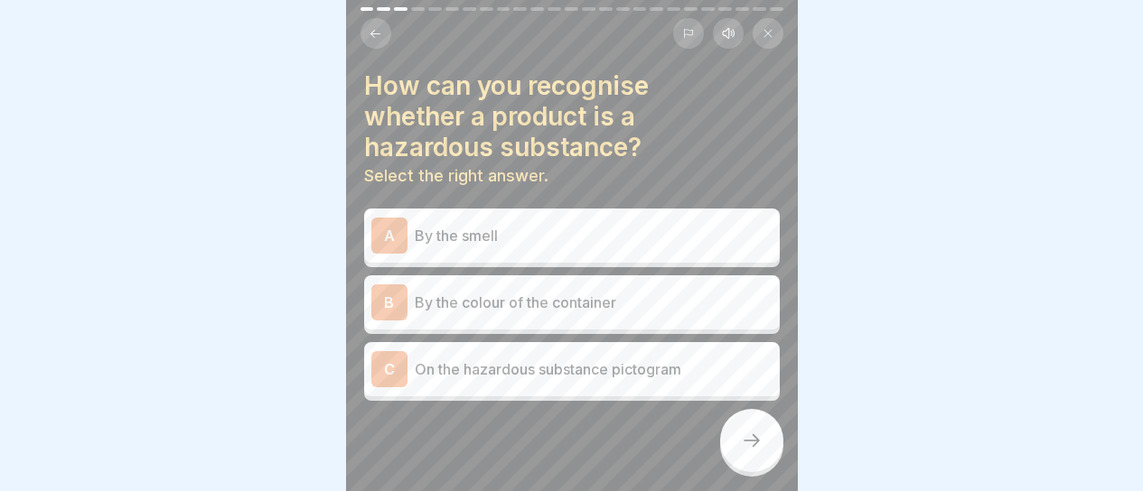
click at [629, 359] on p "On the hazardous substance pictogram" at bounding box center [594, 370] width 358 height 22
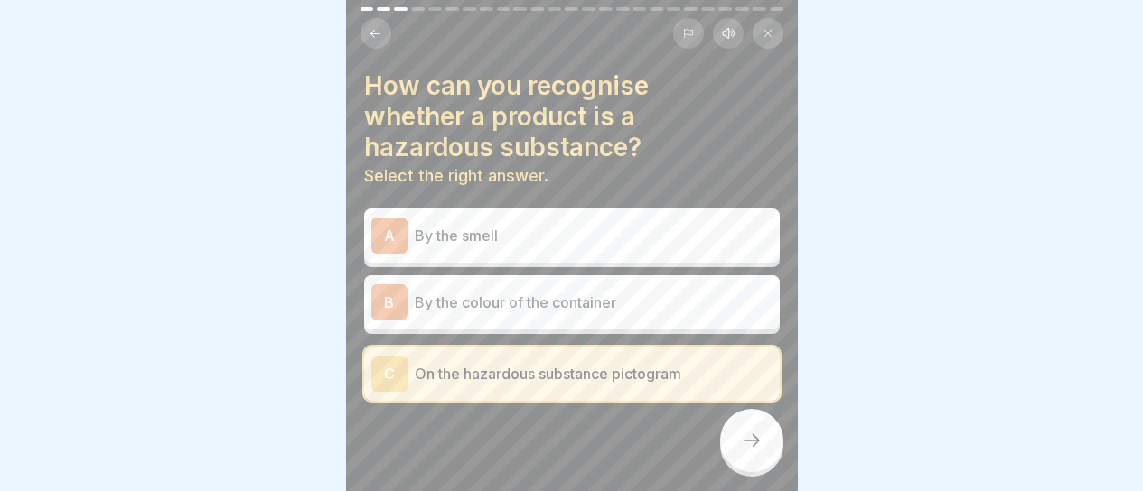
click at [753, 435] on icon at bounding box center [752, 441] width 22 height 22
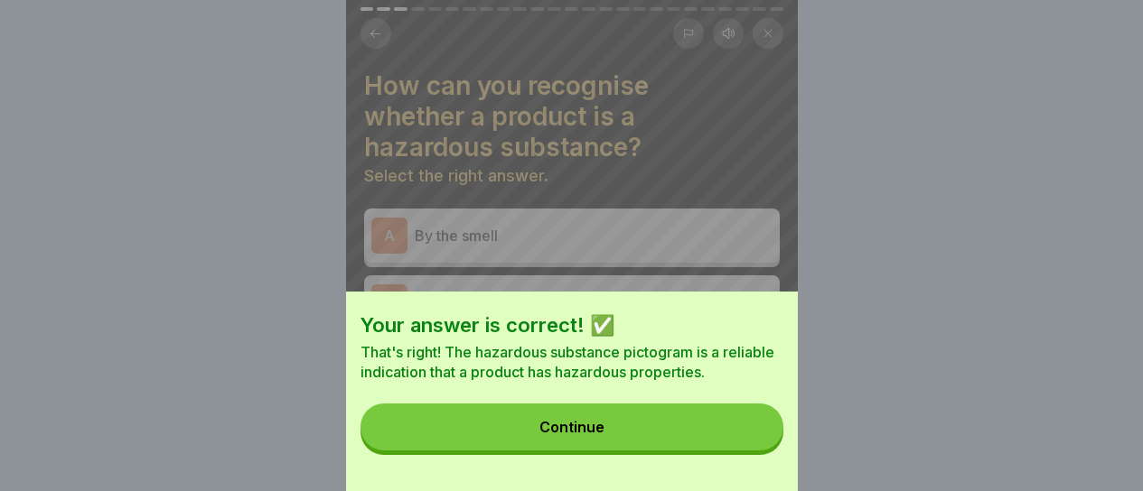
click at [753, 434] on button "Continue" at bounding box center [571, 427] width 423 height 47
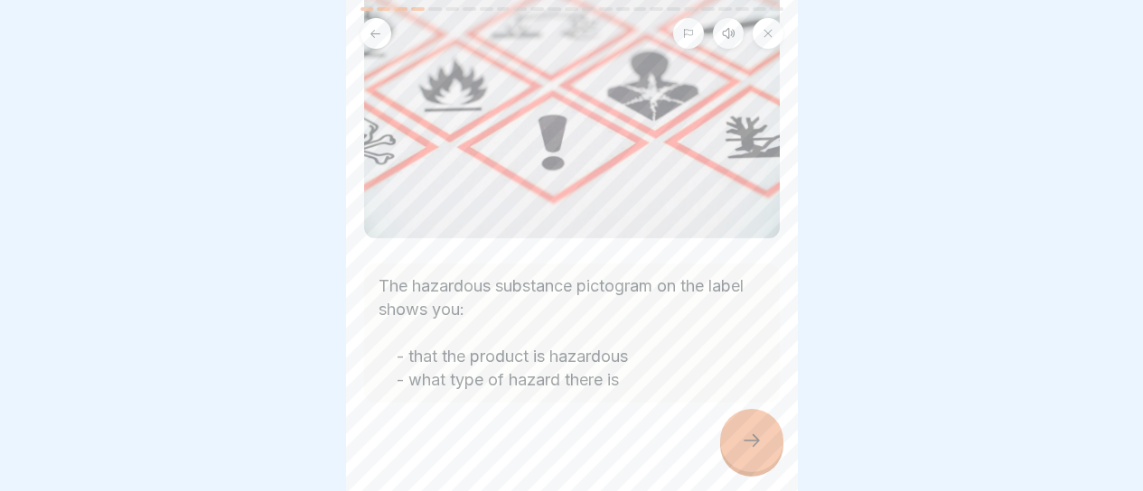
scroll to position [206, 0]
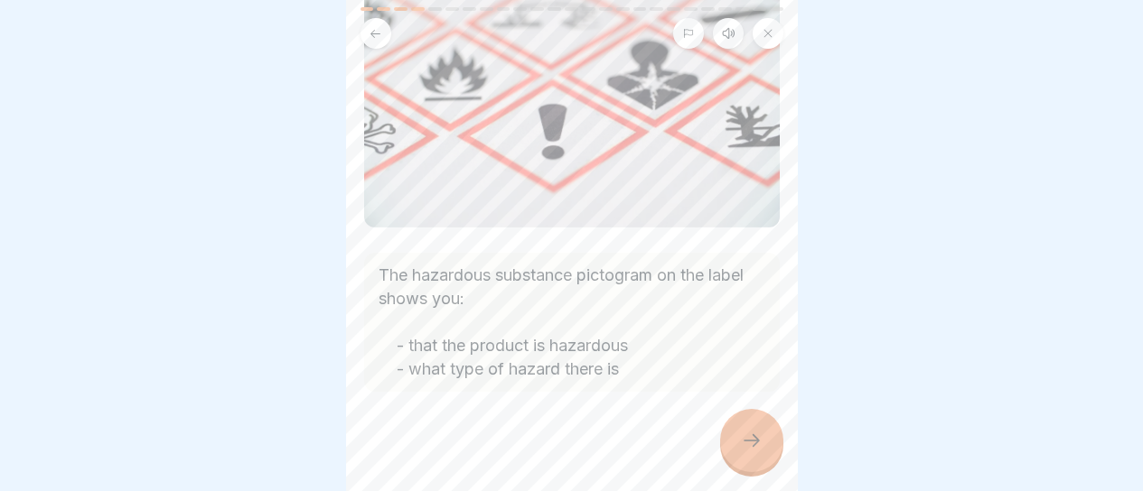
click at [725, 440] on div at bounding box center [751, 440] width 63 height 63
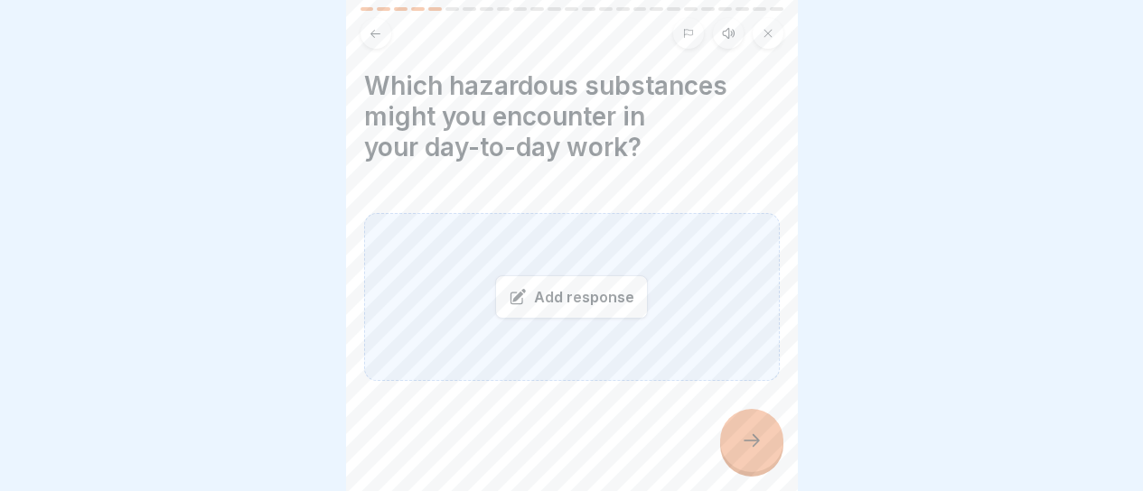
click at [493, 238] on div "Add response" at bounding box center [572, 297] width 416 height 168
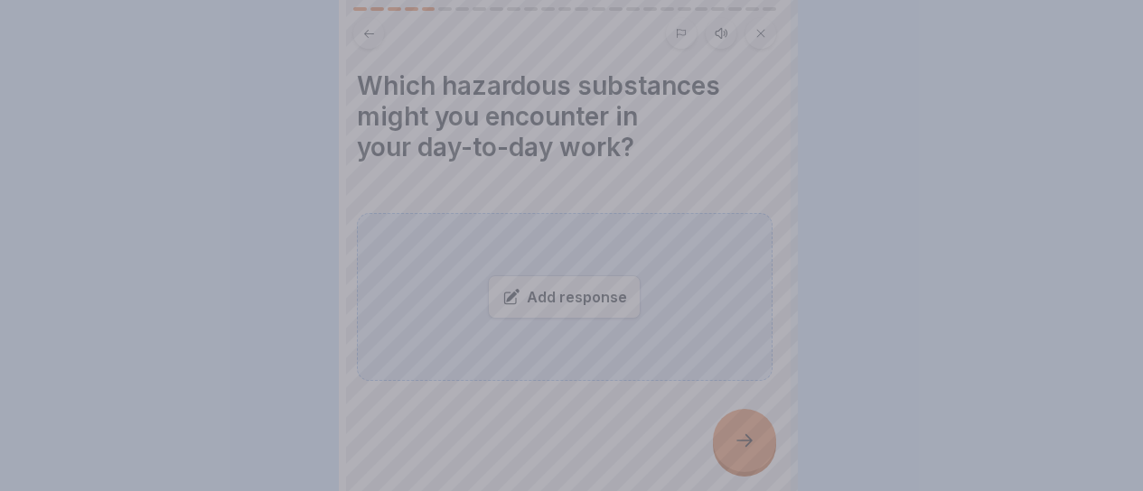
scroll to position [0, 0]
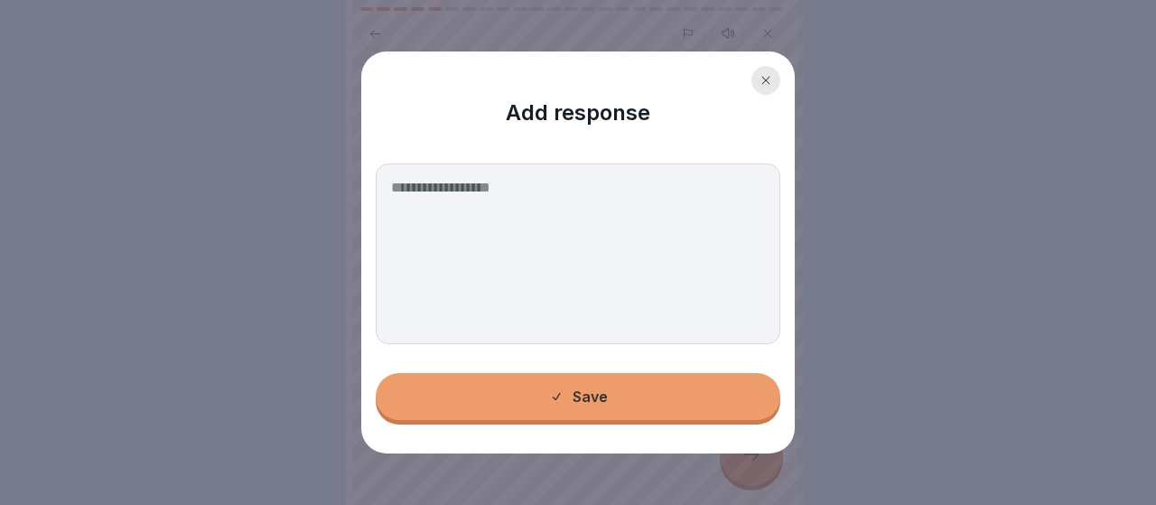
click at [496, 406] on div "Add response Save" at bounding box center [578, 252] width 434 height 402
click at [569, 392] on div "Add response Save" at bounding box center [578, 252] width 434 height 402
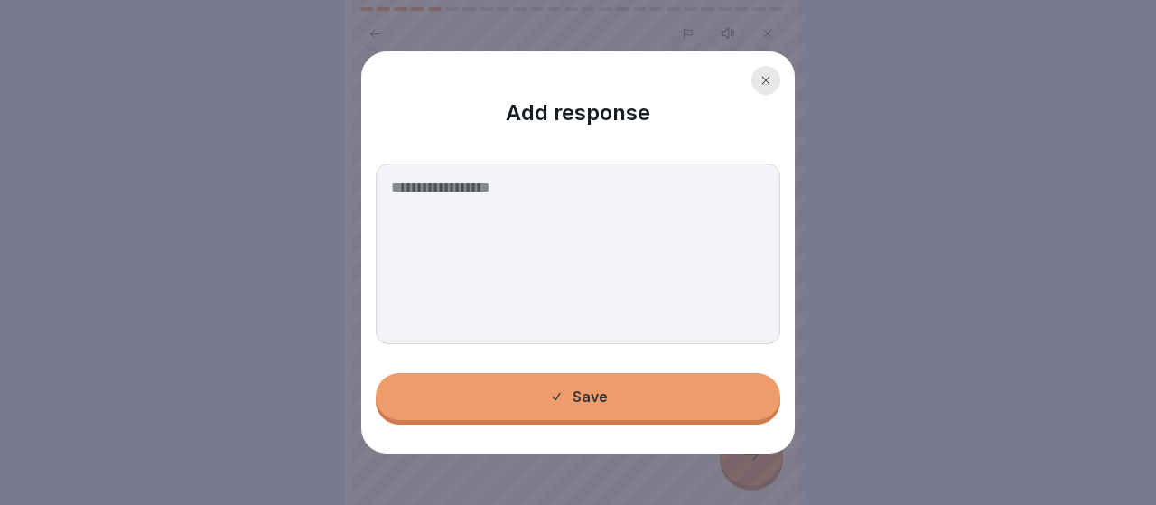
click at [500, 260] on textarea at bounding box center [578, 254] width 405 height 181
click at [763, 79] on icon at bounding box center [766, 80] width 11 height 11
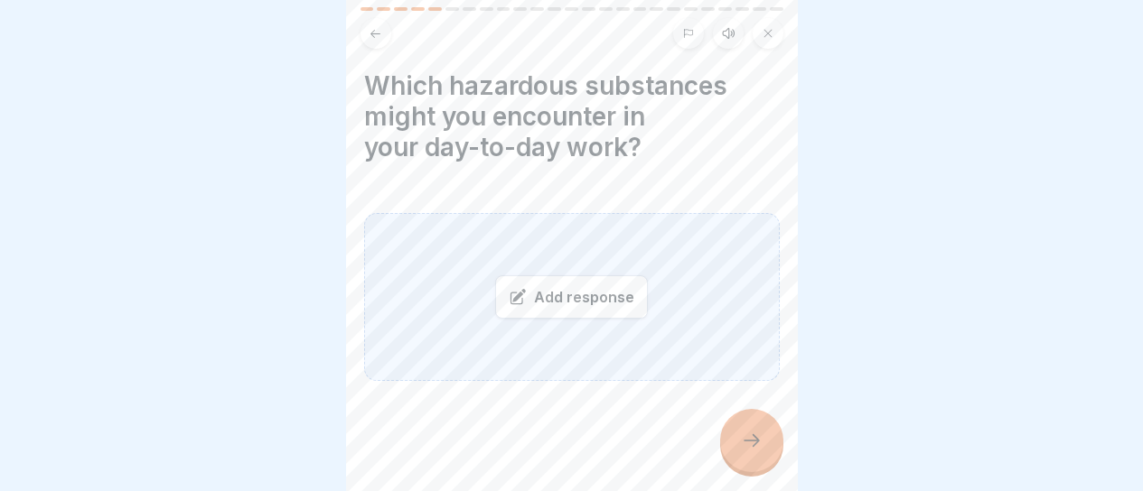
click at [388, 38] on button at bounding box center [375, 33] width 31 height 31
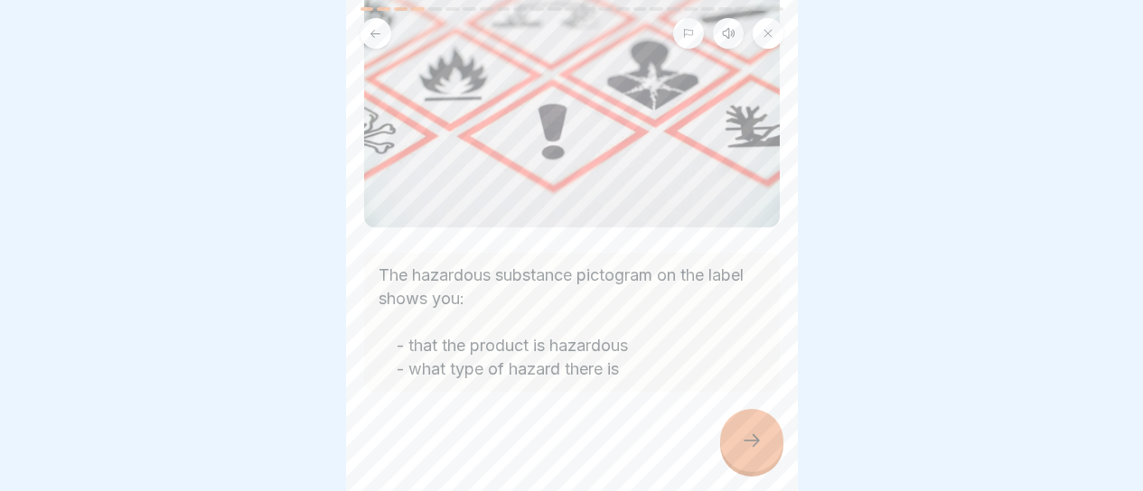
click at [380, 36] on icon at bounding box center [376, 34] width 14 height 14
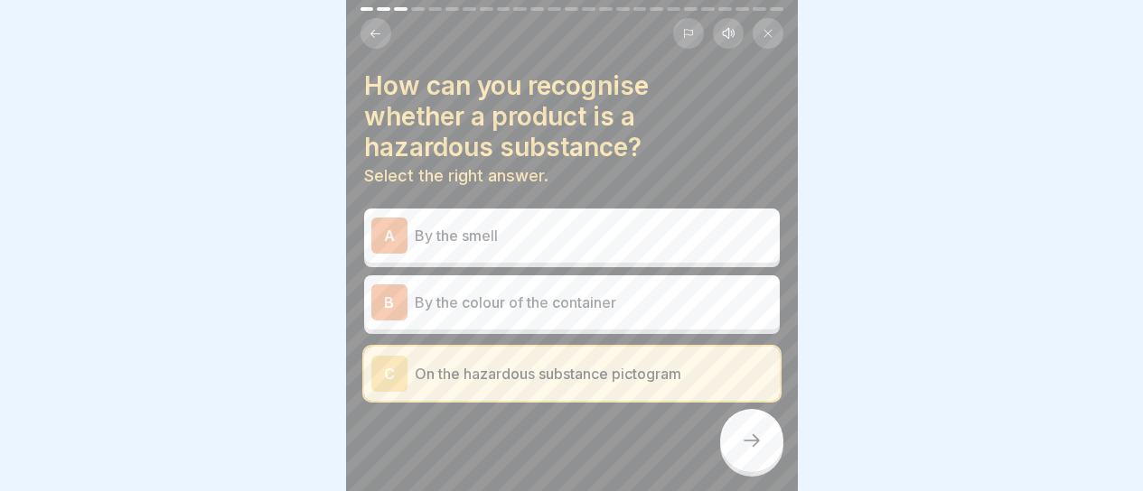
click at [380, 36] on icon at bounding box center [376, 34] width 14 height 14
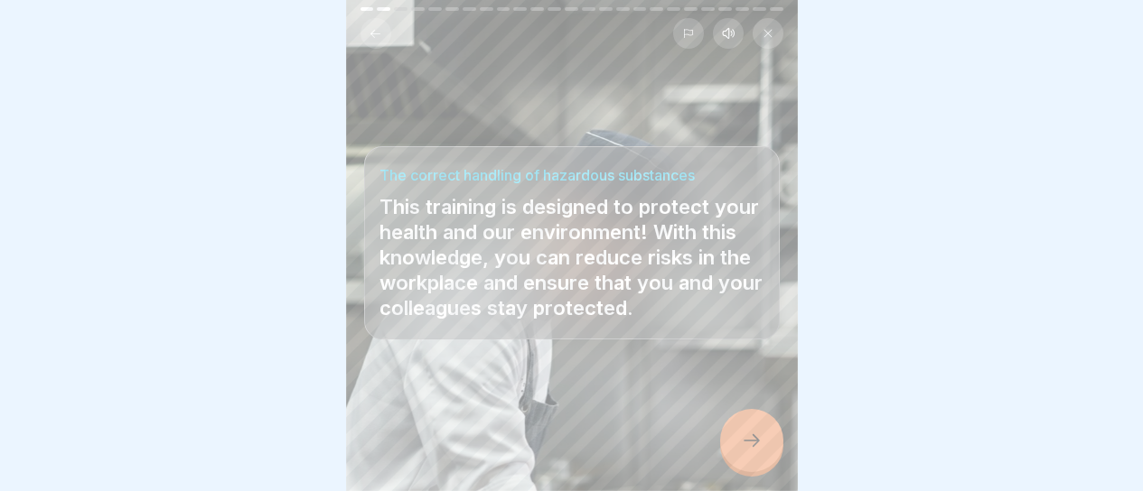
click at [380, 36] on icon at bounding box center [376, 34] width 14 height 14
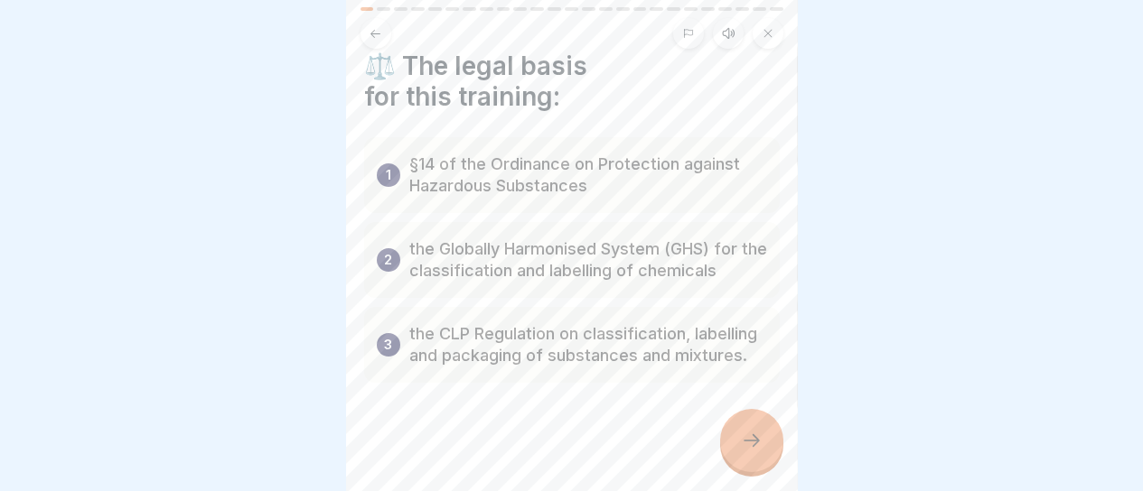
scroll to position [42, 0]
click at [752, 452] on icon at bounding box center [752, 441] width 22 height 22
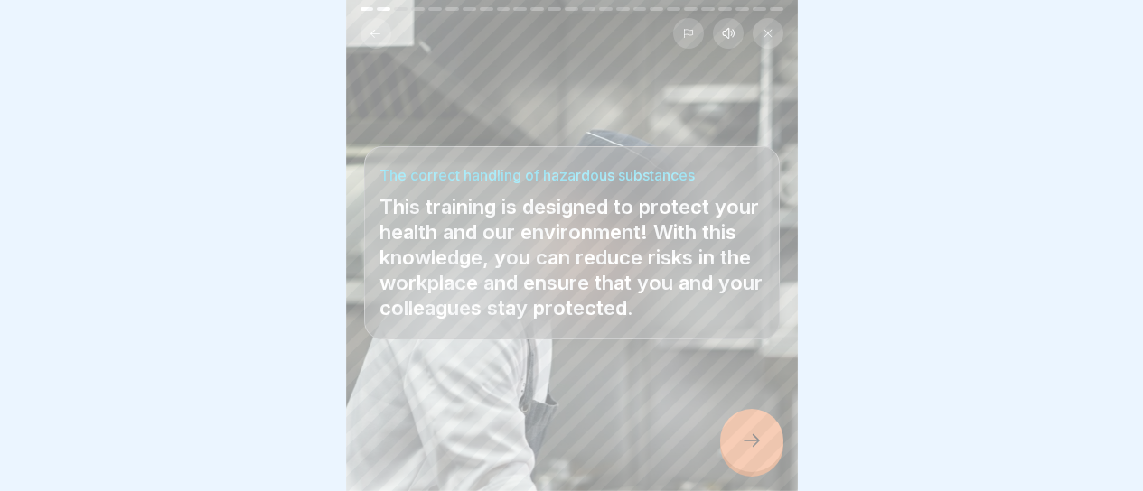
scroll to position [14, 0]
click at [757, 454] on div at bounding box center [751, 440] width 63 height 63
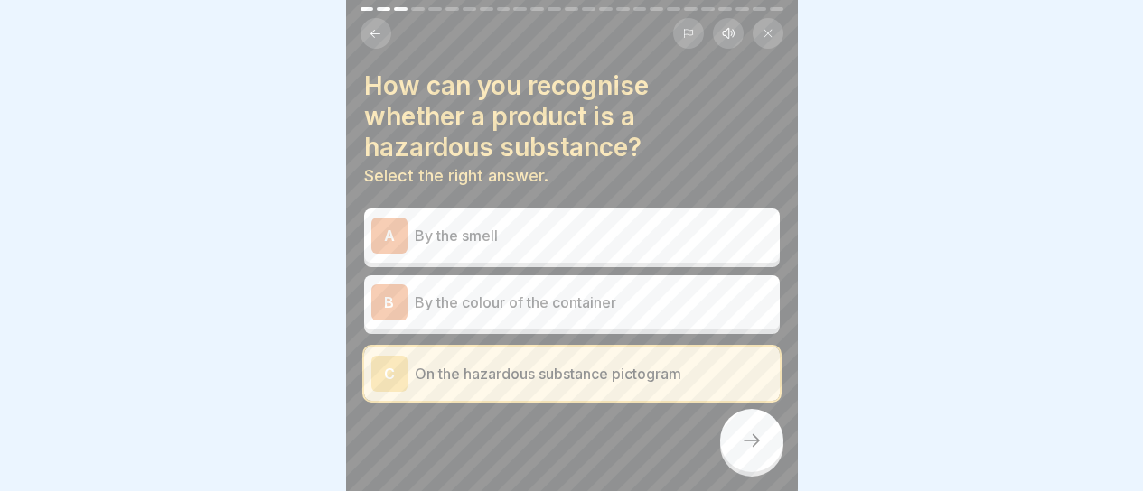
click at [757, 451] on icon at bounding box center [752, 441] width 22 height 22
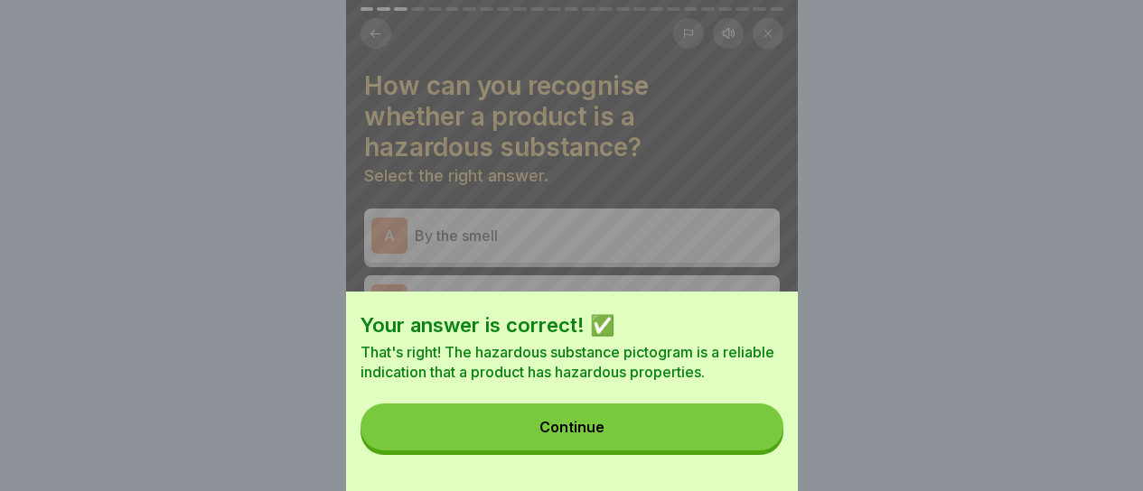
click at [755, 448] on button "Continue" at bounding box center [571, 427] width 423 height 47
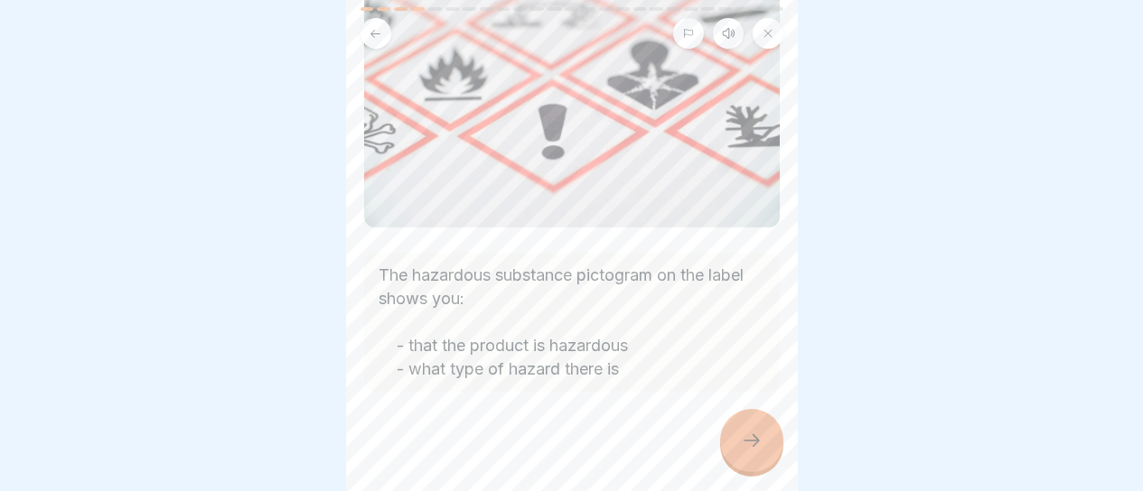
click at [760, 456] on div at bounding box center [751, 440] width 63 height 63
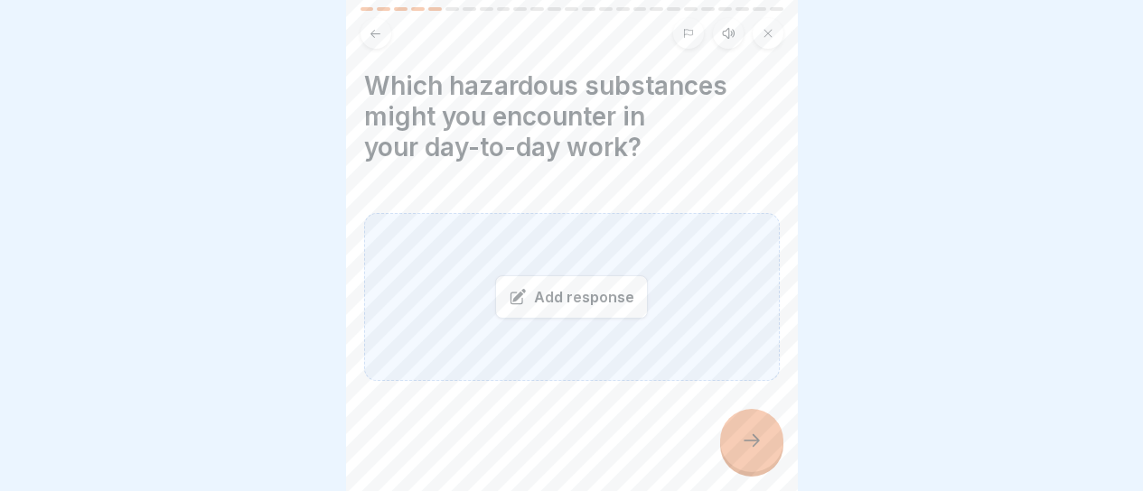
click at [437, 292] on div "Add response" at bounding box center [572, 297] width 416 height 168
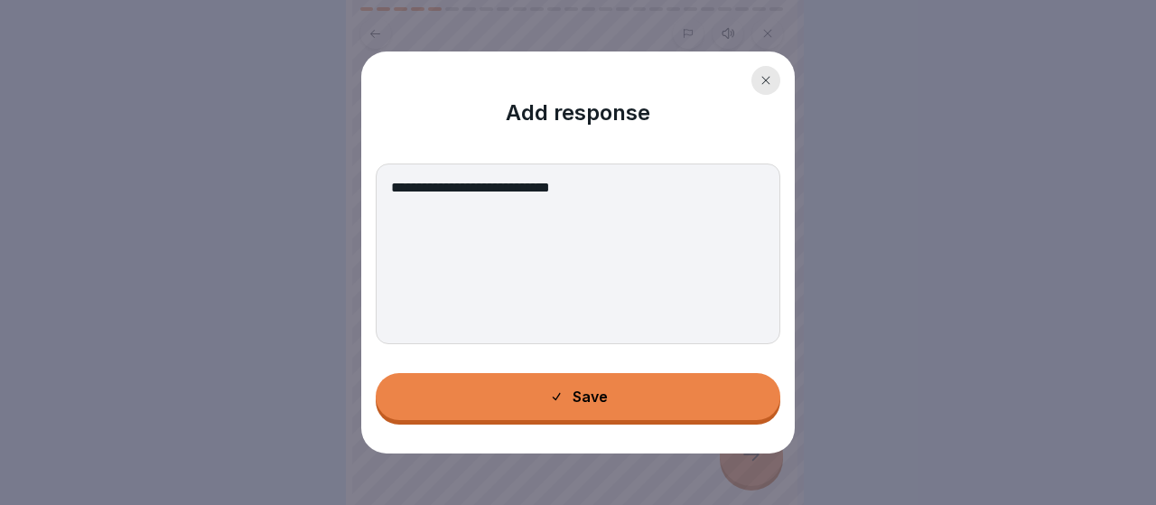
click at [434, 184] on textarea "**********" at bounding box center [578, 254] width 405 height 181
type textarea "**********"
click at [519, 401] on button "Save" at bounding box center [578, 396] width 405 height 47
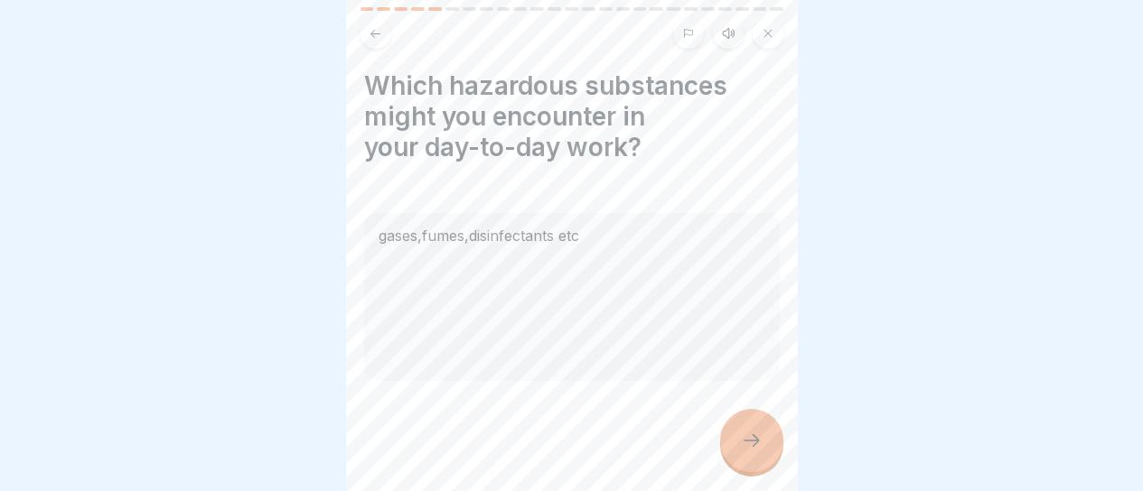
click at [762, 460] on div at bounding box center [751, 440] width 63 height 63
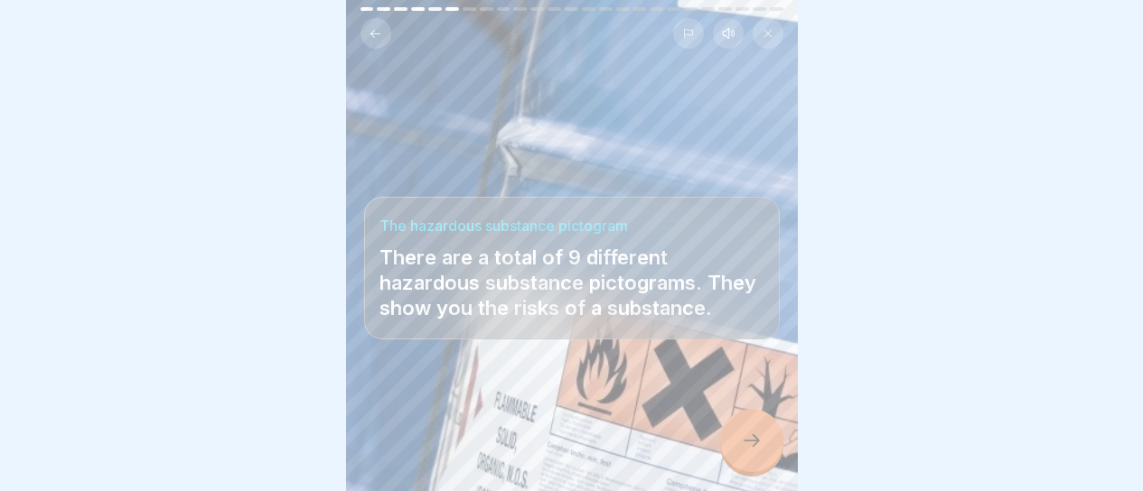
scroll to position [14, 0]
click at [754, 457] on div at bounding box center [751, 440] width 63 height 63
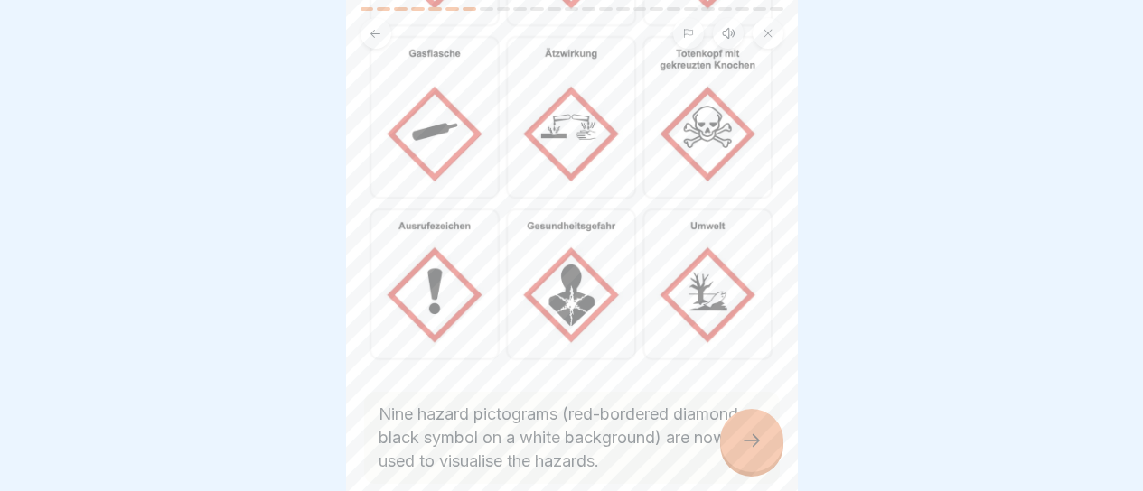
scroll to position [355, 0]
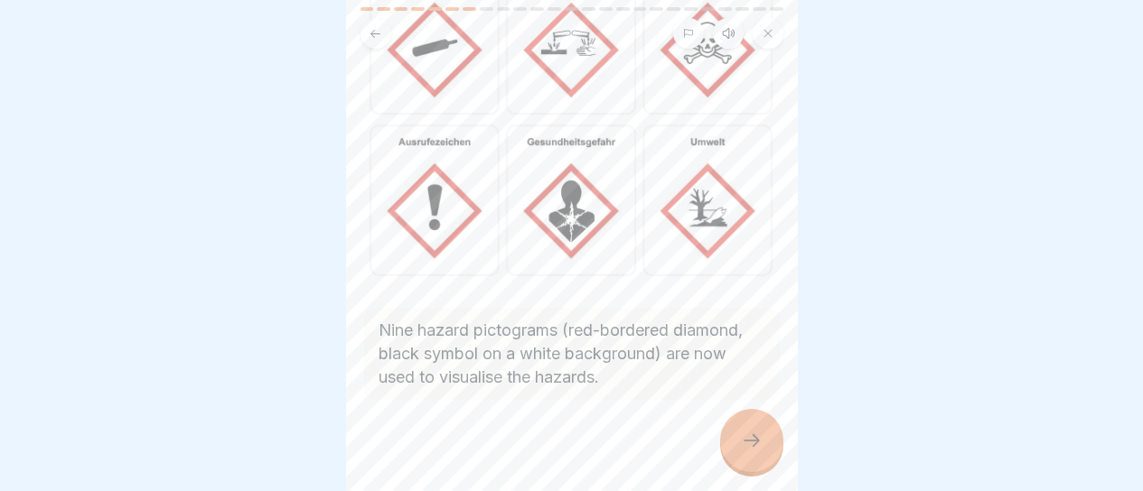
click at [776, 468] on div at bounding box center [751, 440] width 63 height 63
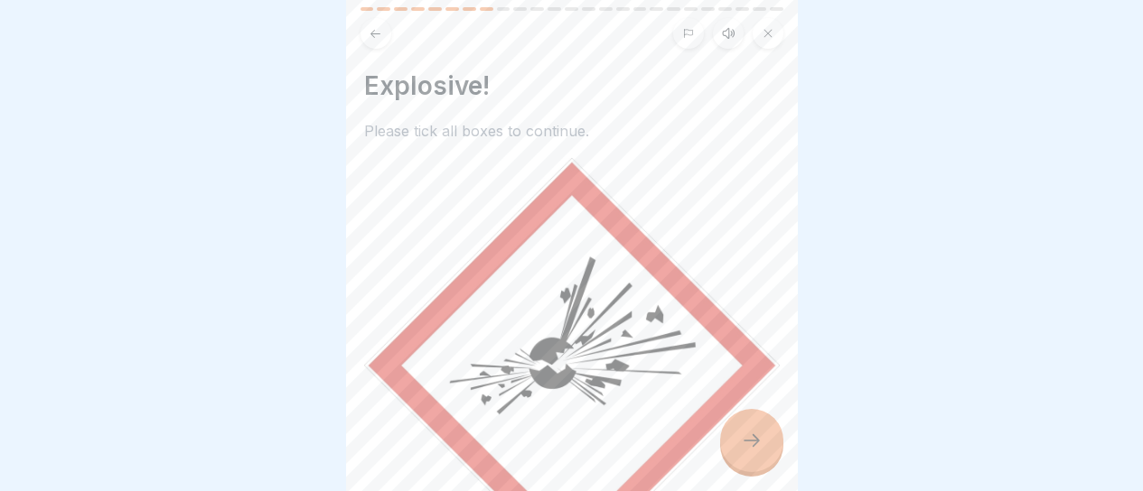
scroll to position [311, 0]
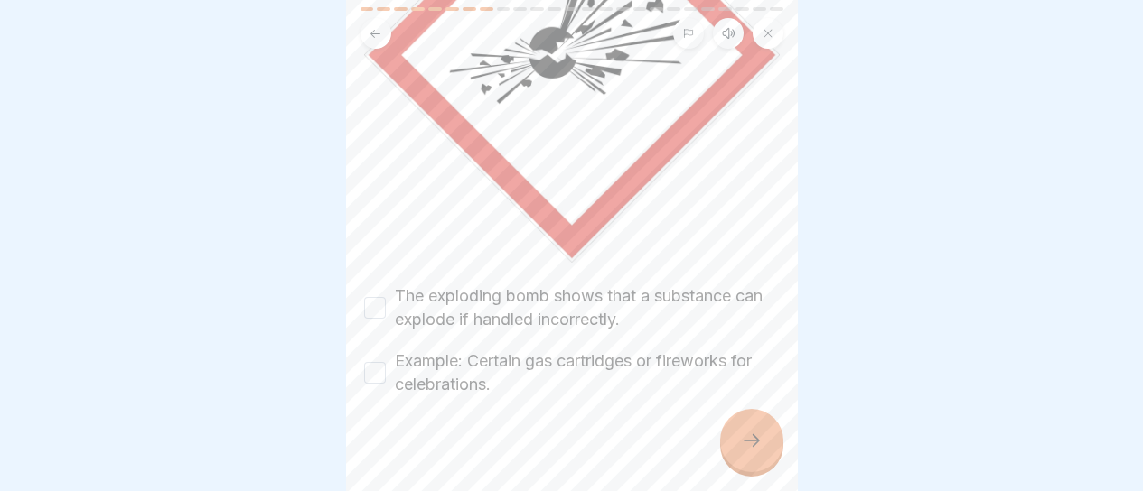
click at [516, 307] on label "The exploding bomb shows that a substance can explode if handled incorrectly." at bounding box center [587, 308] width 385 height 47
click at [386, 307] on button "The exploding bomb shows that a substance can explode if handled incorrectly." at bounding box center [375, 308] width 22 height 22
click at [478, 351] on label "Example: Certain gas cartridges or fireworks for celebrations." at bounding box center [587, 373] width 385 height 47
click at [386, 362] on button "Example: Certain gas cartridges or fireworks for celebrations." at bounding box center [375, 373] width 22 height 22
click at [742, 448] on icon at bounding box center [752, 441] width 22 height 22
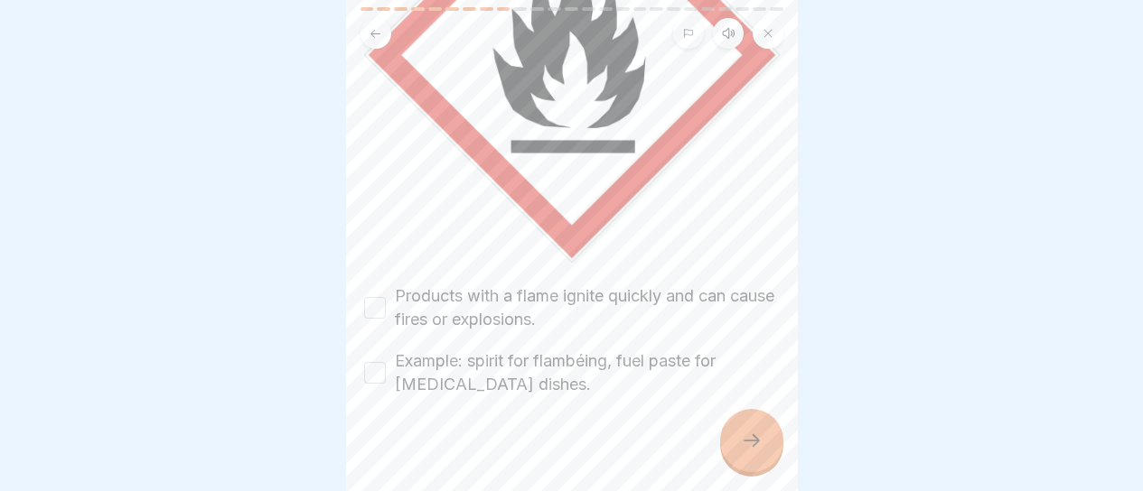
click at [525, 297] on label "Products with a flame ignite quickly and can cause fires or explosions." at bounding box center [587, 308] width 385 height 47
click at [386, 297] on button "Products with a flame ignite quickly and can cause fires or explosions." at bounding box center [375, 308] width 22 height 22
click at [508, 352] on label "Example: spirit for flambéing, fuel paste for [MEDICAL_DATA] dishes." at bounding box center [587, 373] width 385 height 47
click at [386, 362] on button "Example: spirit for flambéing, fuel paste for [MEDICAL_DATA] dishes." at bounding box center [375, 373] width 22 height 22
click at [753, 450] on icon at bounding box center [752, 441] width 22 height 22
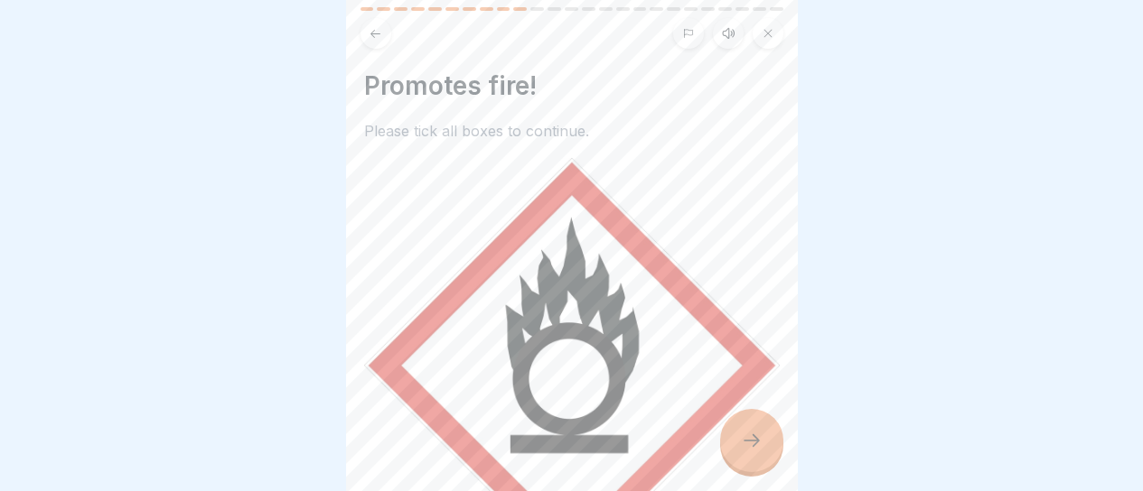
scroll to position [181, 0]
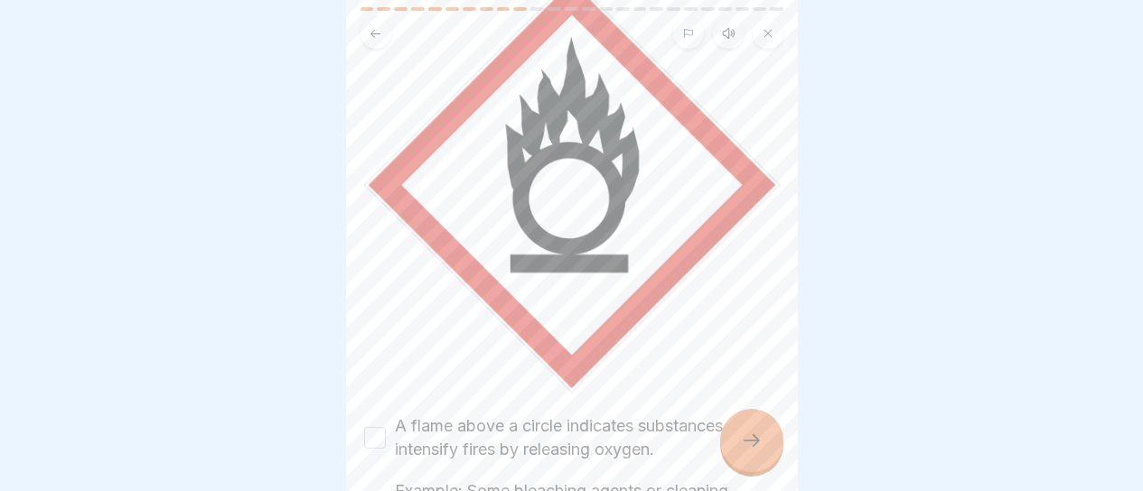
click at [374, 33] on icon at bounding box center [375, 33] width 10 height 8
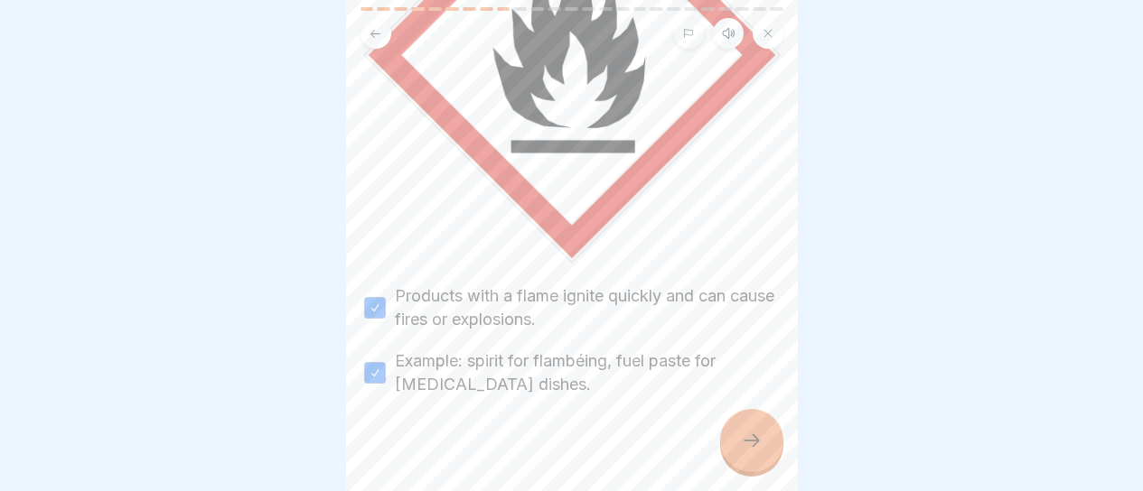
click at [752, 439] on div at bounding box center [751, 440] width 63 height 63
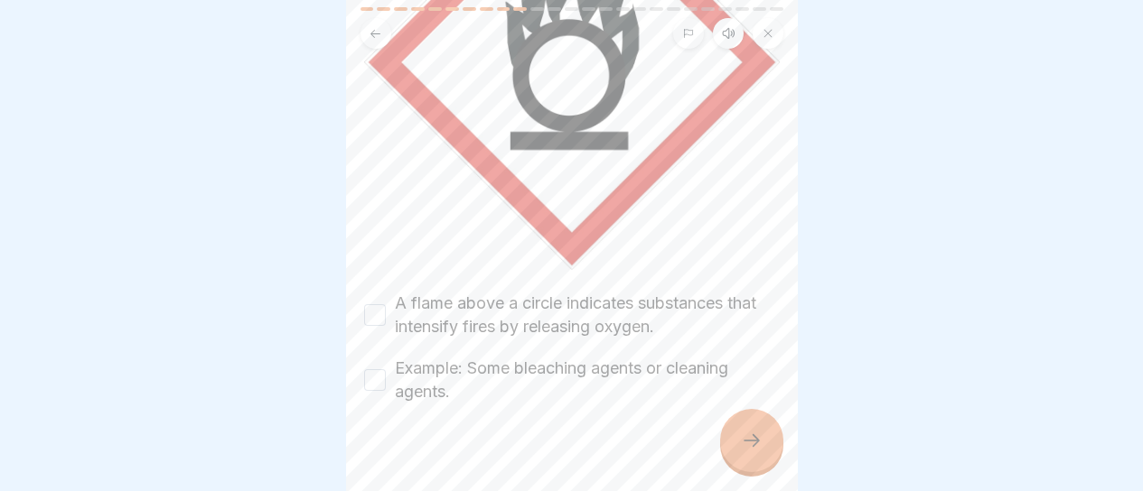
scroll to position [311, 0]
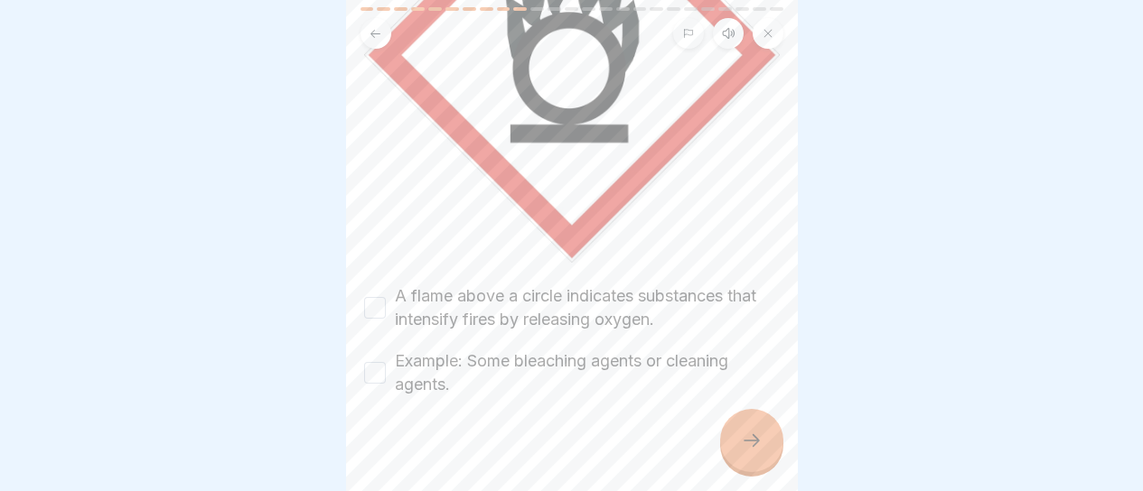
click at [754, 441] on div at bounding box center [751, 440] width 63 height 63
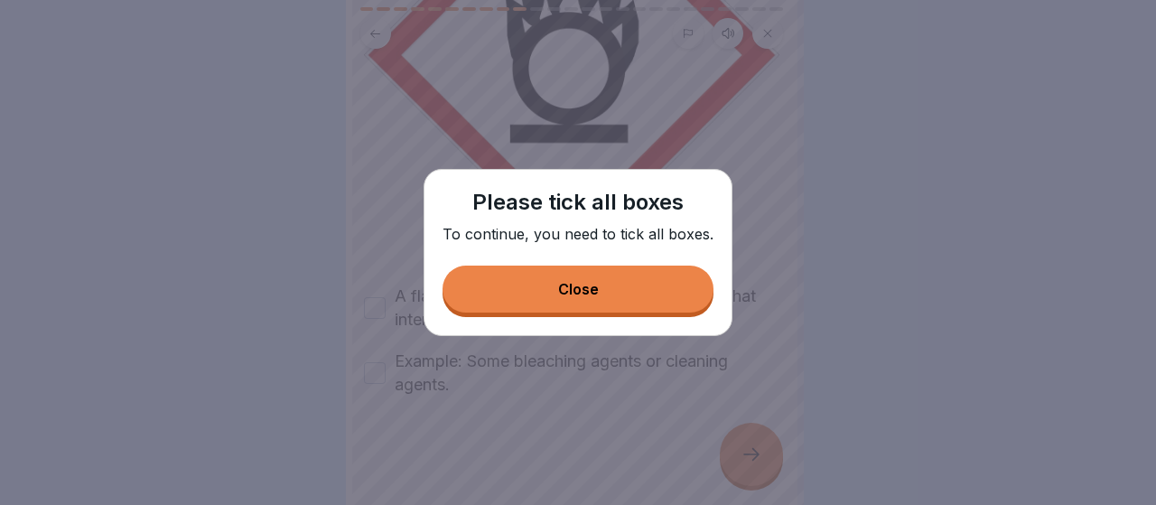
click at [575, 303] on button "Close" at bounding box center [578, 289] width 271 height 47
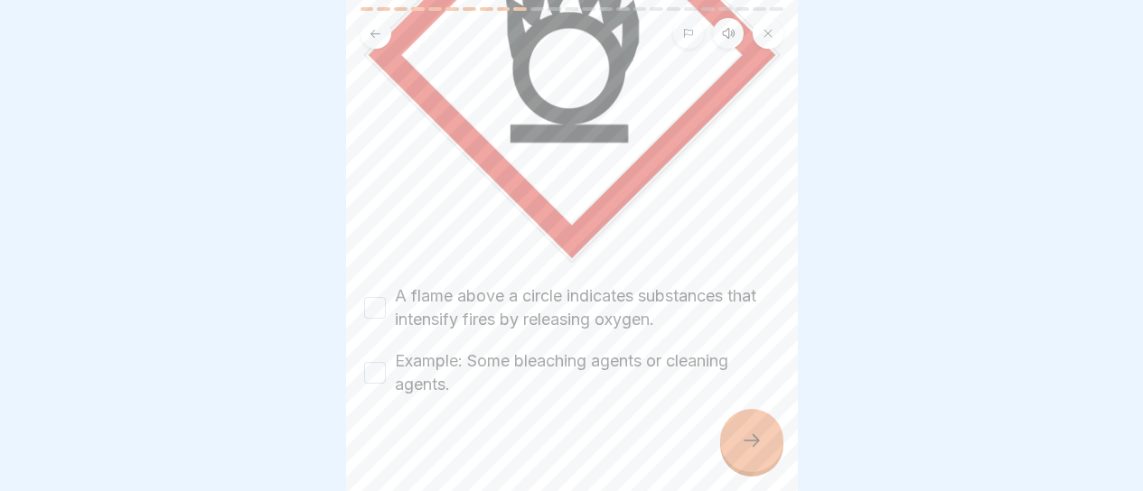
click at [549, 311] on label "A flame above a circle indicates substances that intensify fires by releasing o…" at bounding box center [587, 308] width 385 height 47
click at [386, 311] on button "A flame above a circle indicates substances that intensify fires by releasing o…" at bounding box center [375, 308] width 22 height 22
click at [548, 350] on label "Example: Some bleaching agents or cleaning agents." at bounding box center [587, 373] width 385 height 47
click at [386, 362] on button "Example: Some bleaching agents or cleaning agents." at bounding box center [375, 373] width 22 height 22
click at [742, 437] on div at bounding box center [751, 440] width 63 height 63
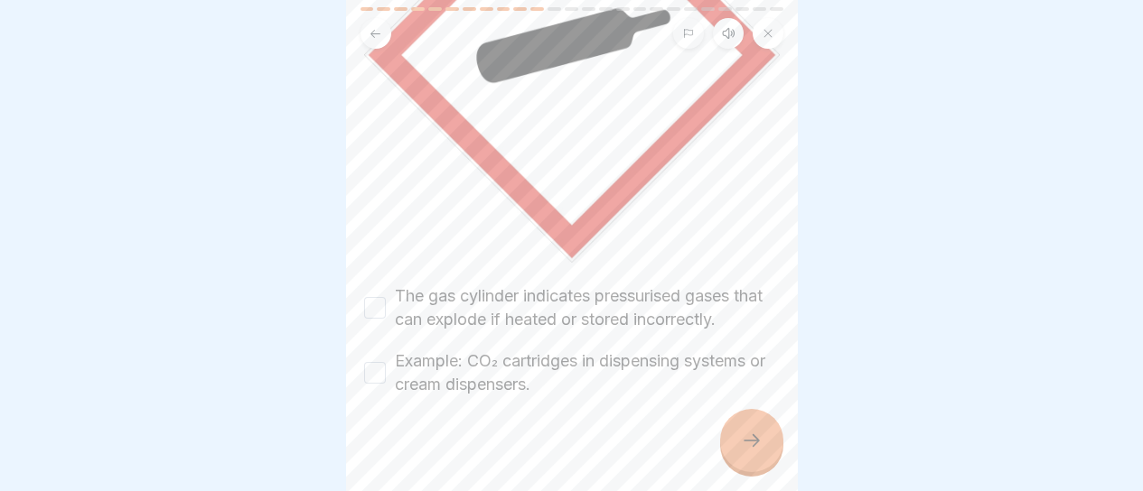
click at [630, 293] on label "The gas cylinder indicates pressurised gases that can explode if heated or stor…" at bounding box center [587, 308] width 385 height 47
click at [386, 297] on button "The gas cylinder indicates pressurised gases that can explode if heated or stor…" at bounding box center [375, 308] width 22 height 22
click at [608, 353] on label "Example: CO₂ cartridges in dispensing systems or cream dispensers." at bounding box center [587, 373] width 385 height 47
click at [386, 362] on button "Example: CO₂ cartridges in dispensing systems or cream dispensers." at bounding box center [375, 373] width 22 height 22
click at [764, 453] on div at bounding box center [751, 440] width 63 height 63
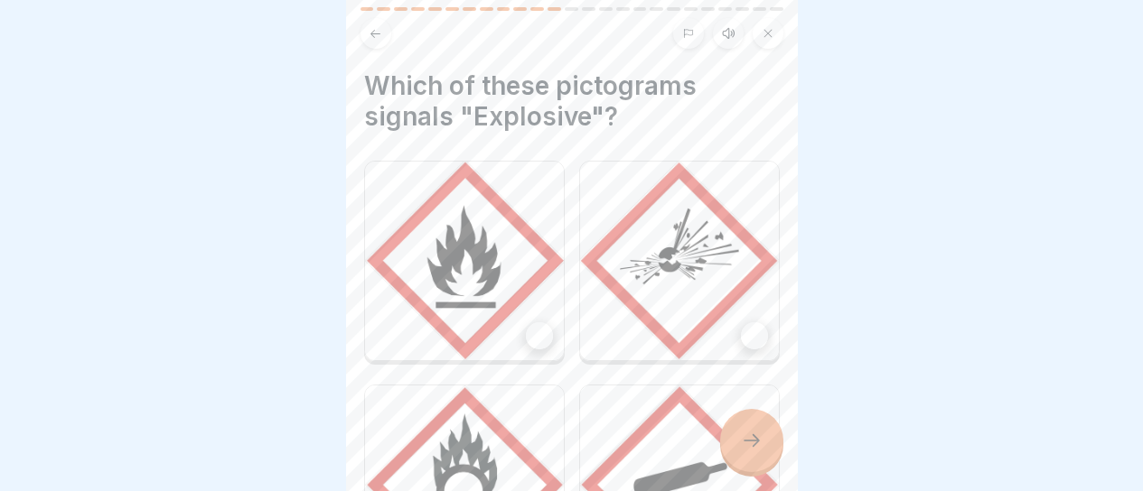
scroll to position [90, 0]
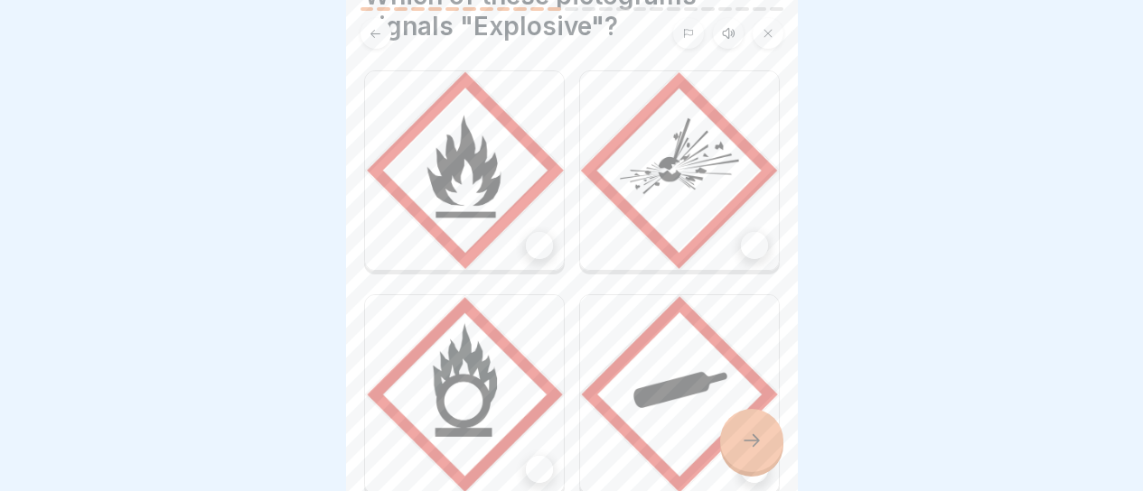
click at [678, 233] on img at bounding box center [679, 170] width 199 height 199
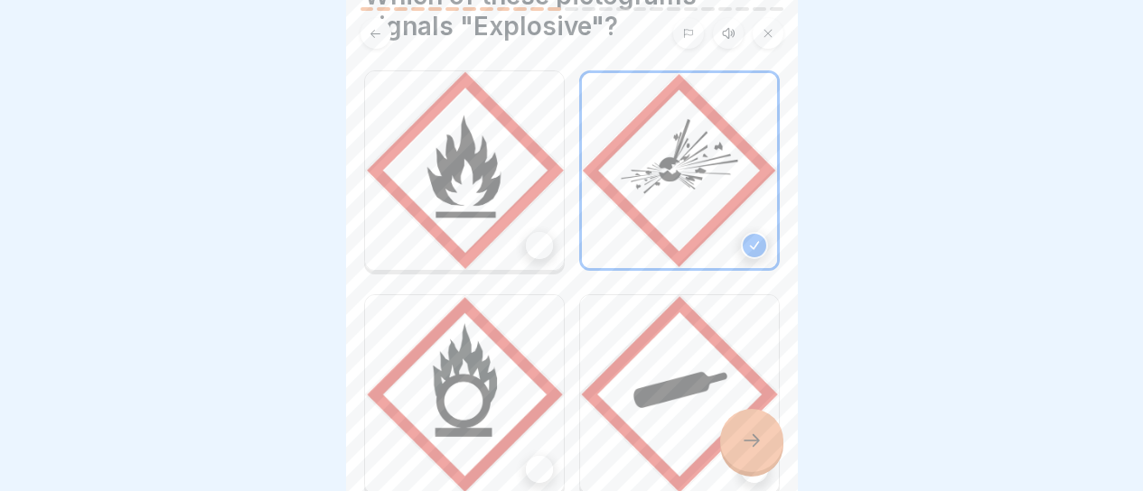
scroll to position [198, 0]
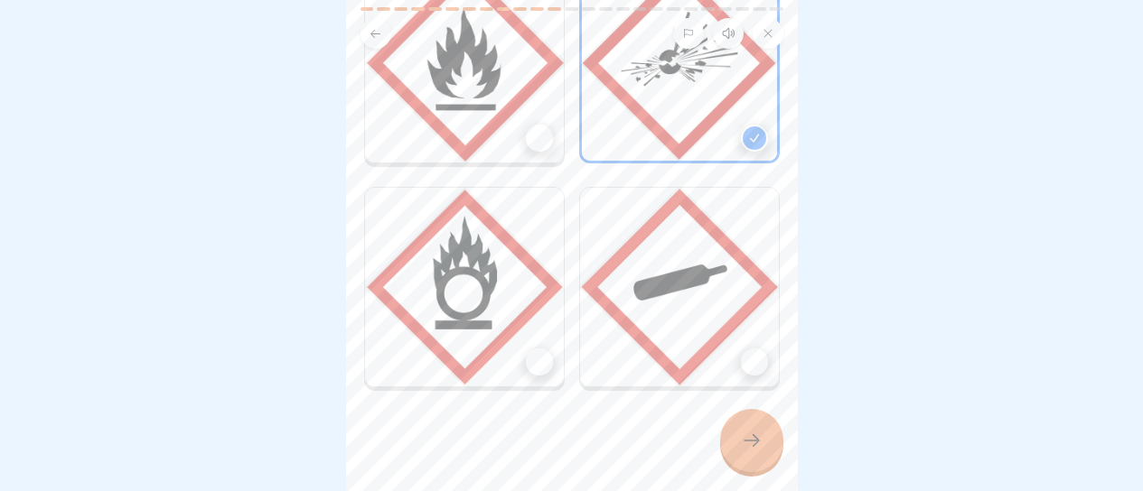
click at [749, 452] on icon at bounding box center [752, 441] width 22 height 22
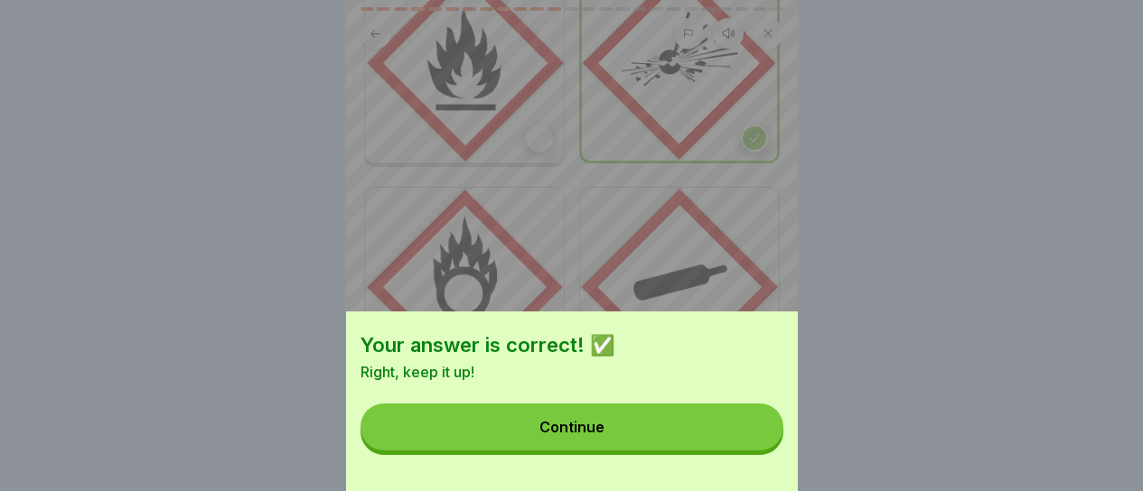
click at [750, 451] on button "Continue" at bounding box center [571, 427] width 423 height 47
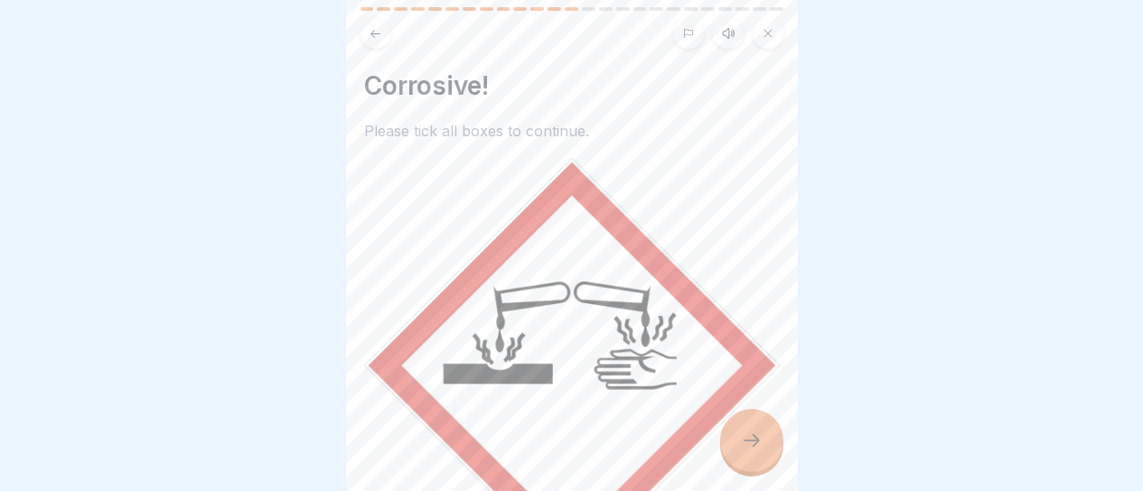
scroll to position [271, 0]
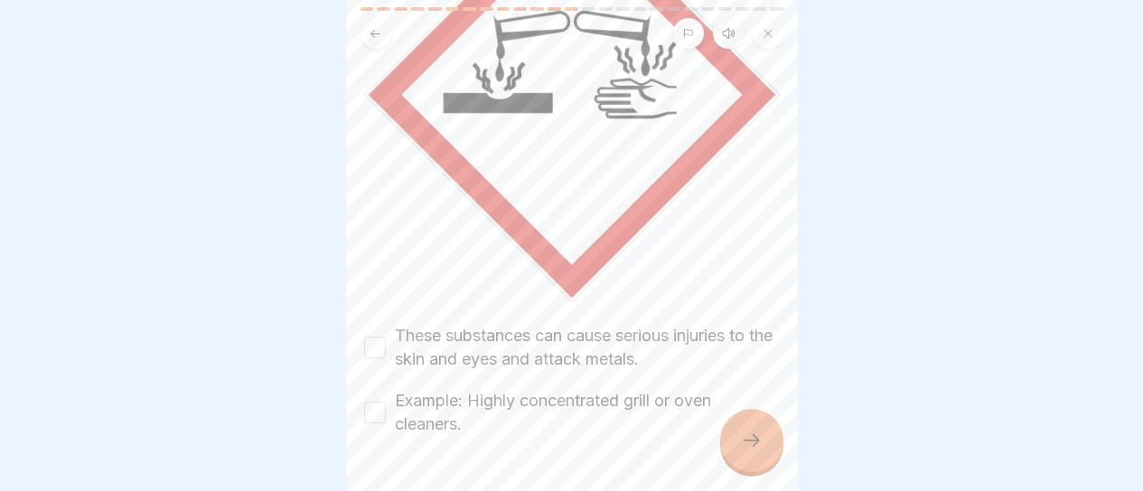
click at [610, 328] on label "These substances can cause serious injuries to the skin and eyes and attack met…" at bounding box center [587, 347] width 385 height 47
click at [386, 337] on button "These substances can cause serious injuries to the skin and eyes and attack met…" at bounding box center [375, 348] width 22 height 22
click at [492, 389] on label "Example: Highly concentrated grill or oven cleaners." at bounding box center [587, 412] width 385 height 47
click at [386, 402] on button "Example: Highly concentrated grill or oven cleaners." at bounding box center [375, 413] width 22 height 22
click at [747, 450] on icon at bounding box center [752, 441] width 22 height 22
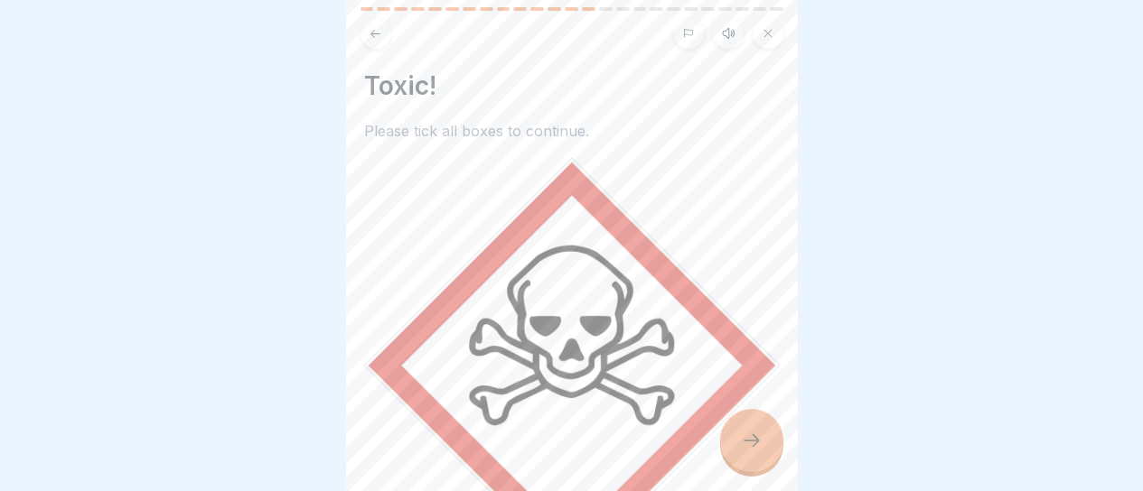
scroll to position [287, 0]
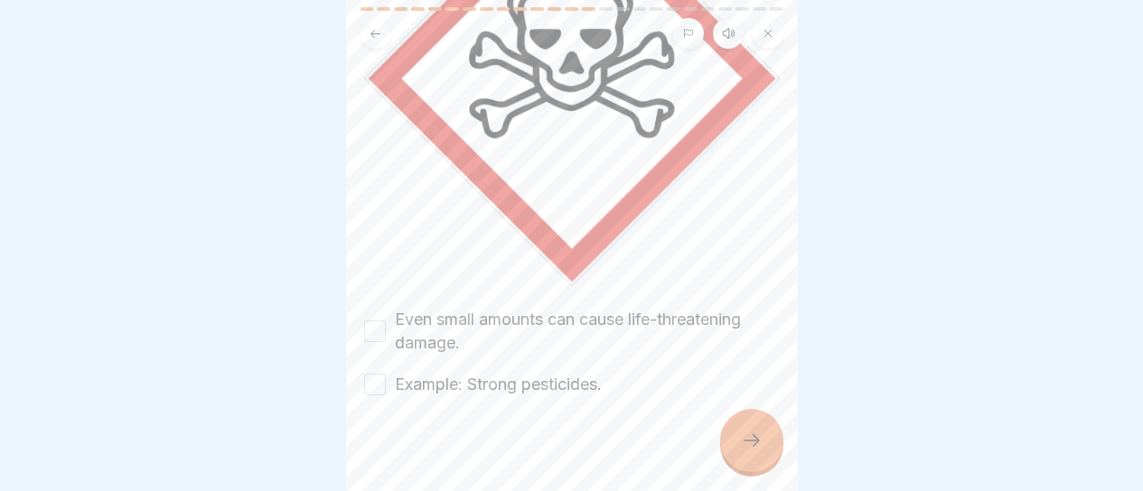
click at [417, 308] on label "Even small amounts can cause life-threatening damage." at bounding box center [587, 331] width 385 height 47
click at [386, 321] on button "Even small amounts can cause life-threatening damage." at bounding box center [375, 332] width 22 height 22
click at [443, 373] on label "Example: Strong pesticides." at bounding box center [498, 384] width 207 height 23
click at [386, 374] on button "Example: Strong pesticides." at bounding box center [375, 385] width 22 height 22
click at [765, 450] on div at bounding box center [751, 440] width 63 height 63
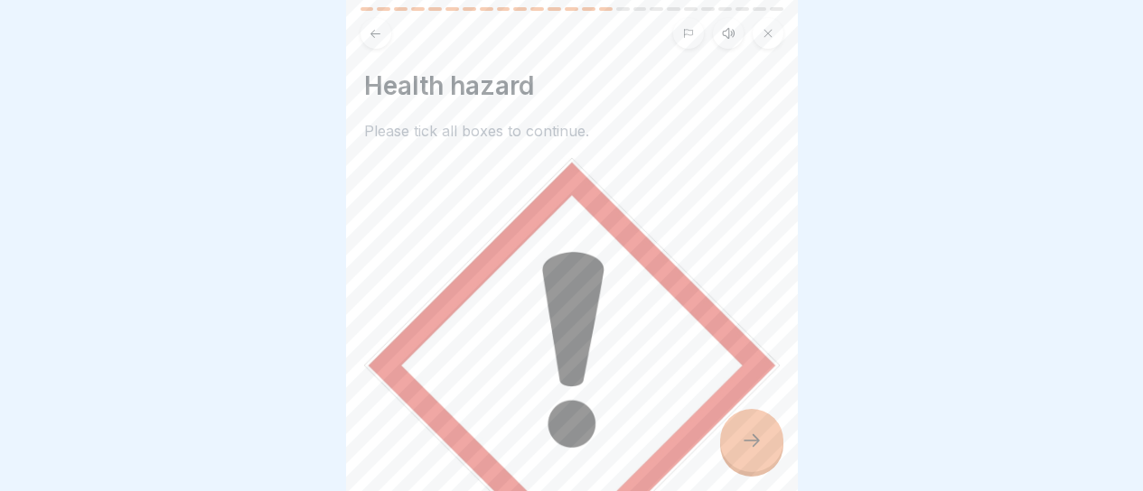
scroll to position [311, 0]
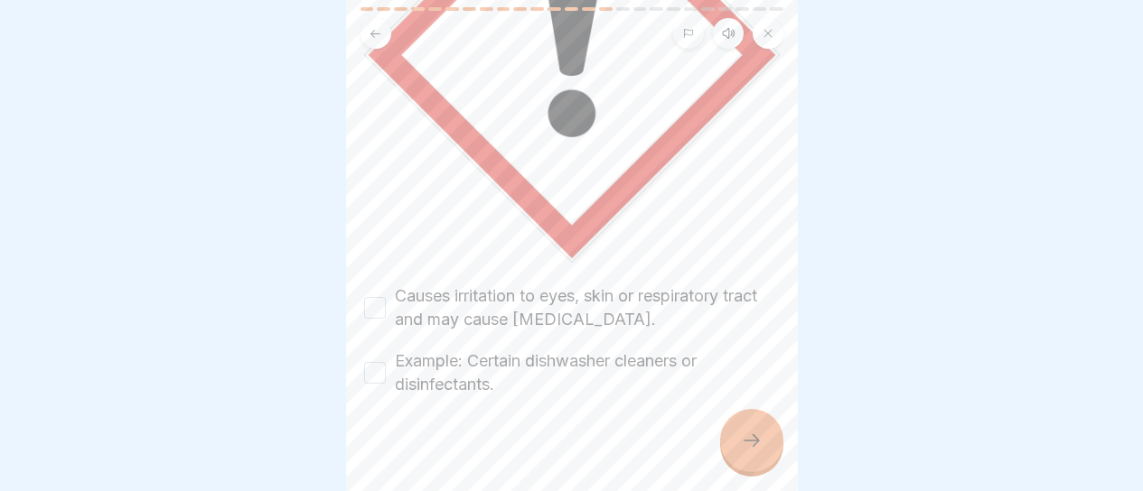
click at [841, 223] on div at bounding box center [571, 245] width 1143 height 491
click at [643, 285] on label "Causes irritation to eyes, skin or respiratory tract and may cause [MEDICAL_DAT…" at bounding box center [587, 308] width 385 height 47
click at [386, 297] on button "Causes irritation to eyes, skin or respiratory tract and may cause [MEDICAL_DAT…" at bounding box center [375, 308] width 22 height 22
click at [622, 350] on label "Example: Certain dishwasher cleaners or disinfectants." at bounding box center [587, 373] width 385 height 47
click at [386, 362] on button "Example: Certain dishwasher cleaners or disinfectants." at bounding box center [375, 373] width 22 height 22
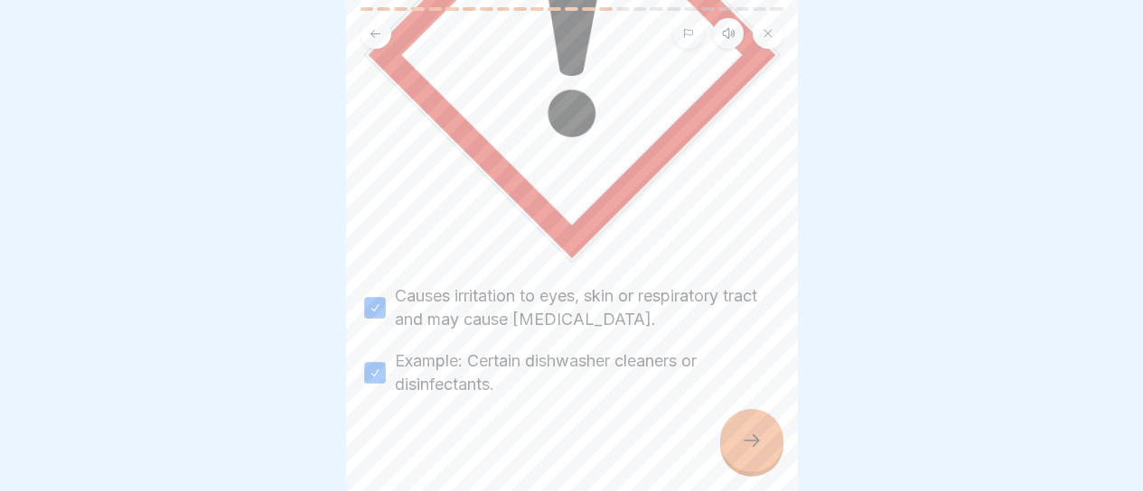
scroll to position [14, 0]
click at [732, 432] on div at bounding box center [751, 440] width 63 height 63
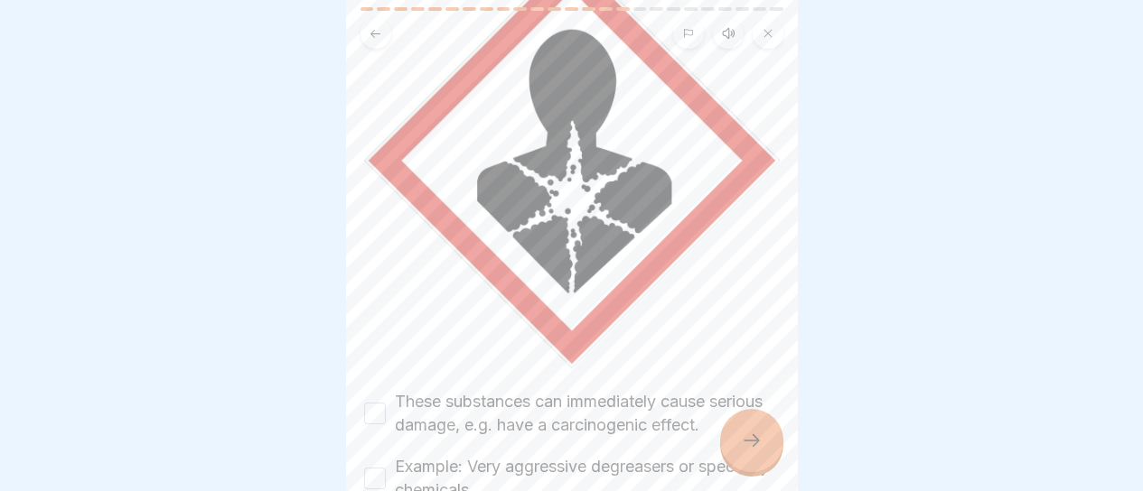
scroll to position [271, 0]
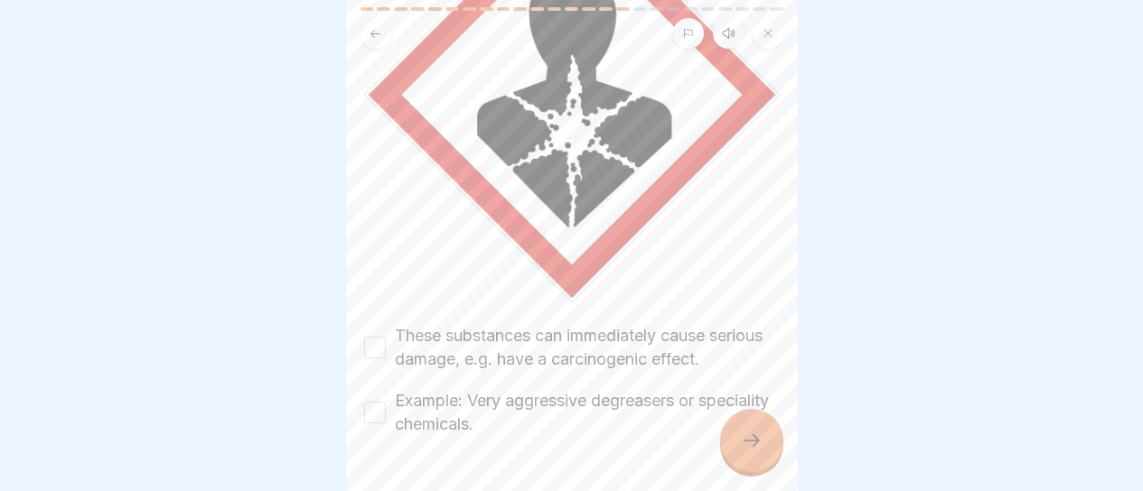
click at [637, 335] on label "These substances can immediately cause serious damage, e.g. have a carcinogenic…" at bounding box center [587, 347] width 385 height 47
click at [386, 337] on button "These substances can immediately cause serious damage, e.g. have a carcinogenic…" at bounding box center [375, 348] width 22 height 22
click at [631, 398] on label "Example: Very aggressive degreasers or speciality chemicals." at bounding box center [587, 412] width 385 height 47
click at [386, 402] on button "Example: Very aggressive degreasers or speciality chemicals." at bounding box center [375, 413] width 22 height 22
click at [728, 439] on div at bounding box center [751, 440] width 63 height 63
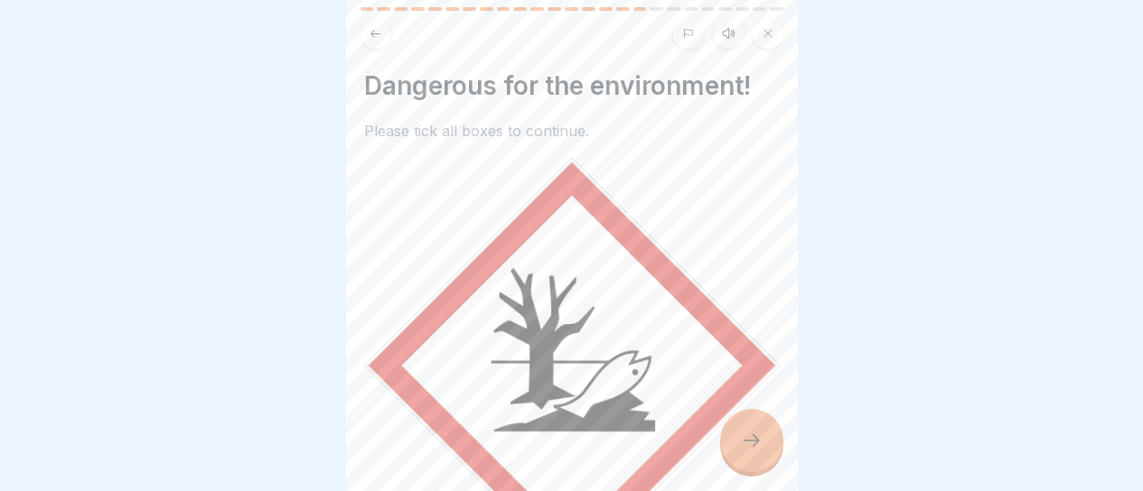
scroll to position [311, 0]
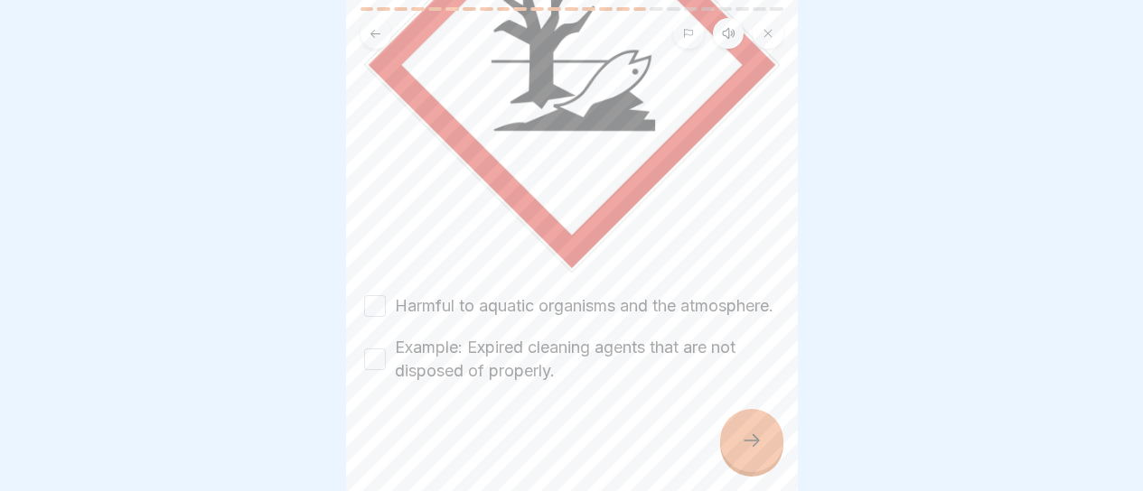
click at [644, 341] on label "Example: Expired cleaning agents that are not disposed of properly." at bounding box center [587, 359] width 385 height 47
click at [386, 349] on button "Example: Expired cleaning agents that are not disposed of properly." at bounding box center [375, 360] width 22 height 22
click at [657, 295] on label "Harmful to aquatic organisms and the atmosphere." at bounding box center [584, 306] width 379 height 23
click at [386, 295] on button "Harmful to aquatic organisms and the atmosphere." at bounding box center [375, 306] width 22 height 22
click at [725, 424] on div "Handling hazardous substances 25 Steps English Listen ⛔️ Hazardous substance la…" at bounding box center [572, 245] width 452 height 491
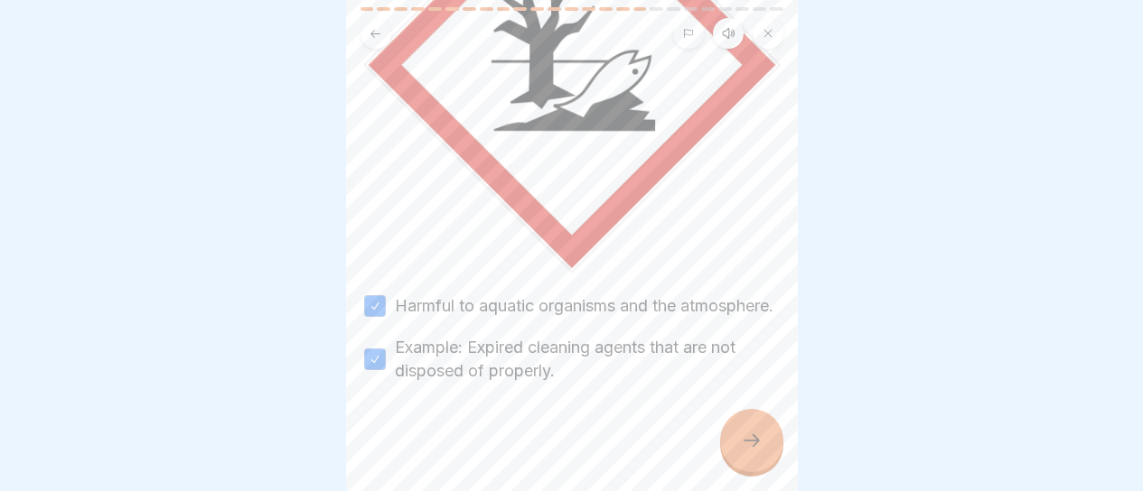
click at [736, 444] on div at bounding box center [751, 440] width 63 height 63
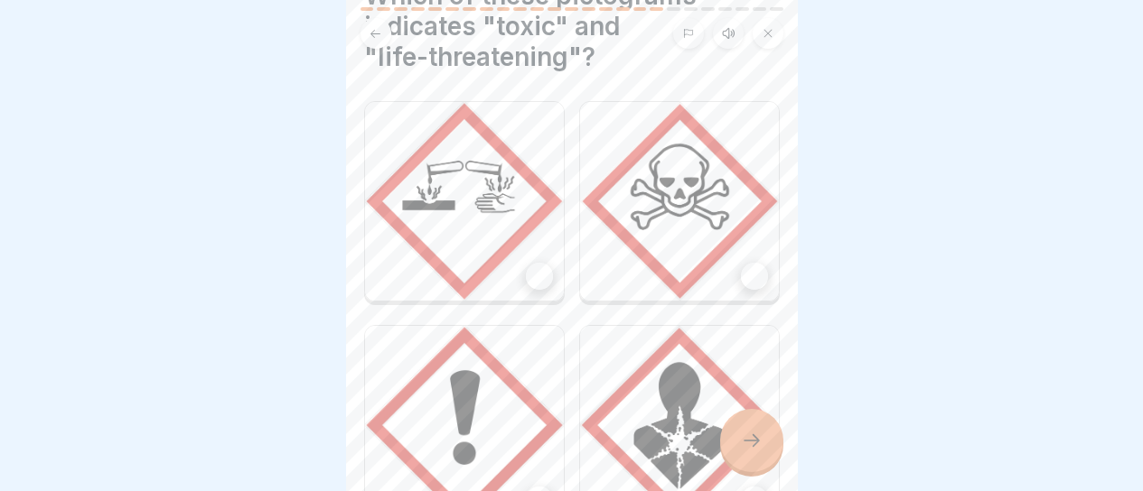
scroll to position [0, 0]
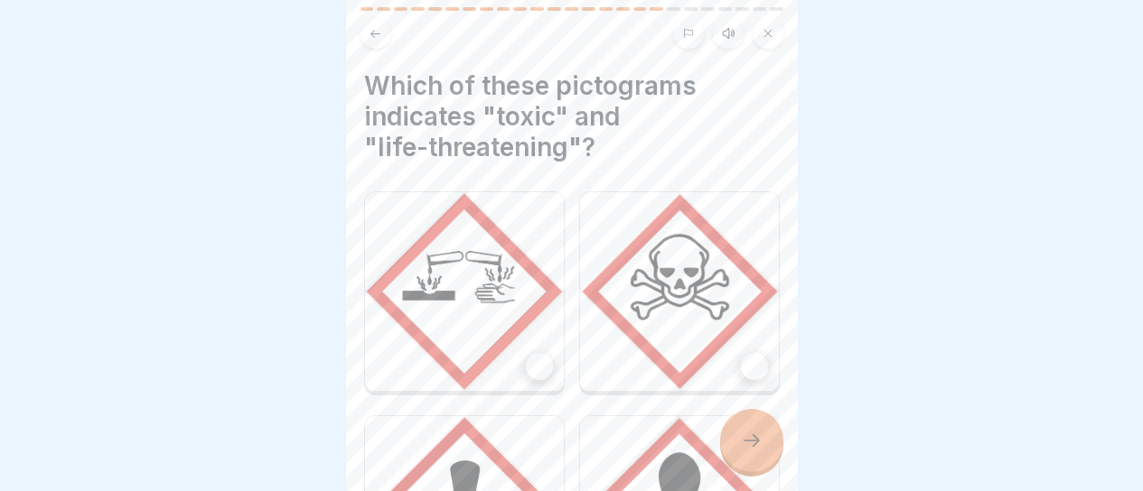
click at [500, 295] on img at bounding box center [464, 291] width 199 height 199
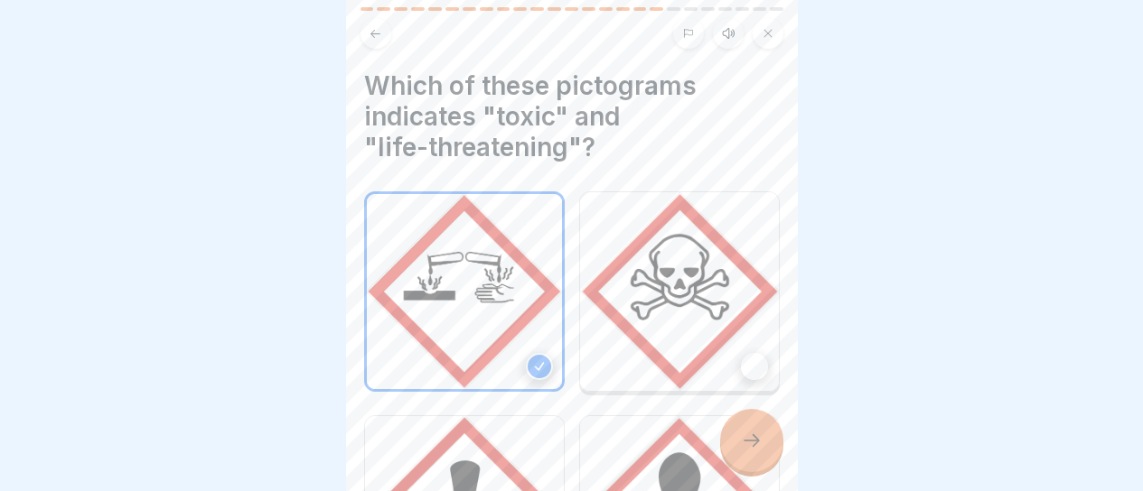
click at [603, 298] on img at bounding box center [679, 291] width 199 height 199
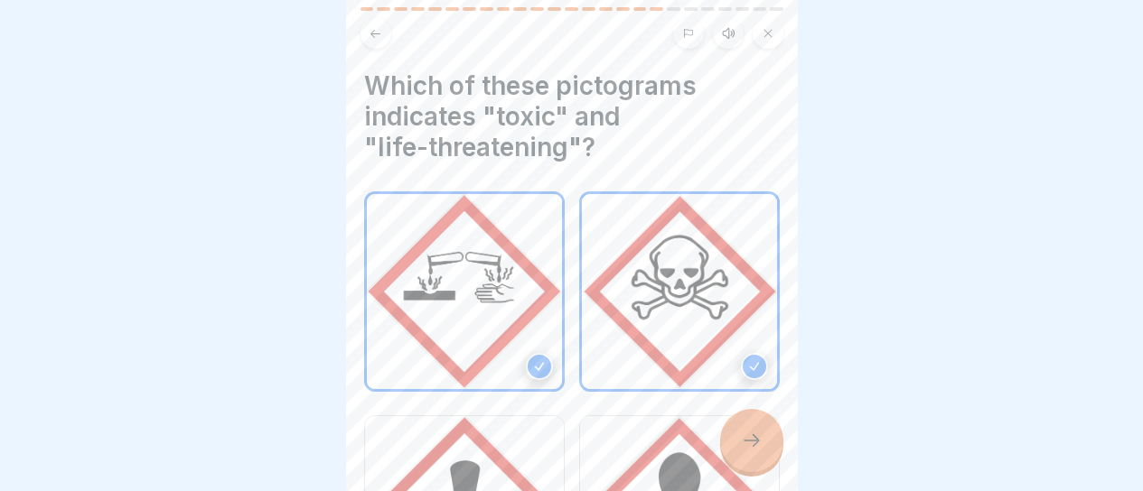
scroll to position [181, 0]
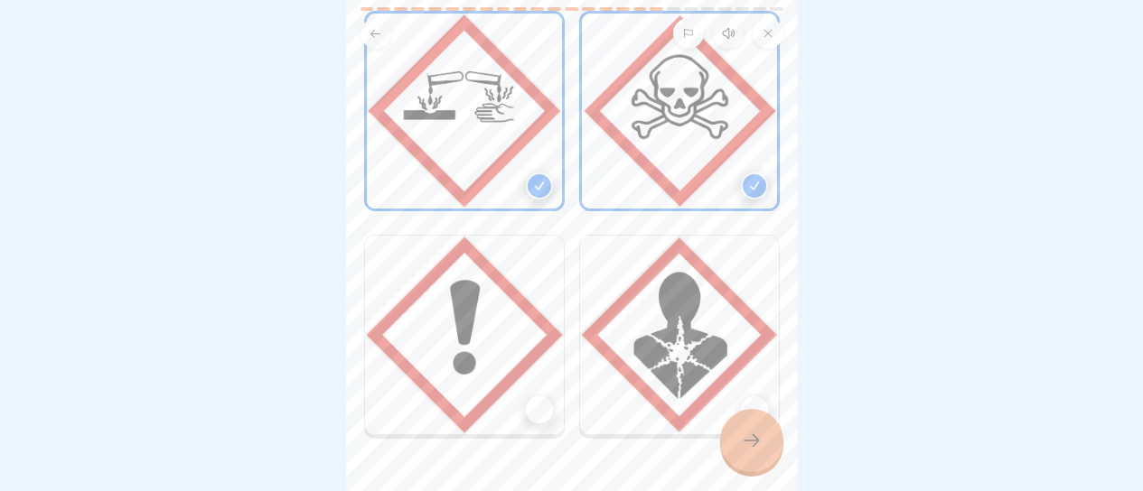
click at [518, 315] on img at bounding box center [464, 335] width 199 height 199
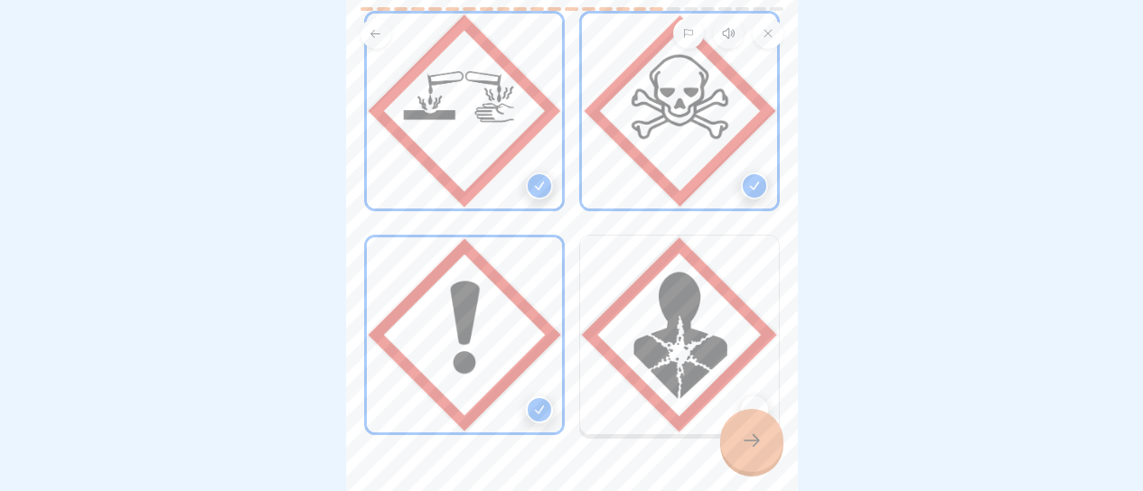
click at [603, 325] on img at bounding box center [679, 335] width 199 height 199
click at [727, 435] on div at bounding box center [751, 440] width 63 height 63
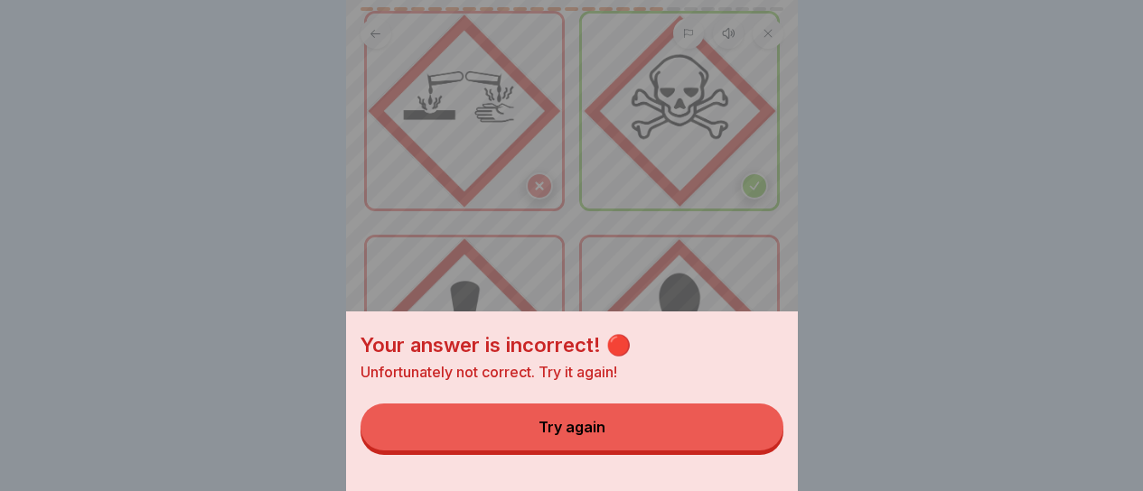
click at [705, 447] on button "Try again" at bounding box center [571, 427] width 423 height 47
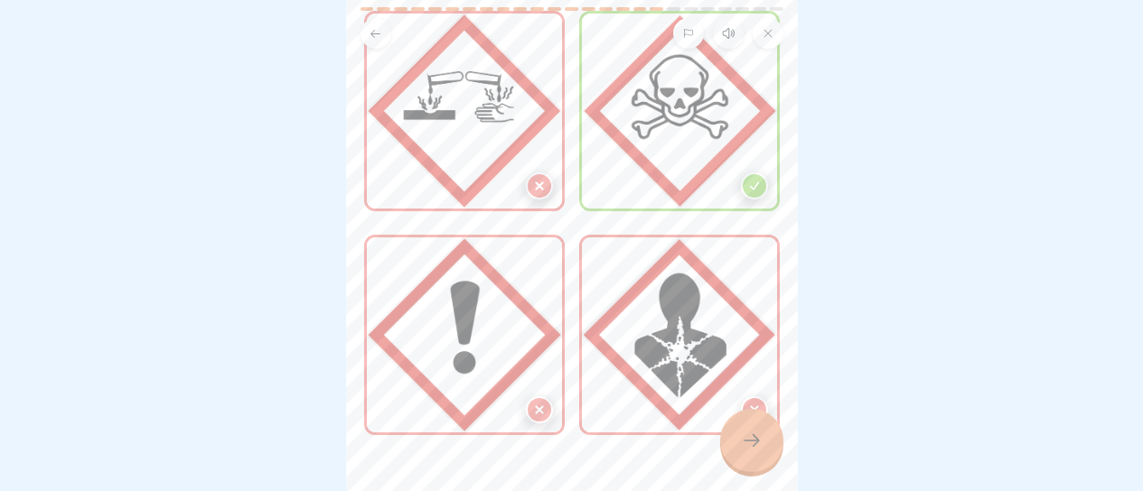
click at [506, 154] on img at bounding box center [464, 111] width 195 height 195
click at [490, 149] on img at bounding box center [464, 111] width 195 height 195
click at [755, 433] on icon at bounding box center [752, 441] width 22 height 22
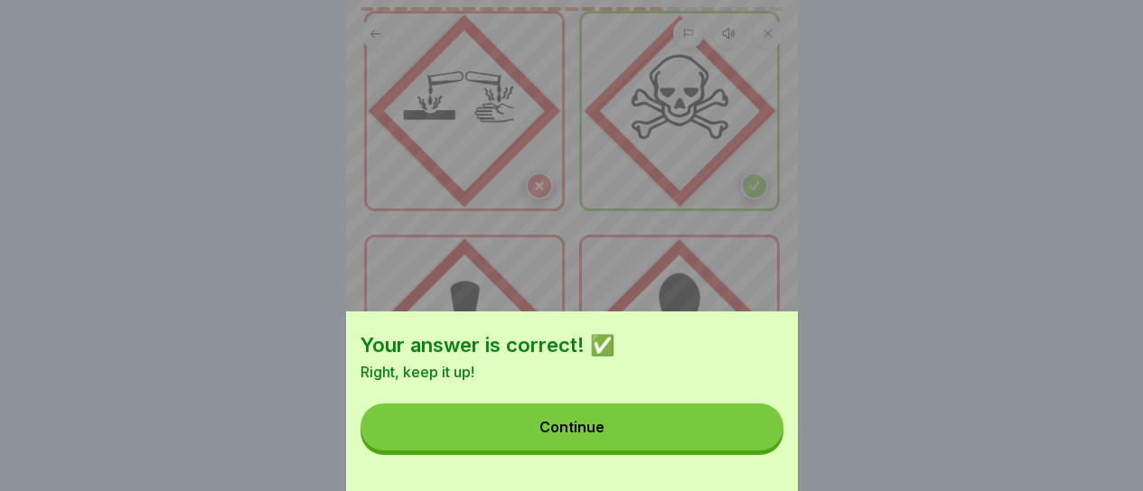
click at [703, 424] on button "Continue" at bounding box center [571, 427] width 423 height 47
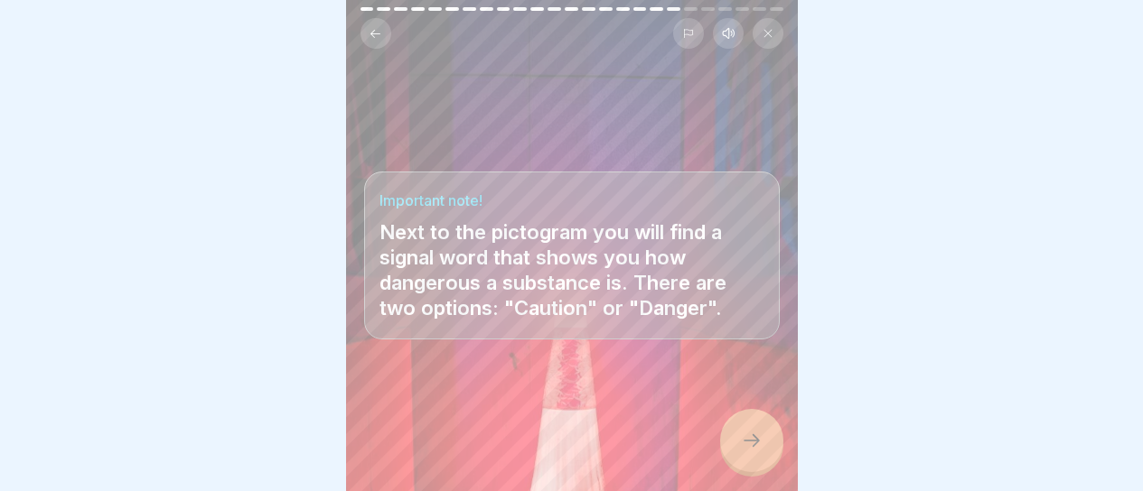
click at [731, 429] on div at bounding box center [751, 440] width 63 height 63
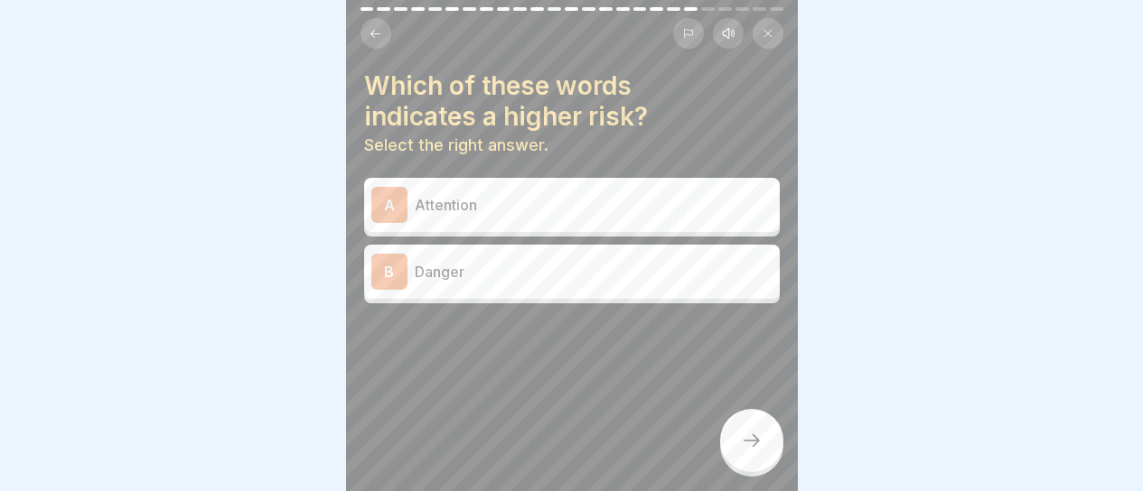
click at [648, 267] on p "Danger" at bounding box center [594, 272] width 358 height 22
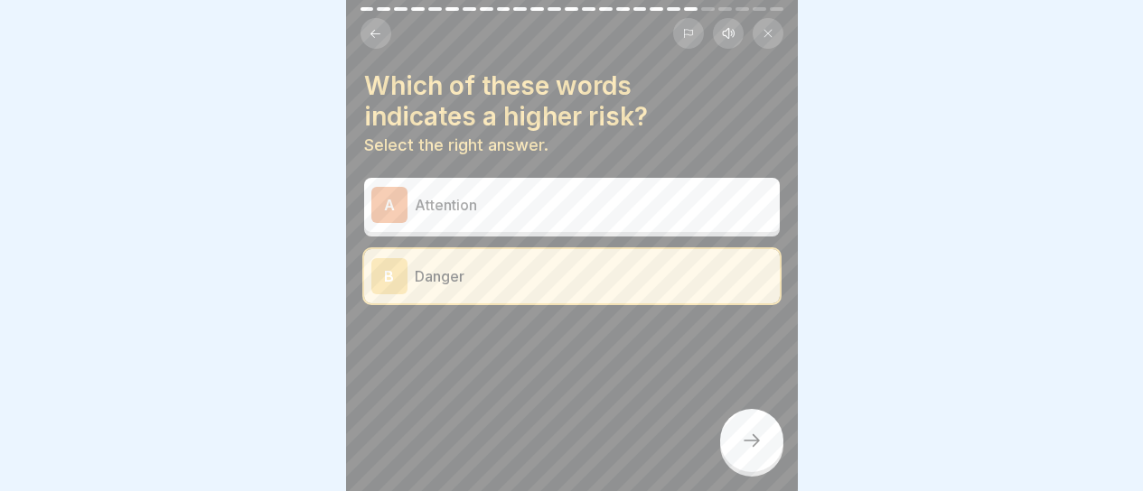
click at [729, 414] on div "Which of these words indicates a higher risk? Select the right answer. A Attent…" at bounding box center [572, 245] width 452 height 491
click at [734, 422] on div at bounding box center [751, 440] width 63 height 63
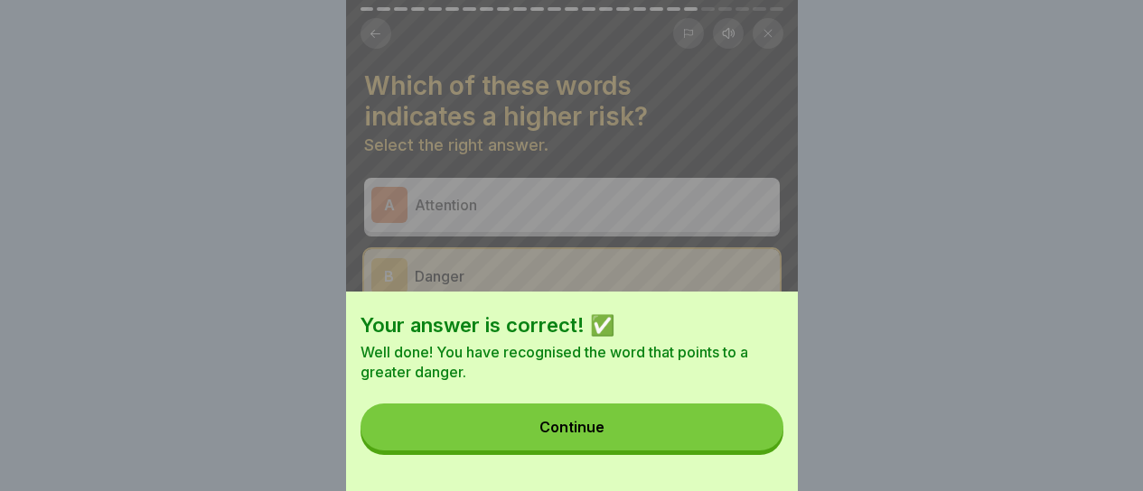
click at [711, 423] on button "Continue" at bounding box center [571, 427] width 423 height 47
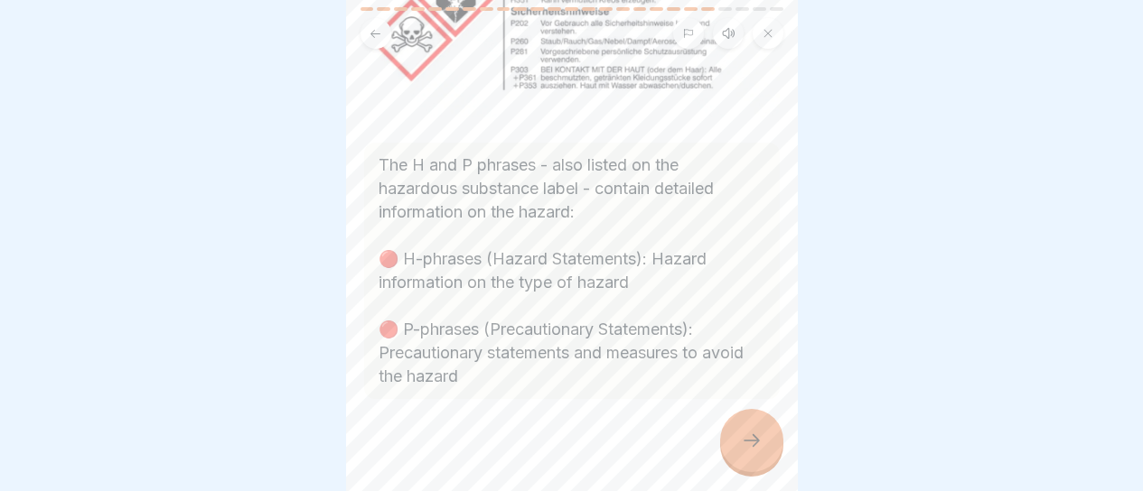
scroll to position [290, 0]
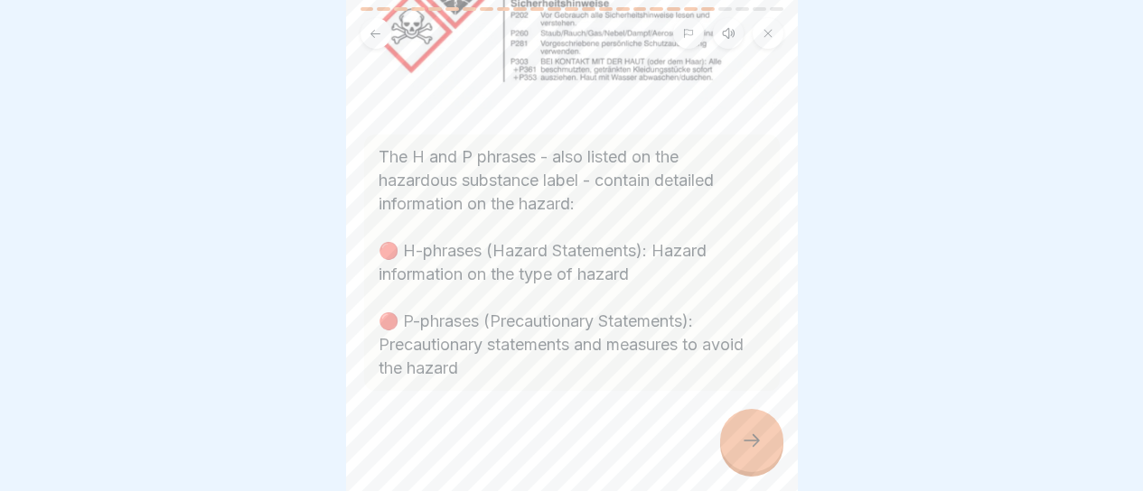
click at [737, 431] on div at bounding box center [751, 440] width 63 height 63
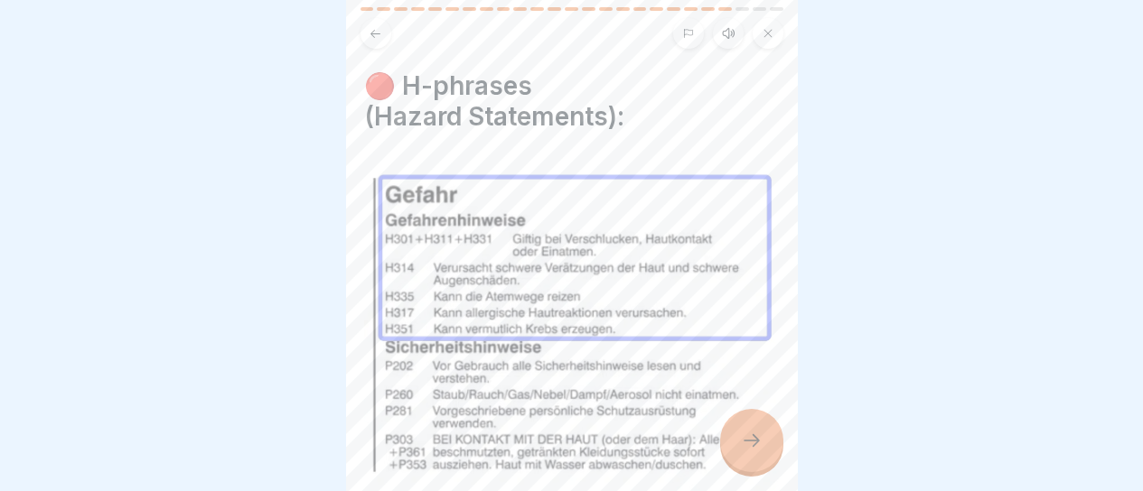
click at [369, 30] on button at bounding box center [375, 33] width 31 height 31
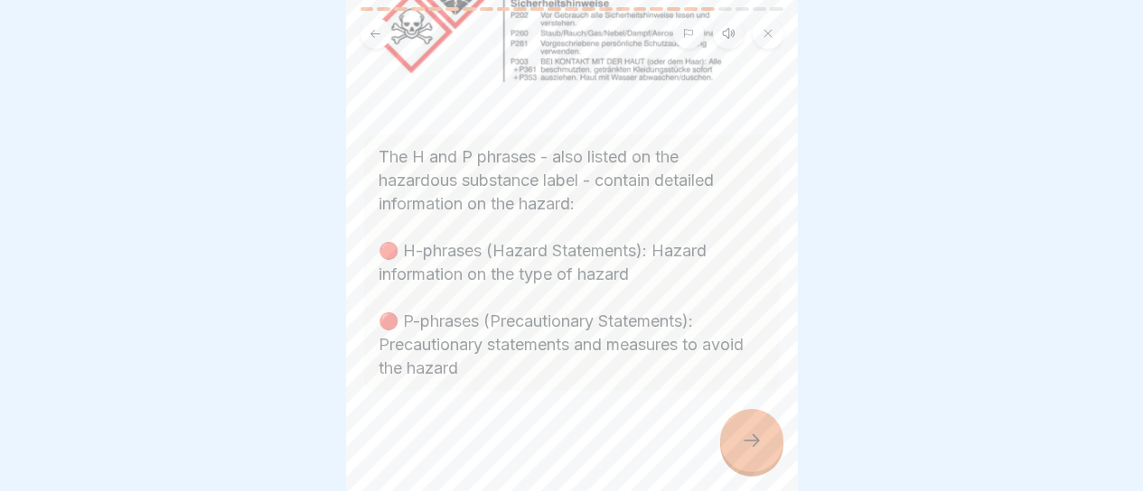
click at [737, 430] on div at bounding box center [751, 440] width 63 height 63
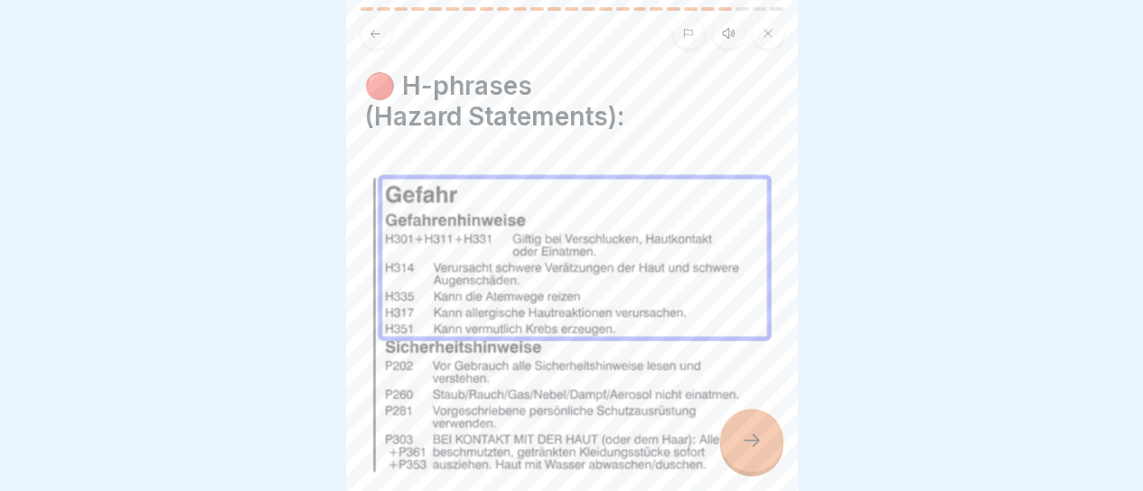
click at [381, 27] on icon at bounding box center [376, 34] width 14 height 14
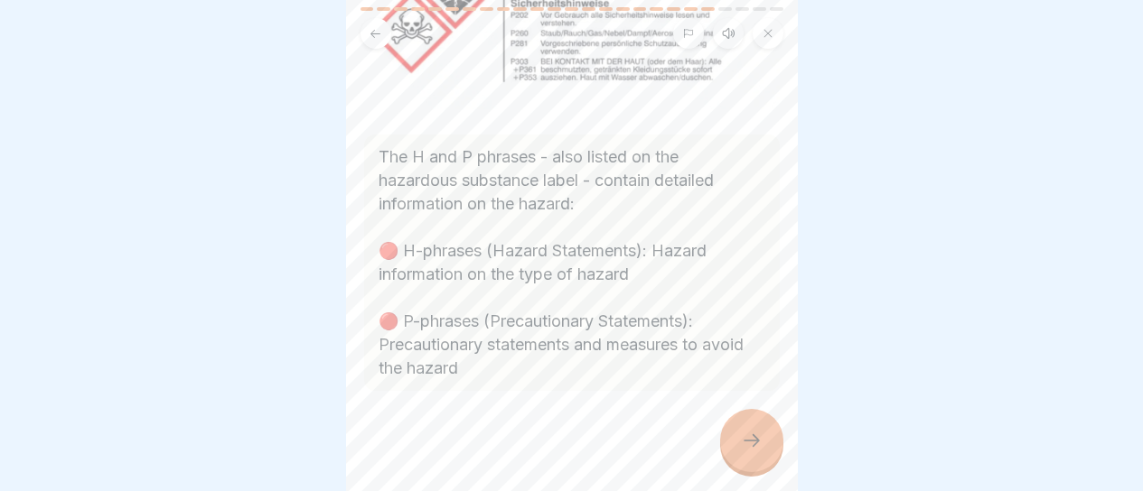
click at [741, 436] on icon at bounding box center [752, 441] width 22 height 22
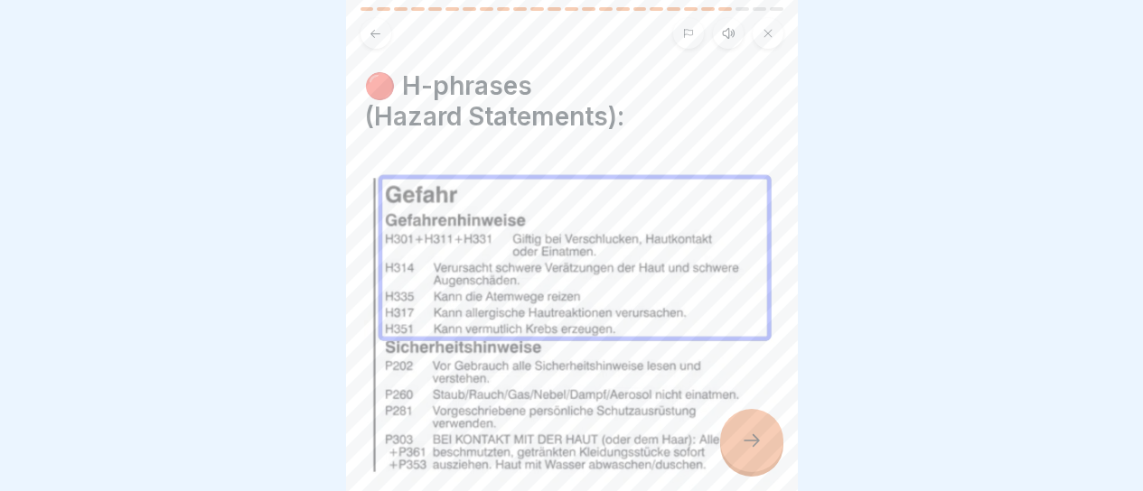
click at [741, 435] on icon at bounding box center [752, 441] width 22 height 22
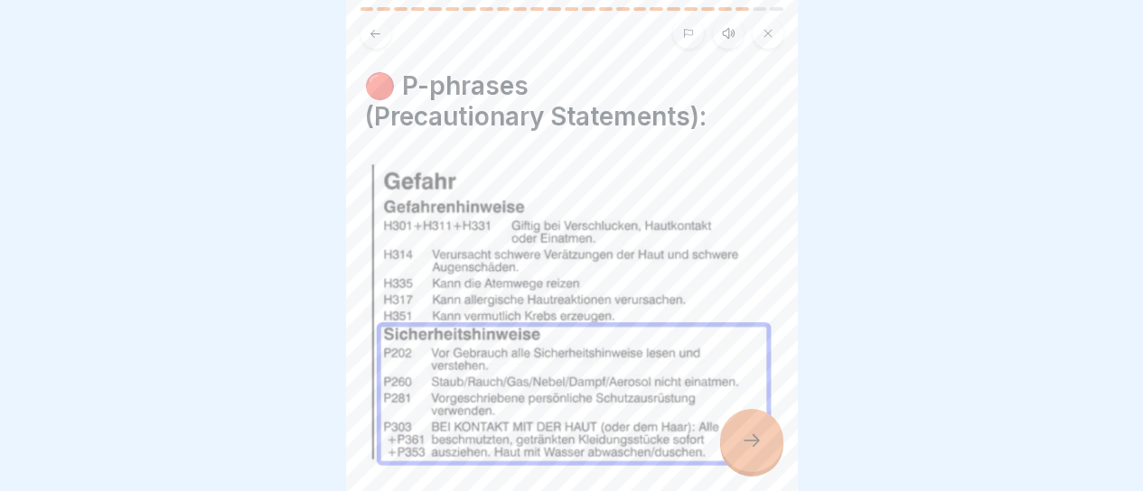
click at [738, 432] on div at bounding box center [751, 440] width 63 height 63
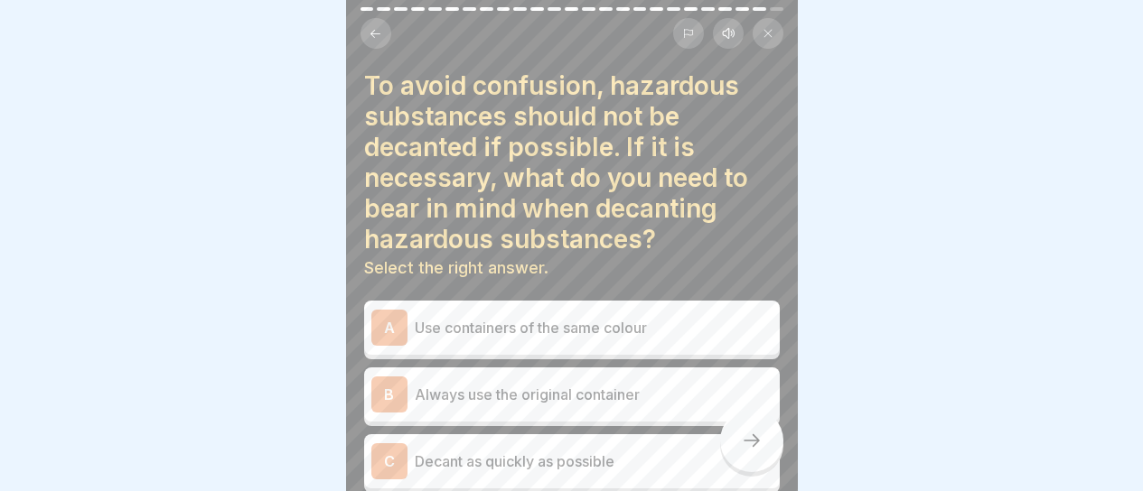
scroll to position [90, 0]
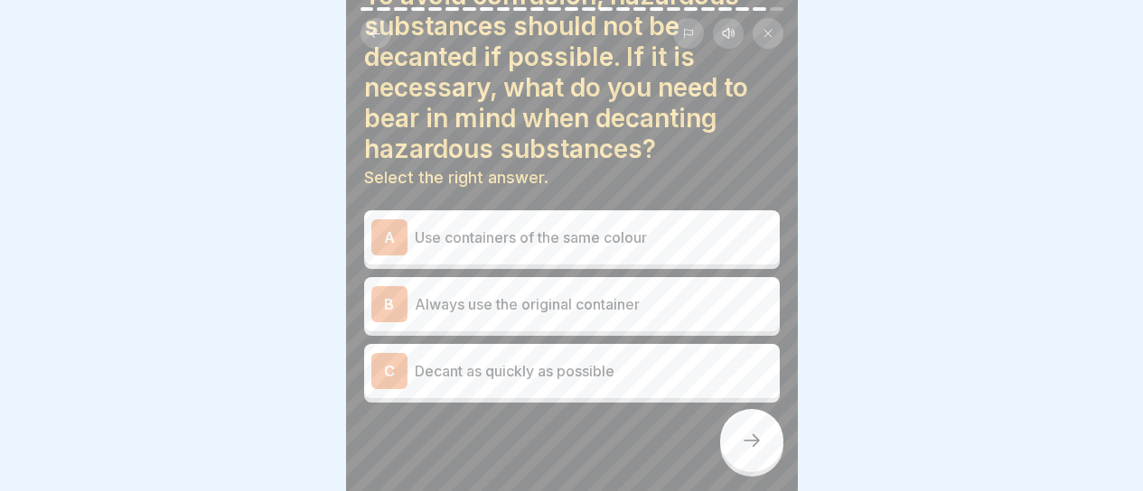
click at [673, 294] on p "Always use the original container" at bounding box center [594, 305] width 358 height 22
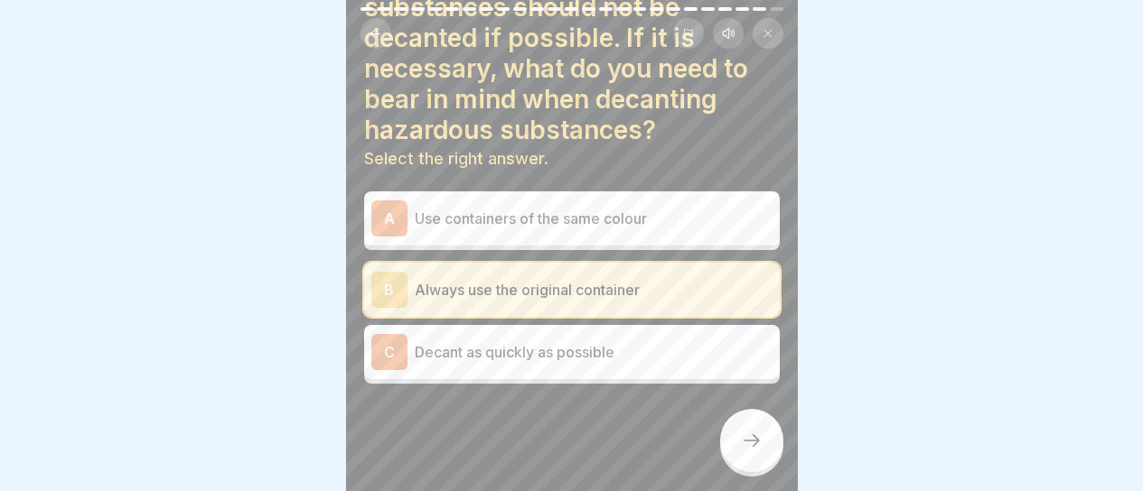
scroll to position [109, 0]
click at [699, 352] on div "C Decant as quickly as possible" at bounding box center [571, 352] width 401 height 36
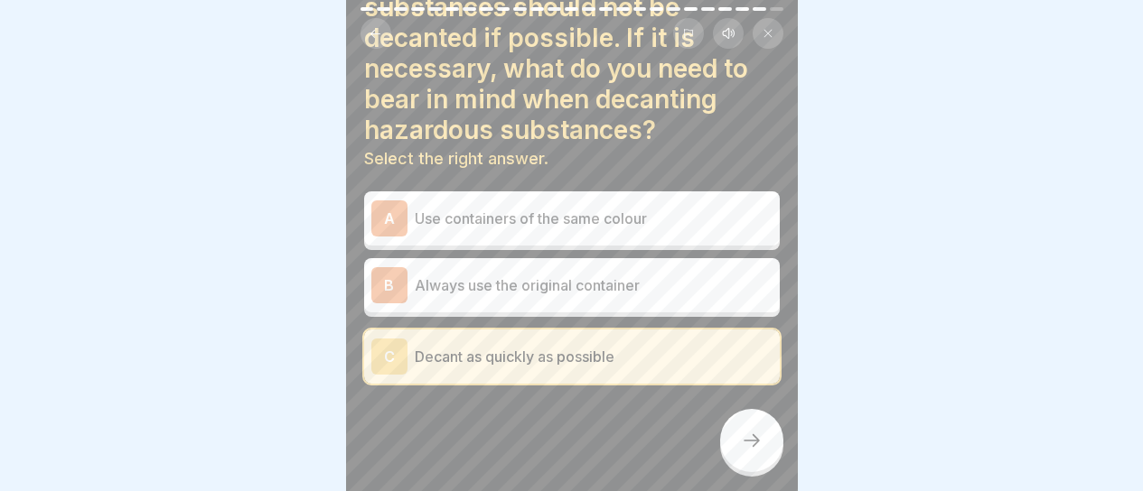
click at [686, 284] on div "B Always use the original container" at bounding box center [571, 285] width 401 height 36
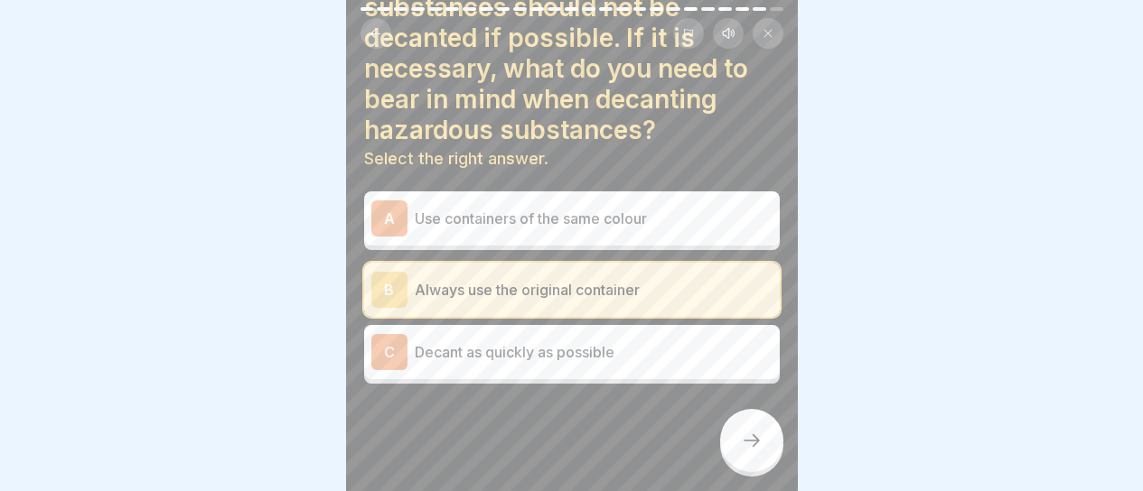
click at [735, 420] on div at bounding box center [751, 440] width 63 height 63
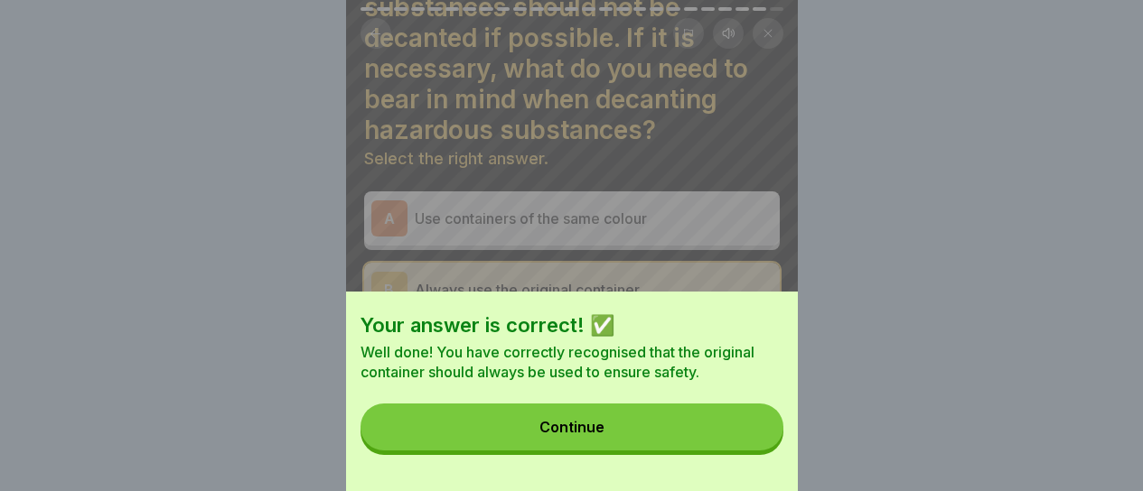
click at [713, 443] on button "Continue" at bounding box center [571, 427] width 423 height 47
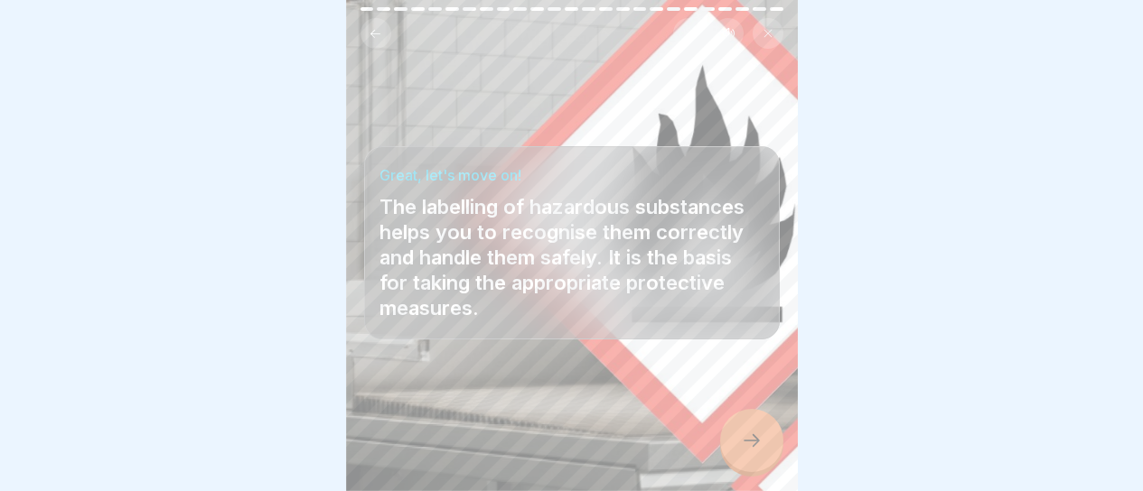
click at [734, 426] on div at bounding box center [751, 440] width 63 height 63
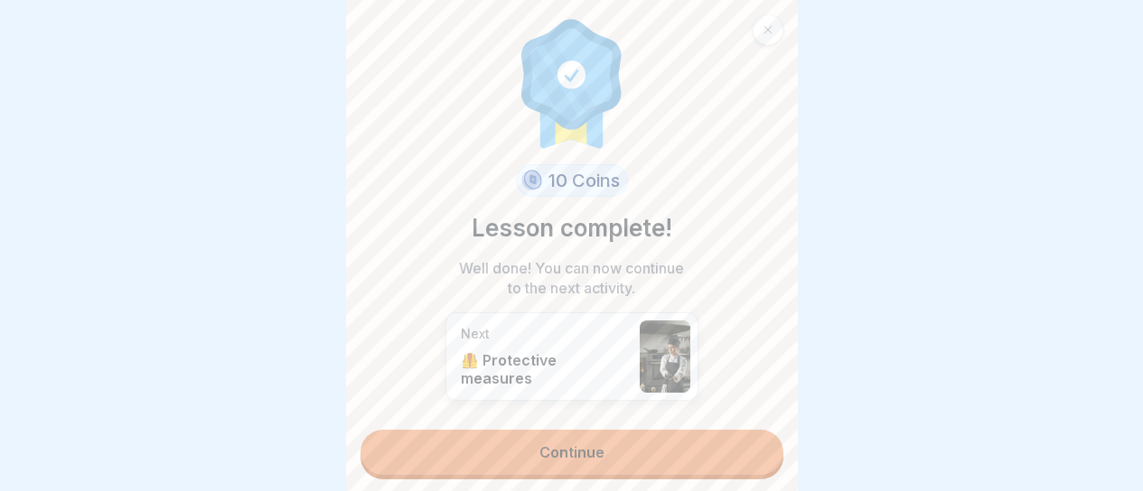
click at [710, 430] on link "Continue" at bounding box center [571, 452] width 423 height 45
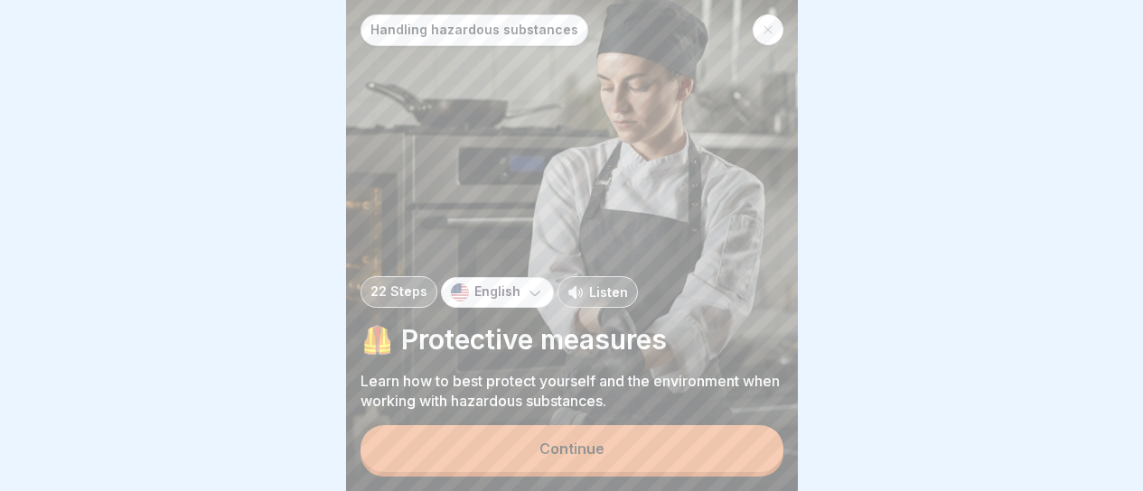
click at [757, 31] on div at bounding box center [768, 29] width 31 height 31
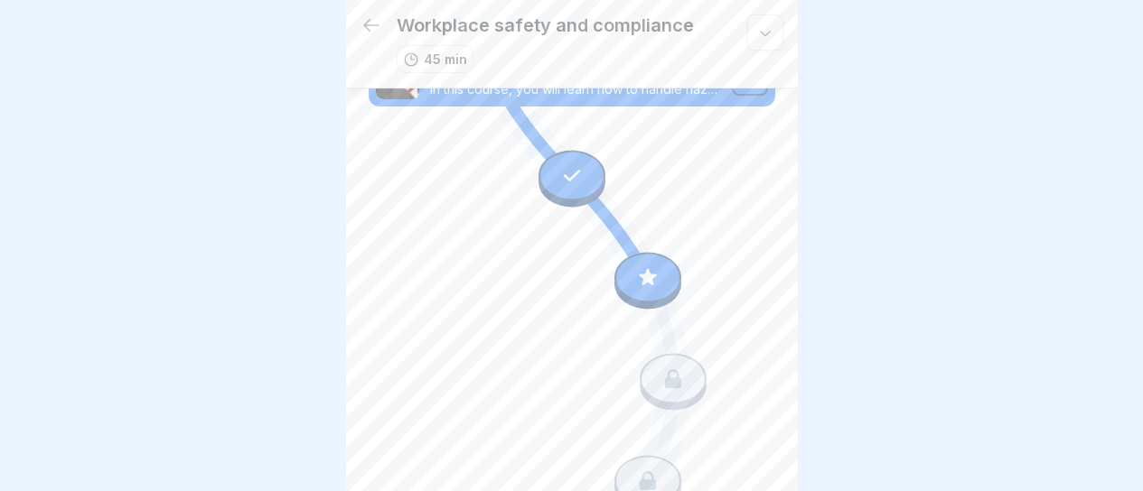
scroll to position [753, 0]
click at [630, 252] on div at bounding box center [647, 274] width 67 height 51
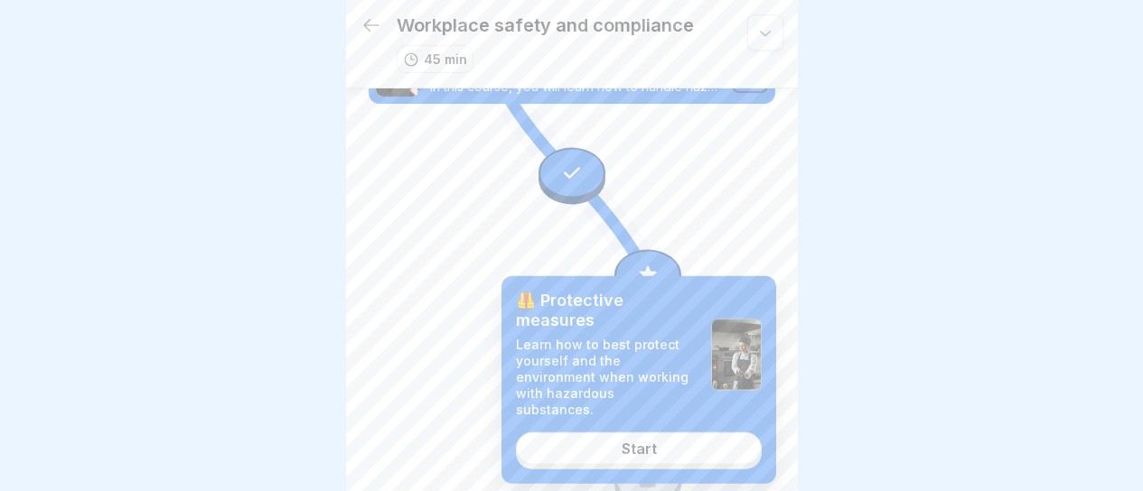
click at [620, 433] on link "Start" at bounding box center [639, 449] width 246 height 33
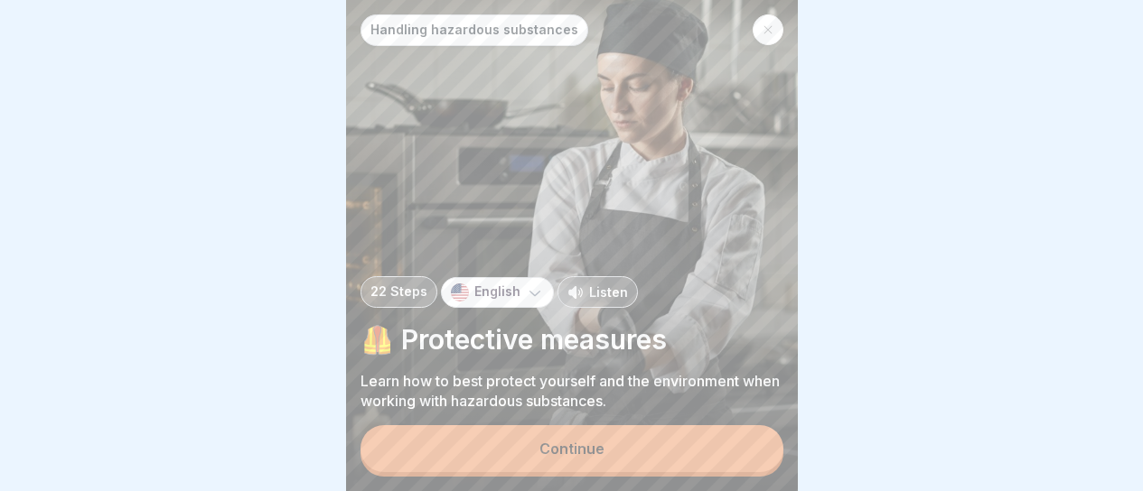
click at [725, 457] on button "Continue" at bounding box center [571, 449] width 423 height 47
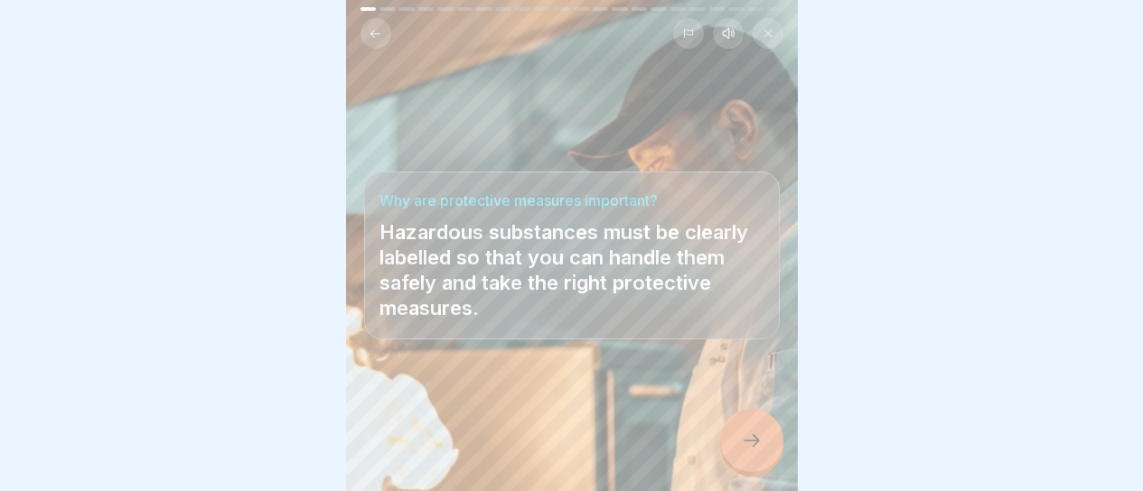
scroll to position [14, 0]
click at [733, 429] on div at bounding box center [751, 440] width 63 height 63
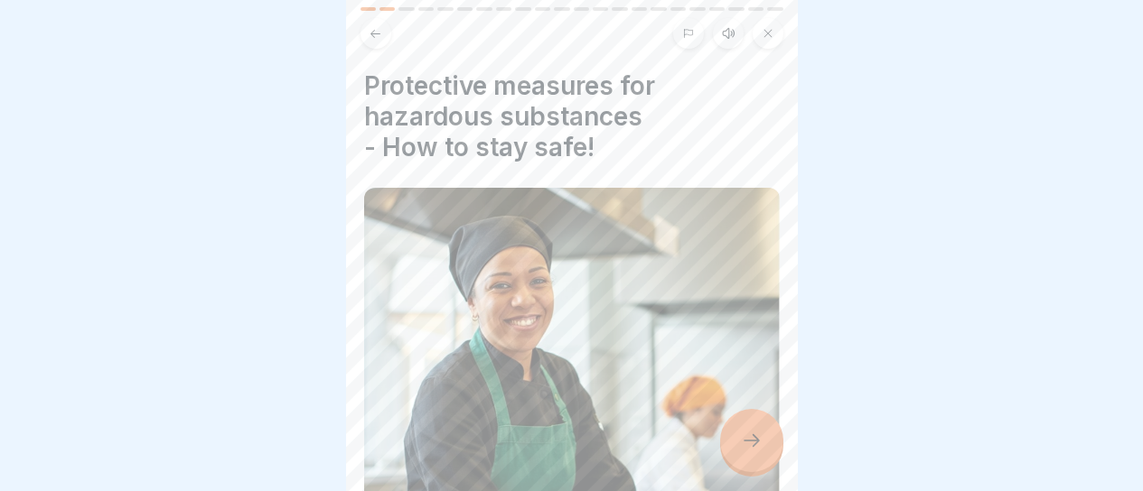
click at [733, 429] on div at bounding box center [751, 440] width 63 height 63
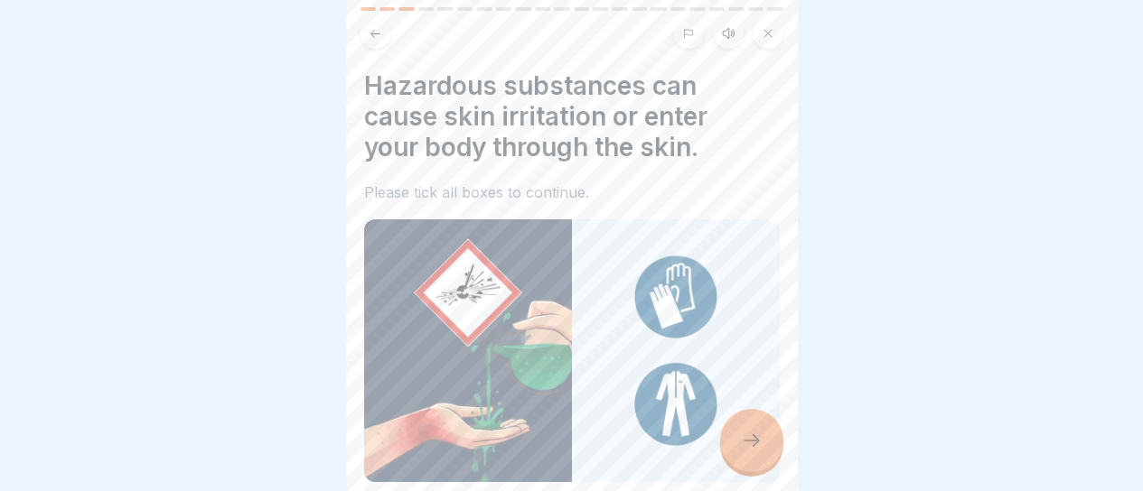
click at [734, 432] on div at bounding box center [751, 440] width 63 height 63
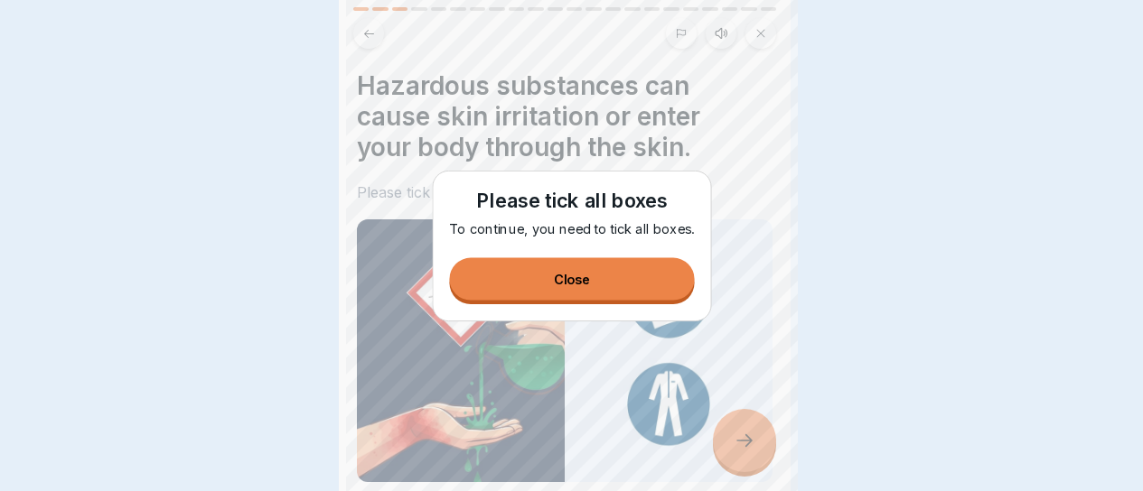
scroll to position [0, 0]
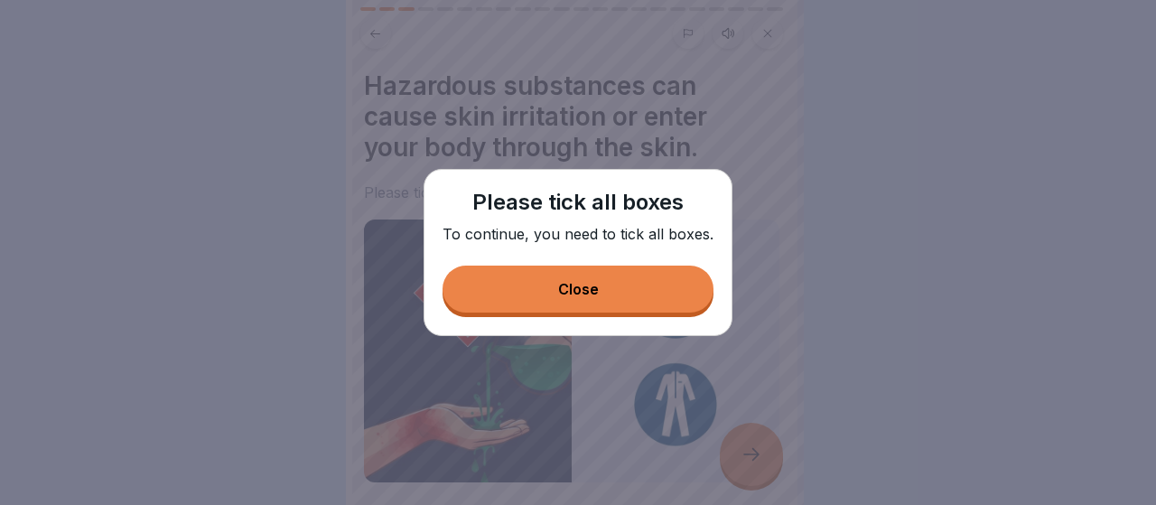
click at [631, 278] on button "Close" at bounding box center [578, 289] width 271 height 47
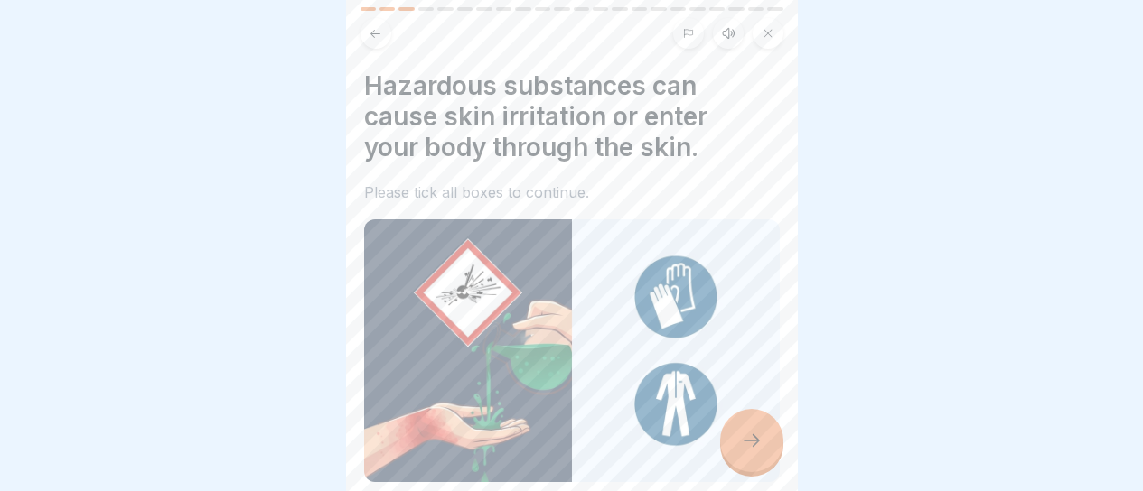
scroll to position [224, 0]
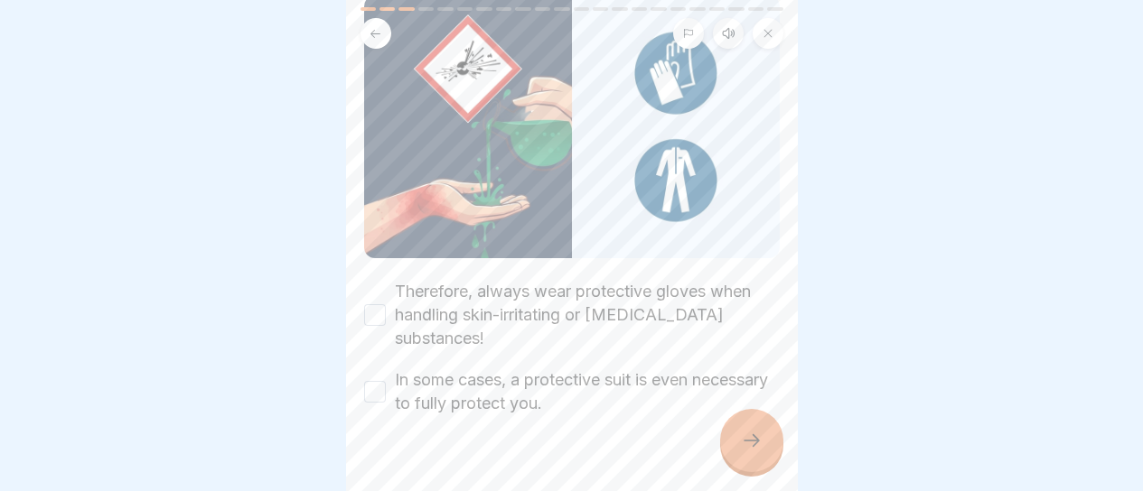
click at [601, 303] on label "Therefore, always wear protective gloves when handling skin-irritating or [MEDI…" at bounding box center [587, 315] width 385 height 70
click at [386, 304] on button "Therefore, always wear protective gloves when handling skin-irritating or [MEDI…" at bounding box center [375, 315] width 22 height 22
click at [581, 369] on label "In some cases, a protective suit is even necessary to fully protect you." at bounding box center [587, 392] width 385 height 47
click at [386, 381] on button "In some cases, a protective suit is even necessary to fully protect you." at bounding box center [375, 392] width 22 height 22
click at [742, 452] on icon at bounding box center [752, 441] width 22 height 22
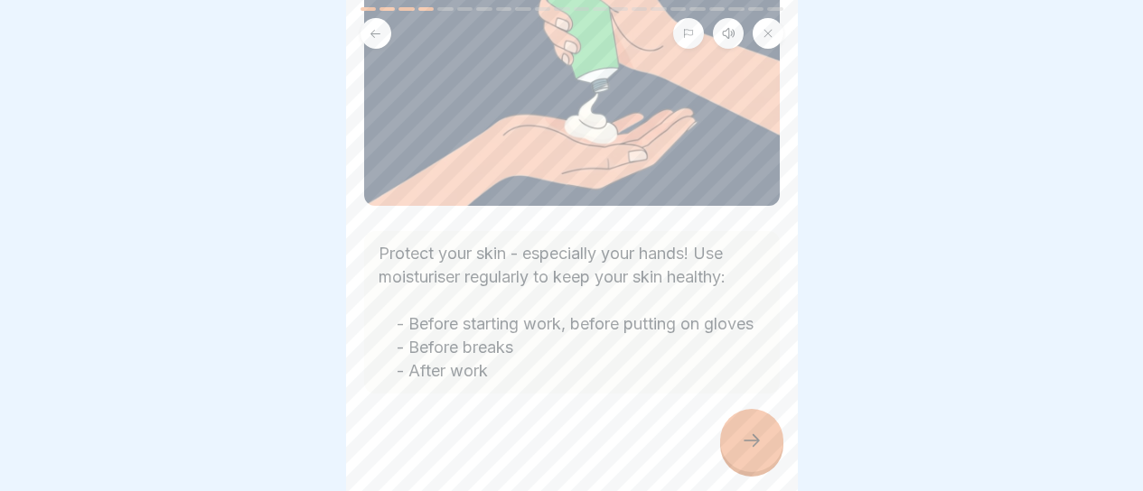
scroll to position [209, 0]
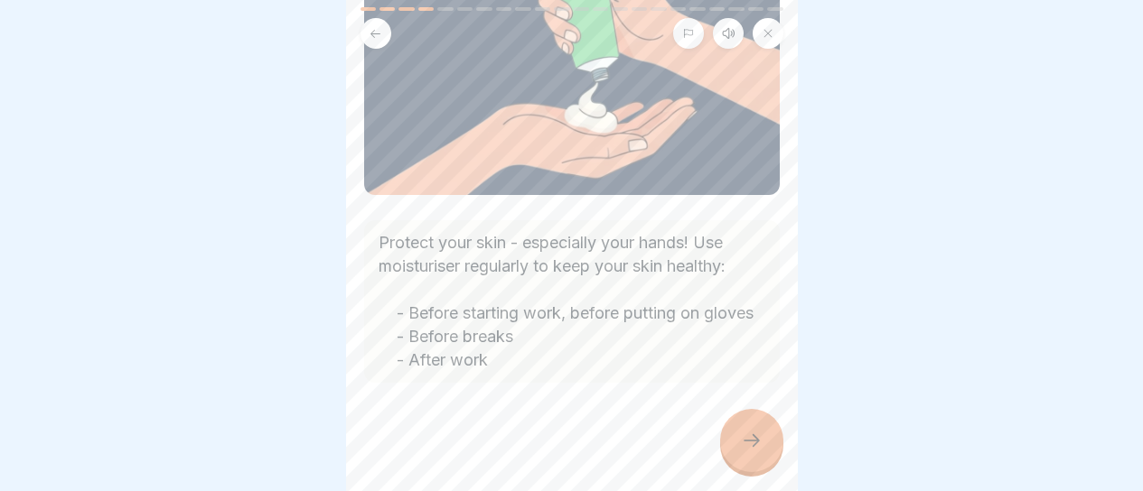
click at [743, 438] on div at bounding box center [751, 440] width 63 height 63
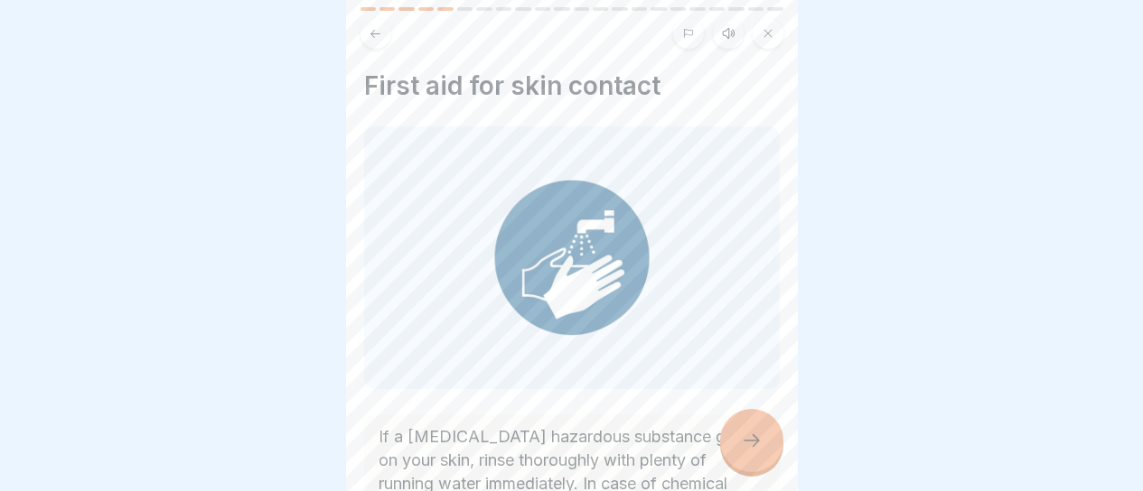
scroll to position [138, 0]
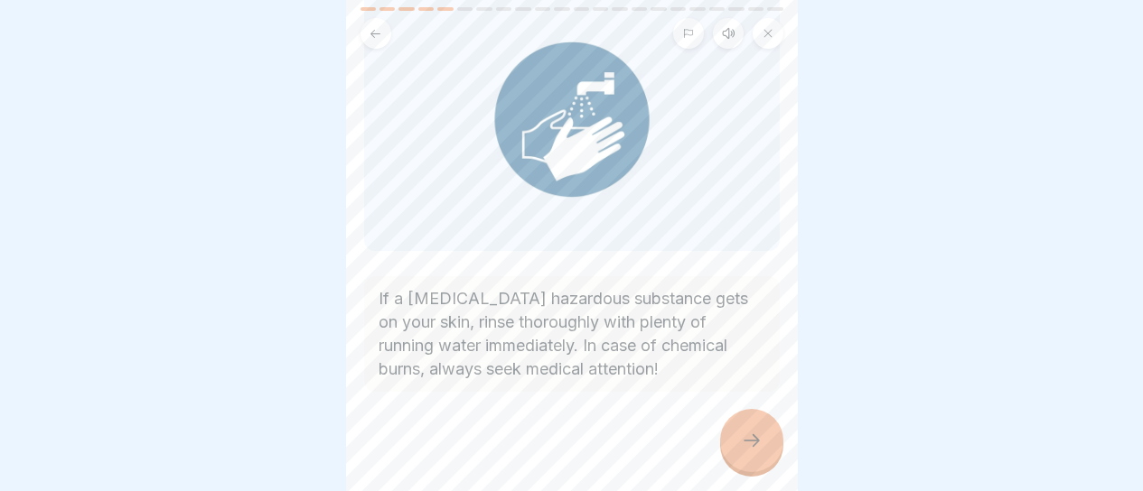
click at [753, 440] on icon at bounding box center [752, 441] width 22 height 22
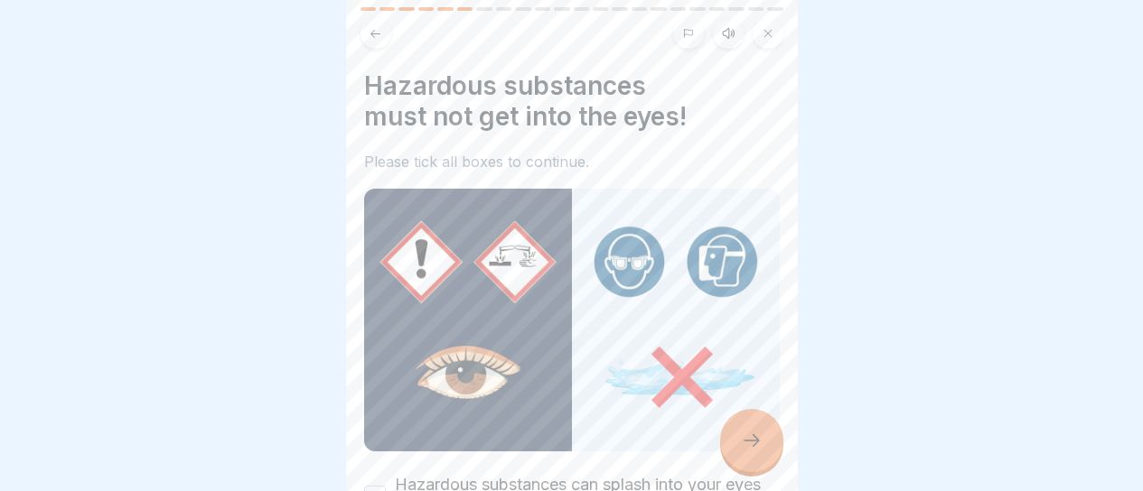
scroll to position [181, 0]
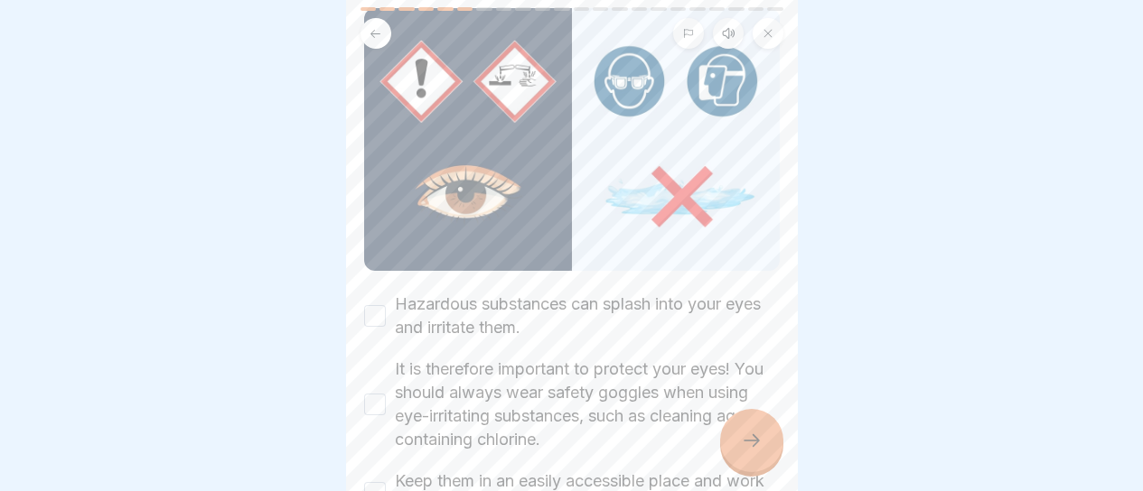
click at [566, 376] on label "It is therefore important to protect your eyes! You should always wear safety g…" at bounding box center [587, 405] width 385 height 94
click at [386, 394] on button "It is therefore important to protect your eyes! You should always wear safety g…" at bounding box center [375, 405] width 22 height 22
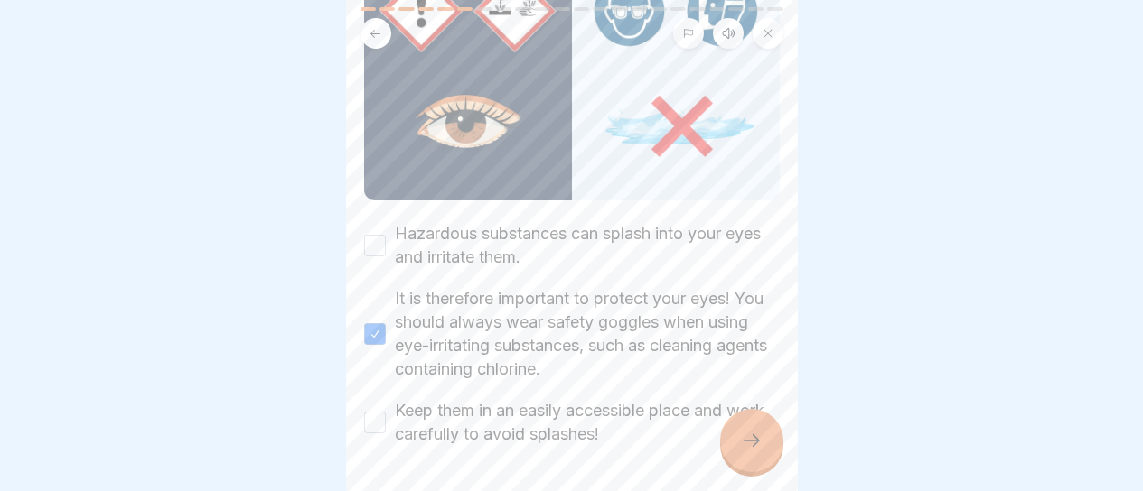
scroll to position [305, 0]
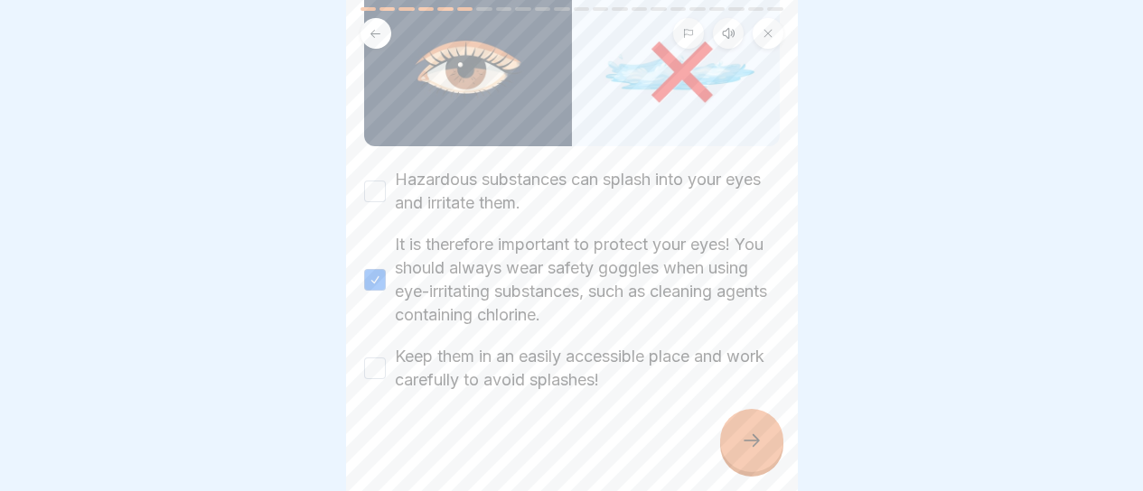
click at [597, 363] on label "Keep them in an easily accessible place and work carefully to avoid splashes!" at bounding box center [587, 368] width 385 height 47
click at [386, 363] on button "Keep them in an easily accessible place and work carefully to avoid splashes!" at bounding box center [375, 369] width 22 height 22
click at [555, 169] on label "Hazardous substances can splash into your eyes and irritate them." at bounding box center [587, 191] width 385 height 47
click at [386, 181] on button "Hazardous substances can splash into your eyes and irritate them." at bounding box center [375, 192] width 22 height 22
click at [756, 444] on icon at bounding box center [752, 441] width 22 height 22
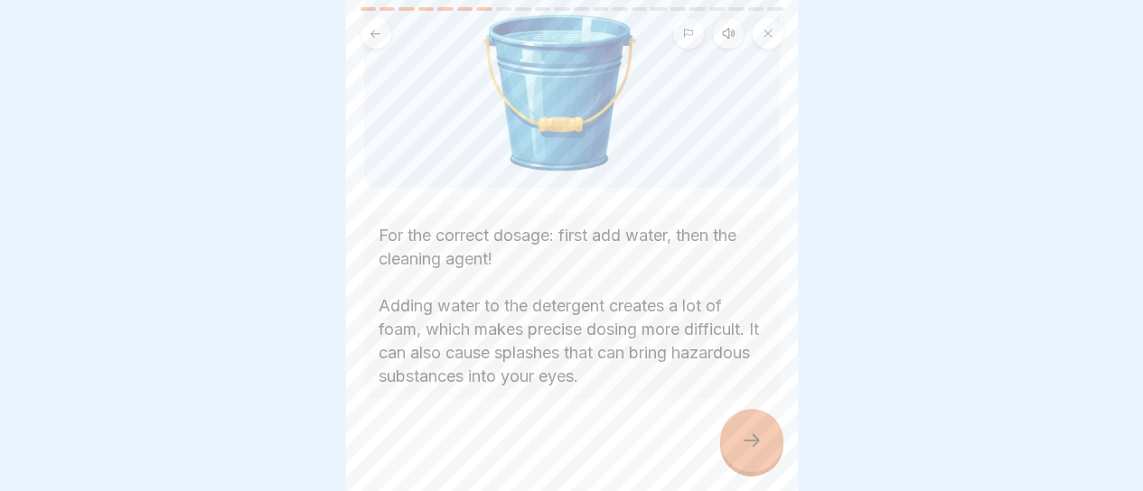
scroll to position [330, 0]
click at [751, 438] on icon at bounding box center [752, 441] width 22 height 22
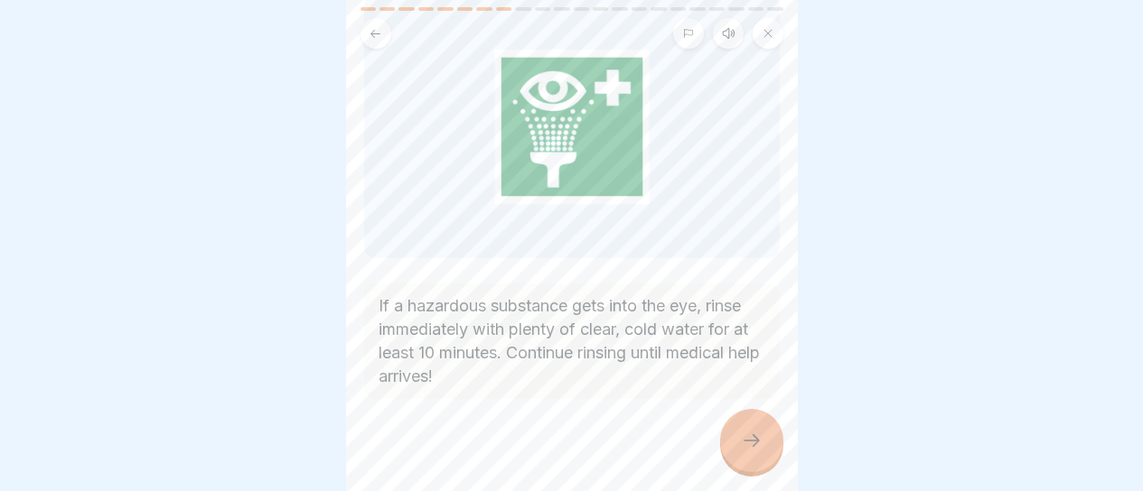
scroll to position [138, 0]
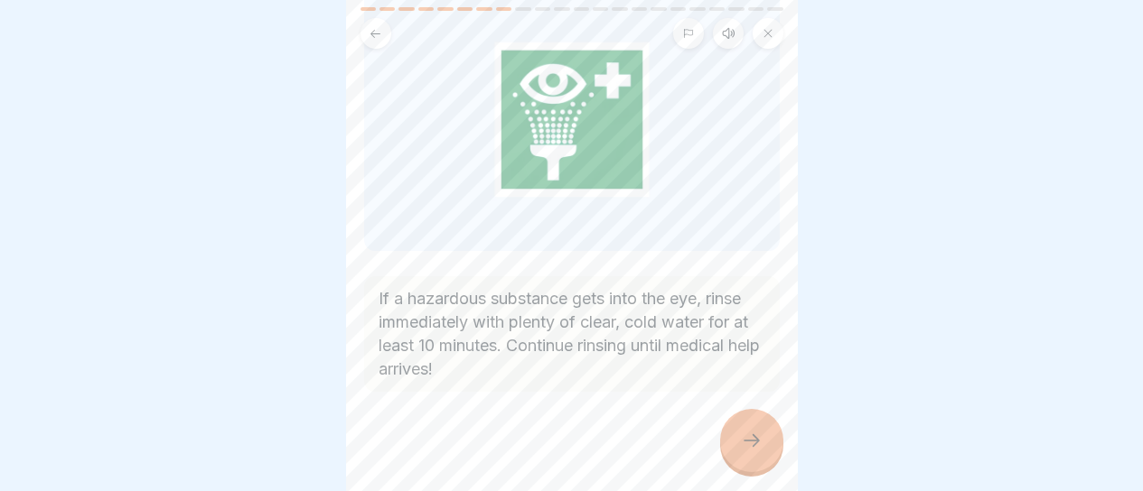
click at [731, 435] on div at bounding box center [751, 440] width 63 height 63
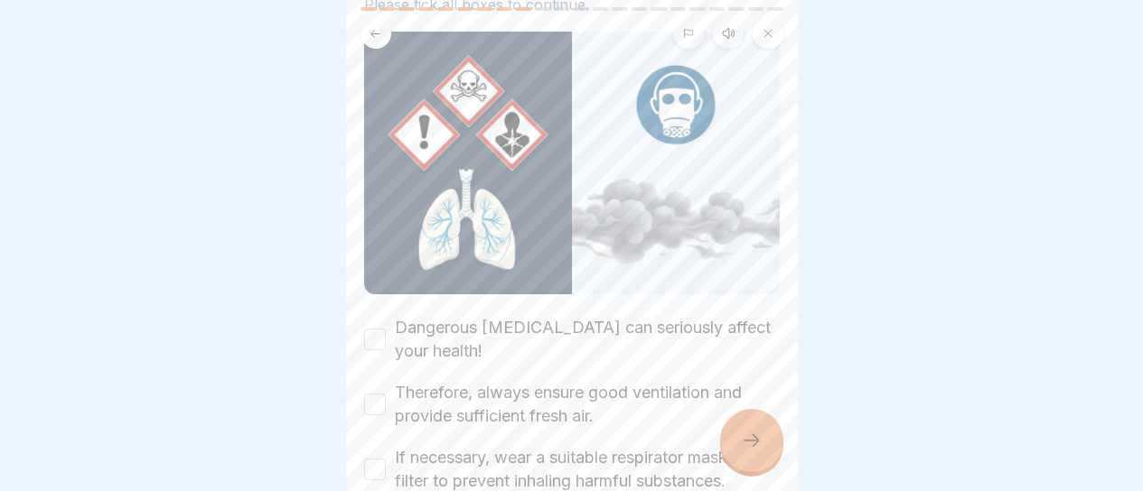
scroll to position [181, 0]
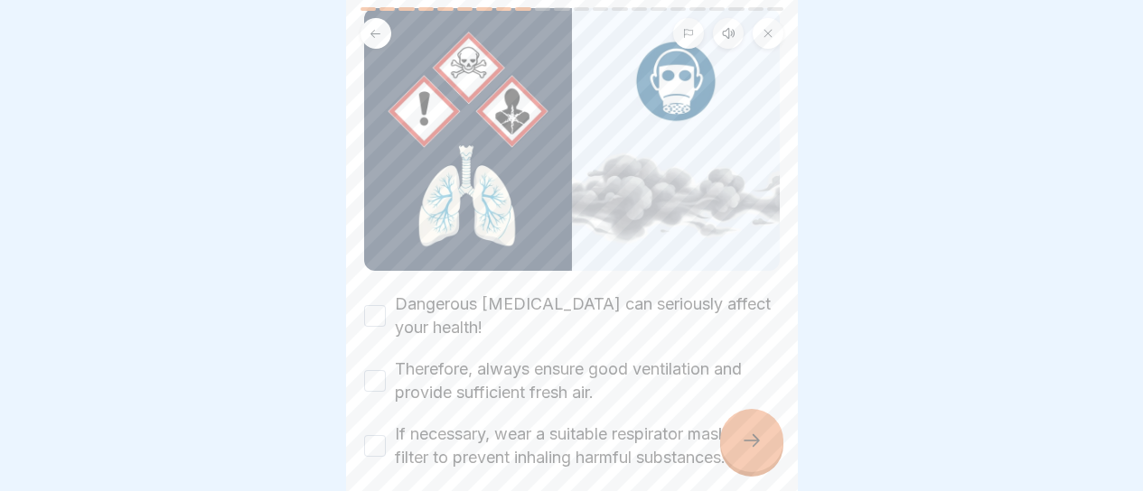
click at [660, 293] on label "Dangerous [MEDICAL_DATA] can seriously affect your health!" at bounding box center [587, 316] width 385 height 47
click at [386, 305] on button "Dangerous [MEDICAL_DATA] can seriously affect your health!" at bounding box center [375, 316] width 22 height 22
click at [652, 358] on label "Therefore, always ensure good ventilation and provide sufficient fresh air." at bounding box center [587, 381] width 385 height 47
click at [386, 370] on button "Therefore, always ensure good ventilation and provide sufficient fresh air." at bounding box center [375, 381] width 22 height 22
click at [637, 423] on label "If necessary, wear a suitable respirator mask with a filter to prevent inhaling…" at bounding box center [587, 446] width 385 height 47
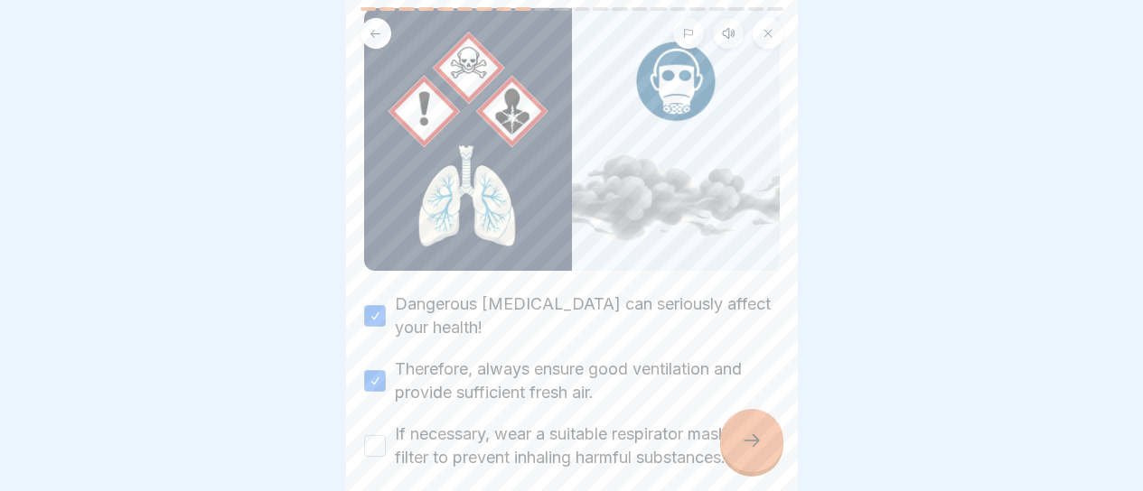
click at [386, 435] on button "If necessary, wear a suitable respirator mask with a filter to prevent inhaling…" at bounding box center [375, 446] width 22 height 22
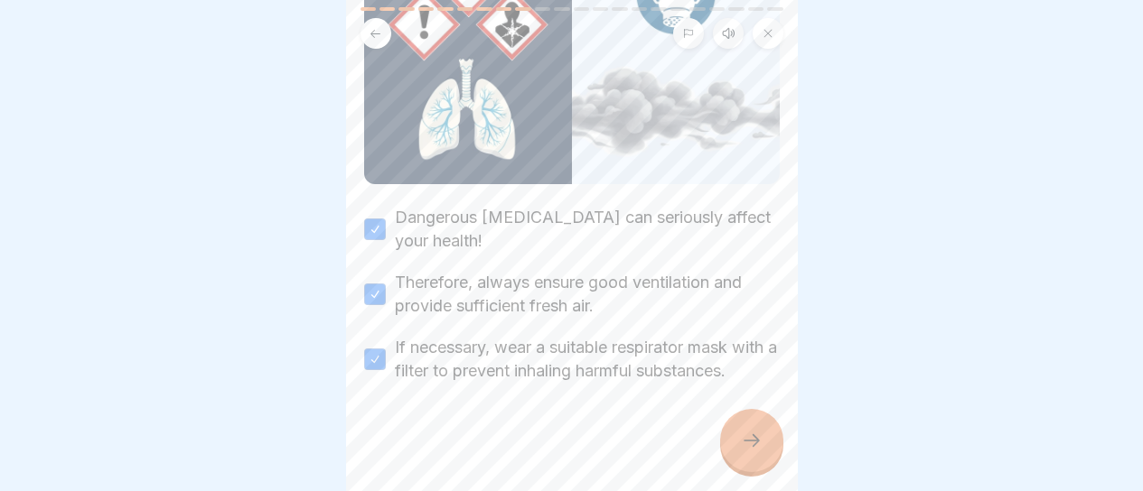
click at [741, 437] on icon at bounding box center [752, 441] width 22 height 22
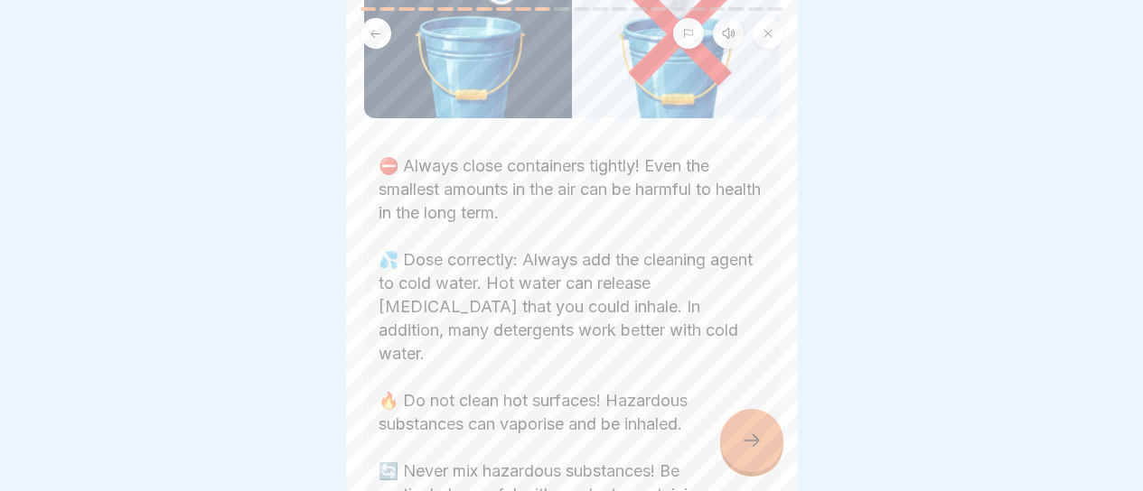
scroll to position [361, 0]
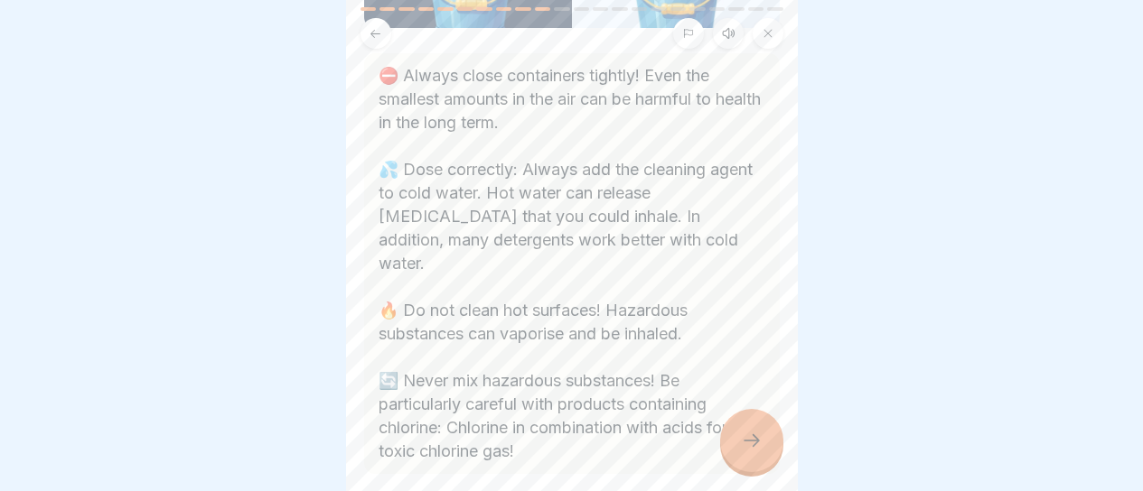
click at [754, 441] on icon at bounding box center [751, 441] width 16 height 13
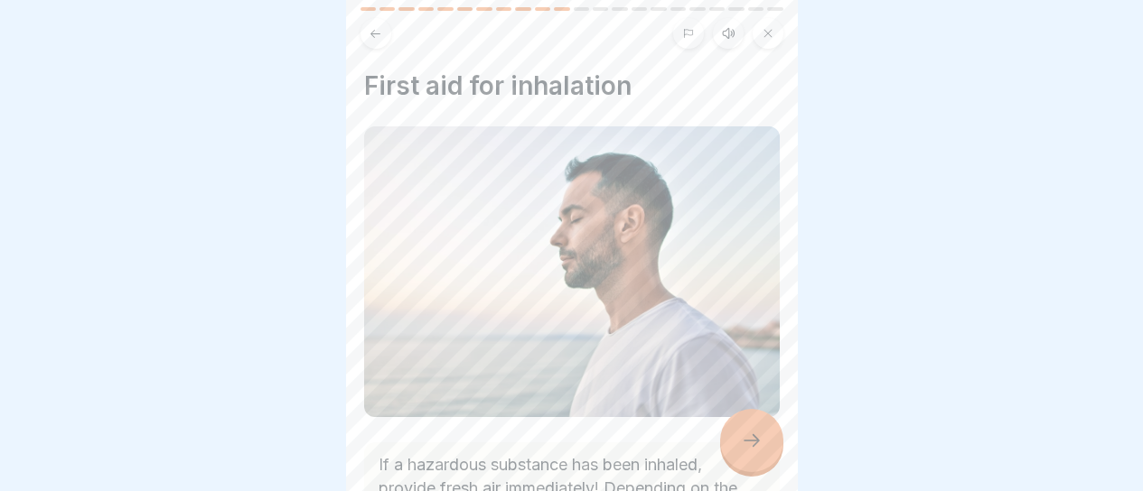
scroll to position [165, 0]
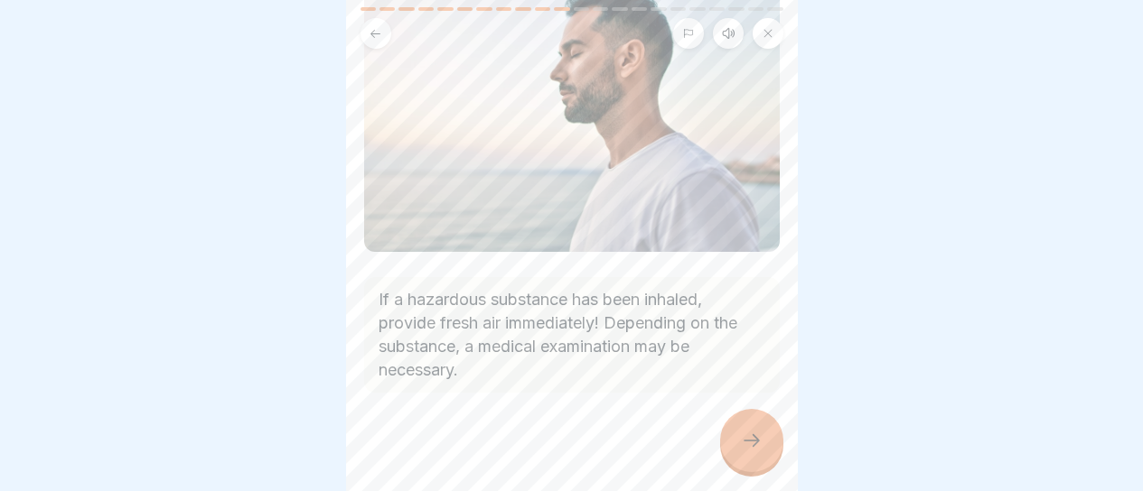
click at [736, 433] on div at bounding box center [751, 440] width 63 height 63
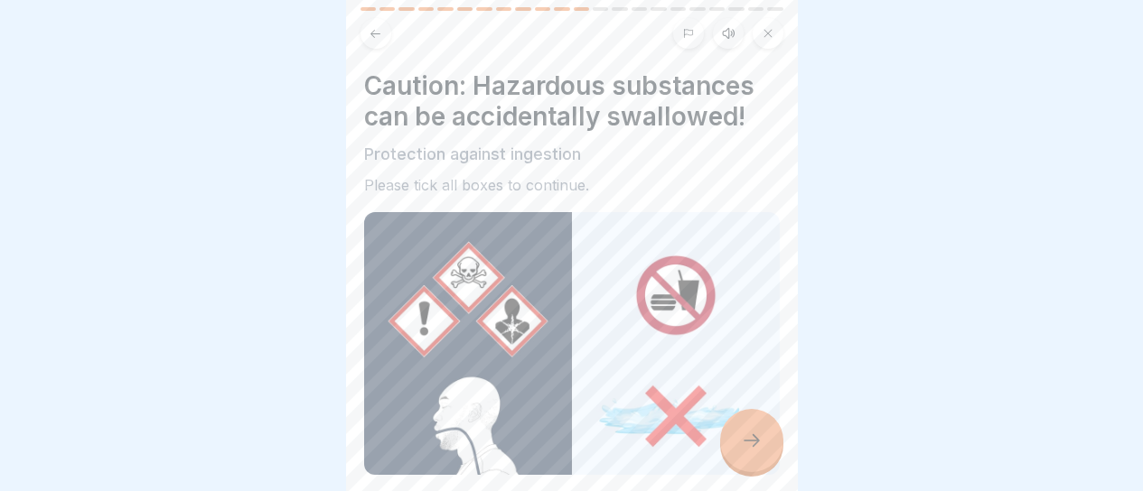
scroll to position [90, 0]
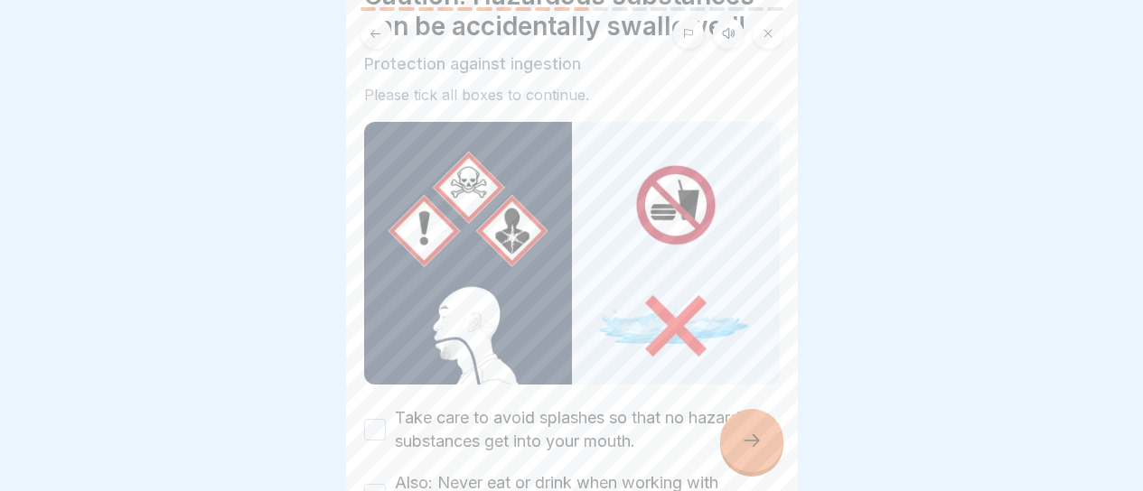
click at [594, 407] on label "Take care to avoid splashes so that no hazardous substances get into your mouth." at bounding box center [587, 430] width 385 height 47
click at [386, 419] on button "Take care to avoid splashes so that no hazardous substances get into your mouth." at bounding box center [375, 430] width 22 height 22
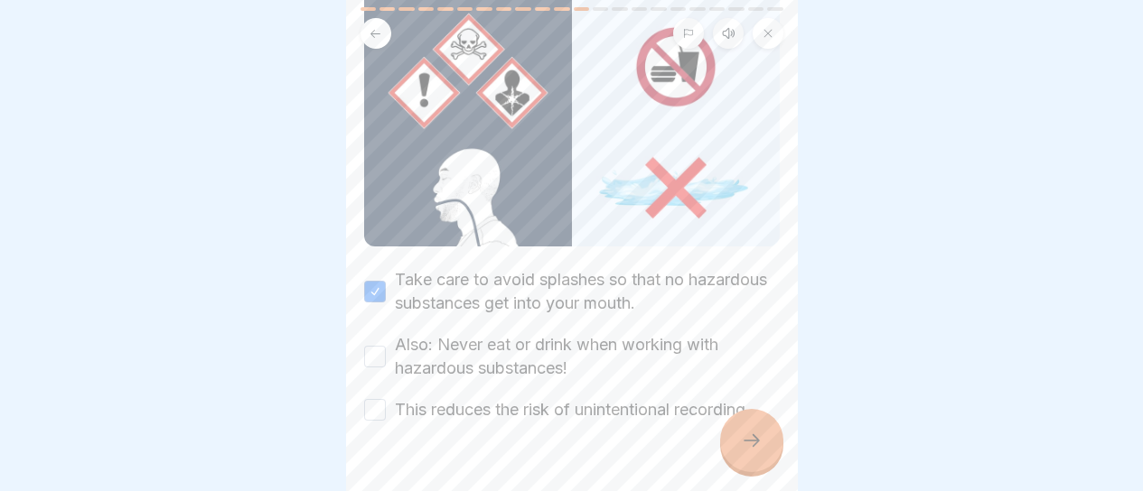
scroll to position [258, 0]
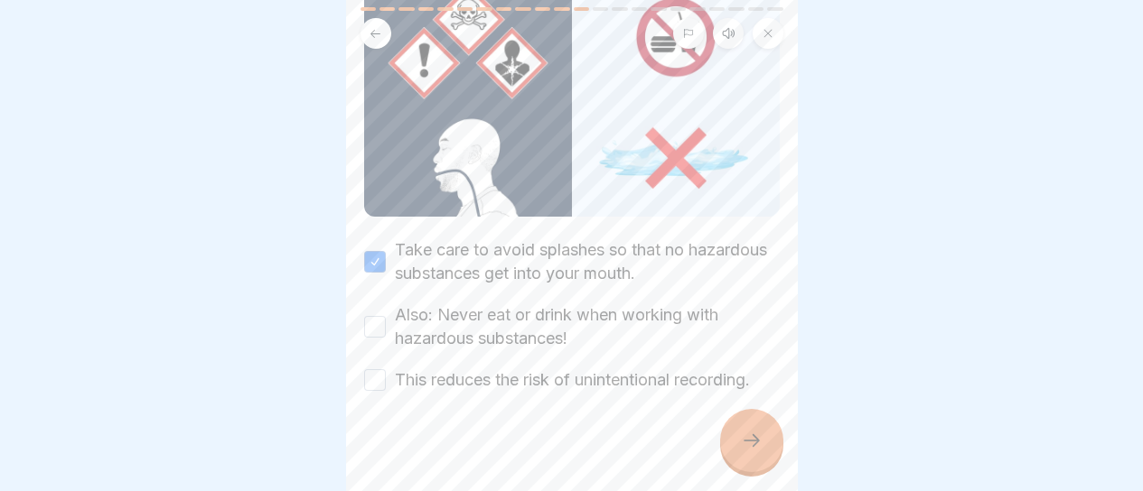
click at [530, 304] on label "Also: Never eat or drink when working with hazardous substances!" at bounding box center [587, 327] width 385 height 47
click at [386, 316] on button "Also: Never eat or drink when working with hazardous substances!" at bounding box center [375, 327] width 22 height 22
click at [616, 369] on label "This reduces the risk of unintentional recording." at bounding box center [572, 380] width 355 height 23
click at [386, 369] on button "This reduces the risk of unintentional recording." at bounding box center [375, 380] width 22 height 22
click at [728, 441] on div at bounding box center [751, 440] width 63 height 63
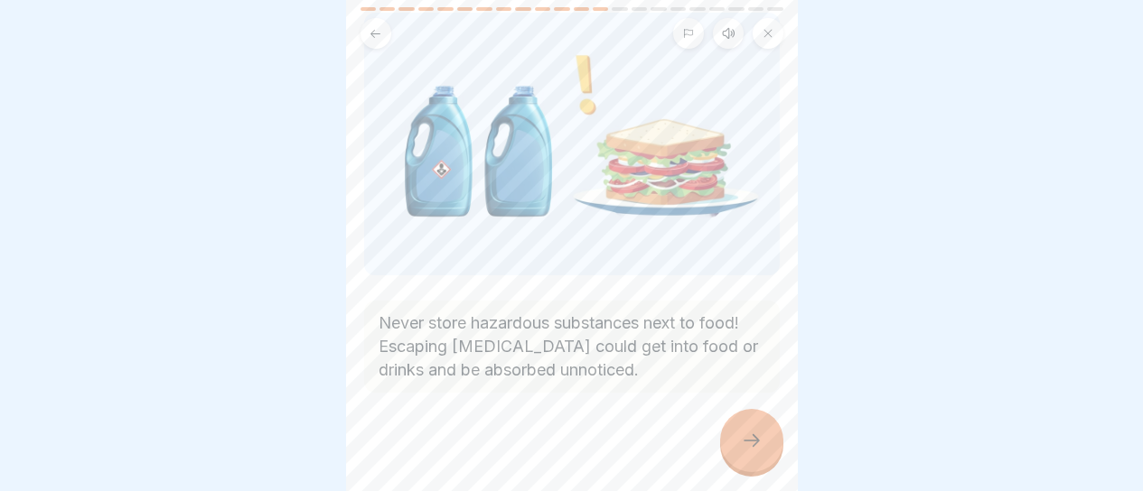
scroll to position [115, 0]
click at [728, 442] on div at bounding box center [751, 440] width 63 height 63
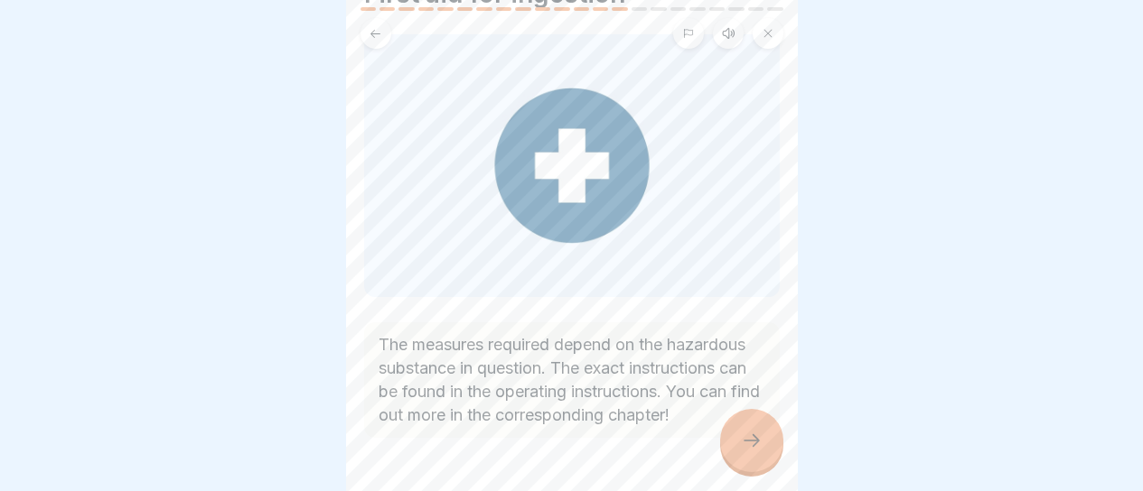
scroll to position [162, 0]
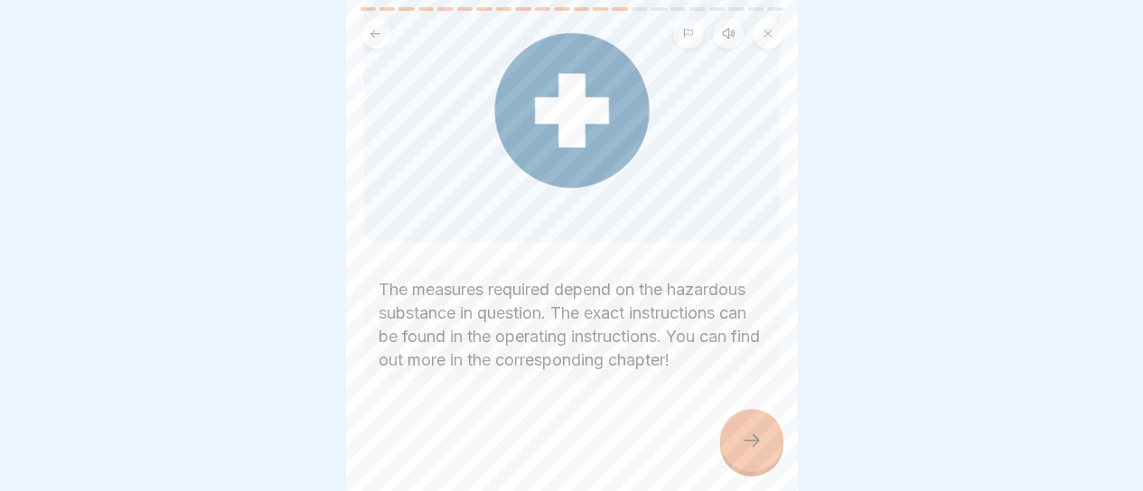
click at [752, 437] on icon at bounding box center [752, 441] width 22 height 22
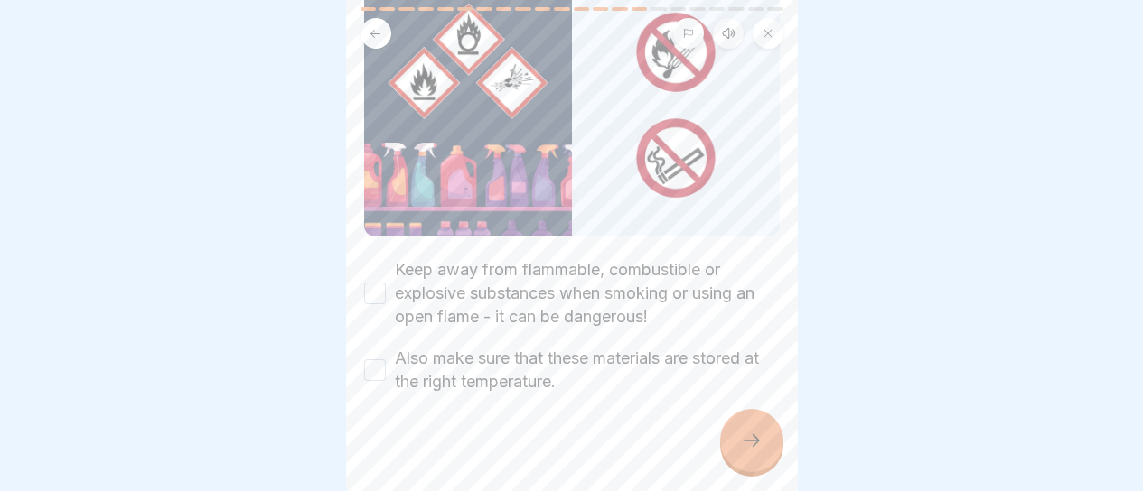
scroll to position [240, 0]
click at [603, 274] on label "Keep away from flammable, combustible or explosive substances when smoking or u…" at bounding box center [587, 292] width 385 height 70
click at [386, 281] on button "Keep away from flammable, combustible or explosive substances when smoking or u…" at bounding box center [375, 292] width 22 height 22
click at [603, 345] on label "Also make sure that these materials are stored at the right temperature." at bounding box center [587, 368] width 385 height 47
click at [386, 358] on button "Also make sure that these materials are stored at the right temperature." at bounding box center [375, 369] width 22 height 22
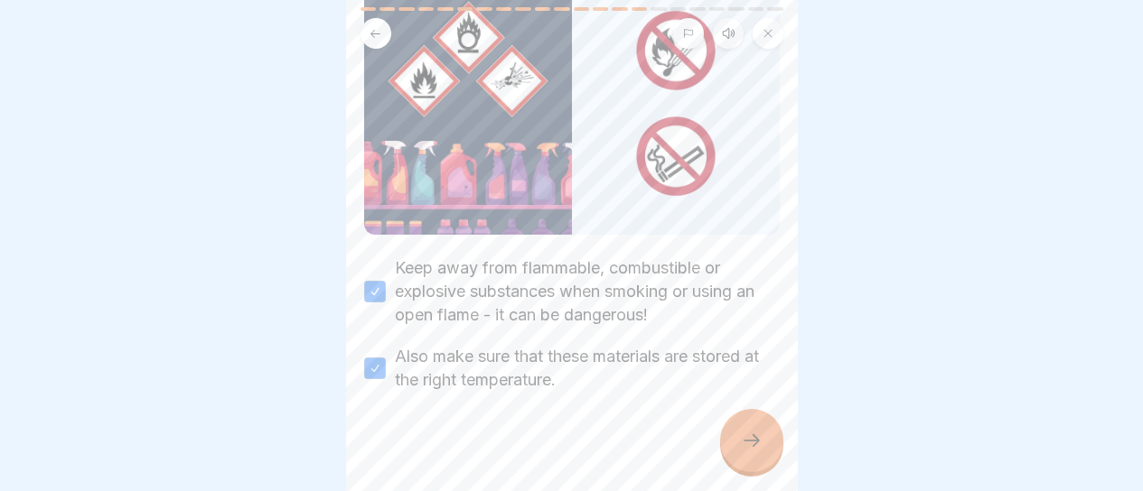
click at [744, 440] on icon at bounding box center [752, 441] width 22 height 22
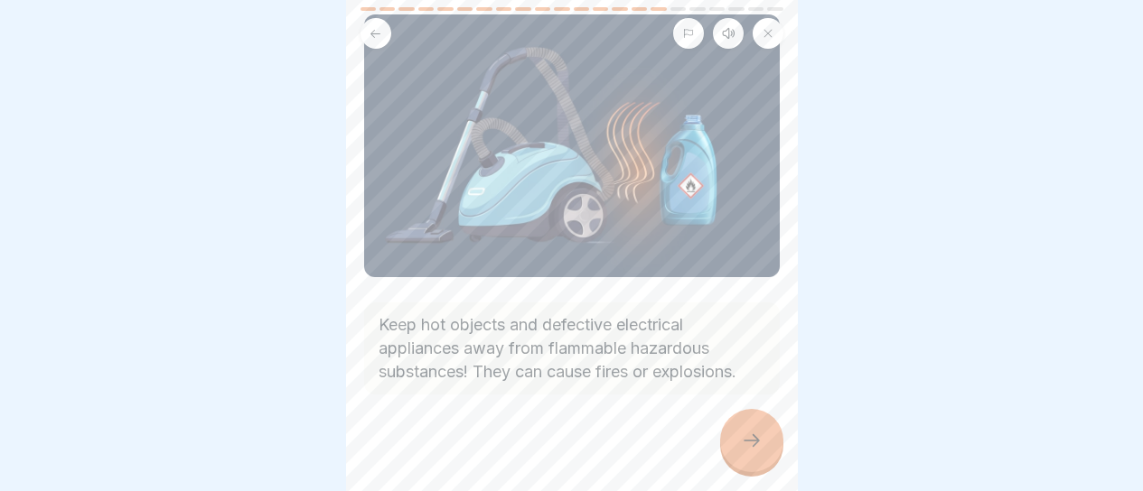
scroll to position [115, 0]
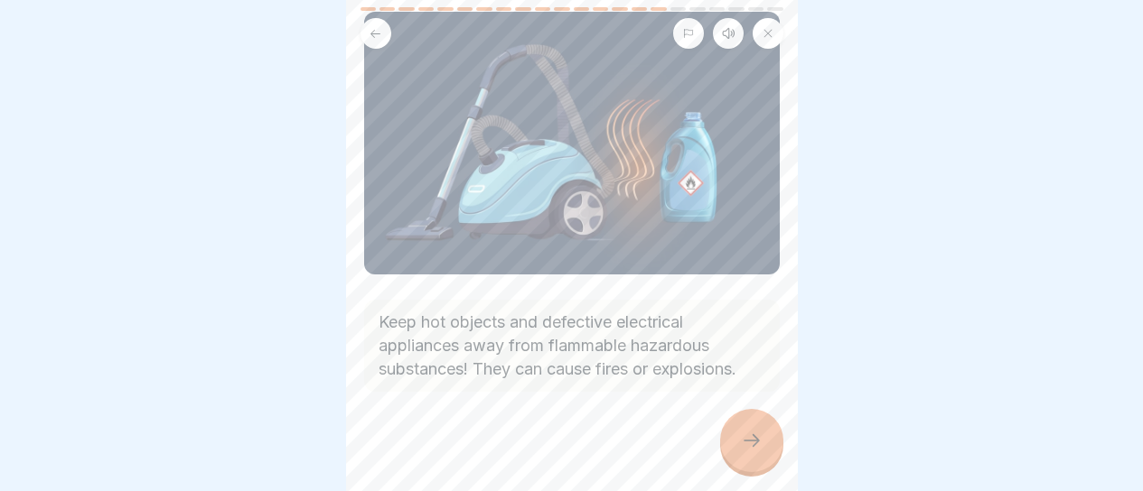
click at [747, 428] on div at bounding box center [751, 440] width 63 height 63
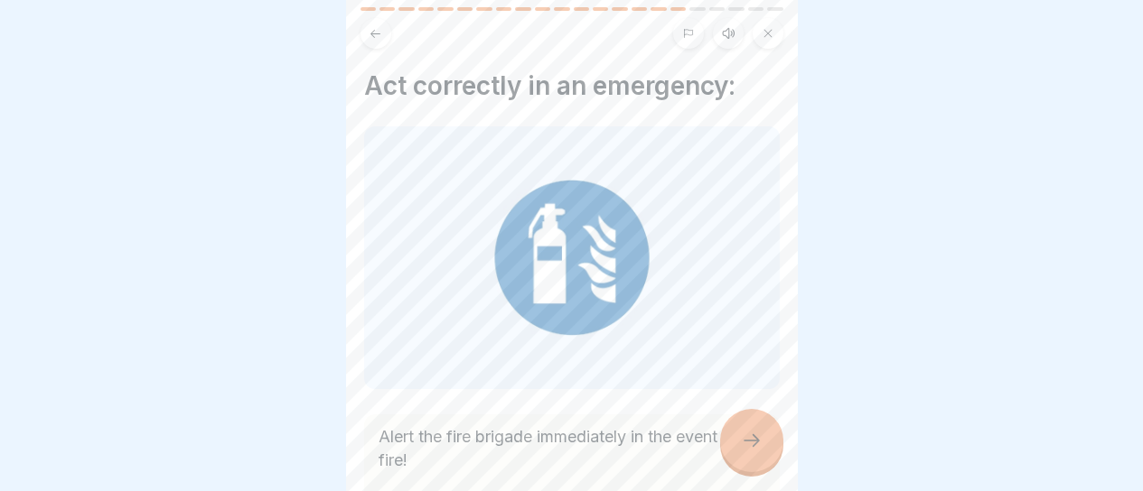
scroll to position [185, 0]
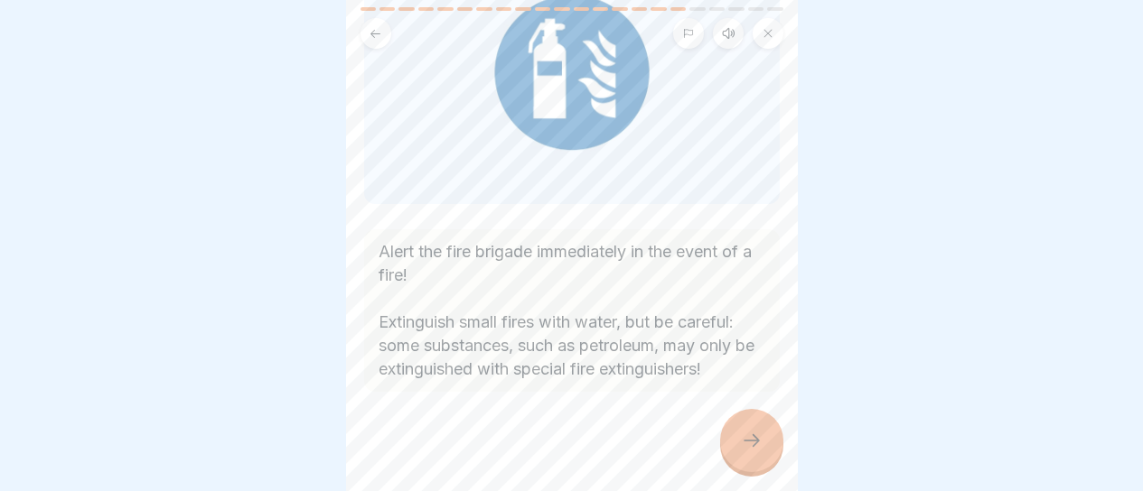
click at [755, 428] on div at bounding box center [751, 440] width 63 height 63
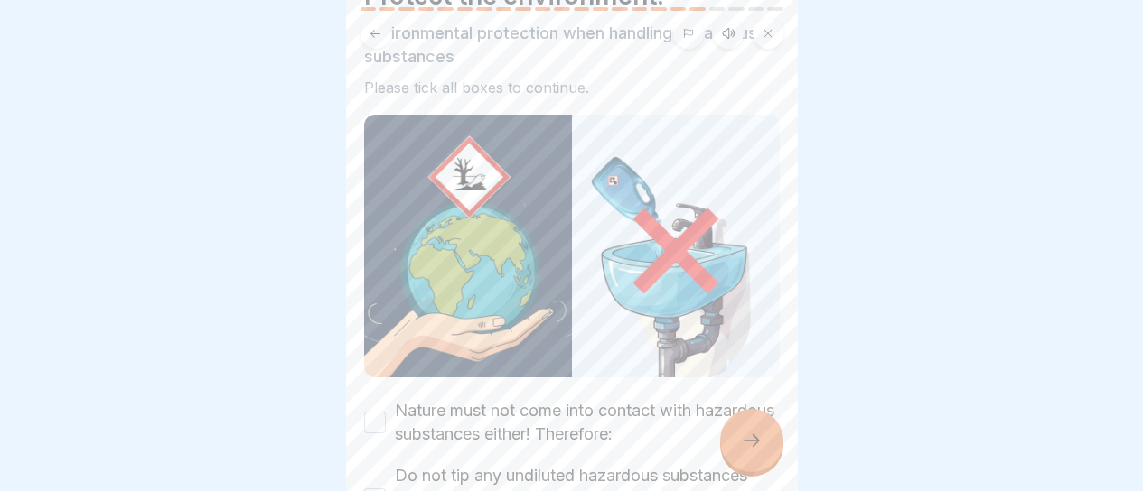
scroll to position [271, 0]
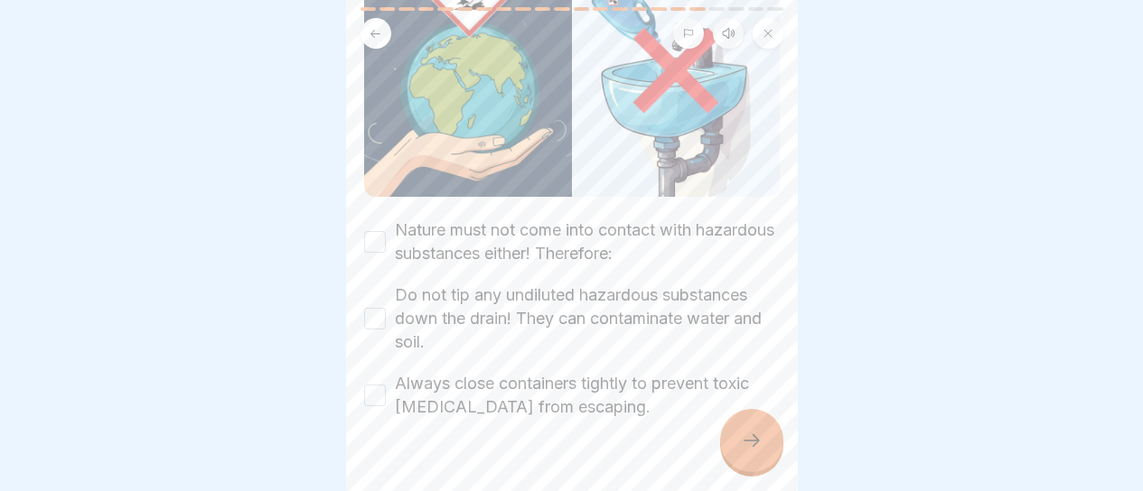
click at [556, 219] on label "Nature must not come into contact with hazardous substances either! Therefore:" at bounding box center [587, 242] width 385 height 47
click at [386, 231] on button "Nature must not come into contact with hazardous substances either! Therefore:" at bounding box center [375, 242] width 22 height 22
click at [535, 289] on label "Do not tip any undiluted hazardous substances down the drain! They can contamin…" at bounding box center [587, 319] width 385 height 70
click at [386, 308] on button "Do not tip any undiluted hazardous substances down the drain! They can contamin…" at bounding box center [375, 319] width 22 height 22
click at [522, 372] on label "Always close containers tightly to prevent toxic [MEDICAL_DATA] from escaping." at bounding box center [587, 395] width 385 height 47
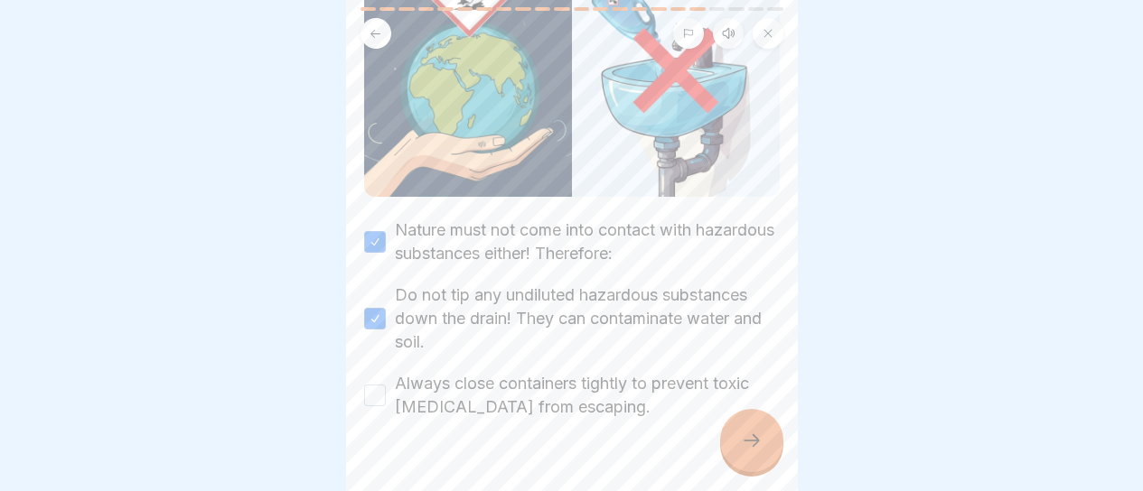
click at [386, 385] on button "Always close containers tightly to prevent toxic [MEDICAL_DATA] from escaping." at bounding box center [375, 396] width 22 height 22
click at [761, 448] on icon at bounding box center [752, 441] width 22 height 22
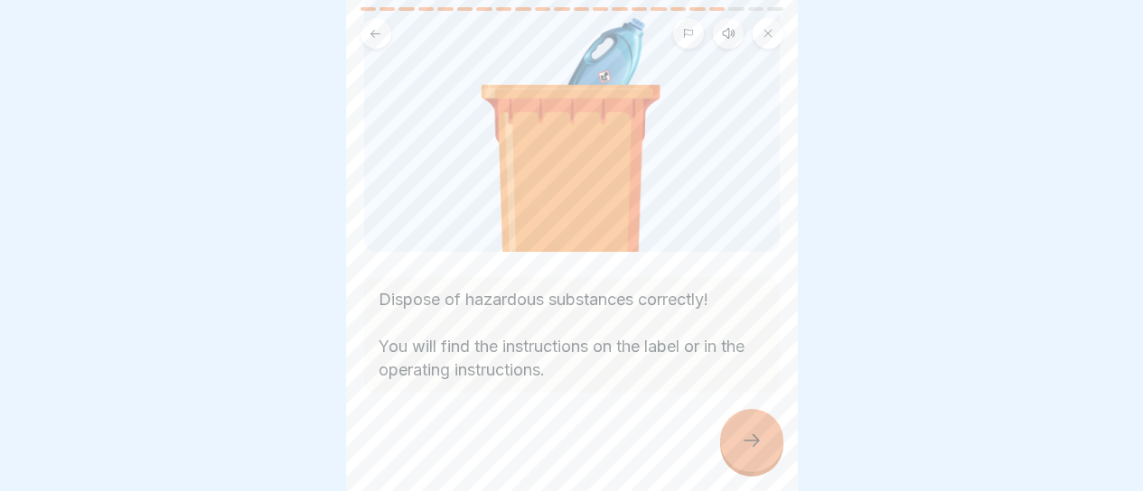
scroll to position [138, 0]
click at [739, 423] on div at bounding box center [751, 440] width 63 height 63
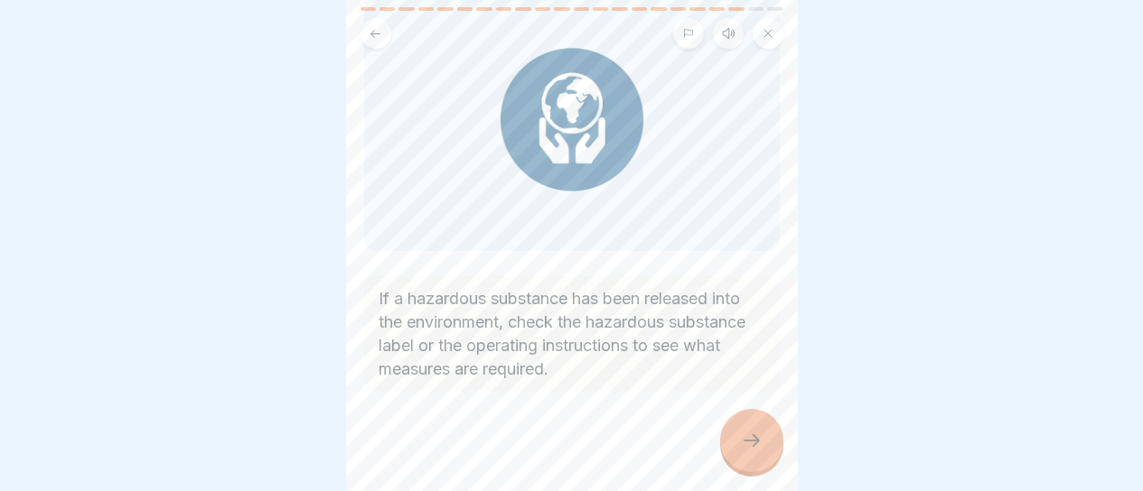
click at [762, 429] on div at bounding box center [751, 440] width 63 height 63
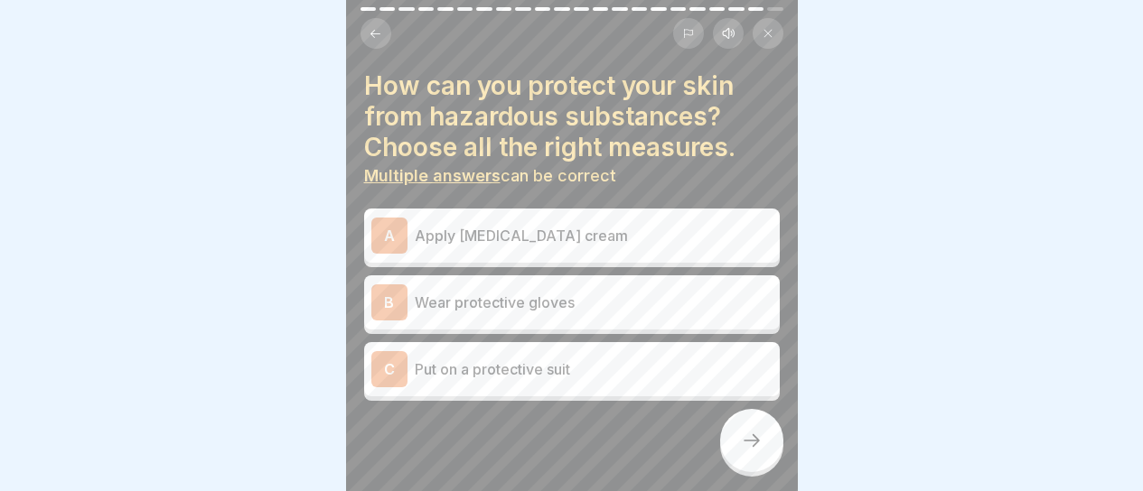
click at [585, 292] on p "Wear protective gloves" at bounding box center [594, 303] width 358 height 22
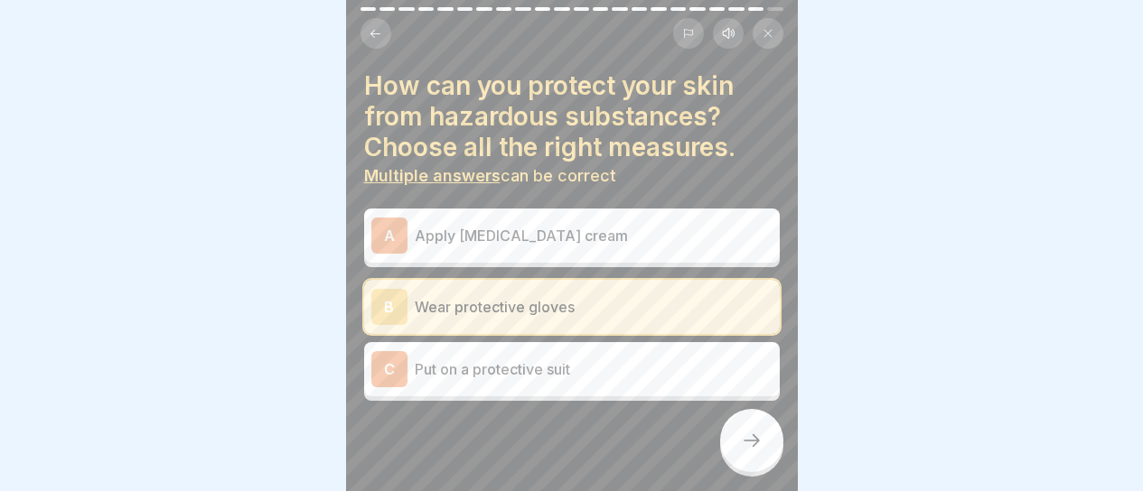
click at [580, 359] on p "Put on a protective suit" at bounding box center [594, 370] width 358 height 22
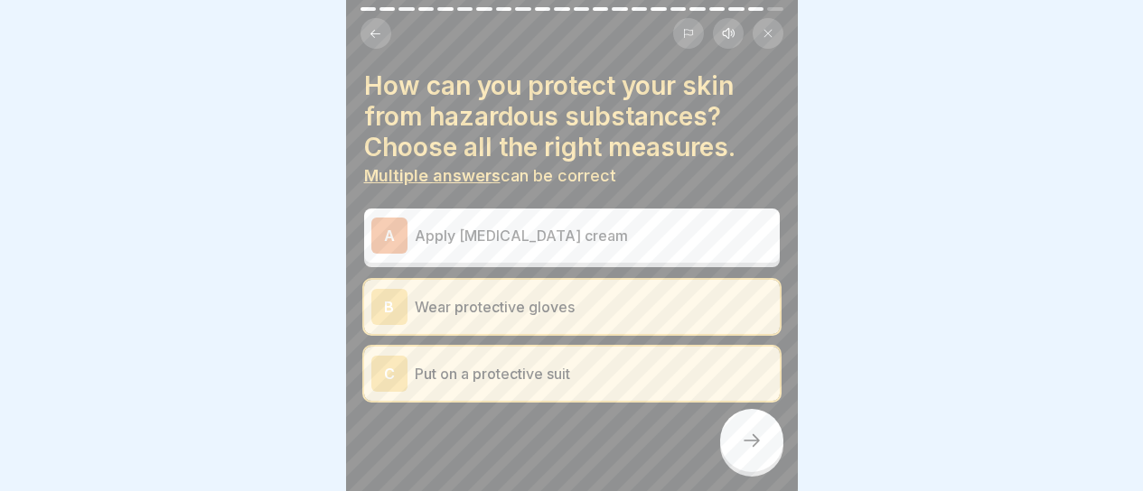
click at [760, 436] on icon at bounding box center [752, 441] width 22 height 22
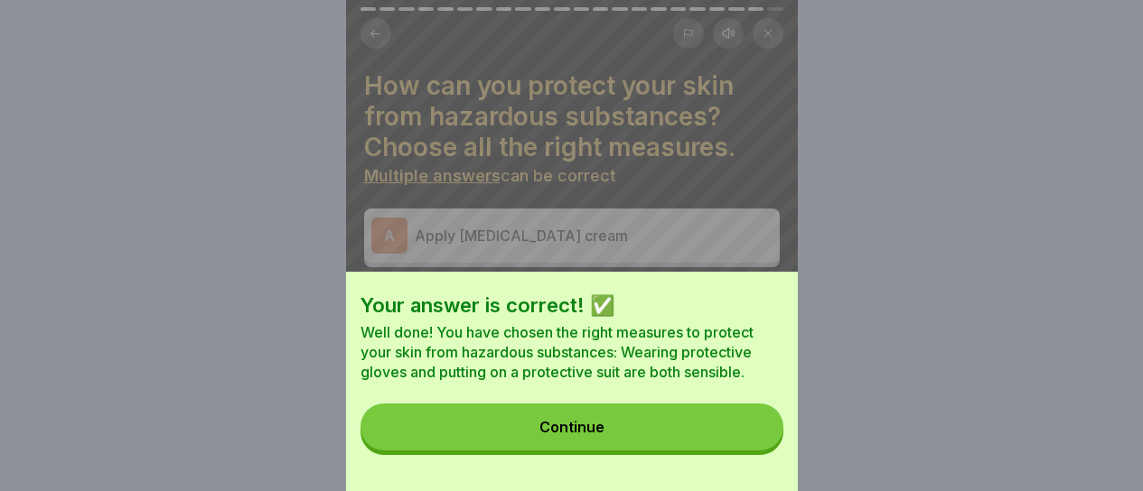
click at [738, 438] on button "Continue" at bounding box center [571, 427] width 423 height 47
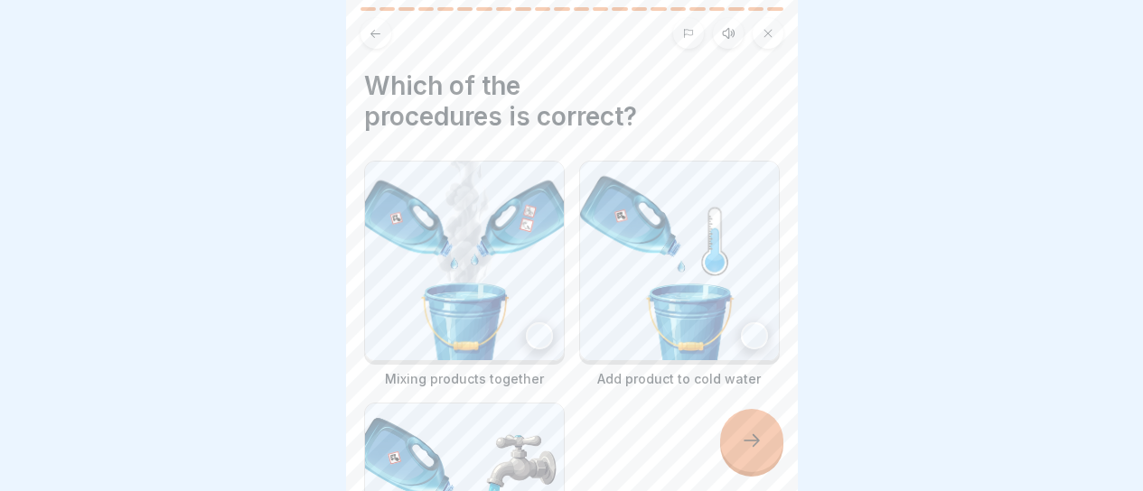
click at [301, 351] on div at bounding box center [571, 245] width 1143 height 491
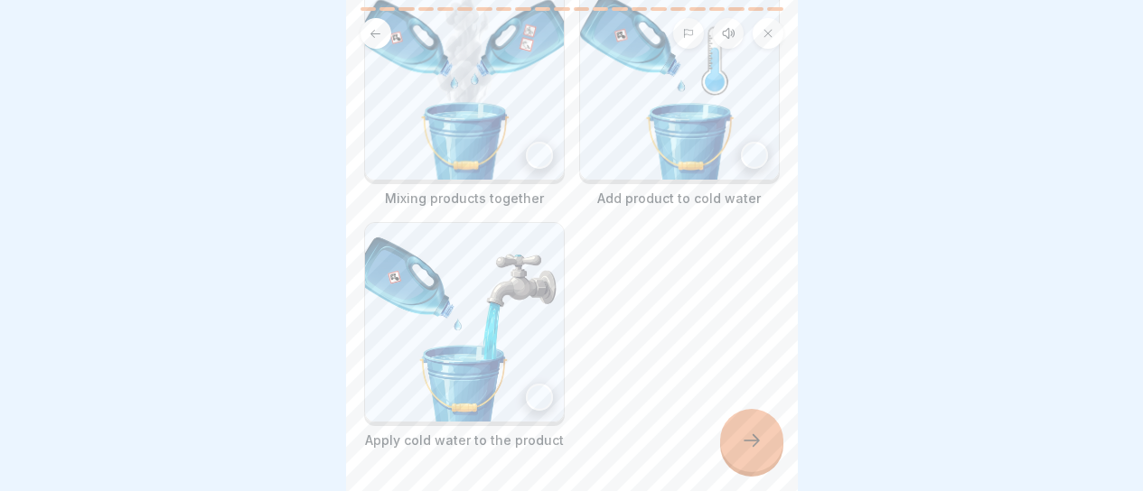
scroll to position [0, 0]
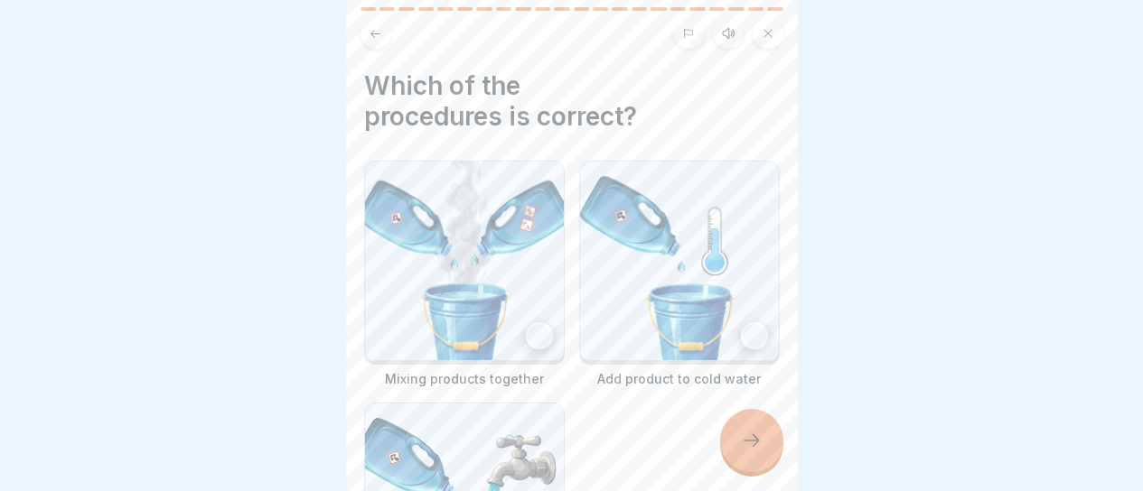
click at [649, 304] on img at bounding box center [679, 261] width 199 height 199
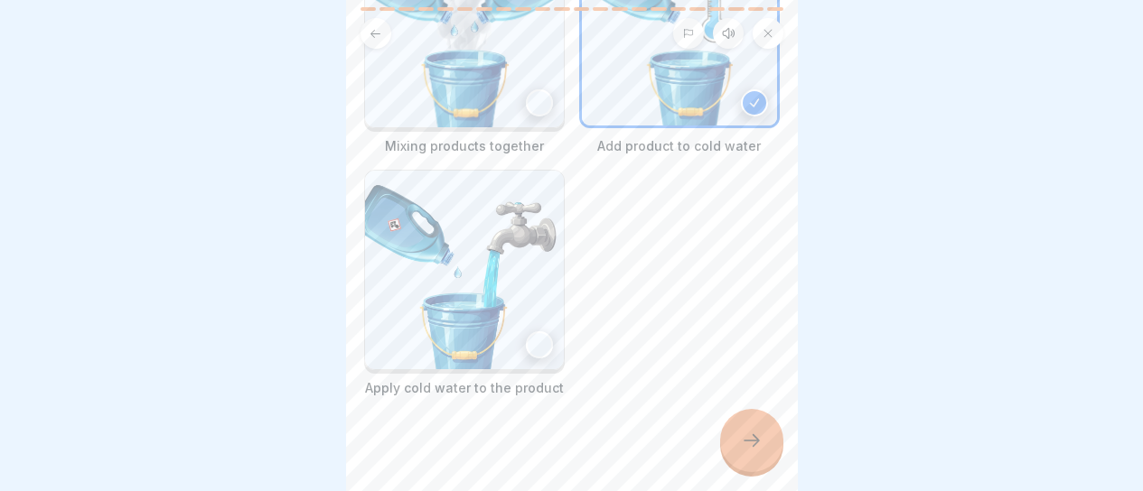
scroll to position [234, 0]
click at [734, 429] on div at bounding box center [751, 440] width 63 height 63
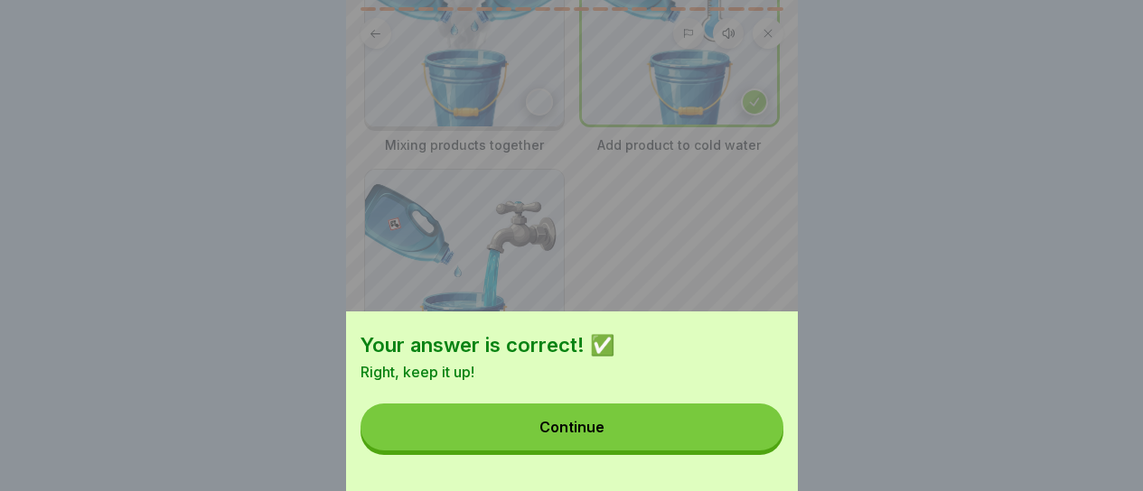
click at [658, 444] on button "Continue" at bounding box center [571, 427] width 423 height 47
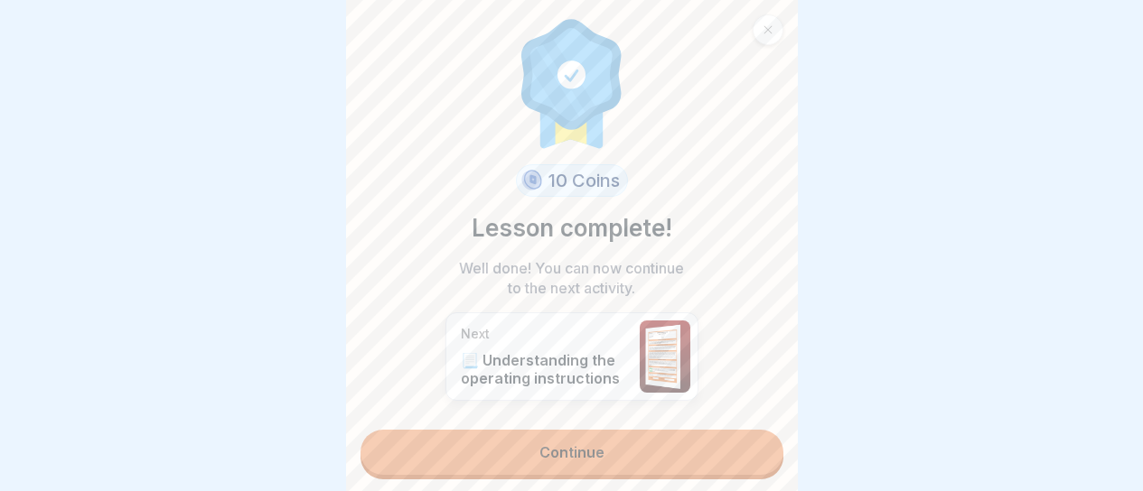
scroll to position [3, 0]
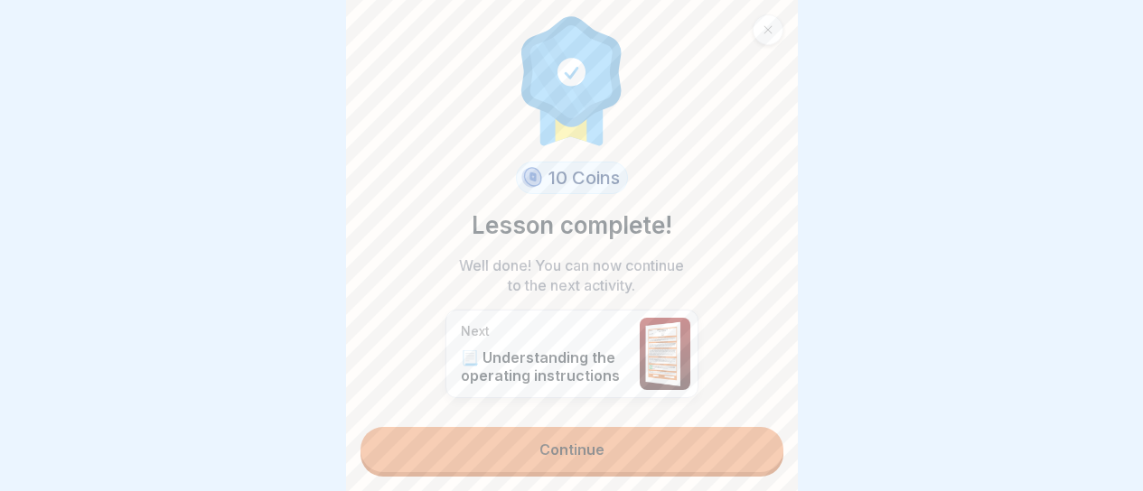
click at [646, 435] on link "Continue" at bounding box center [571, 449] width 423 height 45
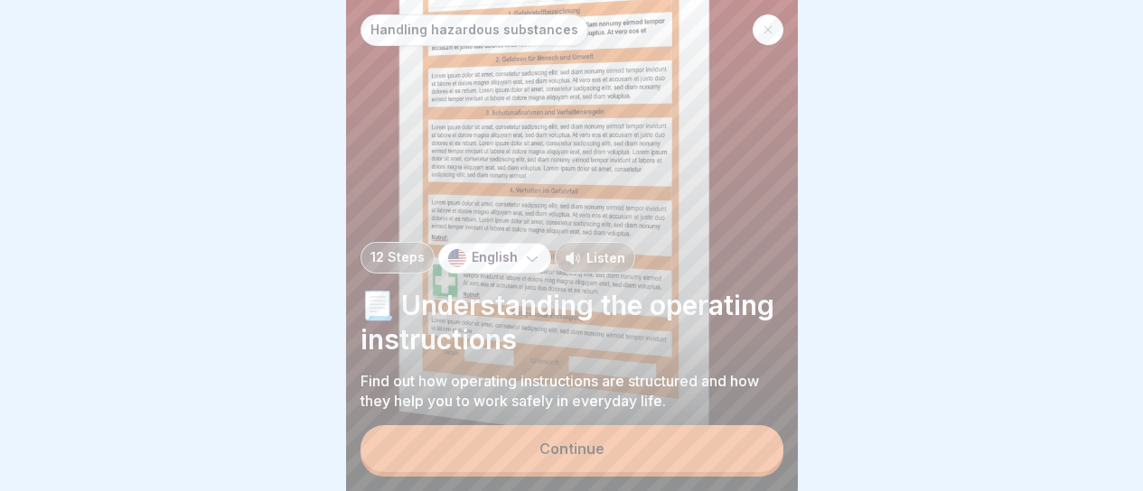
click at [639, 435] on button "Continue" at bounding box center [571, 449] width 423 height 47
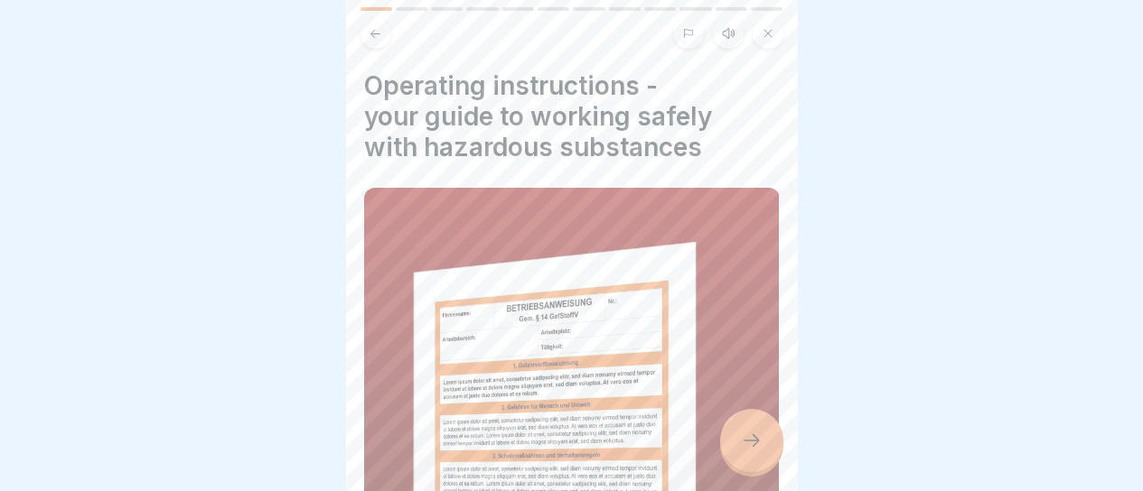
scroll to position [266, 0]
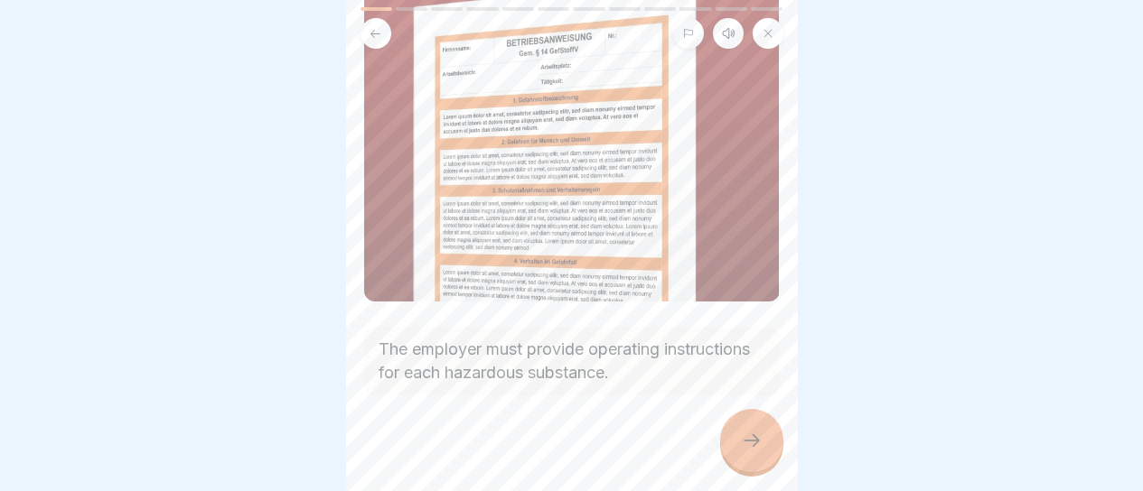
click at [730, 426] on div at bounding box center [751, 440] width 63 height 63
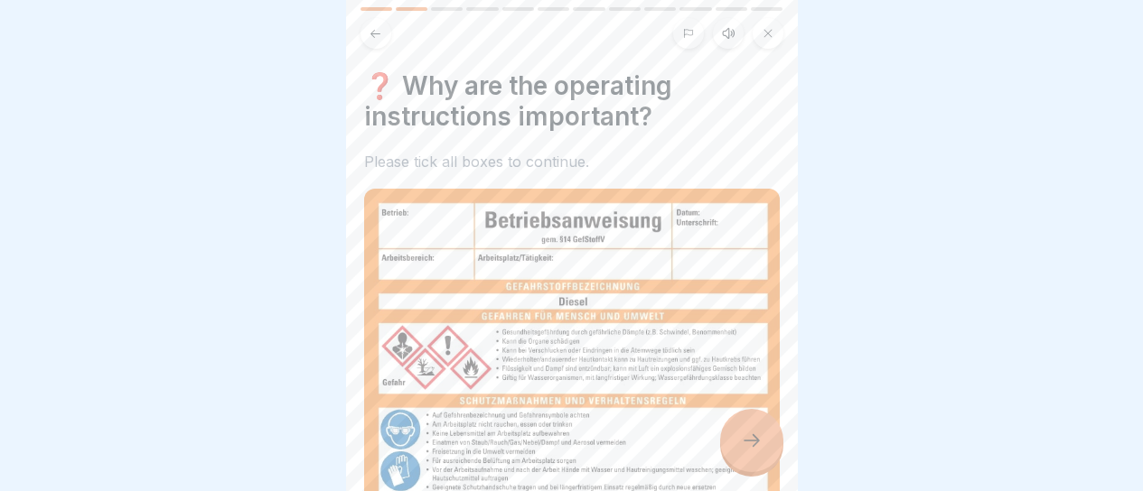
click at [735, 427] on div at bounding box center [751, 440] width 63 height 63
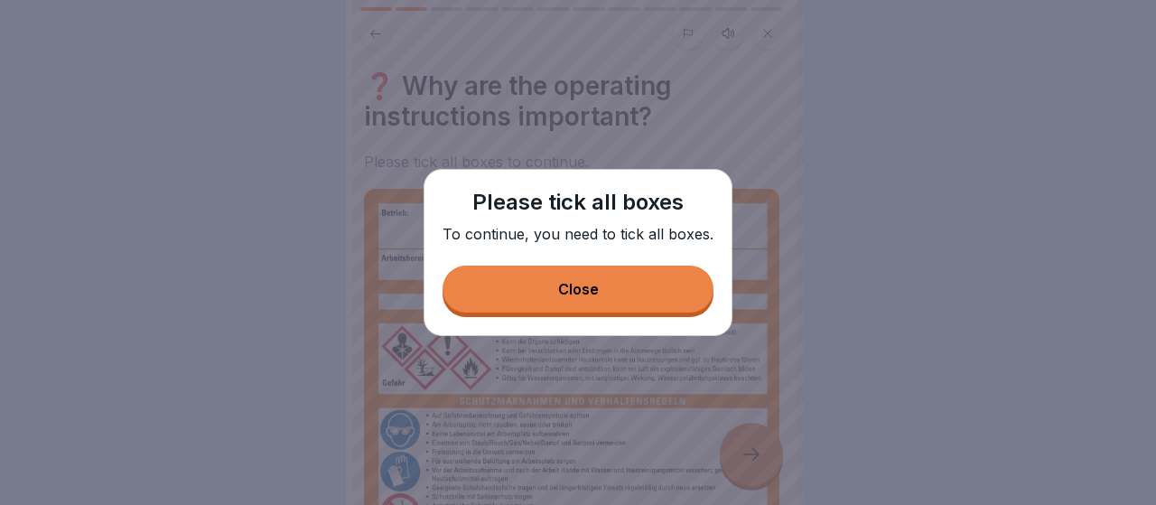
click at [671, 305] on button "Close" at bounding box center [578, 289] width 271 height 47
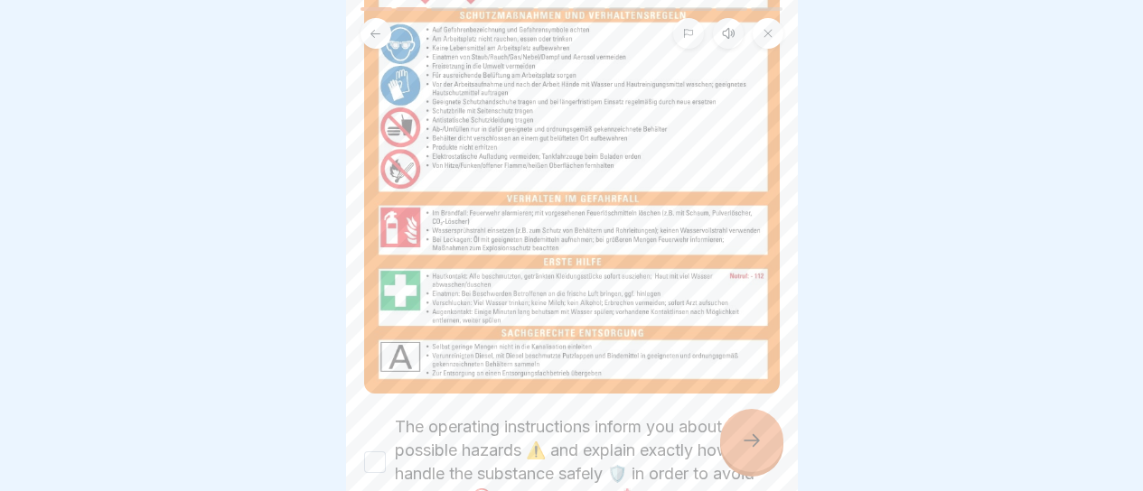
scroll to position [493, 0]
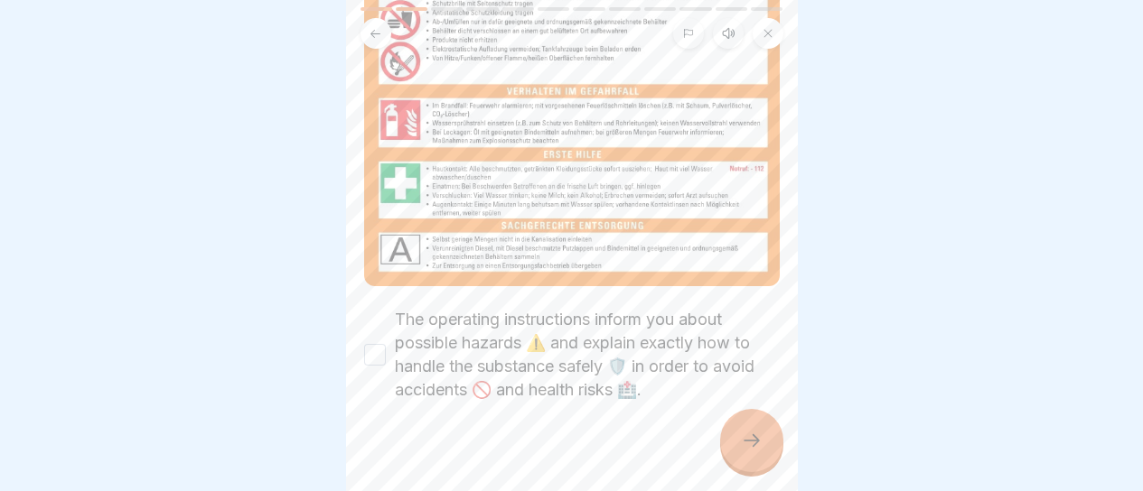
click at [476, 333] on label "The operating instructions inform you about possible hazards ⚠️ and explain exa…" at bounding box center [587, 355] width 385 height 94
click at [386, 344] on button "The operating instructions inform you about possible hazards ⚠️ and explain exa…" at bounding box center [375, 355] width 22 height 22
click at [747, 449] on icon at bounding box center [752, 441] width 22 height 22
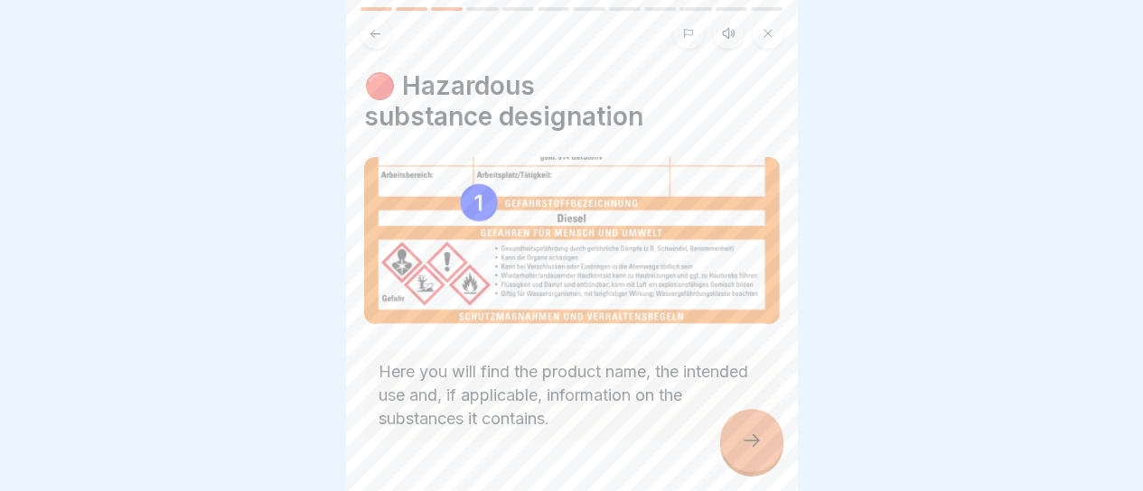
scroll to position [14, 0]
click at [747, 435] on icon at bounding box center [752, 441] width 22 height 22
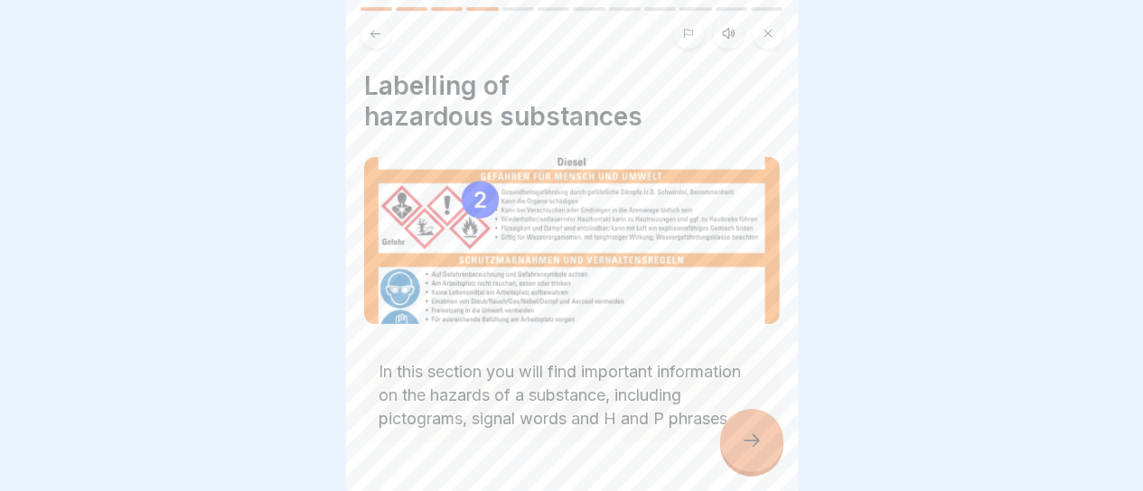
click at [747, 435] on icon at bounding box center [752, 441] width 22 height 22
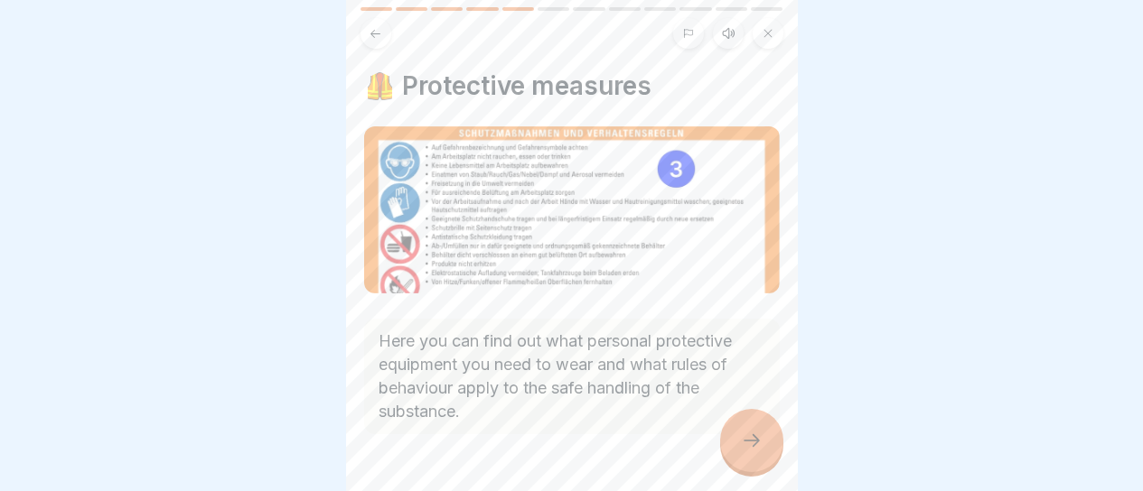
click at [754, 440] on icon at bounding box center [752, 441] width 22 height 22
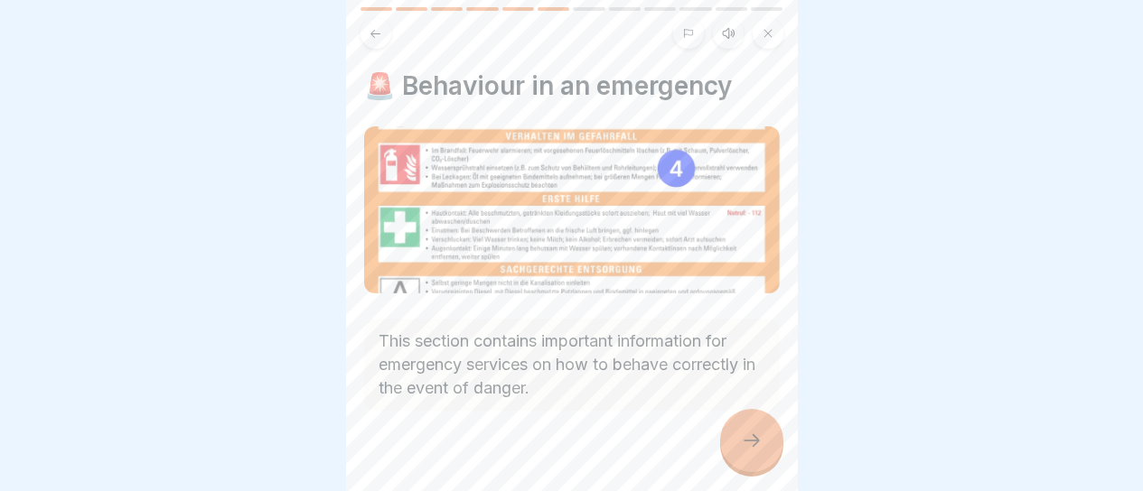
click at [754, 440] on icon at bounding box center [751, 441] width 16 height 13
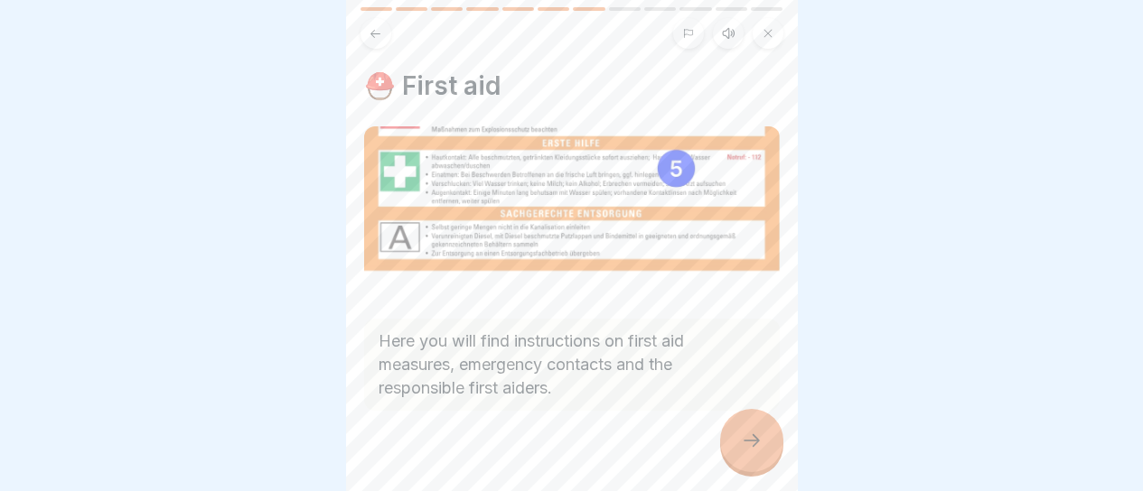
click at [754, 439] on icon at bounding box center [752, 441] width 22 height 22
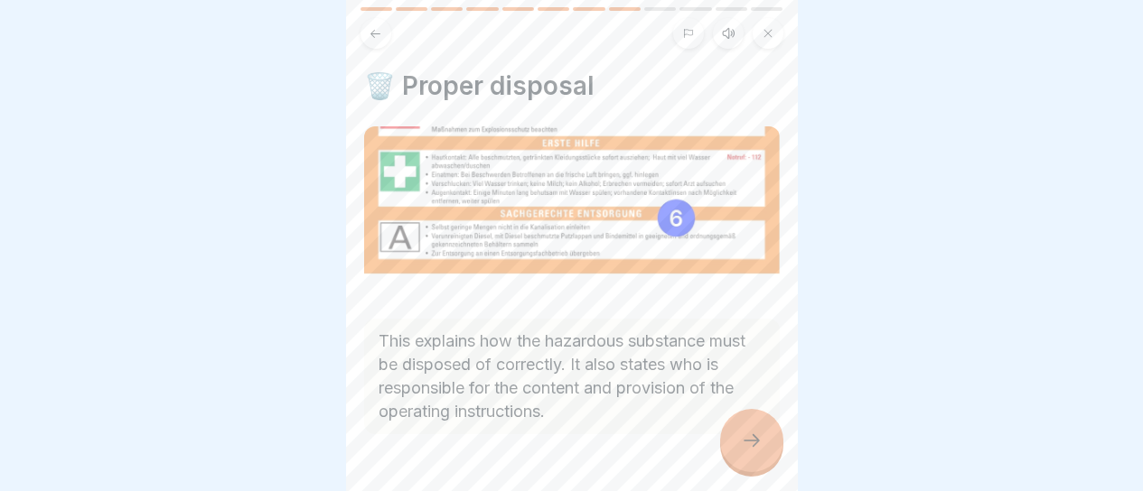
click at [754, 439] on icon at bounding box center [752, 441] width 22 height 22
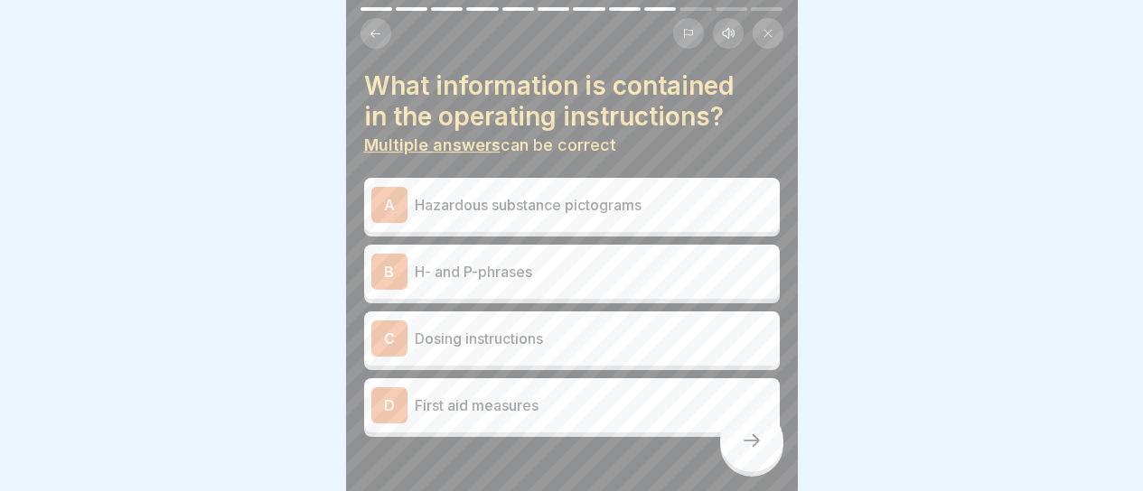
click at [646, 261] on p "H- and P-phrases" at bounding box center [594, 272] width 358 height 22
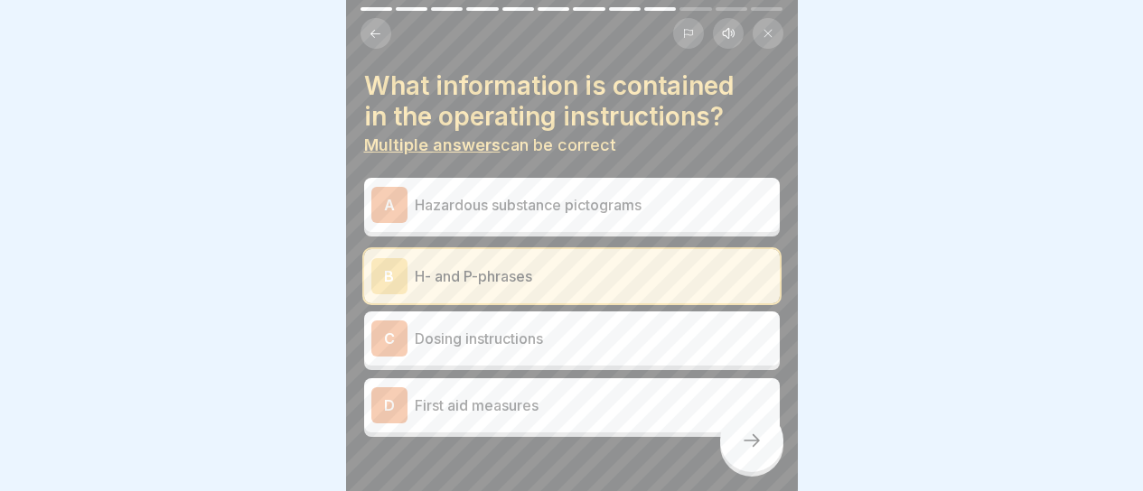
click at [684, 203] on div "A Hazardous substance pictograms" at bounding box center [571, 205] width 401 height 36
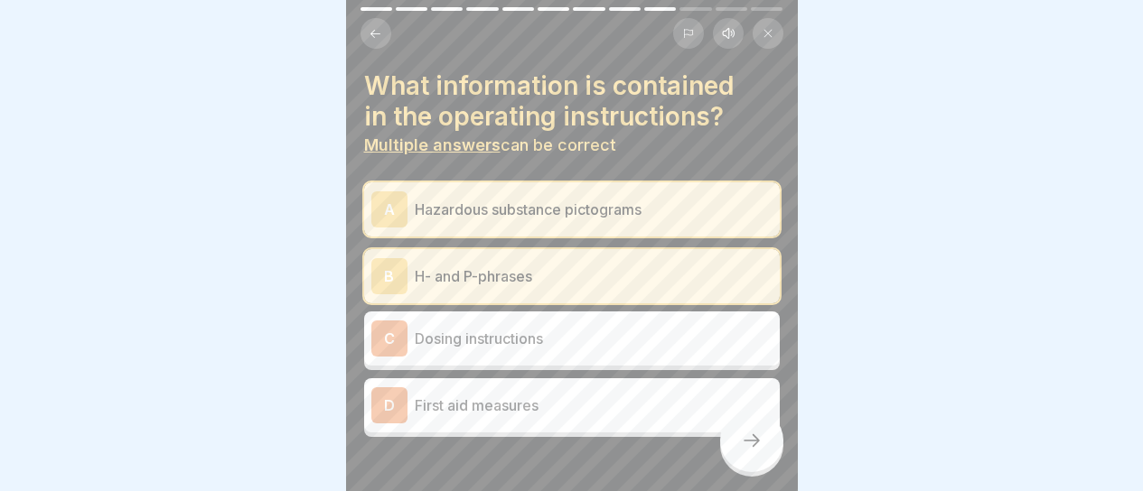
click at [672, 328] on p "Dosing instructions" at bounding box center [594, 339] width 358 height 22
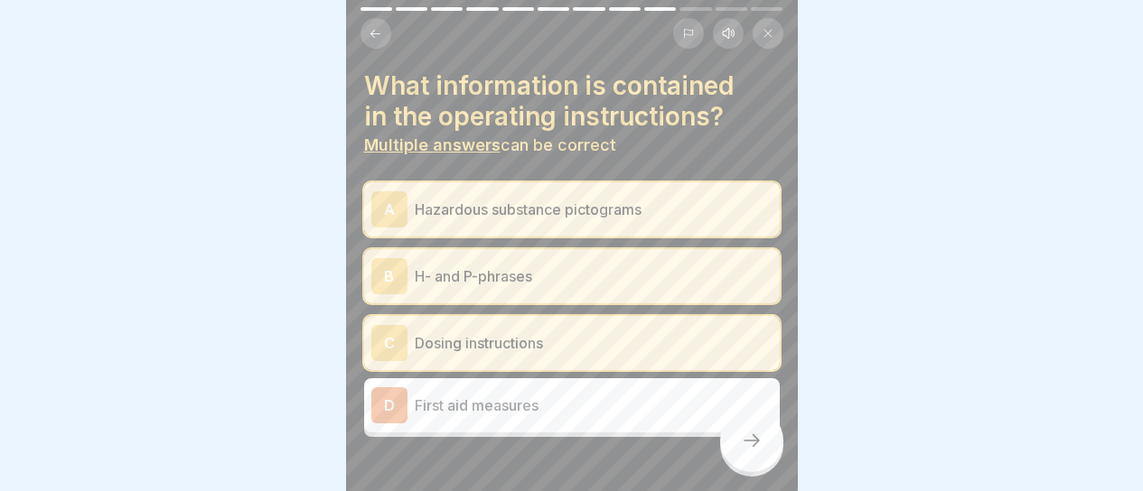
click at [653, 395] on p "First aid measures" at bounding box center [594, 406] width 358 height 22
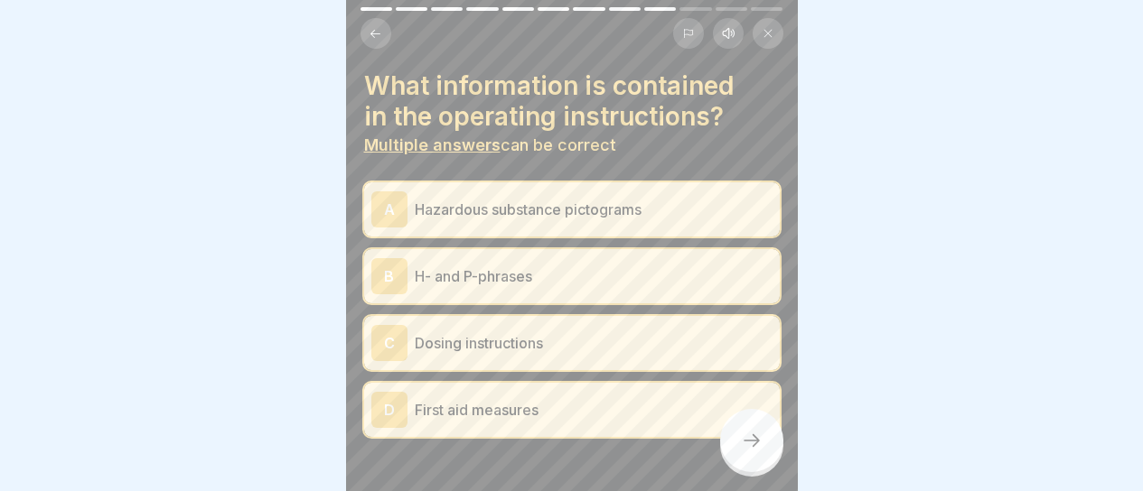
click at [726, 439] on div at bounding box center [751, 440] width 63 height 63
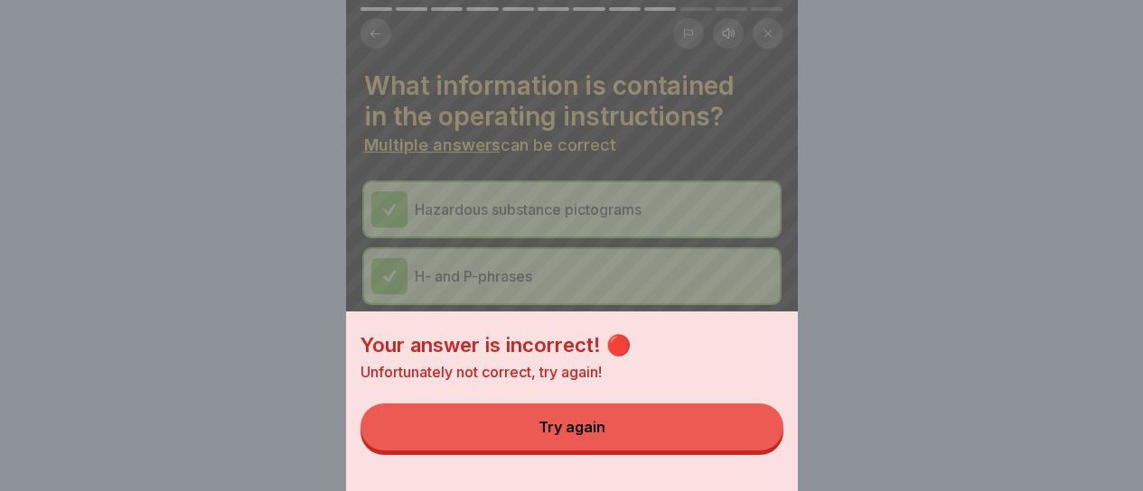
click at [725, 436] on button "Try again" at bounding box center [571, 427] width 423 height 47
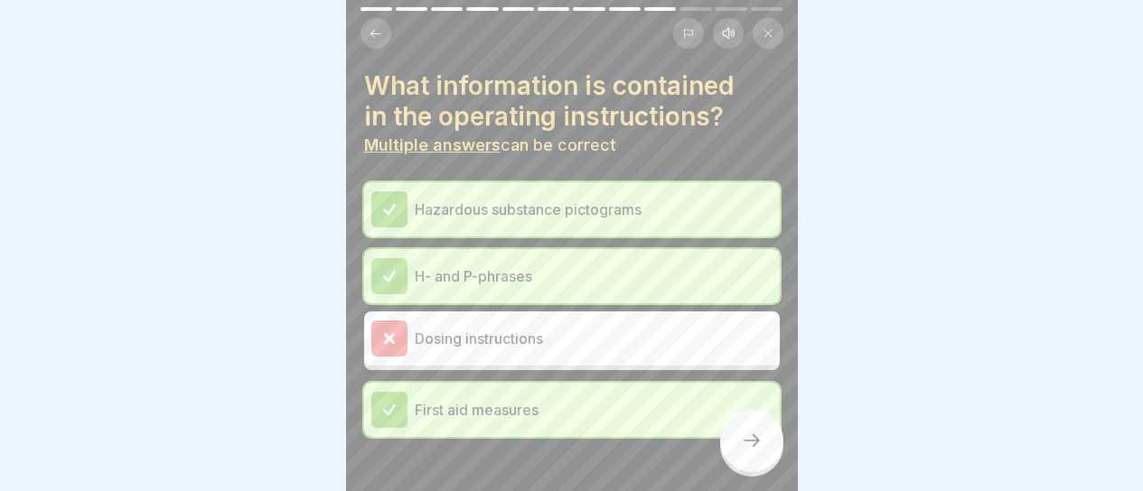
click at [741, 427] on div at bounding box center [751, 440] width 63 height 63
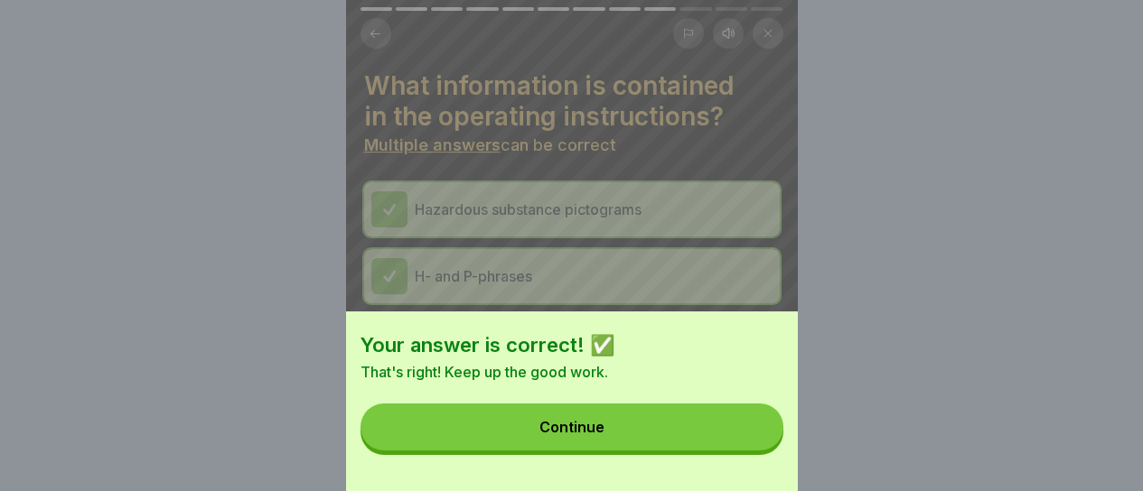
click at [697, 437] on button "Continue" at bounding box center [571, 427] width 423 height 47
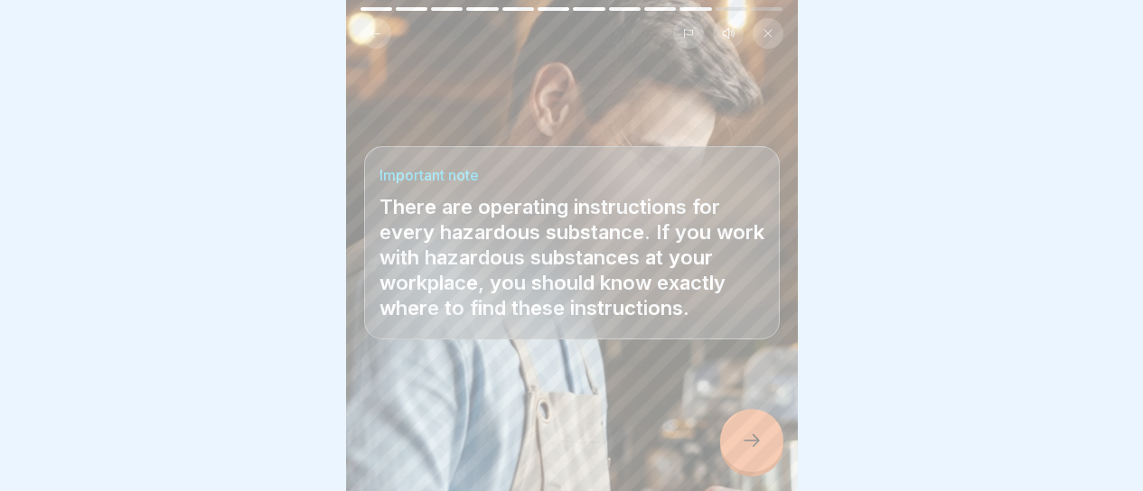
click at [733, 426] on div at bounding box center [751, 440] width 63 height 63
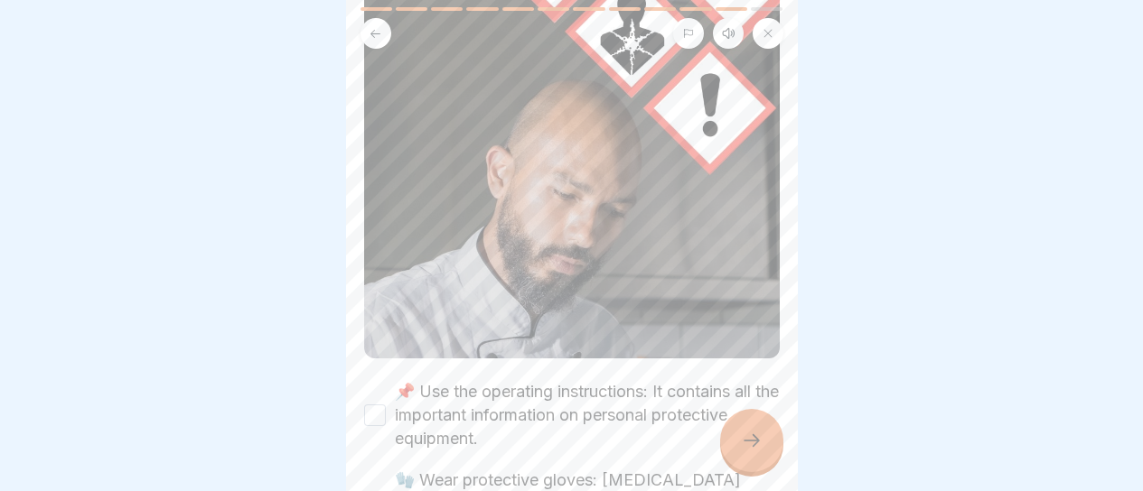
scroll to position [452, 0]
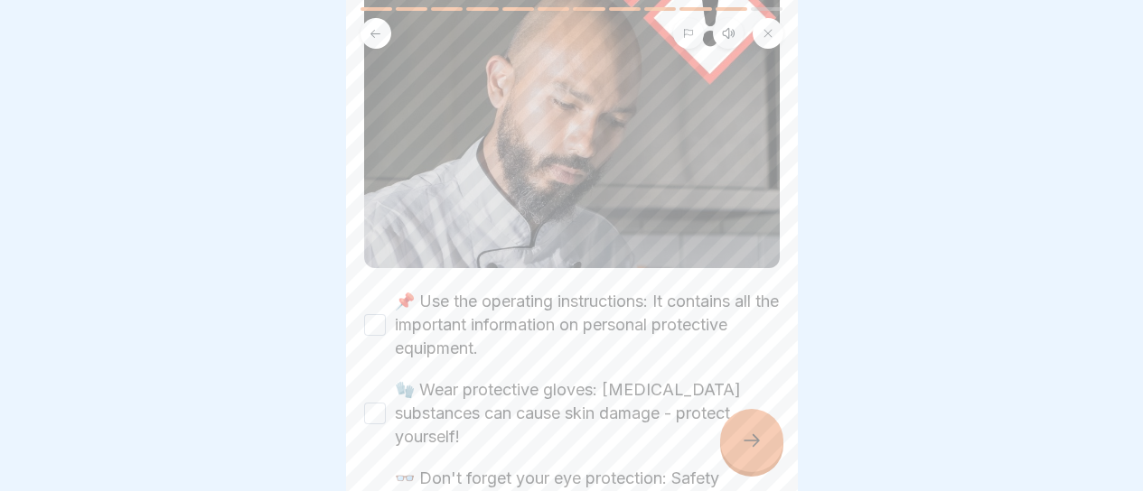
click at [609, 379] on label "🧤 Wear protective gloves: [MEDICAL_DATA] substances can cause skin damage - pro…" at bounding box center [587, 414] width 385 height 70
click at [386, 403] on button "🧤 Wear protective gloves: [MEDICAL_DATA] substances can cause skin damage - pro…" at bounding box center [375, 414] width 22 height 22
click at [613, 295] on label "📌 Use the operating instructions: It contains all the important information on …" at bounding box center [587, 325] width 385 height 70
click at [386, 314] on button "📌 Use the operating instructions: It contains all the important information on …" at bounding box center [375, 325] width 22 height 22
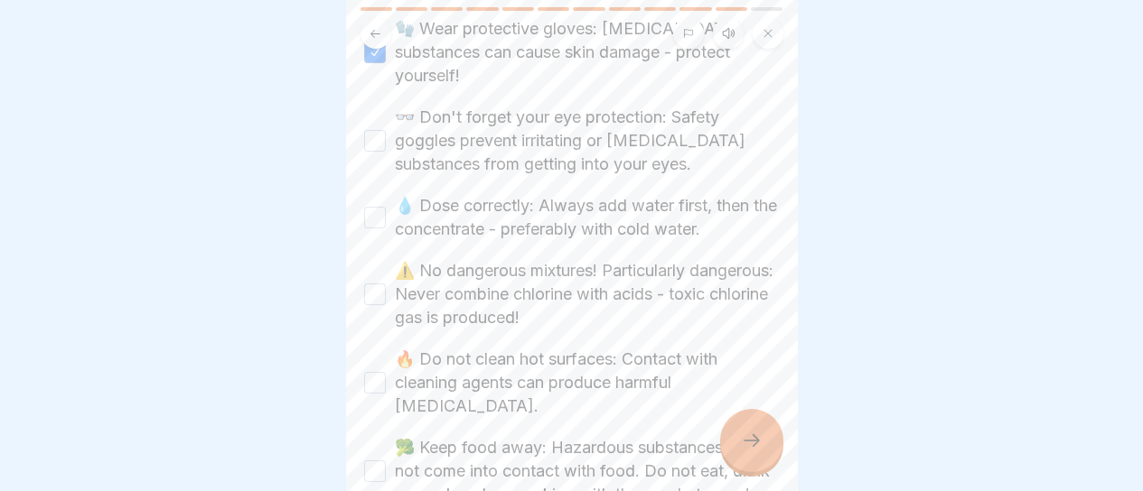
click at [603, 136] on label "👓 Don't forget your eye protection: Safety goggles prevent irritating or [MEDIC…" at bounding box center [587, 141] width 385 height 70
click at [386, 136] on button "👓 Don't forget your eye protection: Safety goggles prevent irritating or [MEDIC…" at bounding box center [375, 141] width 22 height 22
click at [578, 194] on label "💧 Dose correctly: Always add water first, then the concentrate - preferably wit…" at bounding box center [587, 217] width 385 height 47
click at [386, 207] on button "💧 Dose correctly: Always add water first, then the concentrate - preferably wit…" at bounding box center [375, 218] width 22 height 22
click at [563, 261] on label "⚠️ No dangerous mixtures! Particularly dangerous: Never combine chlorine with a…" at bounding box center [587, 294] width 385 height 70
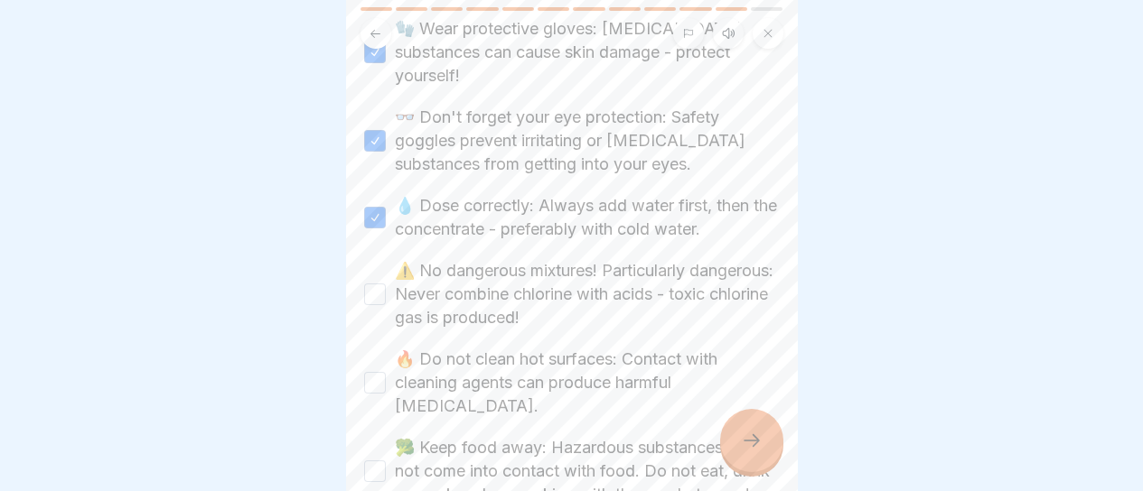
click at [386, 284] on button "⚠️ No dangerous mixtures! Particularly dangerous: Never combine chlorine with a…" at bounding box center [375, 295] width 22 height 22
click at [538, 348] on label "🔥 Do not clean hot surfaces: Contact with cleaning agents can produce harmful […" at bounding box center [587, 383] width 385 height 70
click at [386, 372] on button "🔥 Do not clean hot surfaces: Contact with cleaning agents can produce harmful […" at bounding box center [375, 383] width 22 height 22
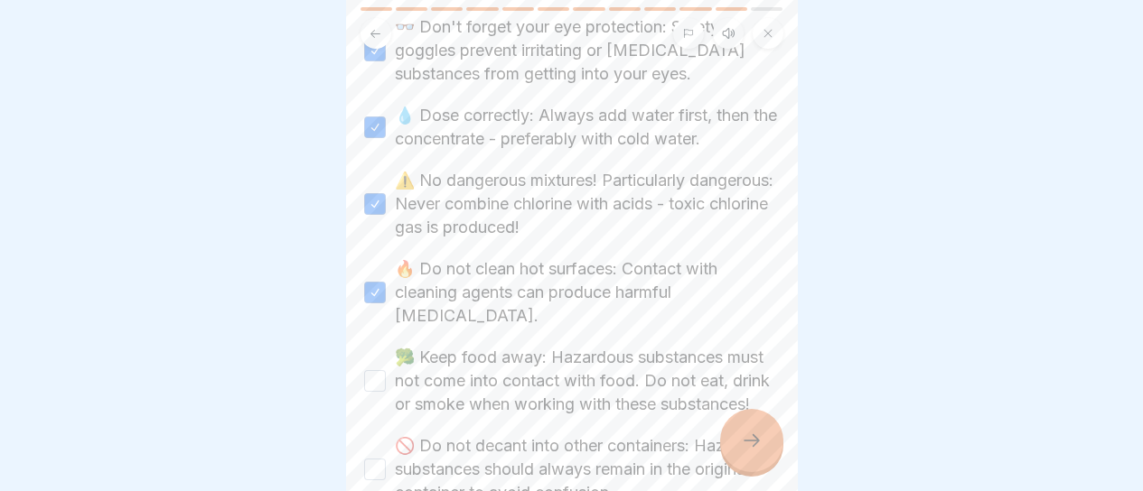
click at [539, 364] on label "🥦 Keep food away: Hazardous substances must not come into contact with food. Do…" at bounding box center [587, 381] width 385 height 70
click at [386, 370] on button "🥦 Keep food away: Hazardous substances must not come into contact with food. Do…" at bounding box center [375, 381] width 22 height 22
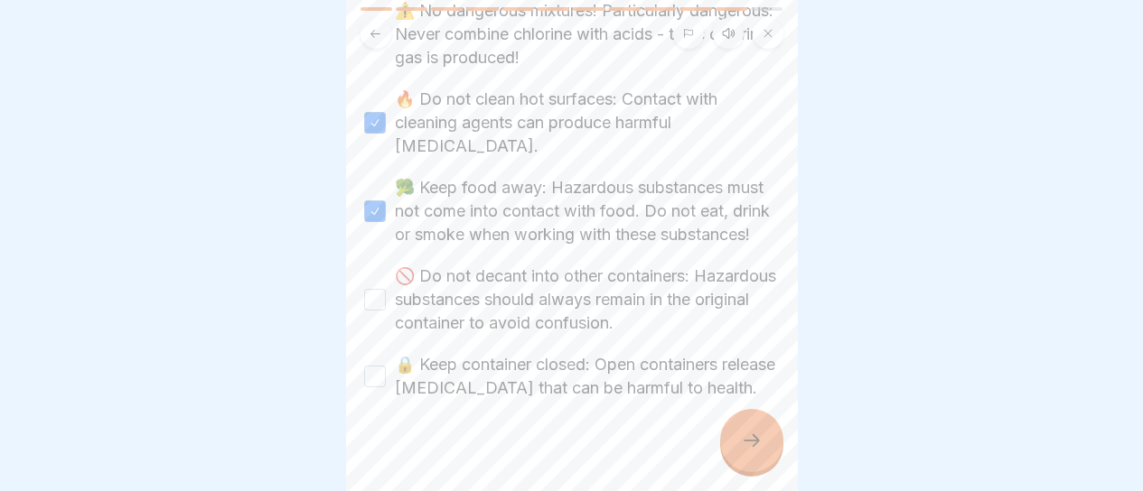
scroll to position [1074, 0]
click at [556, 290] on label "🚫 Do not decant into other containers: Hazardous substances should always remai…" at bounding box center [587, 299] width 385 height 70
click at [386, 290] on button "🚫 Do not decant into other containers: Hazardous substances should always remai…" at bounding box center [375, 299] width 22 height 22
click at [539, 352] on label "🔒 Keep container closed: Open containers release [MEDICAL_DATA] that can be har…" at bounding box center [587, 375] width 385 height 47
click at [386, 365] on button "🔒 Keep container closed: Open containers release [MEDICAL_DATA] that can be har…" at bounding box center [375, 376] width 22 height 22
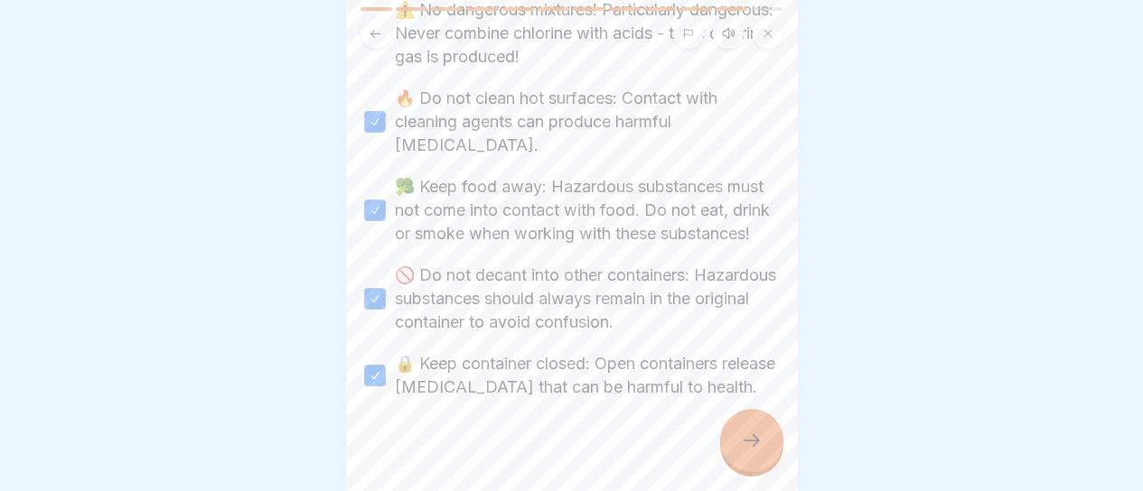
click at [753, 432] on icon at bounding box center [752, 441] width 22 height 22
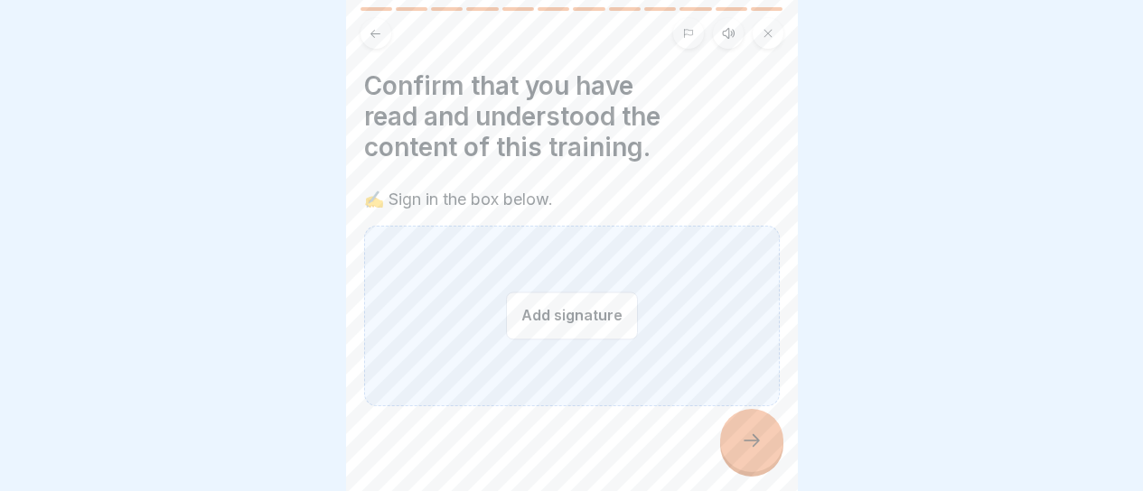
click at [566, 318] on button "Add signature" at bounding box center [572, 316] width 132 height 48
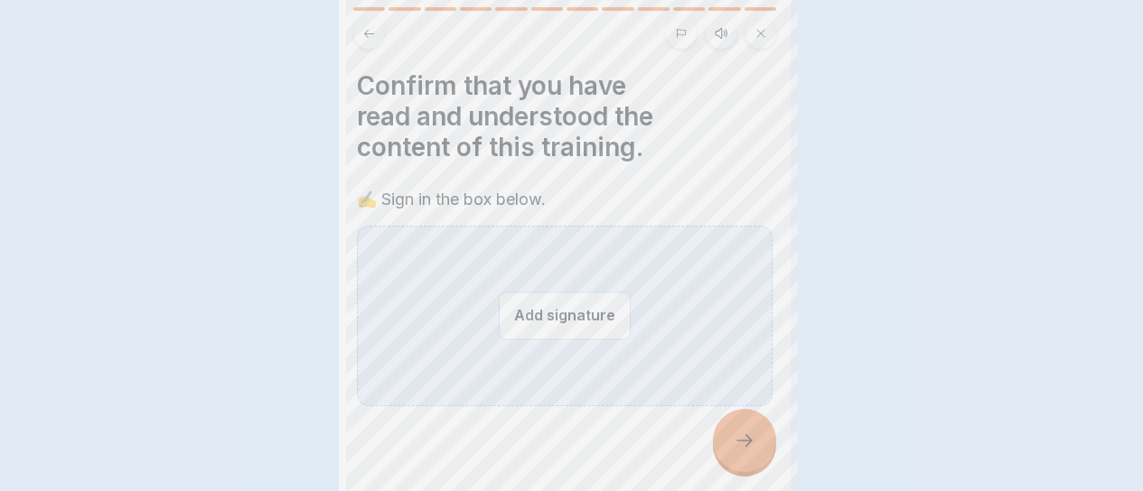
scroll to position [0, 0]
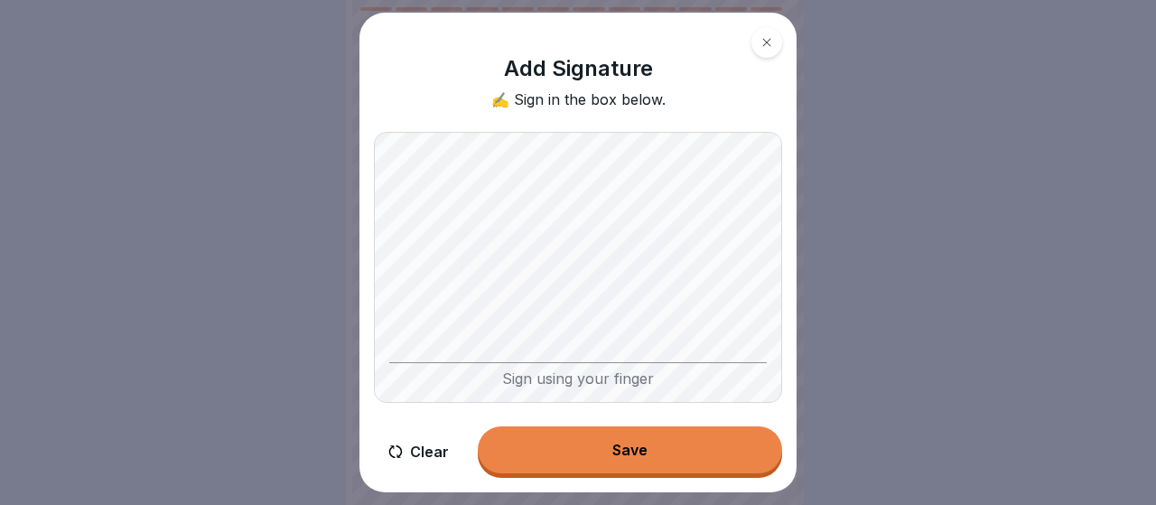
click at [430, 448] on button "Clear" at bounding box center [418, 451] width 89 height 51
click at [427, 448] on button "Clear" at bounding box center [418, 451] width 89 height 51
click at [605, 443] on button "Save" at bounding box center [630, 449] width 304 height 47
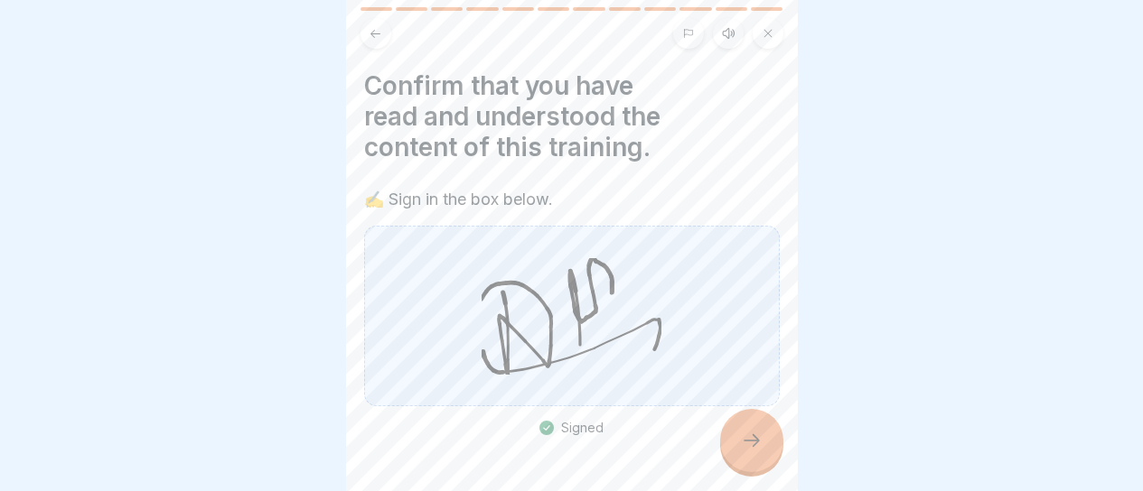
click at [716, 450] on div at bounding box center [572, 490] width 416 height 108
click at [740, 458] on div at bounding box center [751, 440] width 63 height 63
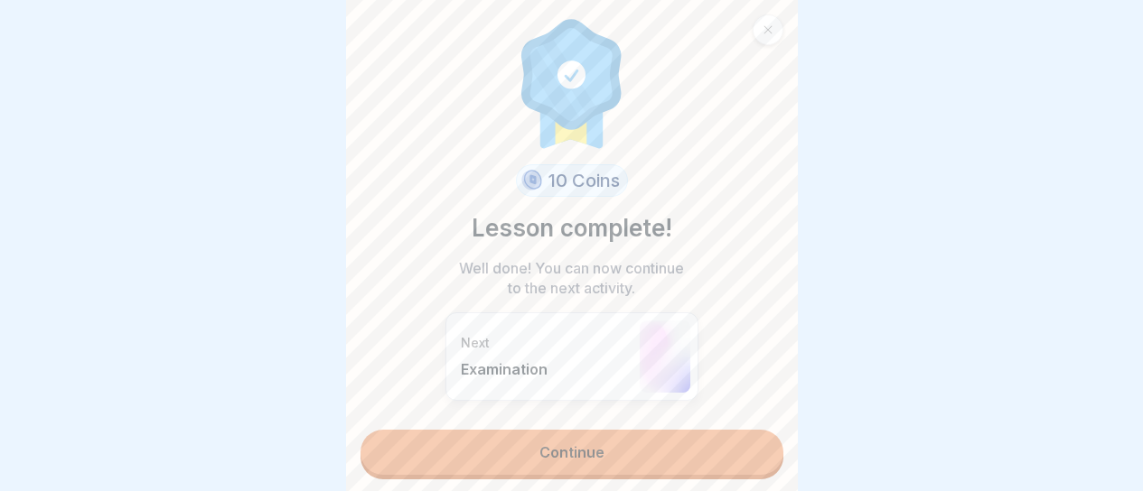
click at [738, 458] on link "Continue" at bounding box center [571, 452] width 423 height 45
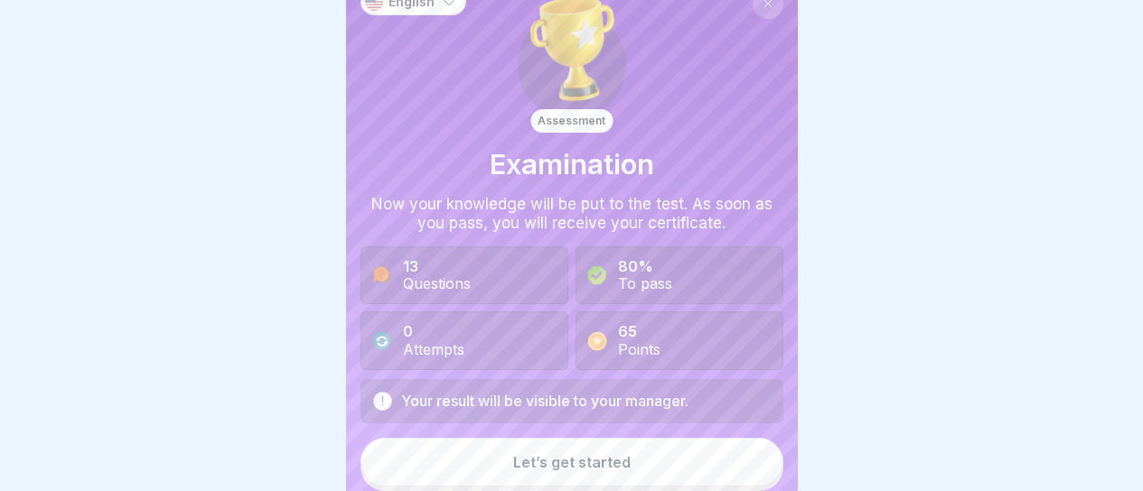
scroll to position [26, 0]
click at [687, 444] on button "Let’s get started" at bounding box center [571, 462] width 423 height 49
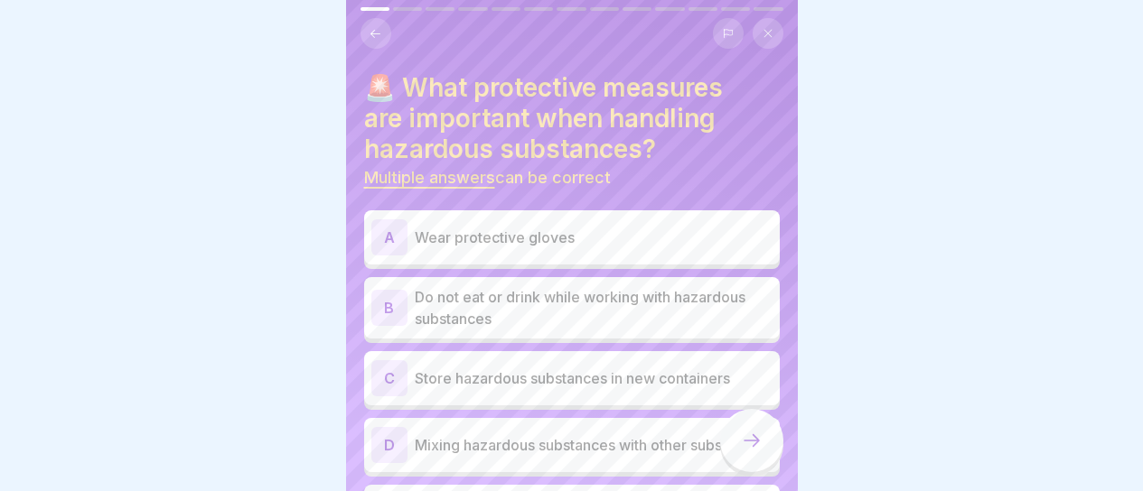
click at [625, 250] on div "A Wear protective gloves" at bounding box center [571, 238] width 401 height 36
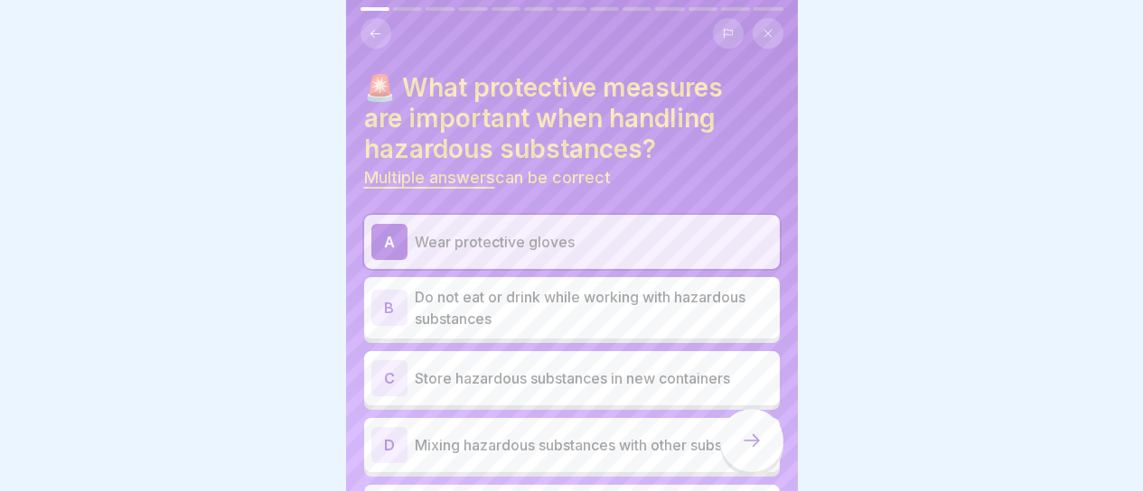
click at [620, 314] on p "Do not eat or drink while working with hazardous substances" at bounding box center [594, 307] width 358 height 43
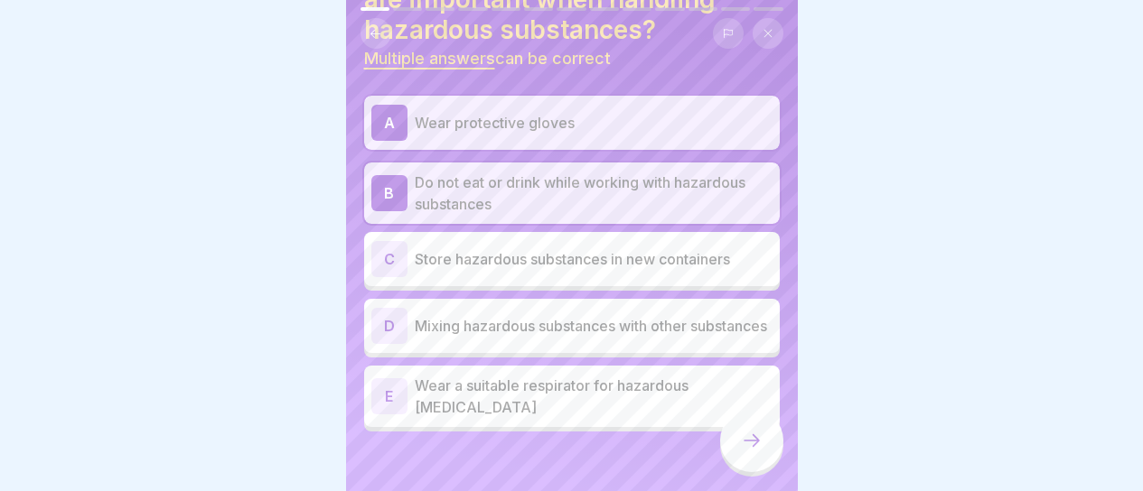
scroll to position [131, 0]
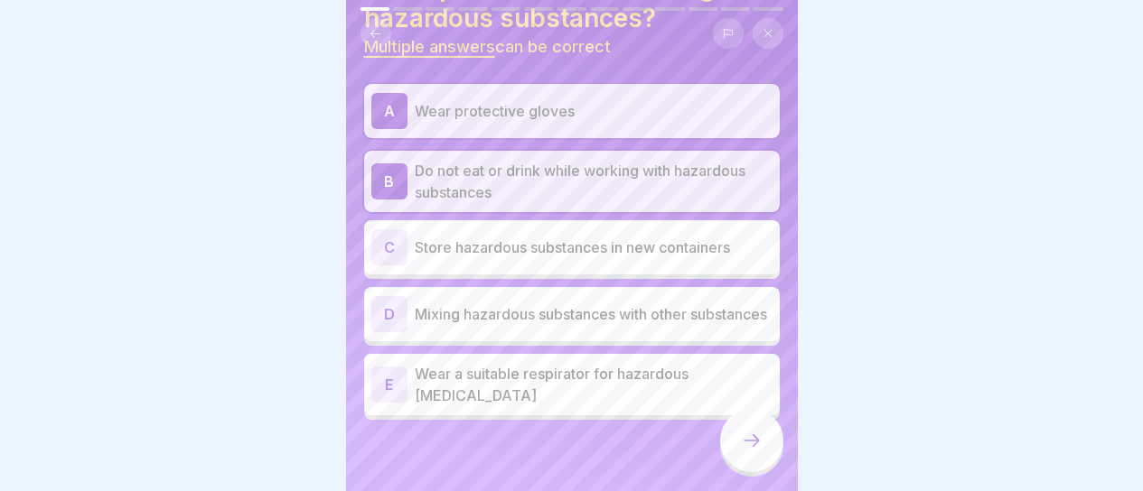
click at [694, 397] on p "Wear a suitable respirator for hazardous [MEDICAL_DATA]" at bounding box center [594, 384] width 358 height 43
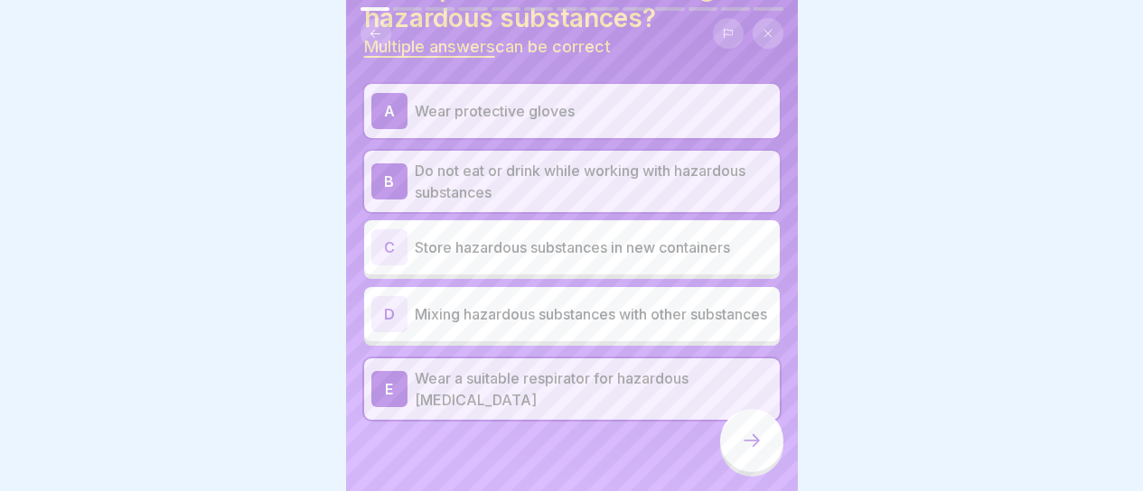
click at [746, 439] on div at bounding box center [751, 440] width 63 height 63
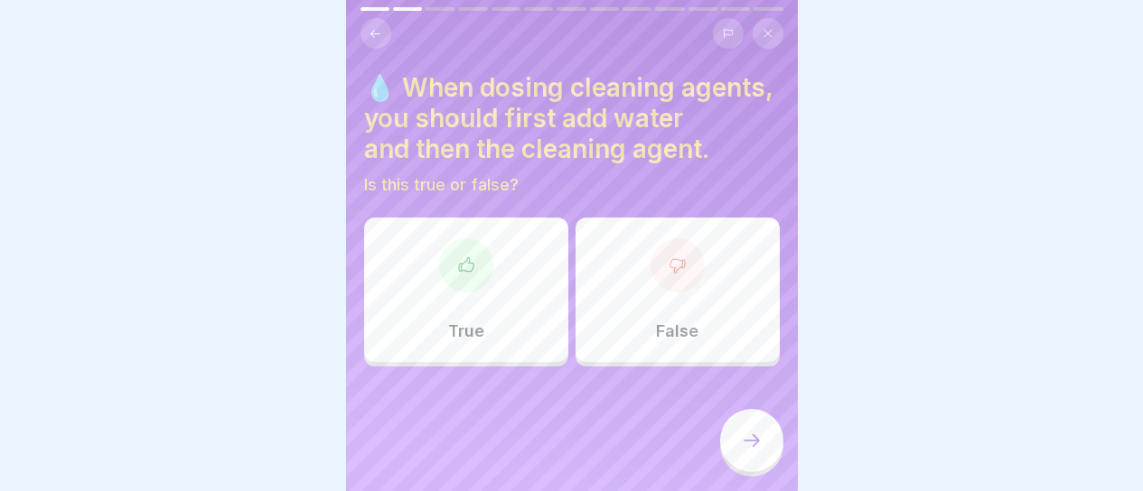
click at [515, 308] on div "True" at bounding box center [466, 290] width 204 height 145
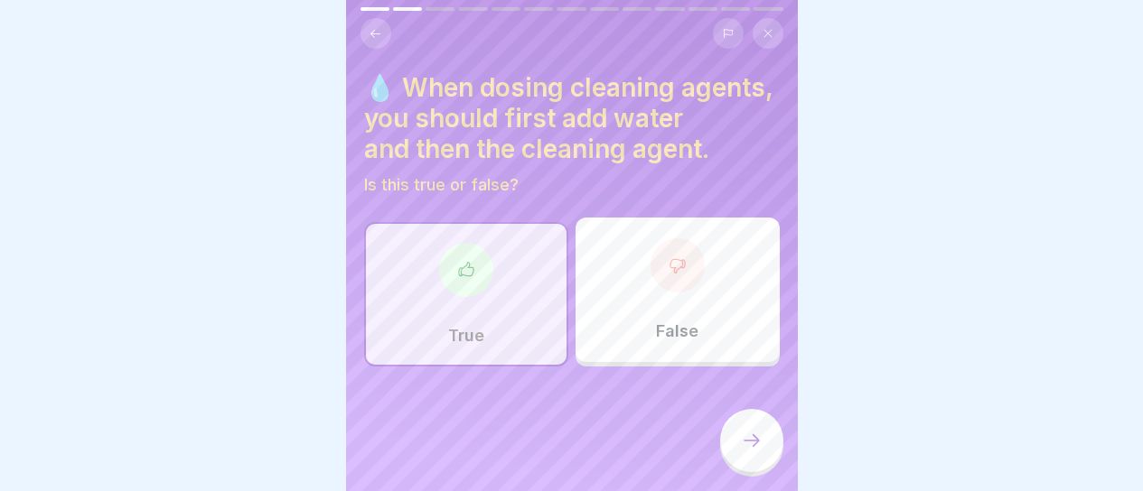
click at [750, 445] on div at bounding box center [751, 440] width 63 height 63
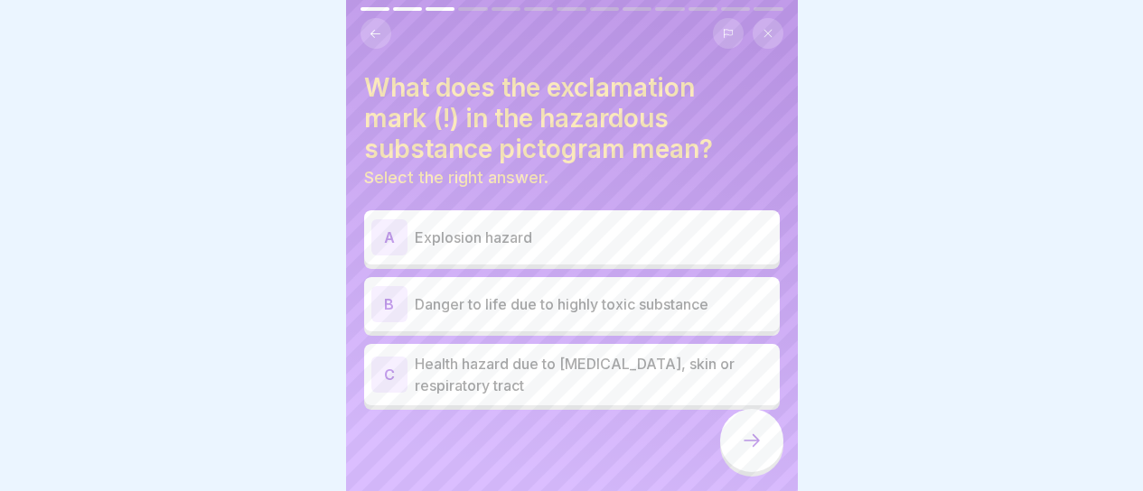
click at [574, 404] on div "C Health hazard due to [MEDICAL_DATA], skin or respiratory tract" at bounding box center [572, 374] width 416 height 61
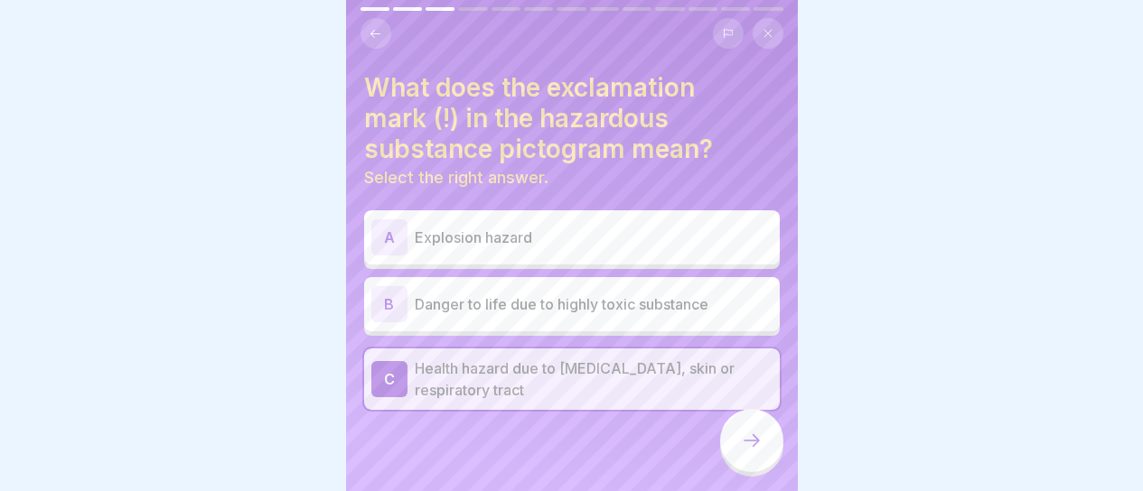
click at [735, 447] on div at bounding box center [751, 440] width 63 height 63
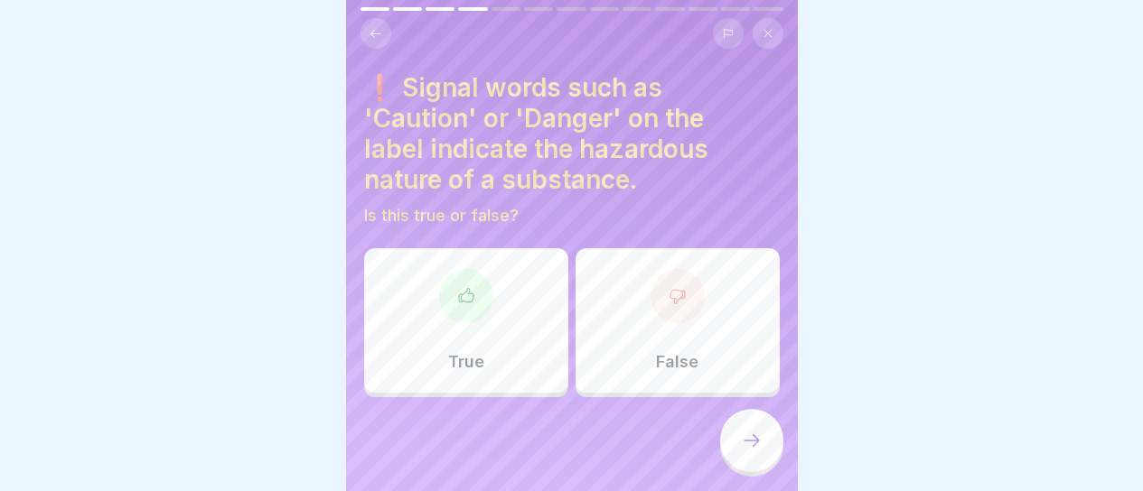
click at [484, 362] on div "True" at bounding box center [466, 320] width 204 height 145
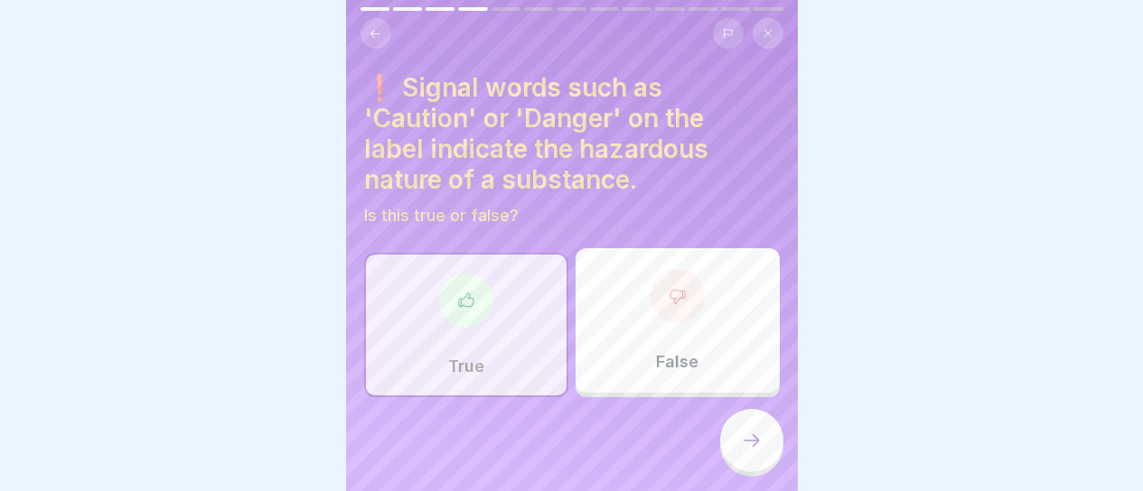
click at [735, 439] on div at bounding box center [751, 440] width 63 height 63
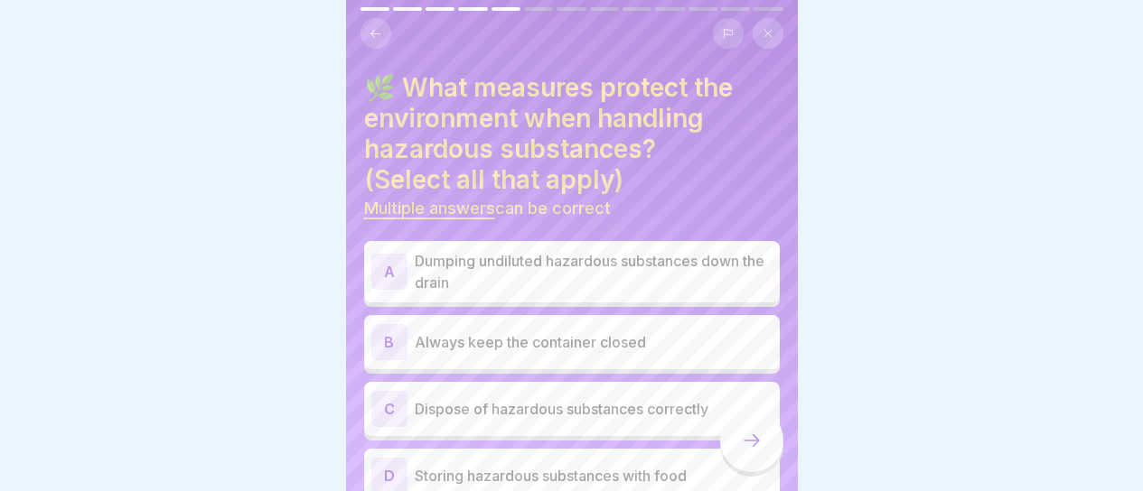
click at [667, 349] on p "Always keep the container closed" at bounding box center [594, 343] width 358 height 22
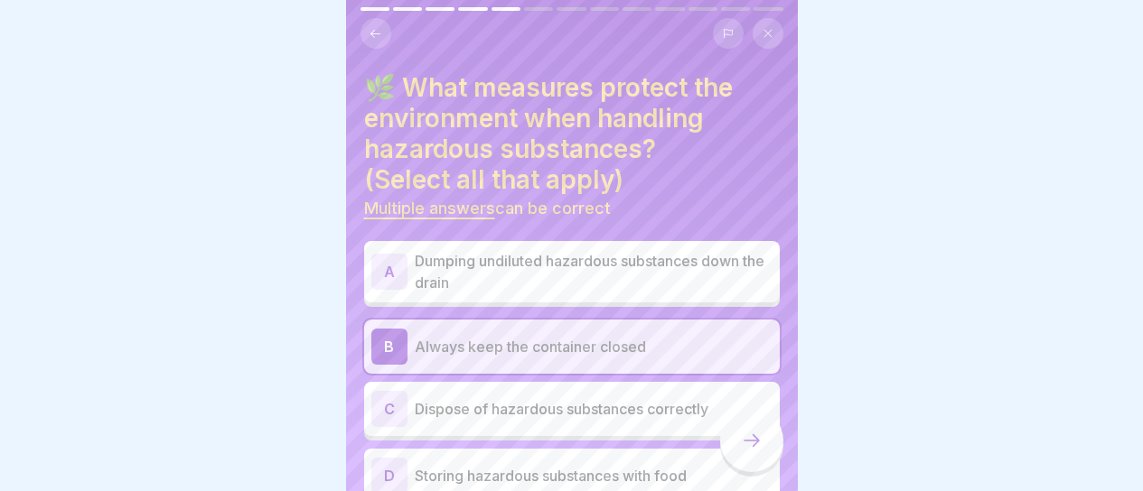
scroll to position [88, 0]
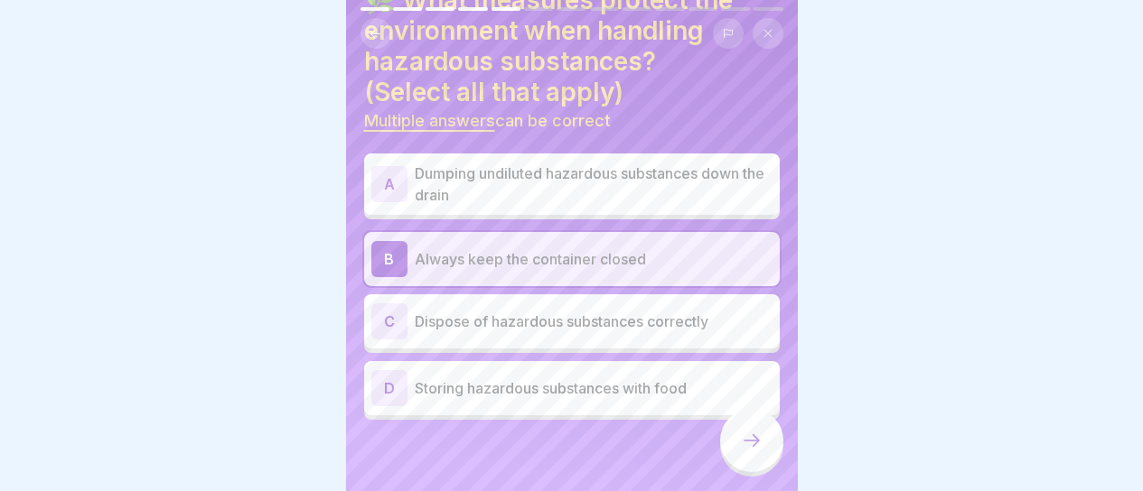
click at [697, 335] on div "C Dispose of hazardous substances correctly" at bounding box center [571, 322] width 401 height 36
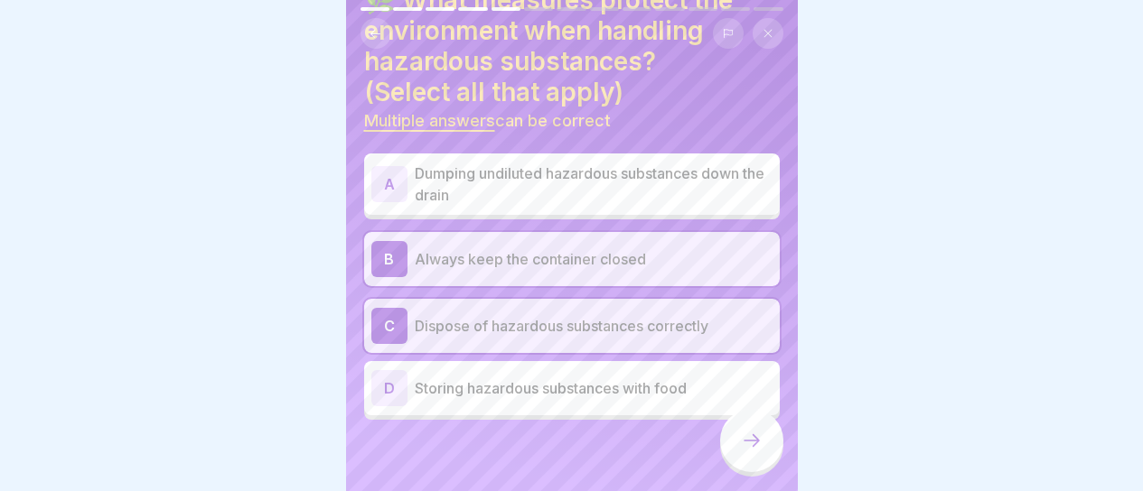
click at [715, 201] on p "Dumping undiluted hazardous substances down the drain" at bounding box center [594, 184] width 358 height 43
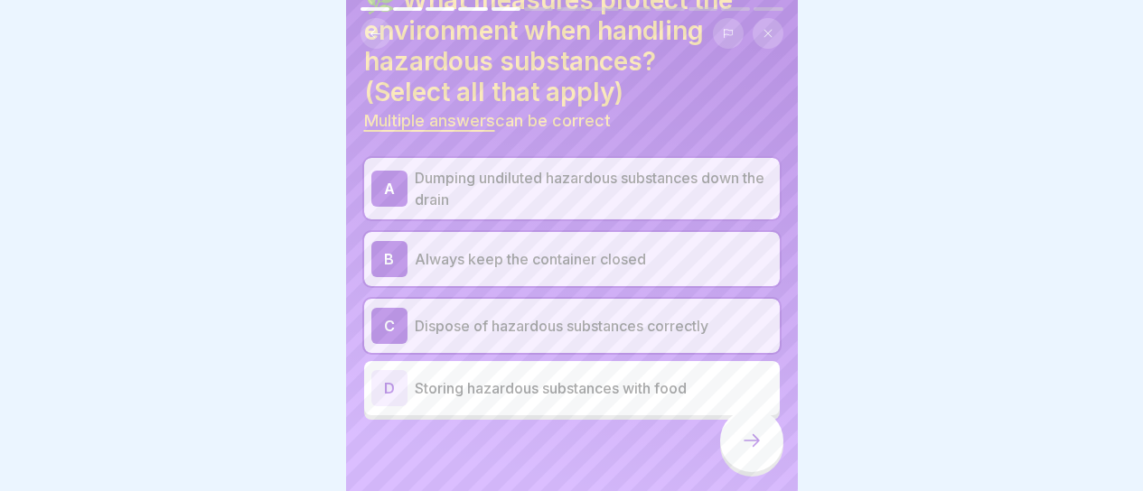
click at [742, 440] on div at bounding box center [751, 440] width 63 height 63
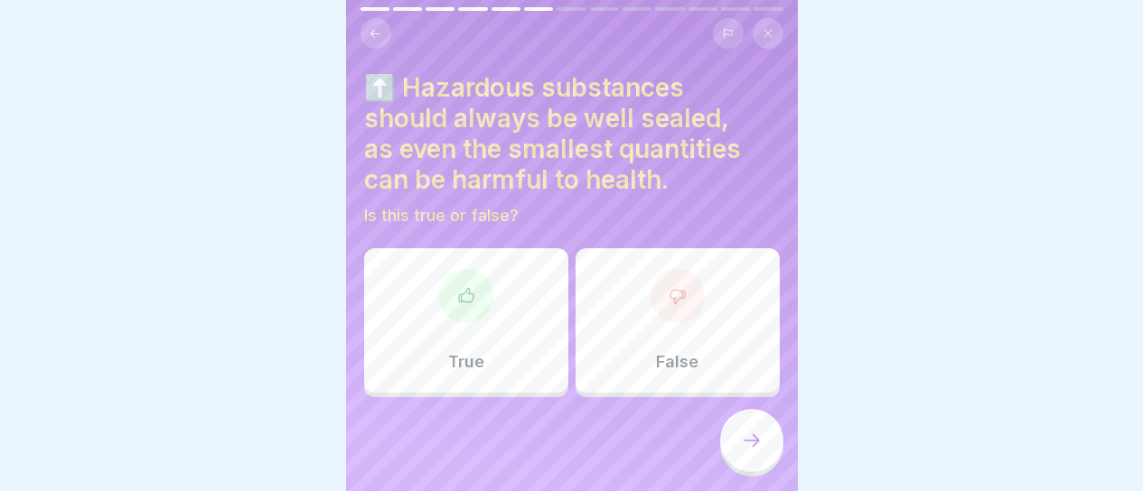
click at [533, 320] on div "True" at bounding box center [466, 320] width 204 height 145
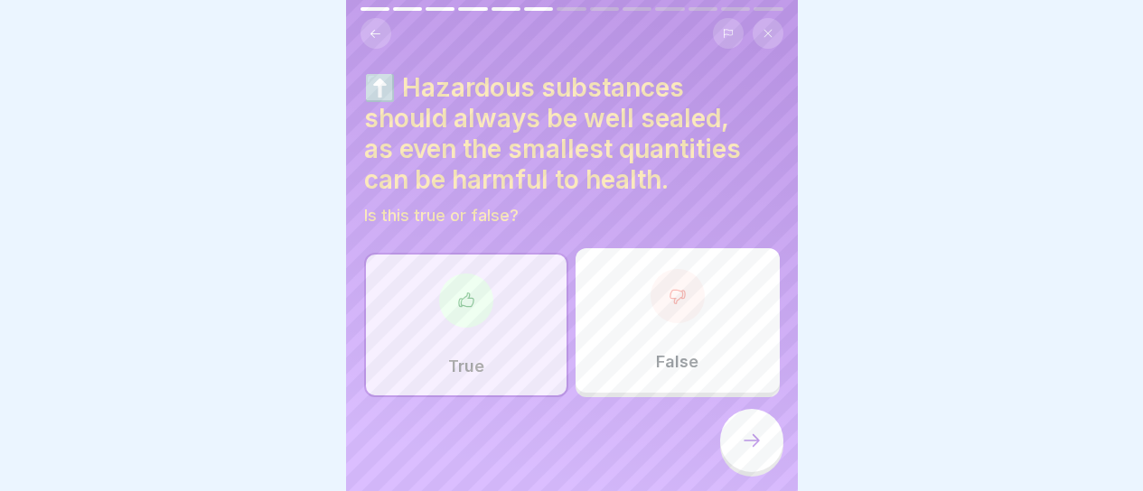
click at [744, 438] on div at bounding box center [751, 440] width 63 height 63
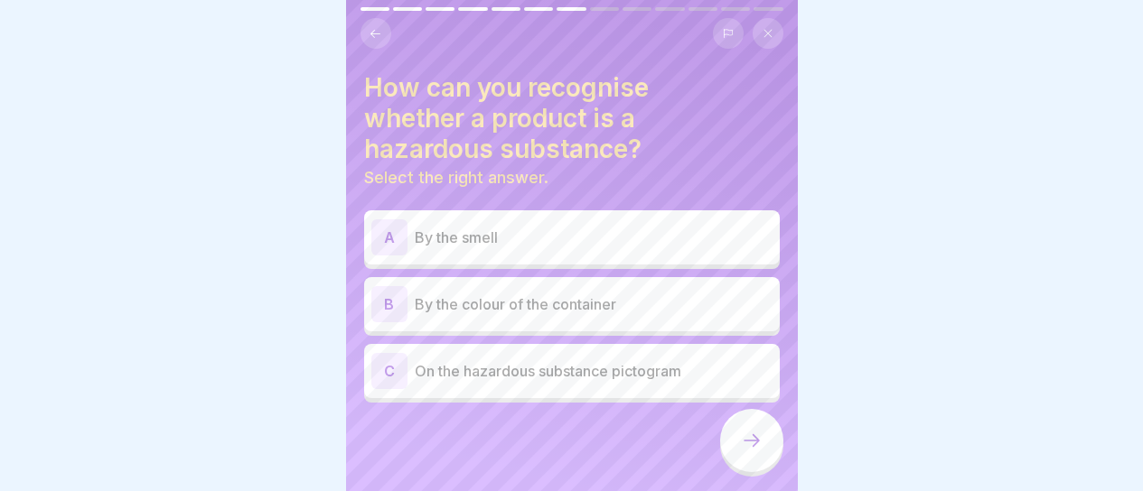
click at [631, 382] on div "C On the hazardous substance pictogram" at bounding box center [571, 371] width 401 height 36
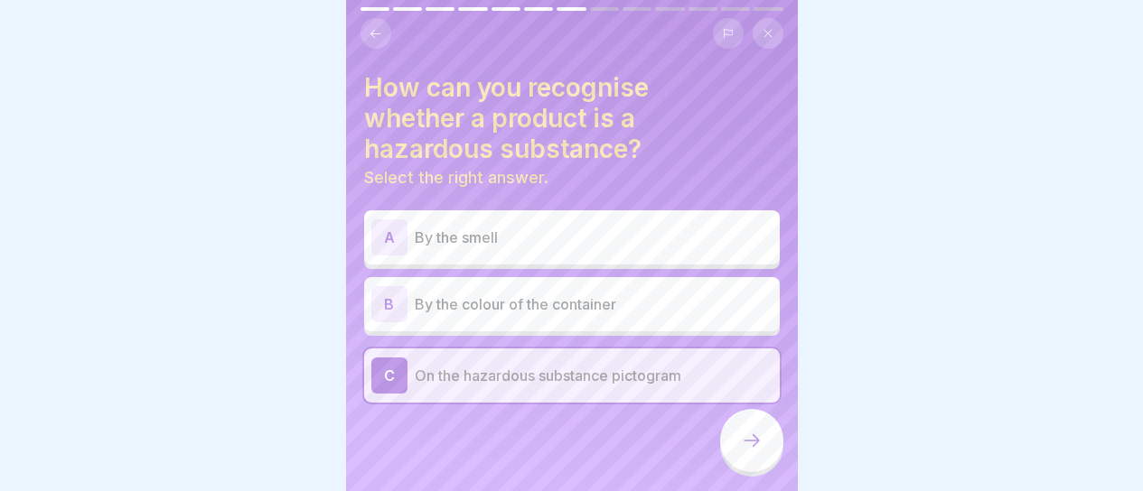
click at [731, 444] on div at bounding box center [751, 440] width 63 height 63
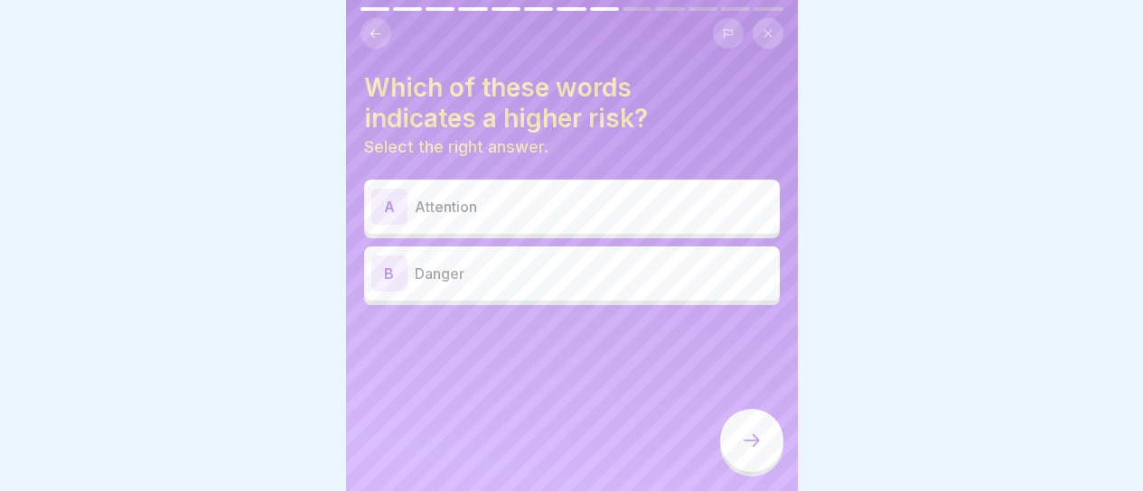
click at [596, 287] on div "B Danger" at bounding box center [571, 274] width 401 height 36
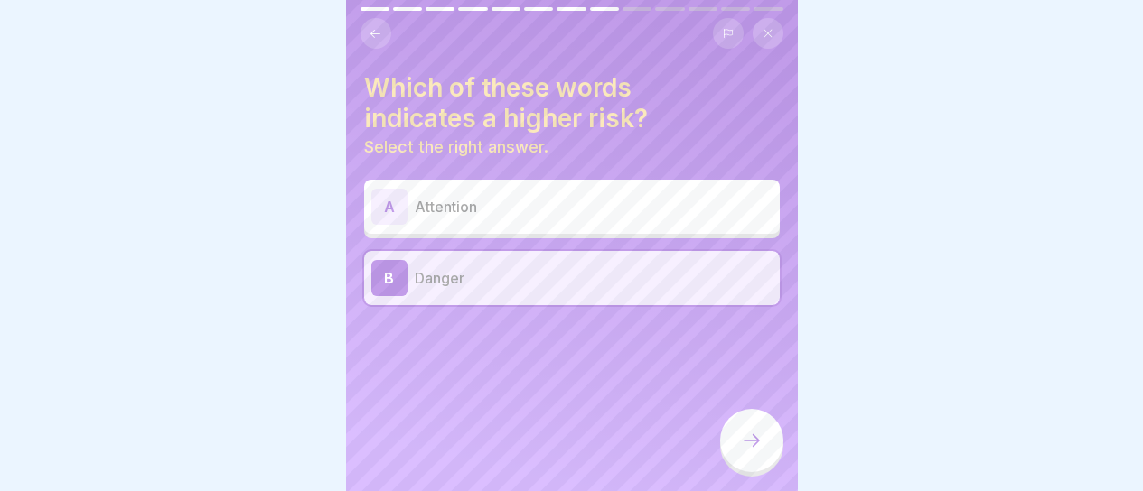
click at [743, 441] on div at bounding box center [751, 440] width 63 height 63
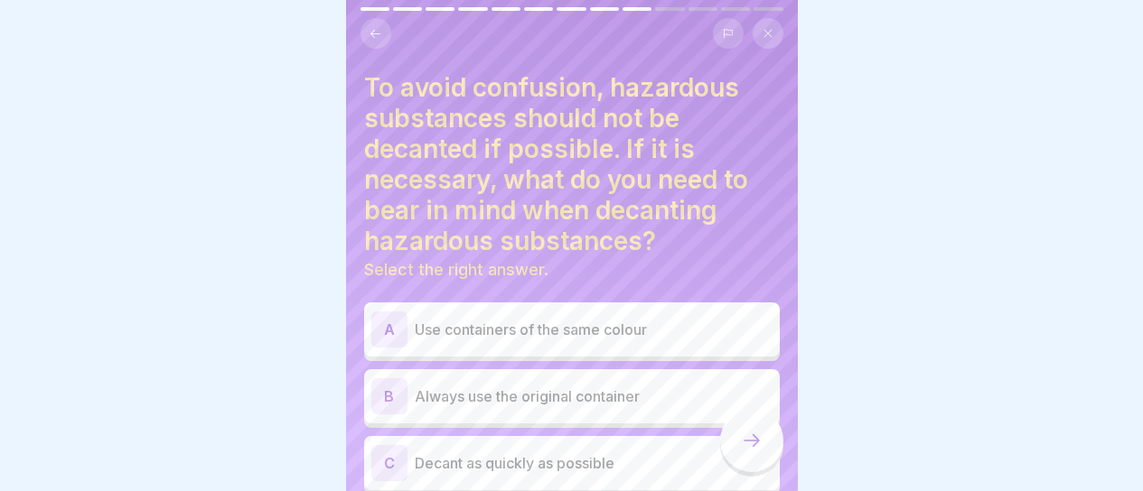
scroll to position [75, 0]
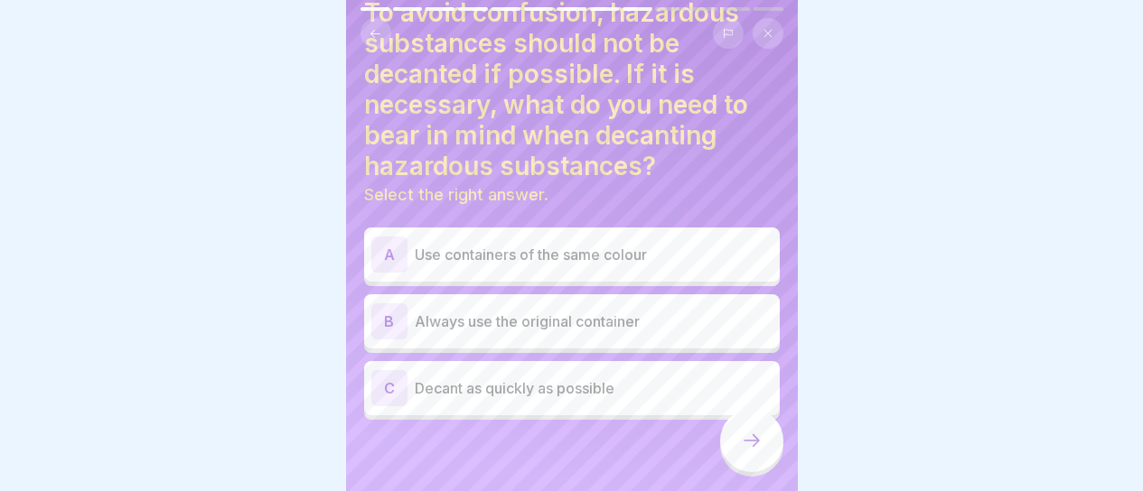
click at [672, 322] on p "Always use the original container" at bounding box center [594, 322] width 358 height 22
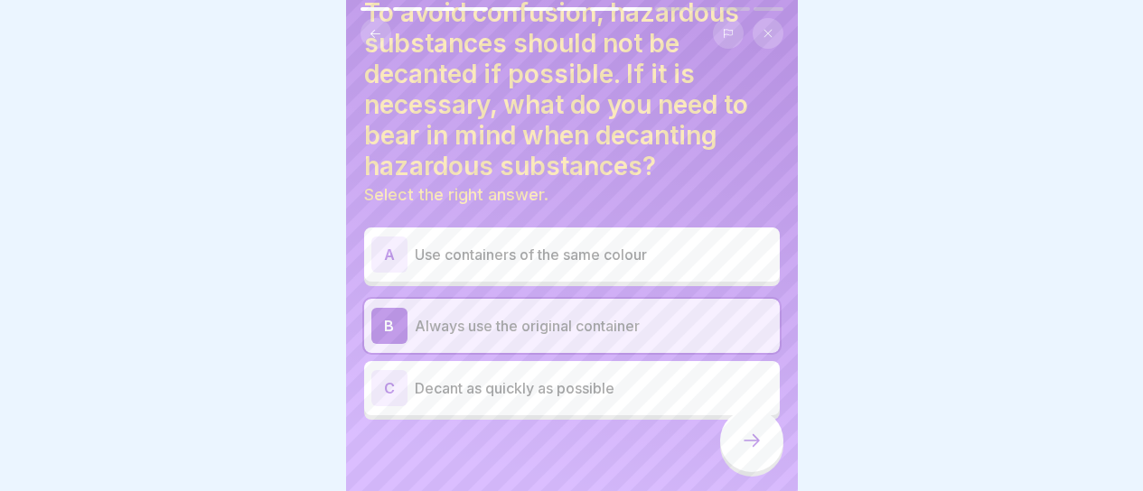
click at [643, 395] on p "Decant as quickly as possible" at bounding box center [594, 389] width 358 height 22
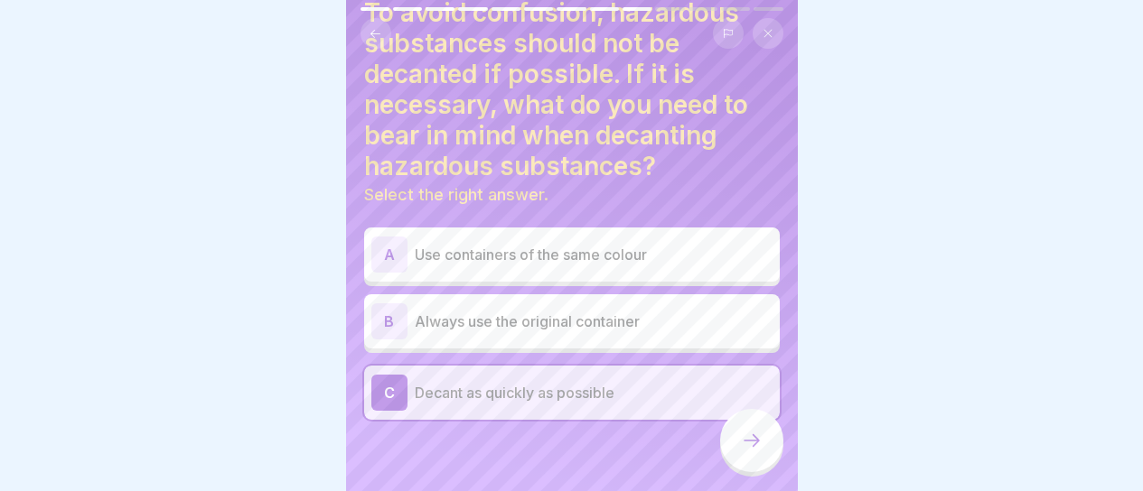
click at [661, 330] on p "Always use the original container" at bounding box center [594, 322] width 358 height 22
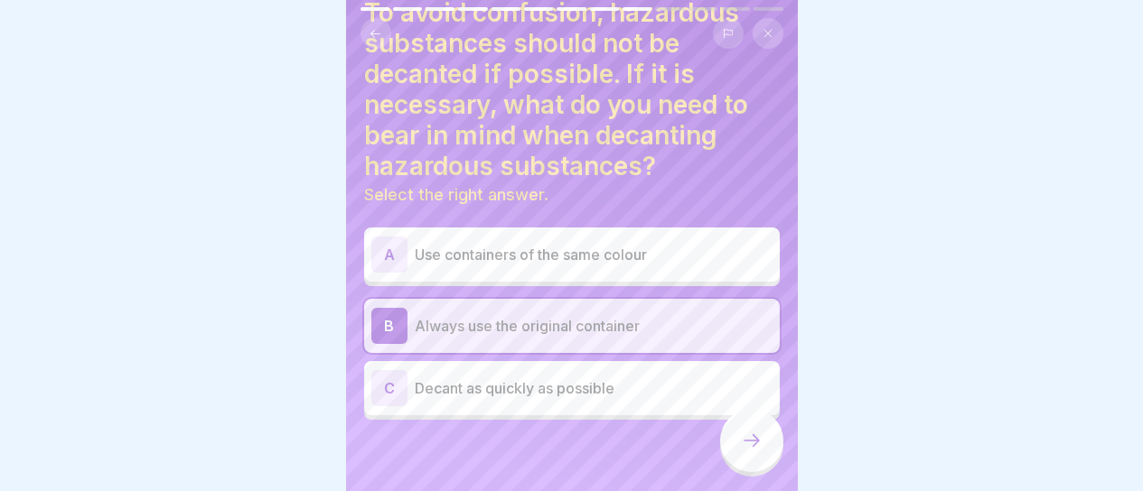
click at [732, 449] on div at bounding box center [751, 440] width 63 height 63
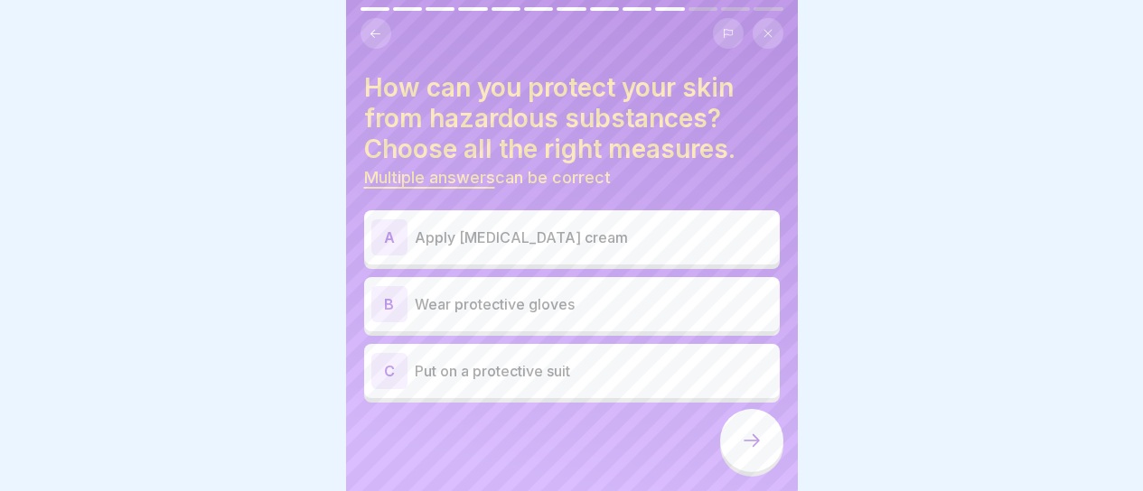
click at [595, 249] on div "A Apply [MEDICAL_DATA] cream" at bounding box center [571, 238] width 401 height 36
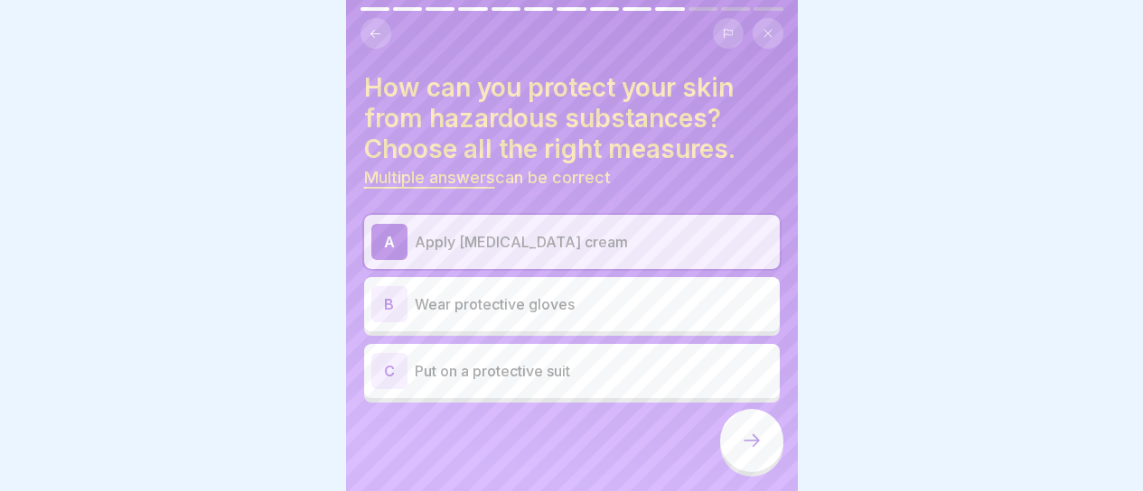
click at [593, 304] on p "Wear protective gloves" at bounding box center [594, 305] width 358 height 22
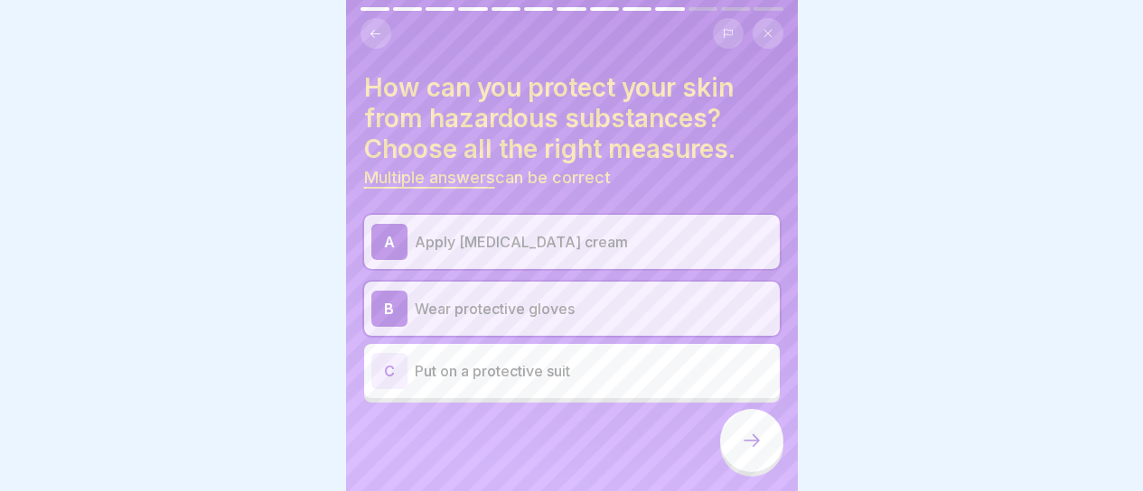
click at [600, 365] on p "Put on a protective suit" at bounding box center [594, 371] width 358 height 22
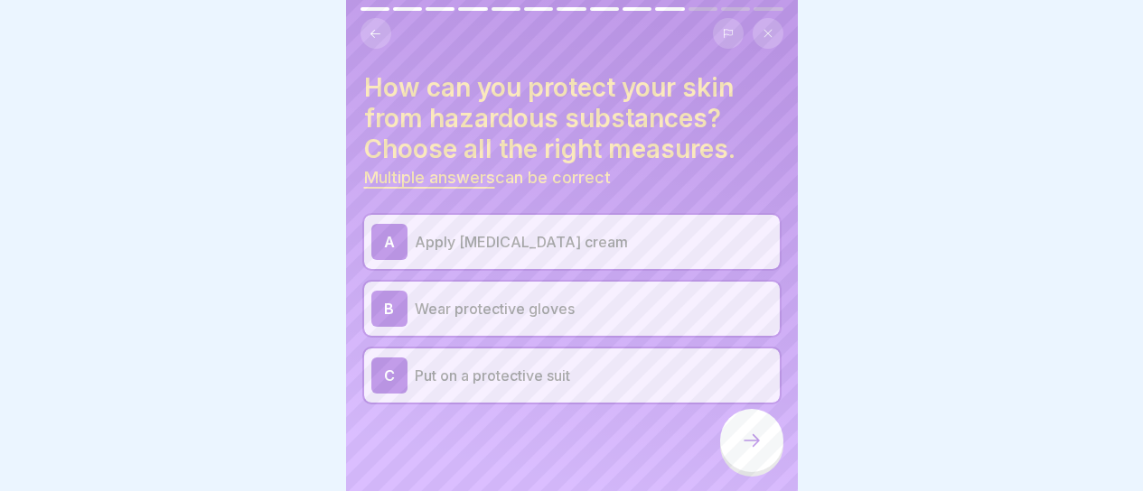
click at [773, 460] on div at bounding box center [751, 440] width 63 height 63
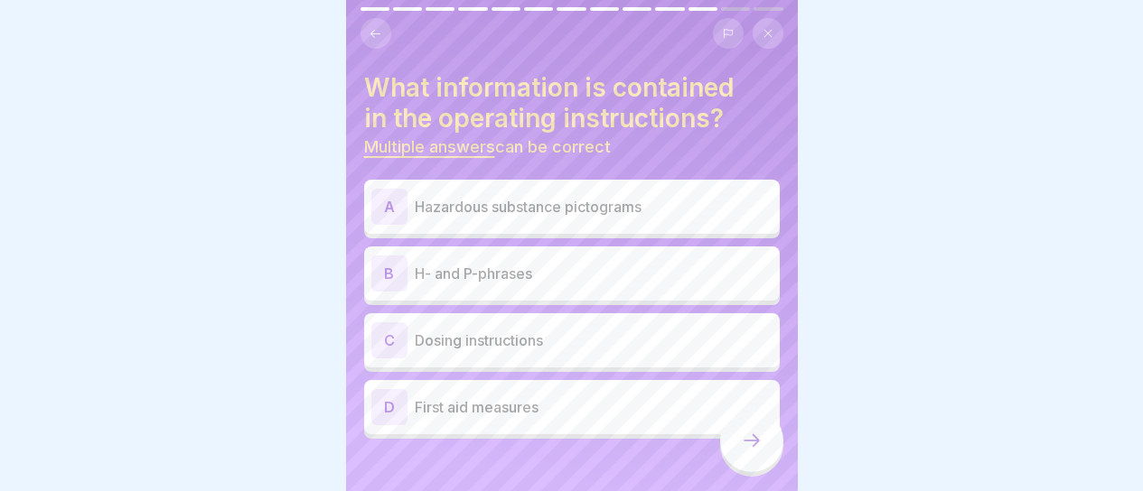
click at [697, 220] on div "A Hazardous substance pictograms" at bounding box center [571, 207] width 401 height 36
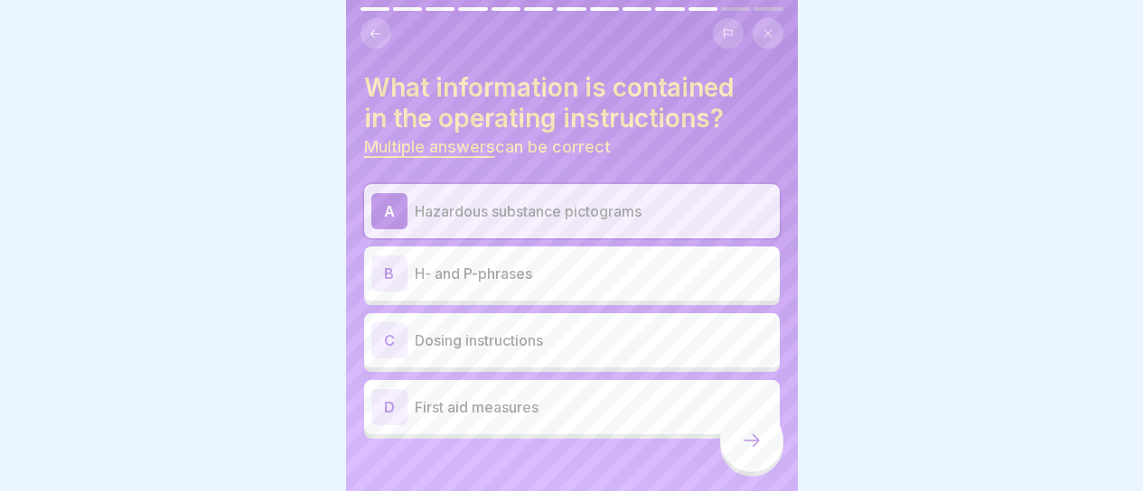
click at [677, 267] on p "H- and P-phrases" at bounding box center [594, 274] width 358 height 22
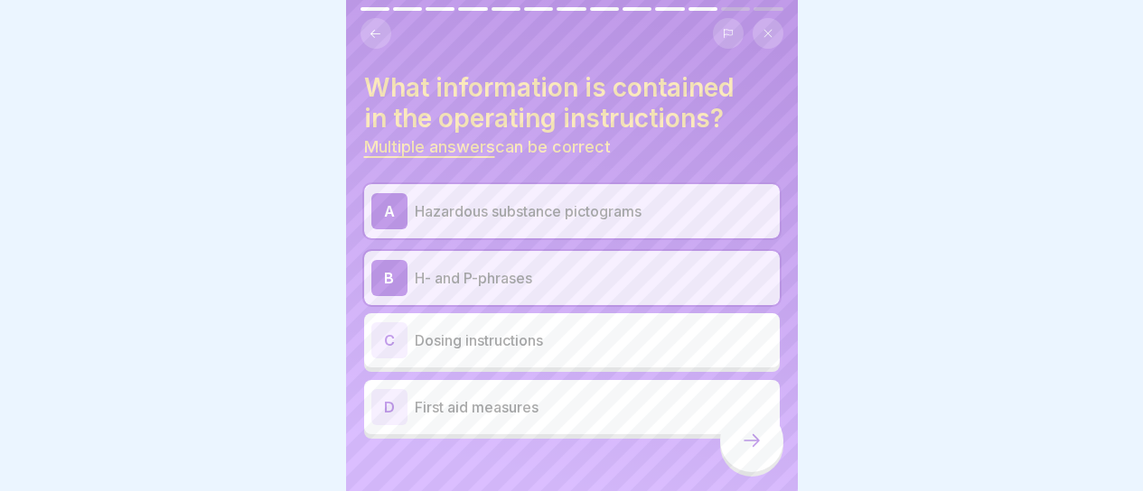
click at [641, 391] on div "D First aid measures" at bounding box center [571, 407] width 401 height 36
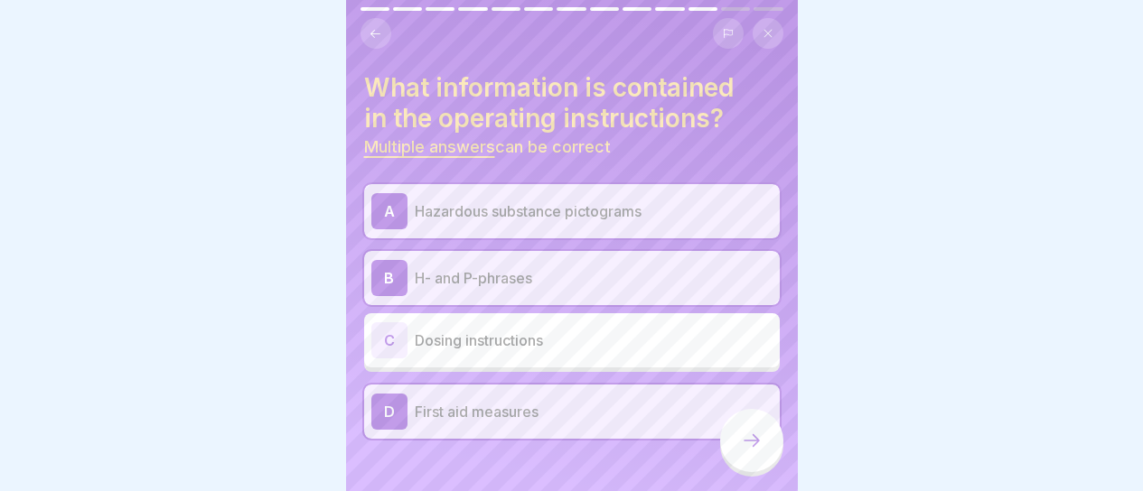
click at [726, 449] on div at bounding box center [751, 440] width 63 height 63
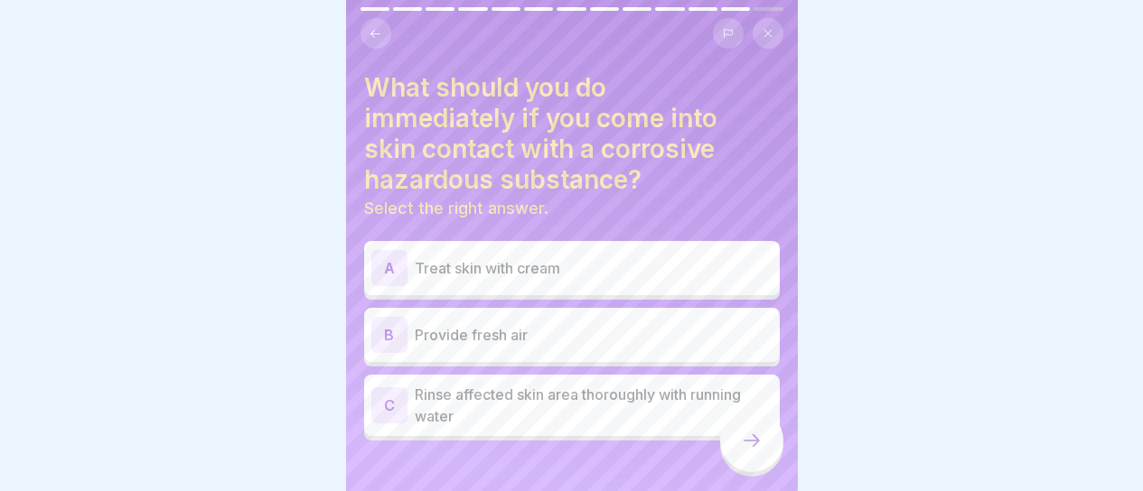
click at [610, 335] on p "Provide fresh air" at bounding box center [594, 335] width 358 height 22
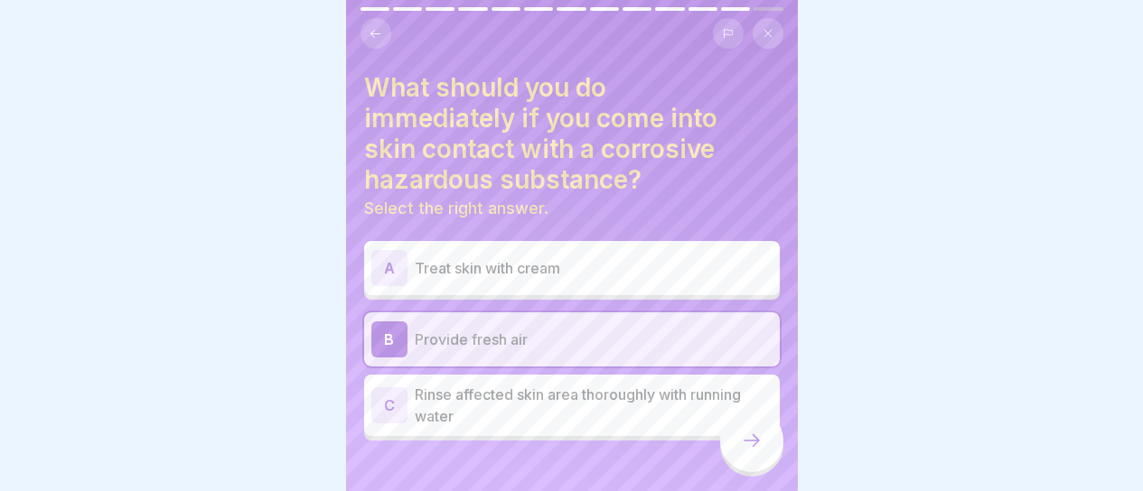
click at [596, 405] on p "Rinse affected skin area thoroughly with running water" at bounding box center [594, 405] width 358 height 43
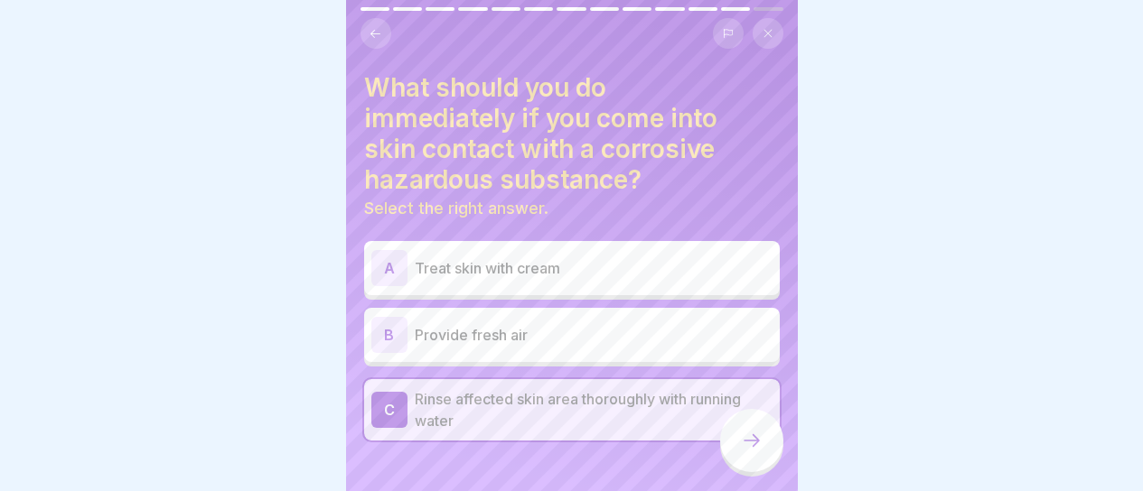
click at [745, 449] on icon at bounding box center [752, 441] width 22 height 22
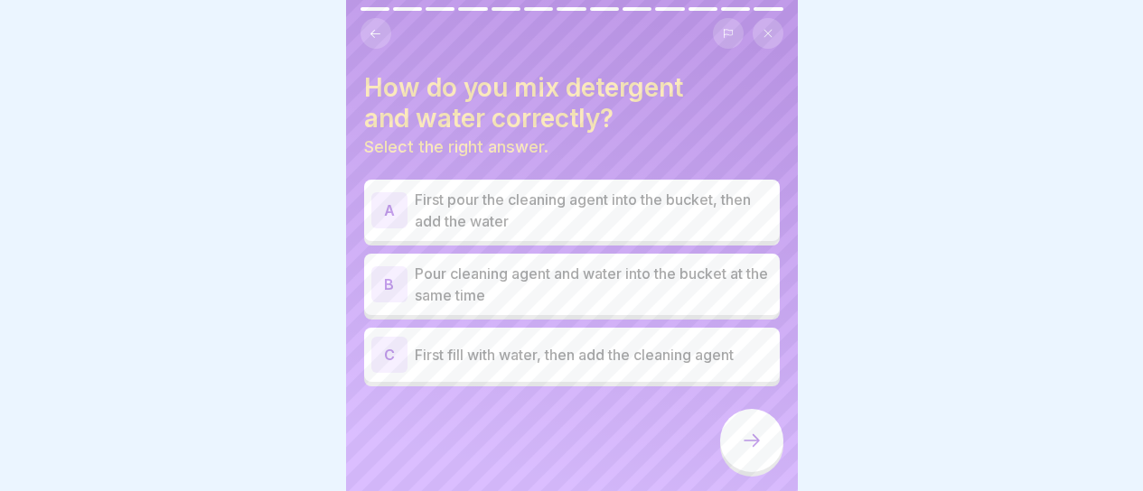
click at [379, 33] on icon at bounding box center [376, 34] width 14 height 14
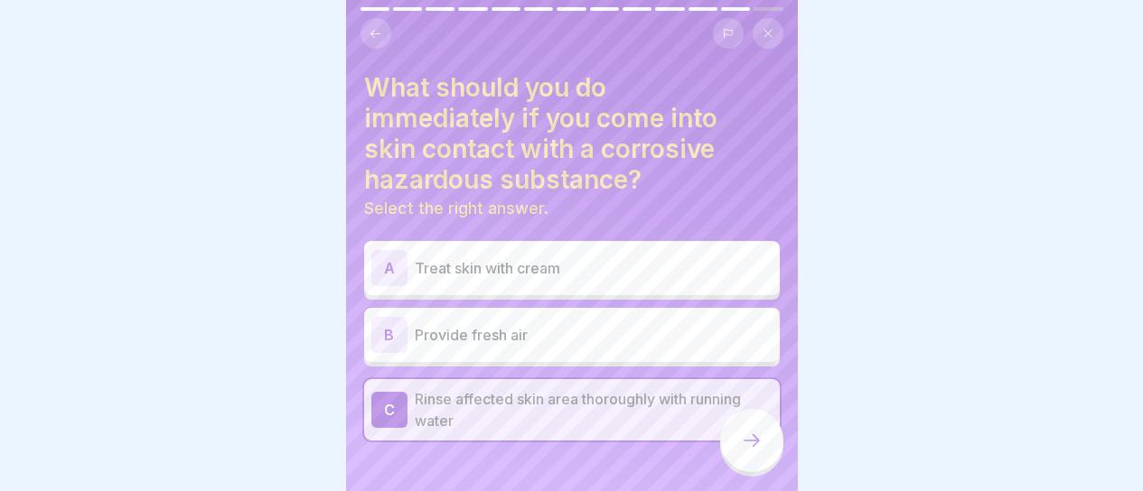
click at [762, 456] on div at bounding box center [751, 440] width 63 height 63
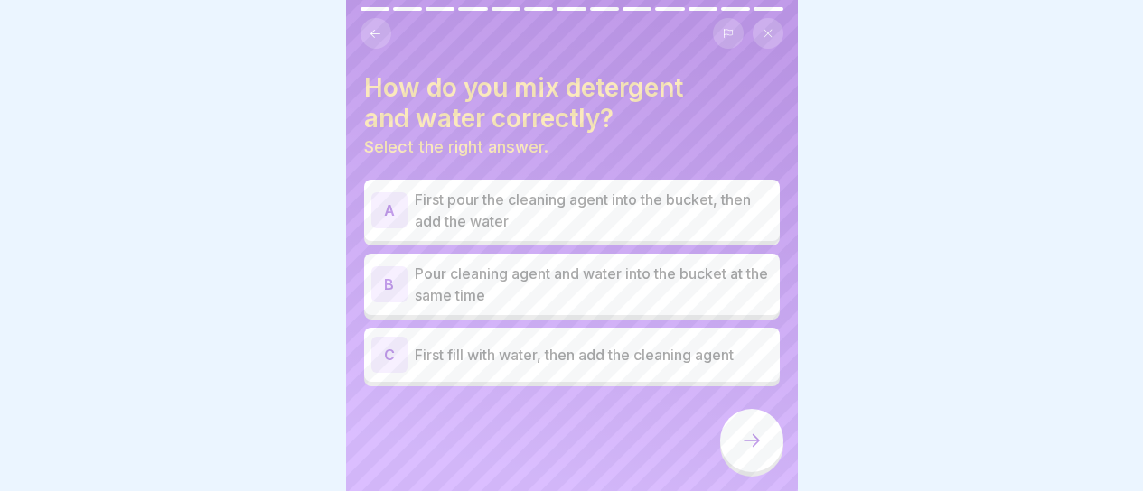
click at [553, 367] on div "C First fill with water, then add the cleaning agent" at bounding box center [571, 355] width 401 height 36
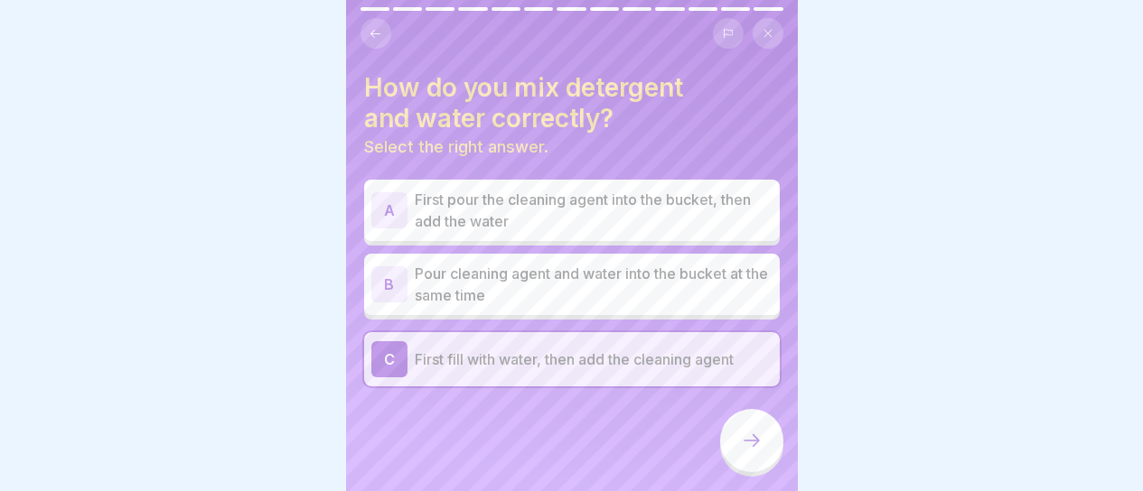
click at [732, 447] on div at bounding box center [751, 440] width 63 height 63
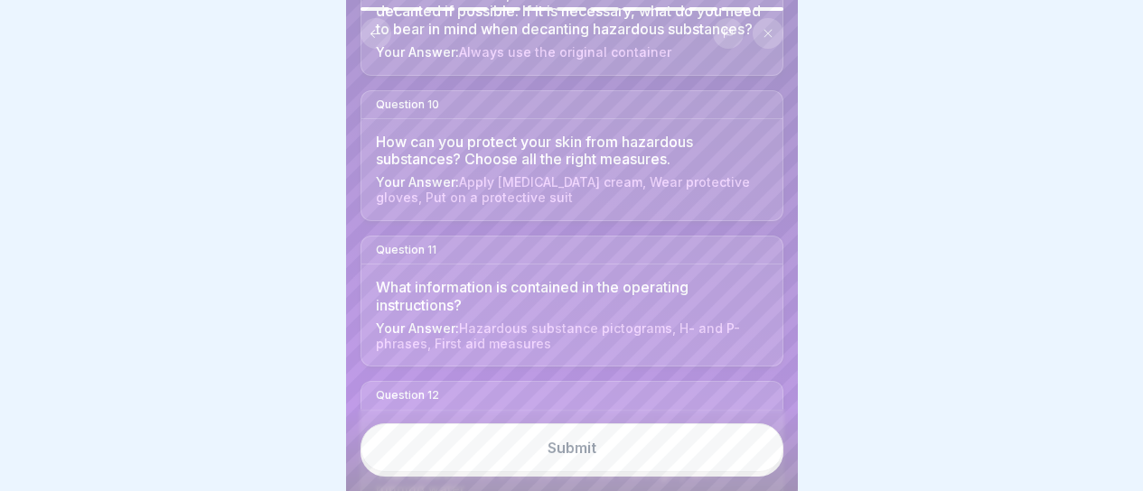
scroll to position [1355, 0]
click at [604, 450] on button "Submit" at bounding box center [571, 448] width 423 height 49
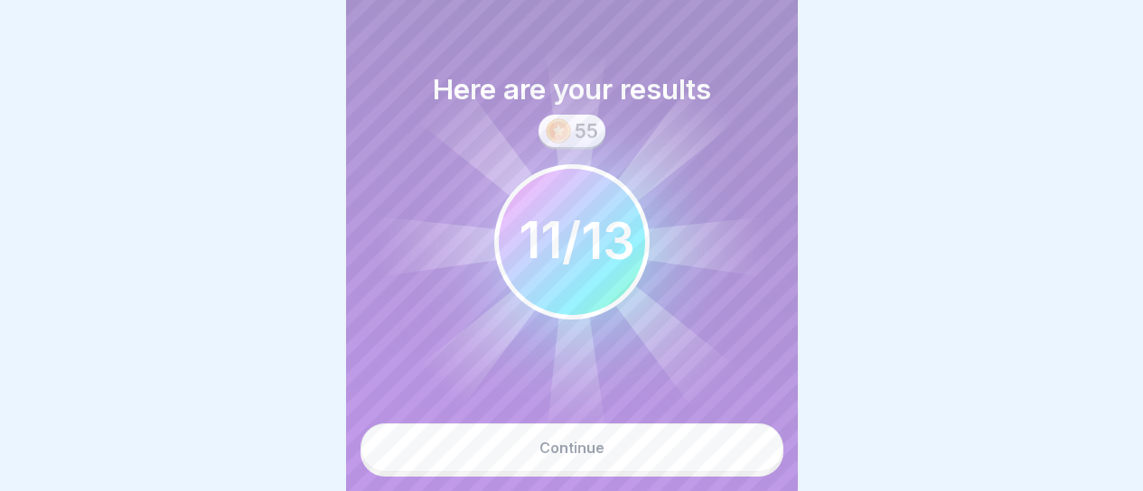
click at [512, 456] on button "Continue" at bounding box center [571, 448] width 423 height 49
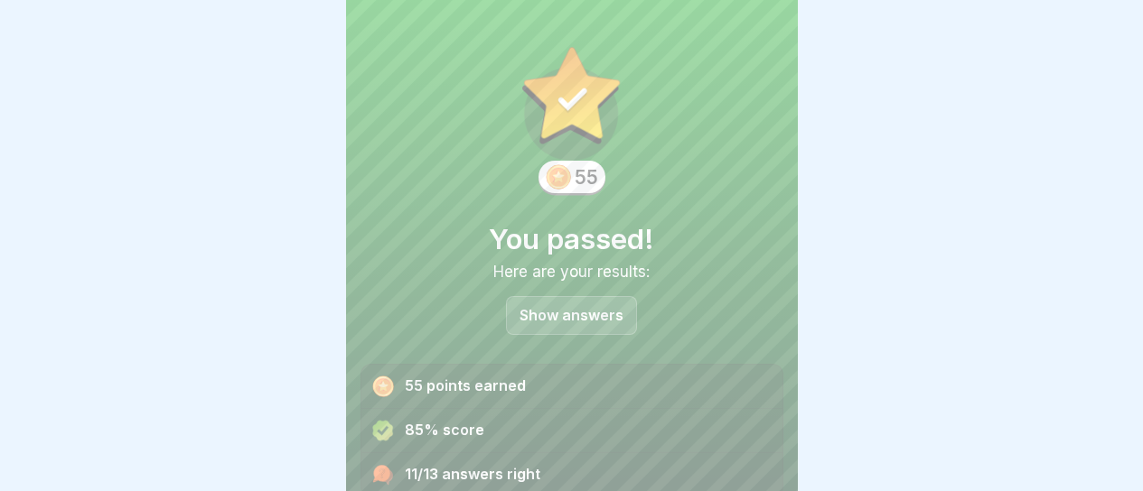
scroll to position [74, 0]
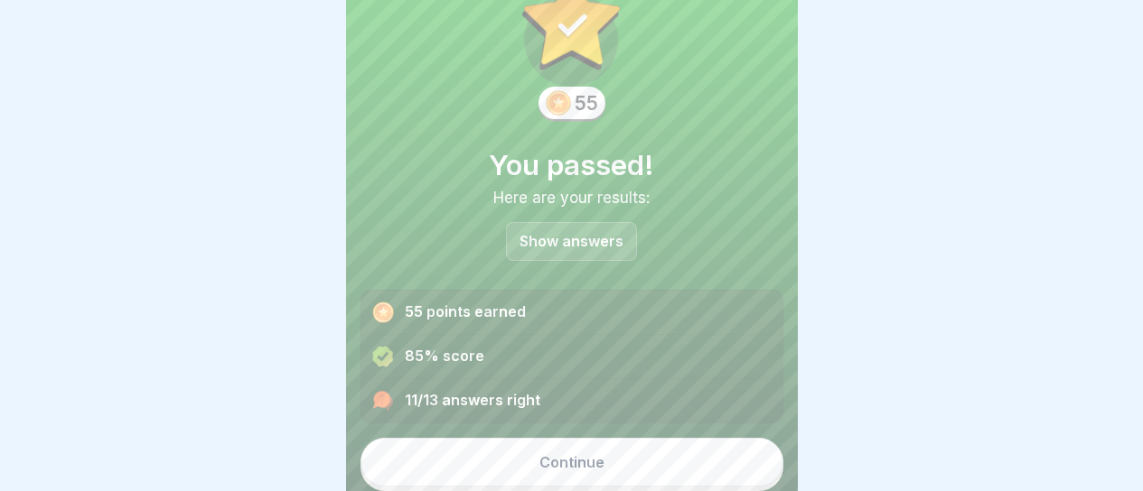
click at [510, 466] on button "Continue" at bounding box center [571, 462] width 423 height 49
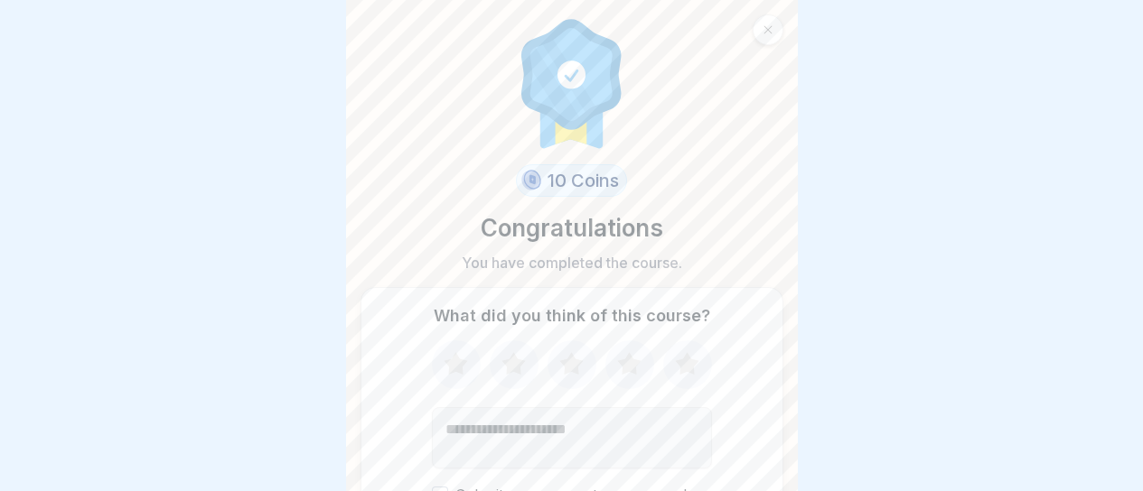
click at [663, 369] on icon at bounding box center [687, 364] width 48 height 47
click at [669, 366] on icon at bounding box center [687, 364] width 48 height 47
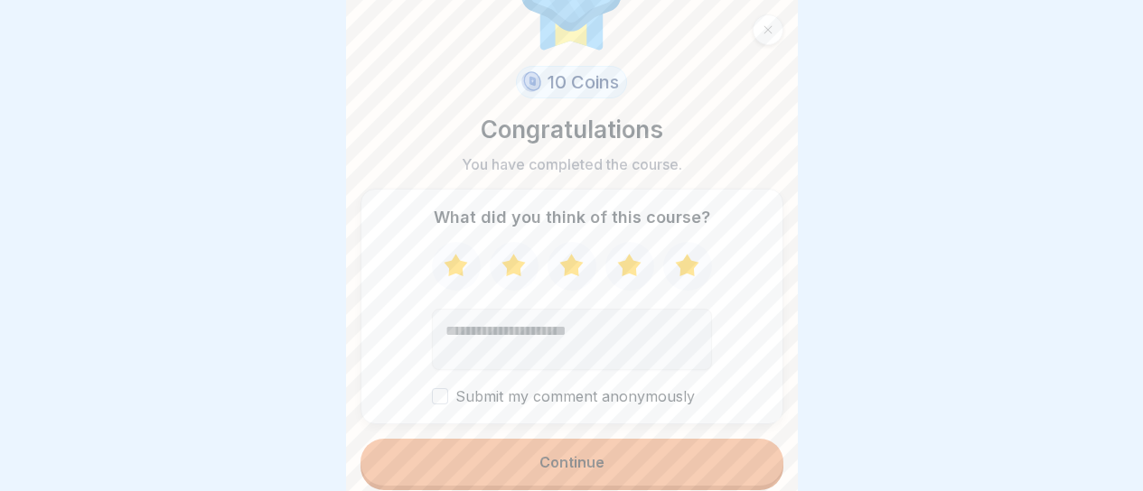
click at [638, 466] on button "Continue" at bounding box center [571, 462] width 423 height 47
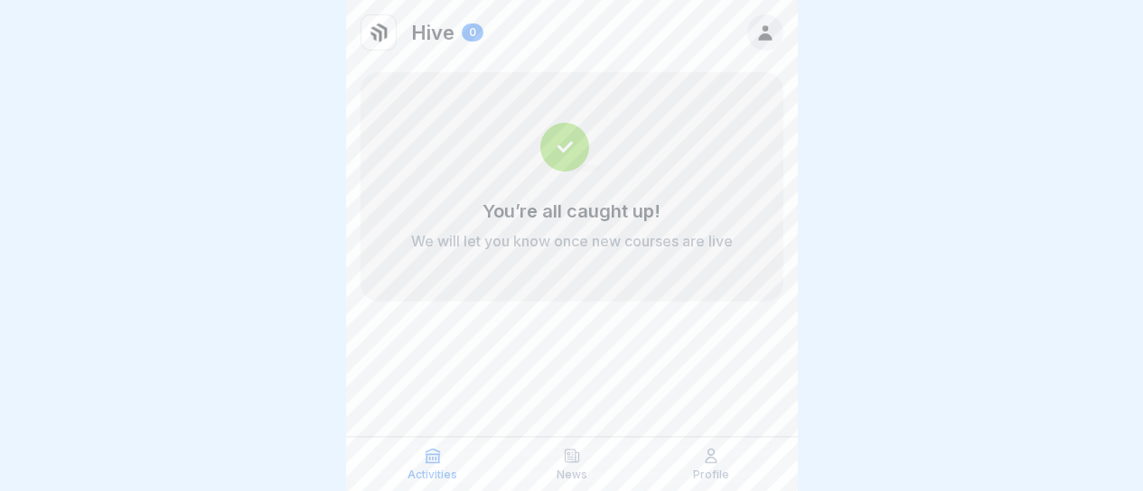
click at [781, 38] on div at bounding box center [765, 32] width 36 height 36
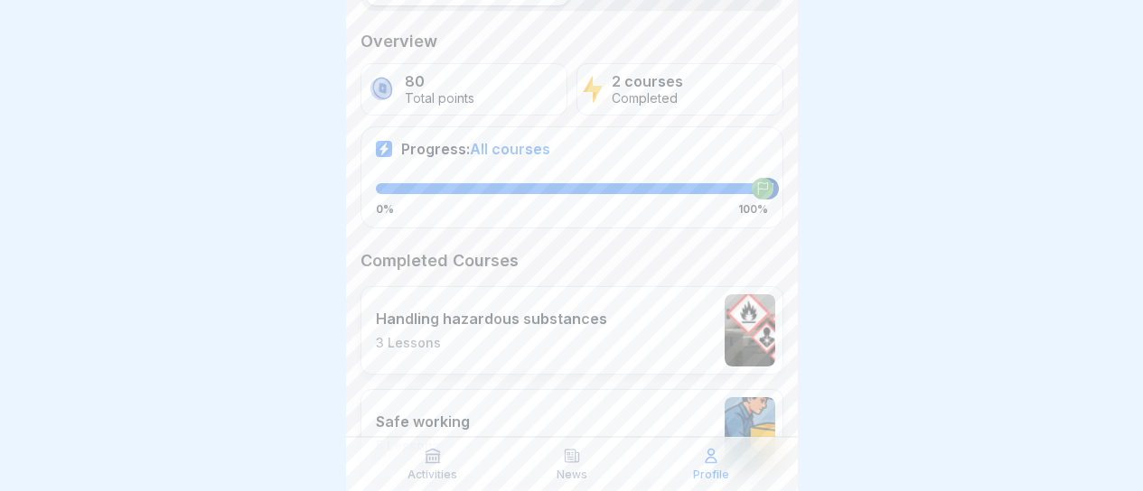
scroll to position [348, 0]
